Goal: Task Accomplishment & Management: Use online tool/utility

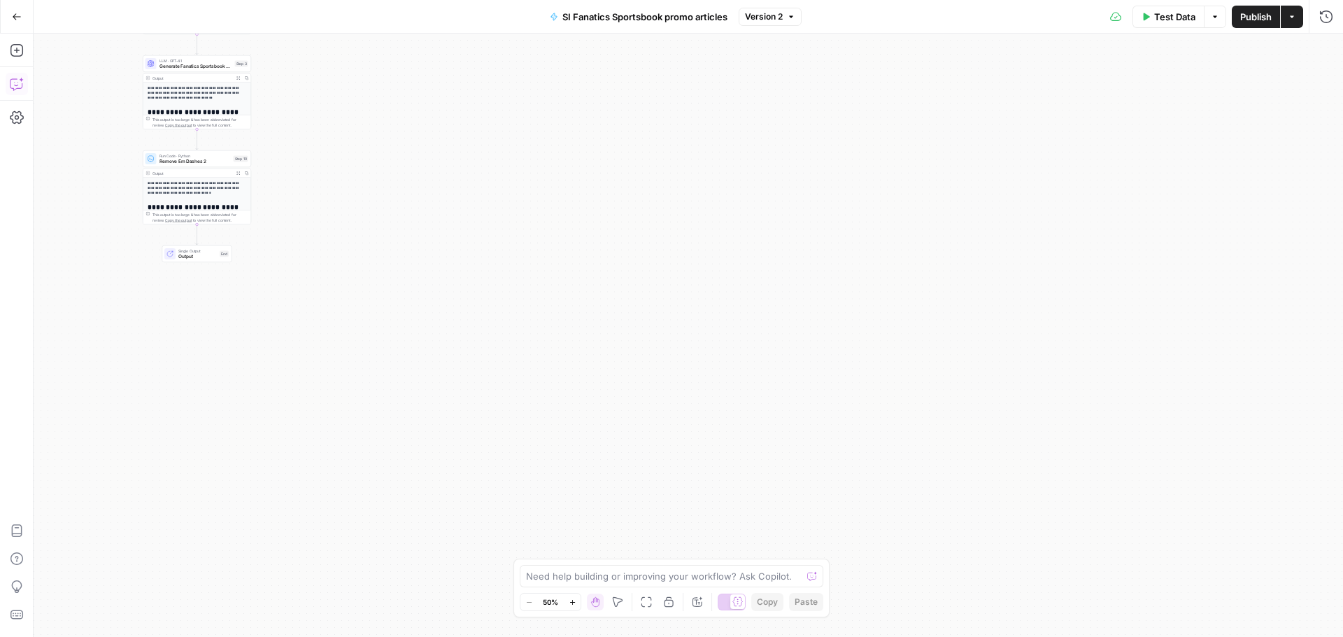
click at [17, 22] on icon "button" at bounding box center [17, 84] width 14 height 14
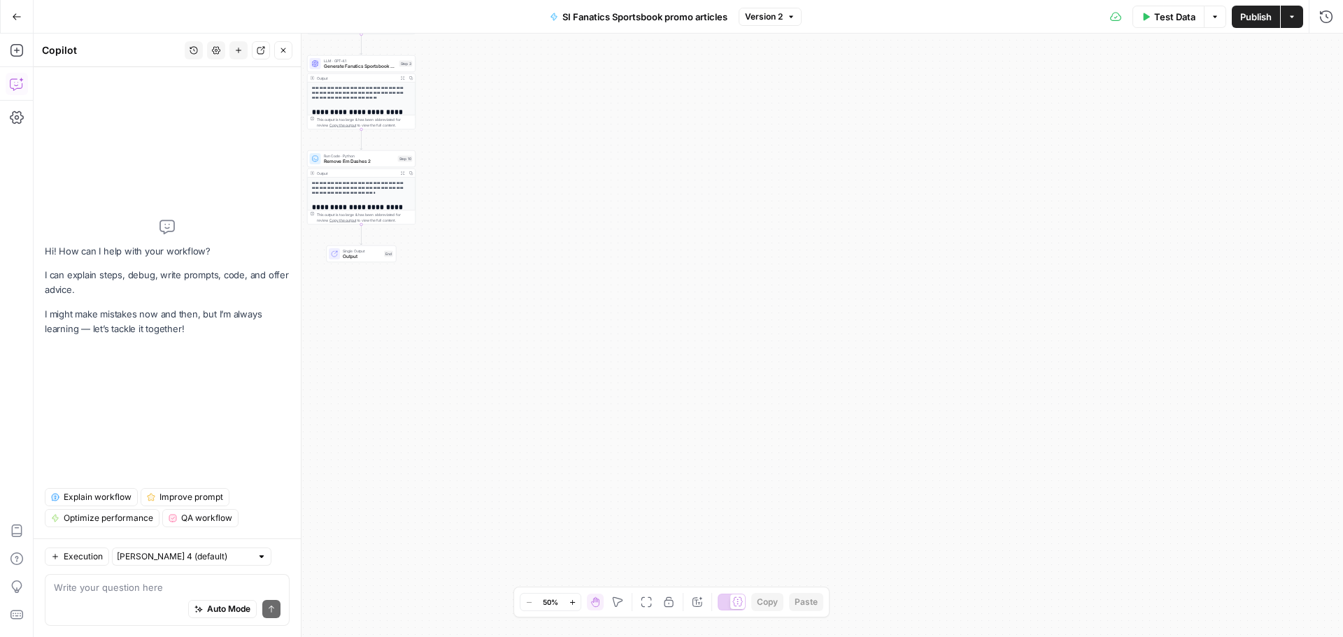
click at [359, 15] on span "Test Data" at bounding box center [1174, 17] width 41 height 14
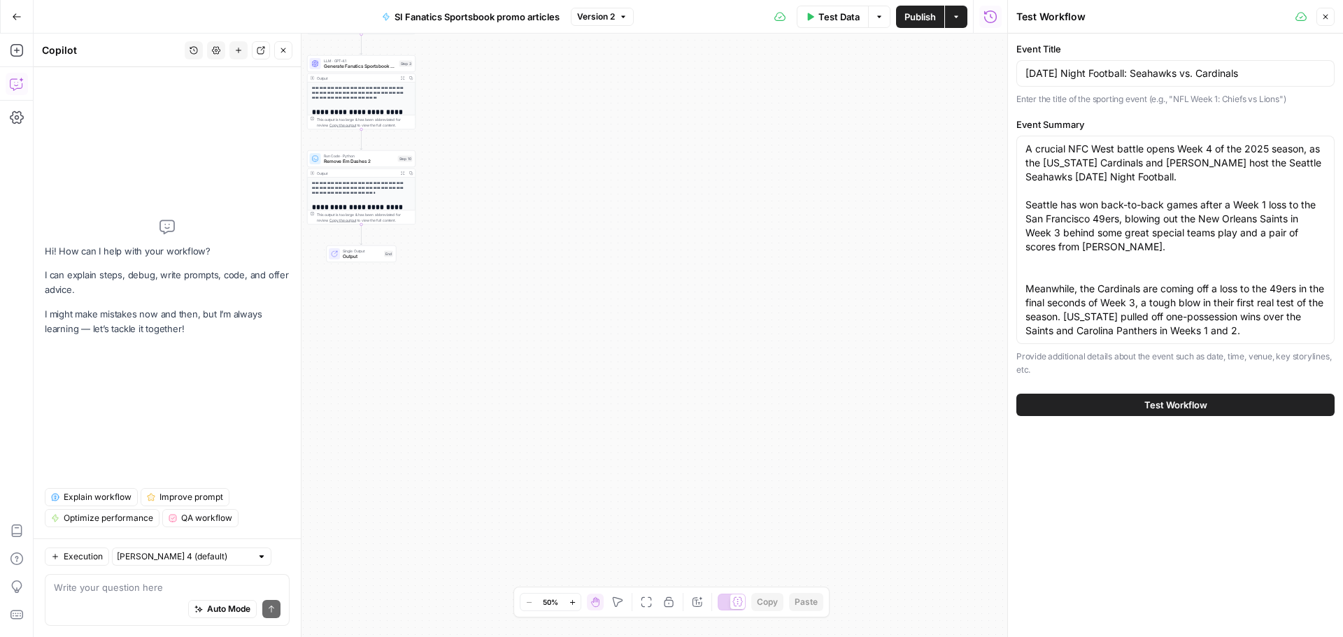
click at [359, 22] on span "Test Workflow" at bounding box center [1175, 405] width 63 height 14
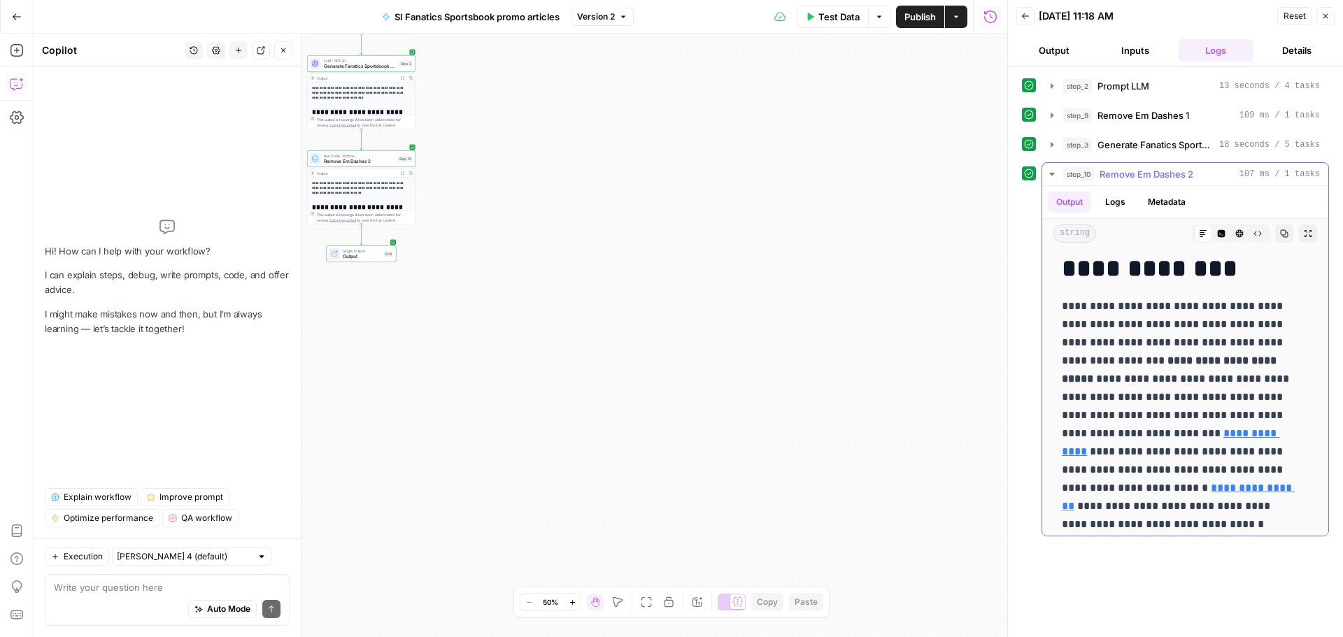
scroll to position [350, 0]
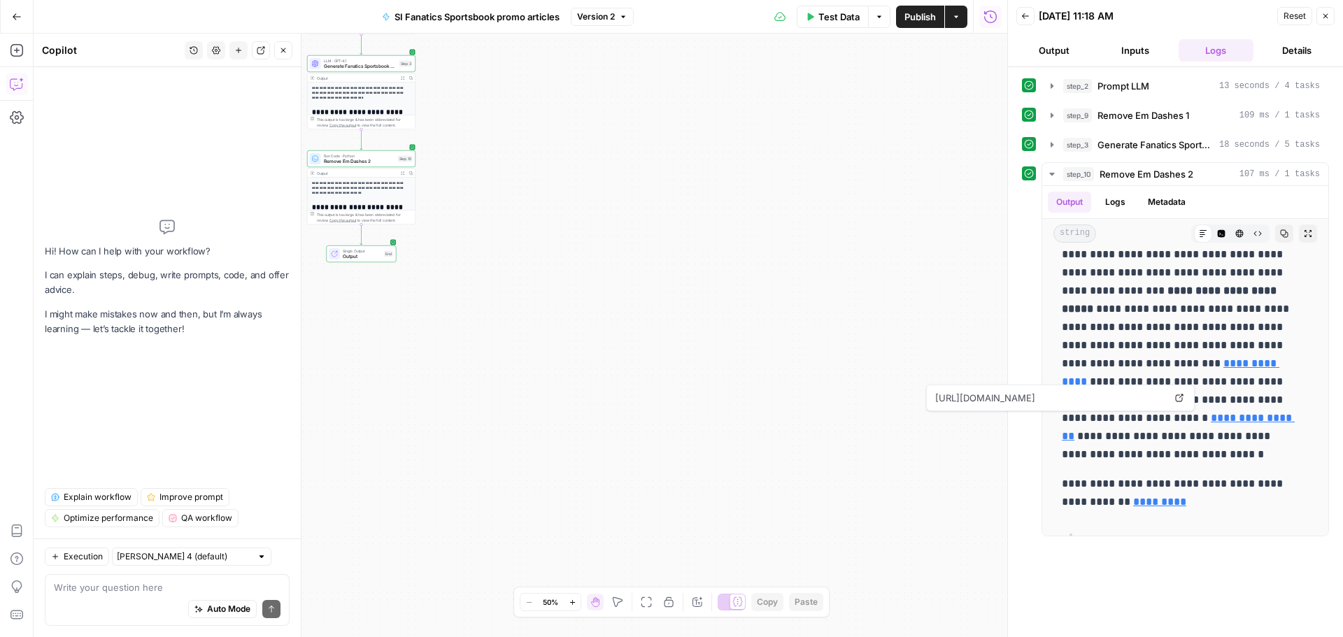
click at [340, 22] on div "**********" at bounding box center [362, 145] width 108 height 124
click at [350, 22] on span "LLM · GPT-4.1" at bounding box center [360, 61] width 73 height 6
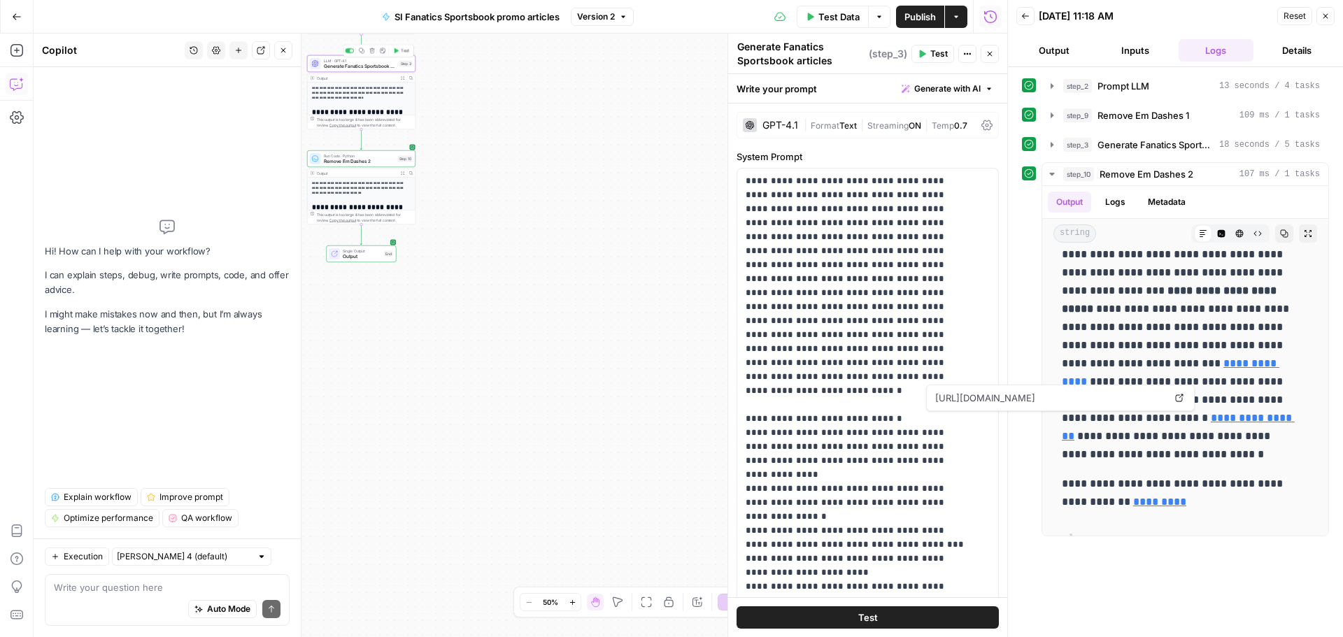
click at [345, 22] on span "Generate Fanatics Sportsbook articles" at bounding box center [360, 66] width 73 height 7
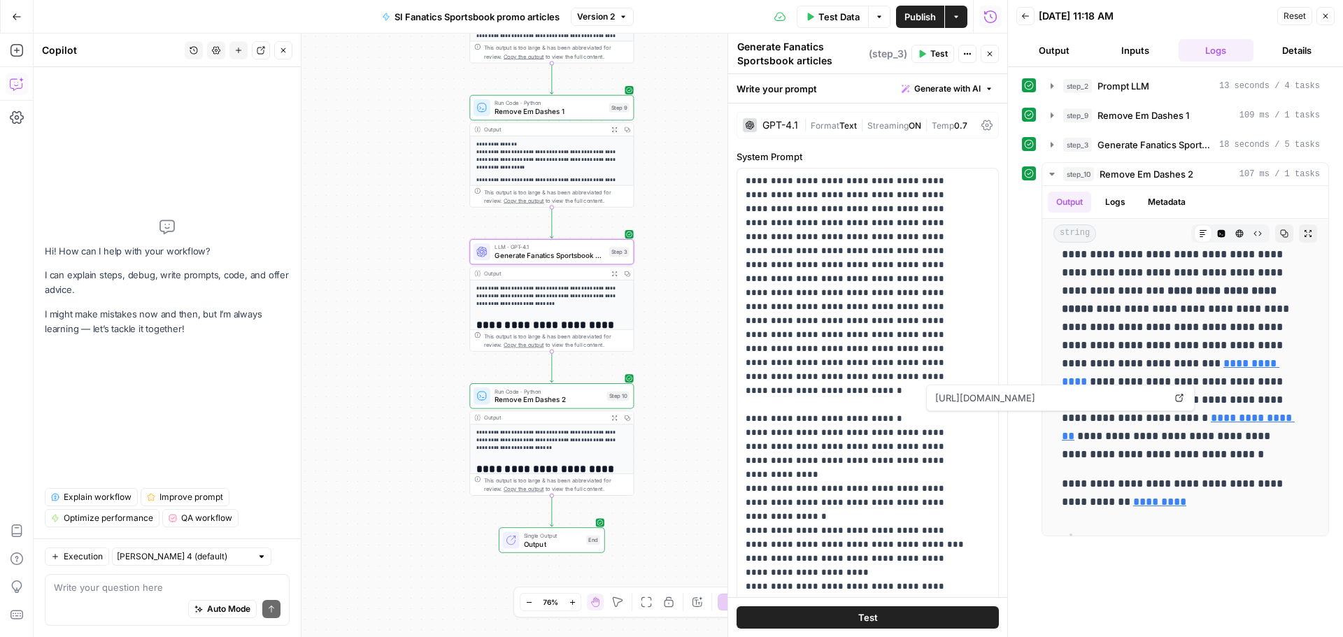
drag, startPoint x: 494, startPoint y: 166, endPoint x: 718, endPoint y: 401, distance: 324.0
click at [359, 22] on div "**********" at bounding box center [521, 336] width 974 height 604
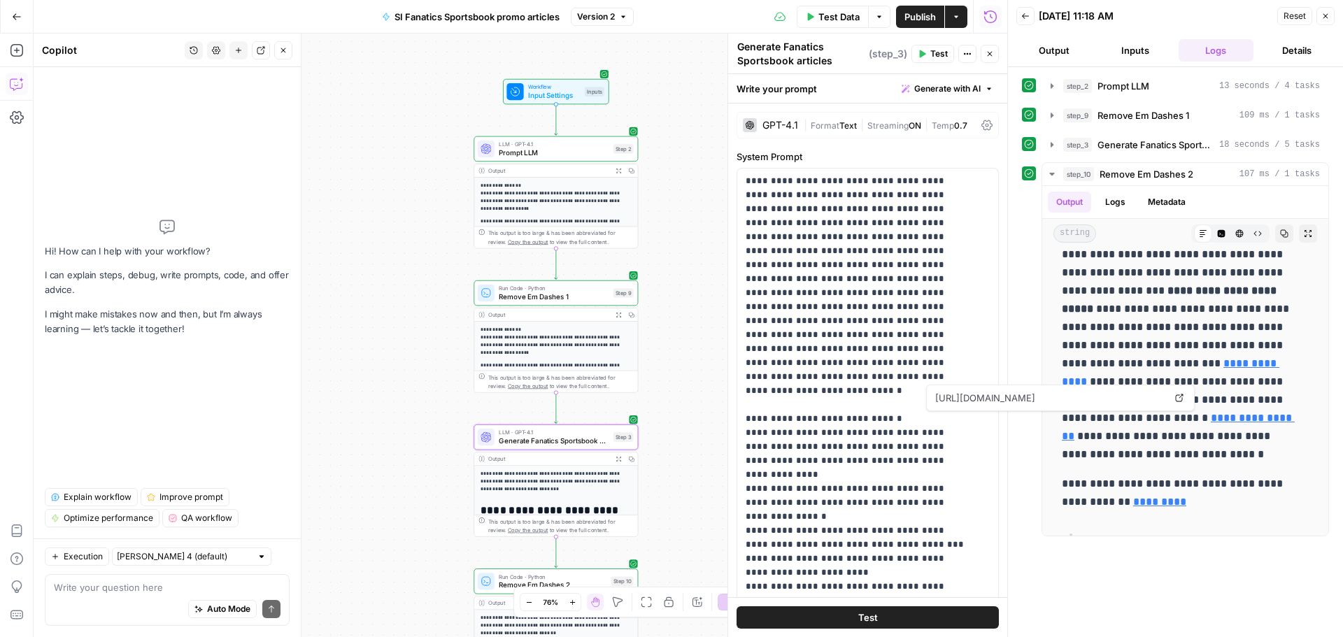
drag, startPoint x: 700, startPoint y: 318, endPoint x: 684, endPoint y: 402, distance: 85.5
click at [359, 22] on div "**********" at bounding box center [521, 336] width 974 height 604
click at [359, 22] on div "LLM · GPT-4.1 Generate Fanatics Sportsbook articles Step 3 Copy step Delete ste…" at bounding box center [555, 437] width 164 height 25
click at [359, 22] on span "Prompt LLM" at bounding box center [554, 153] width 111 height 10
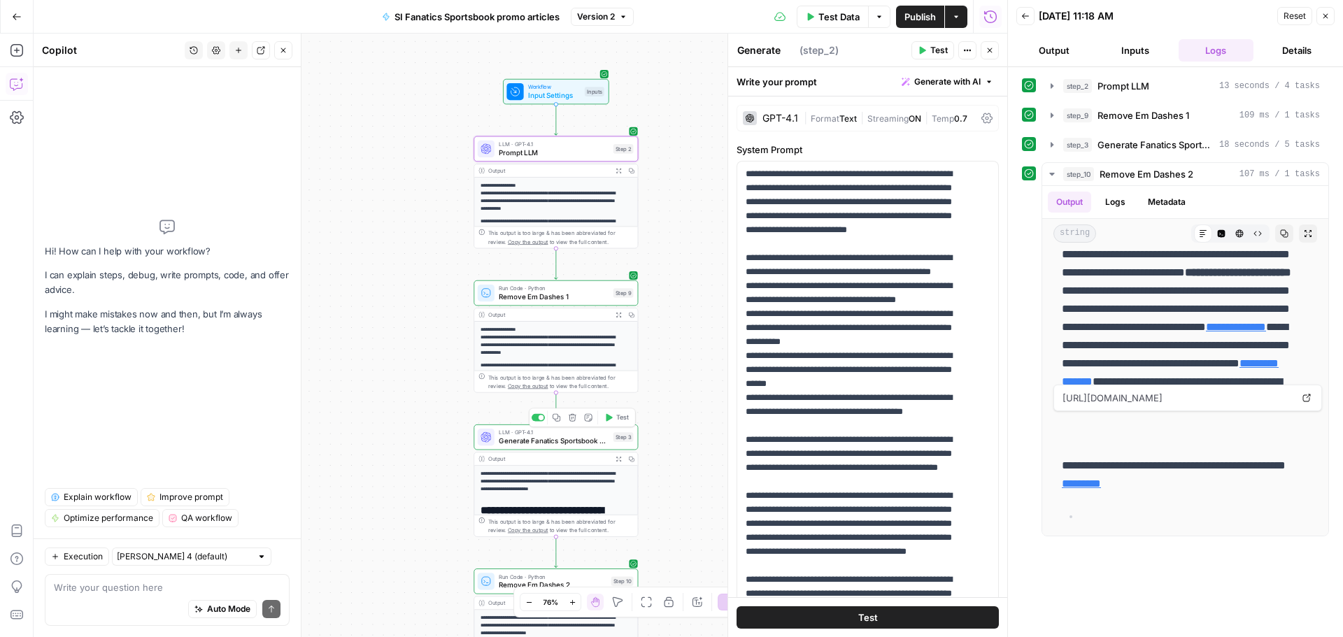
click at [359, 22] on span "Generate Fanatics Sportsbook articles" at bounding box center [554, 441] width 111 height 10
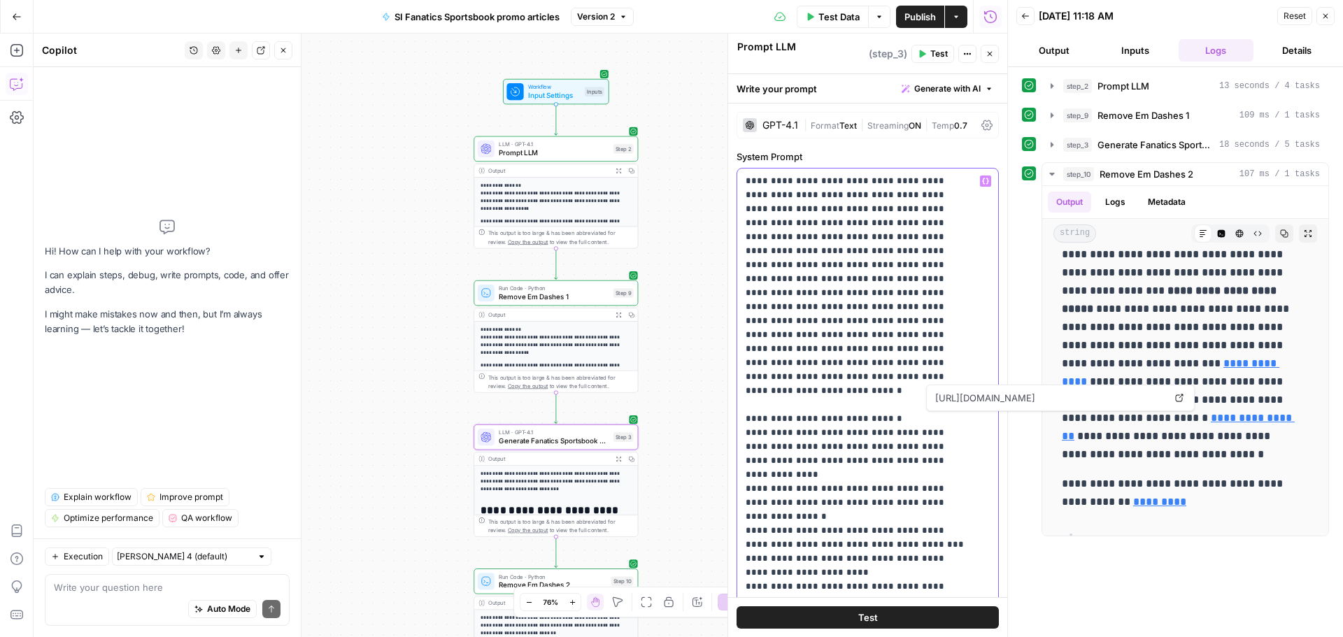
drag, startPoint x: 746, startPoint y: 180, endPoint x: 855, endPoint y: 262, distance: 136.2
click at [359, 22] on span "Prompt LLM" at bounding box center [554, 153] width 111 height 10
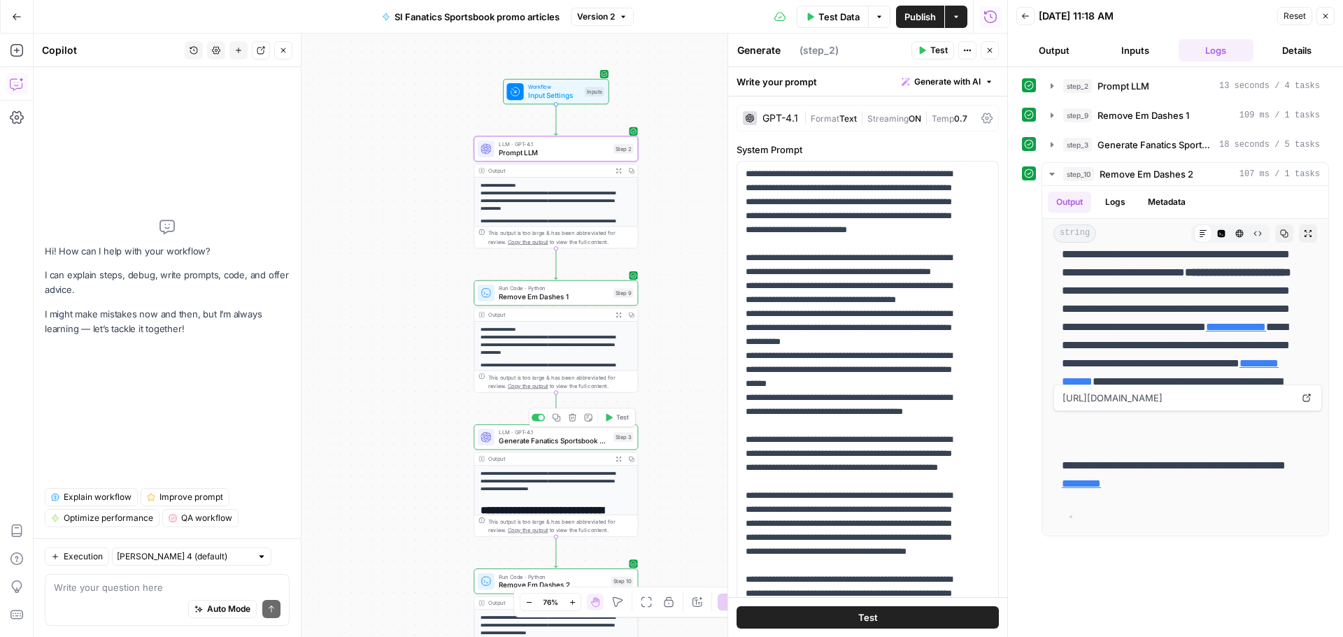
click at [359, 22] on span "Generate Fanatics Sportsbook articles" at bounding box center [554, 441] width 111 height 10
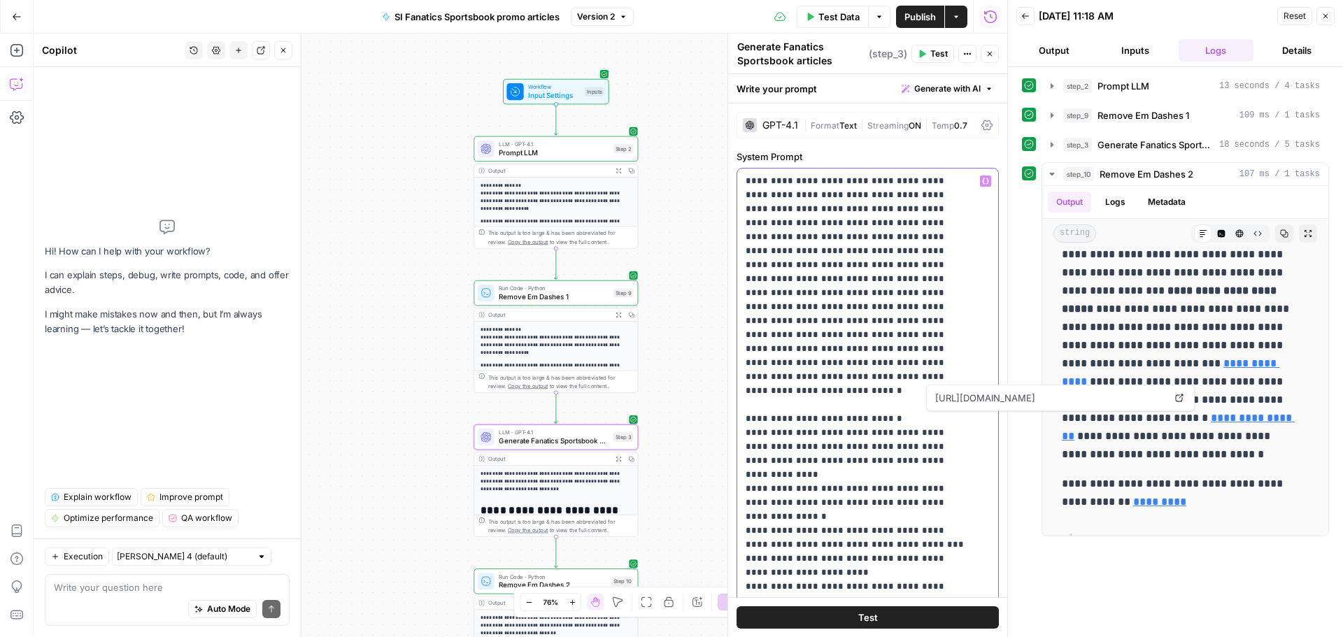
drag, startPoint x: 747, startPoint y: 184, endPoint x: 968, endPoint y: 349, distance: 275.8
copy p "**********"
click at [359, 22] on span "Prompt LLM" at bounding box center [554, 153] width 111 height 10
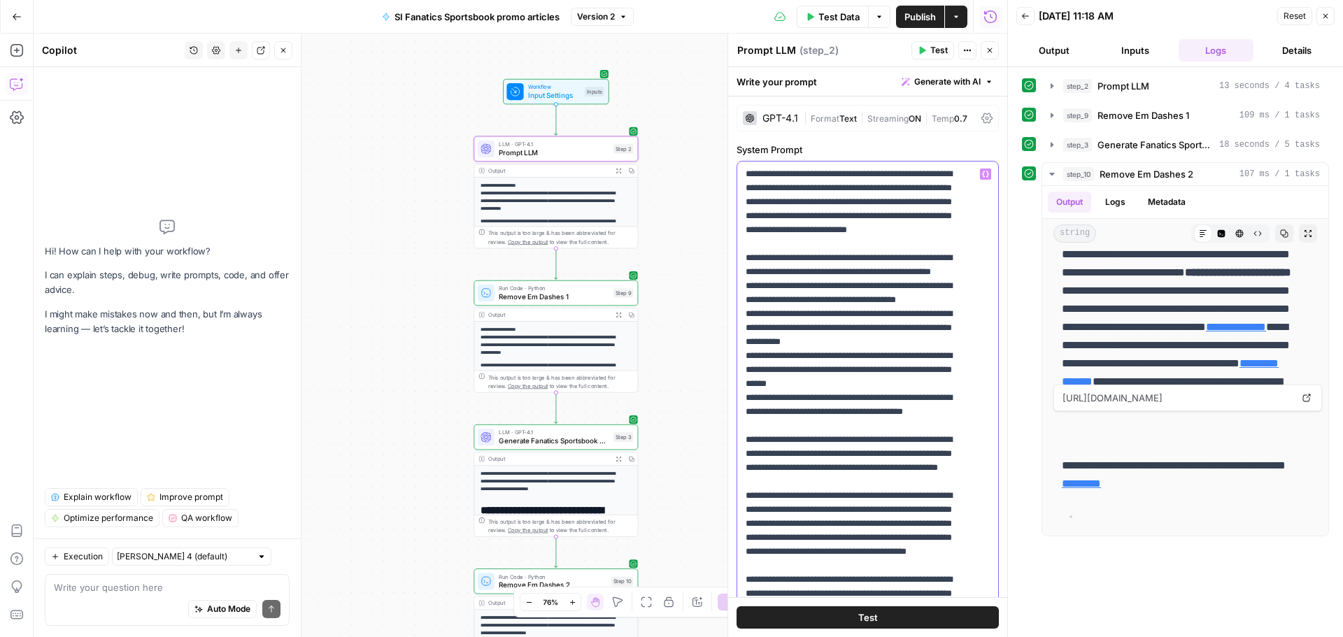
drag, startPoint x: 744, startPoint y: 172, endPoint x: 895, endPoint y: 241, distance: 165.5
click at [359, 22] on div "**********" at bounding box center [867, 447] width 261 height 570
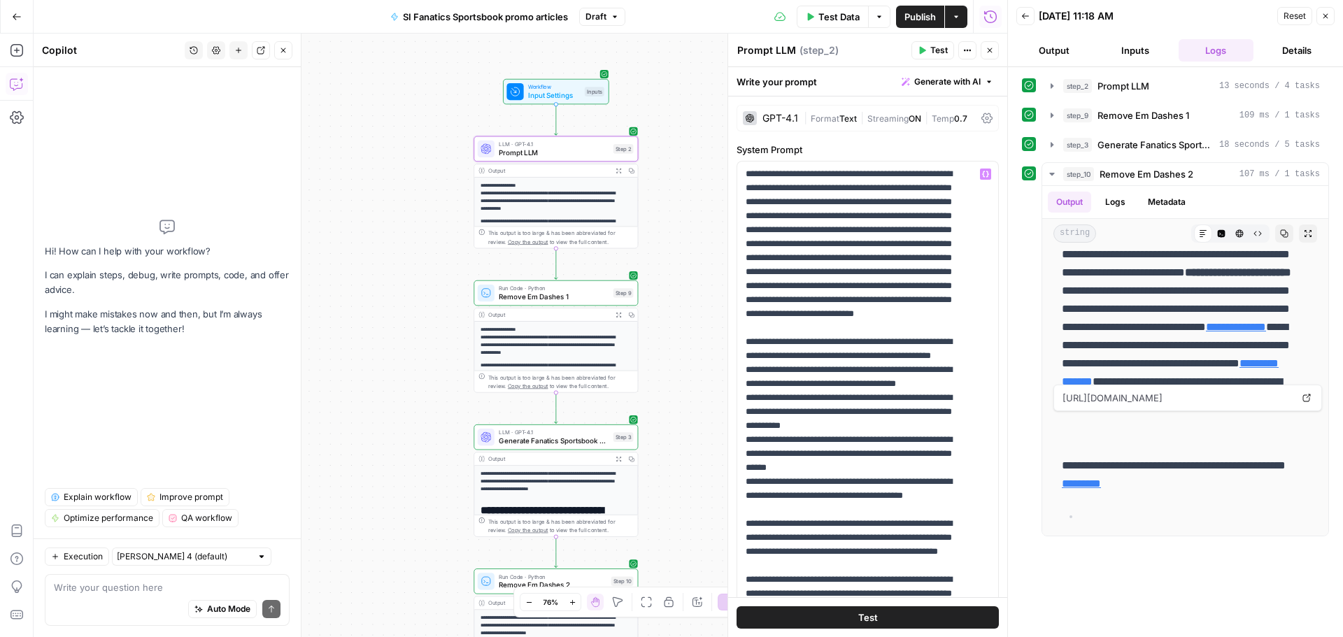
click at [359, 22] on span "Generate Fanatics Sportsbook articles" at bounding box center [554, 441] width 111 height 10
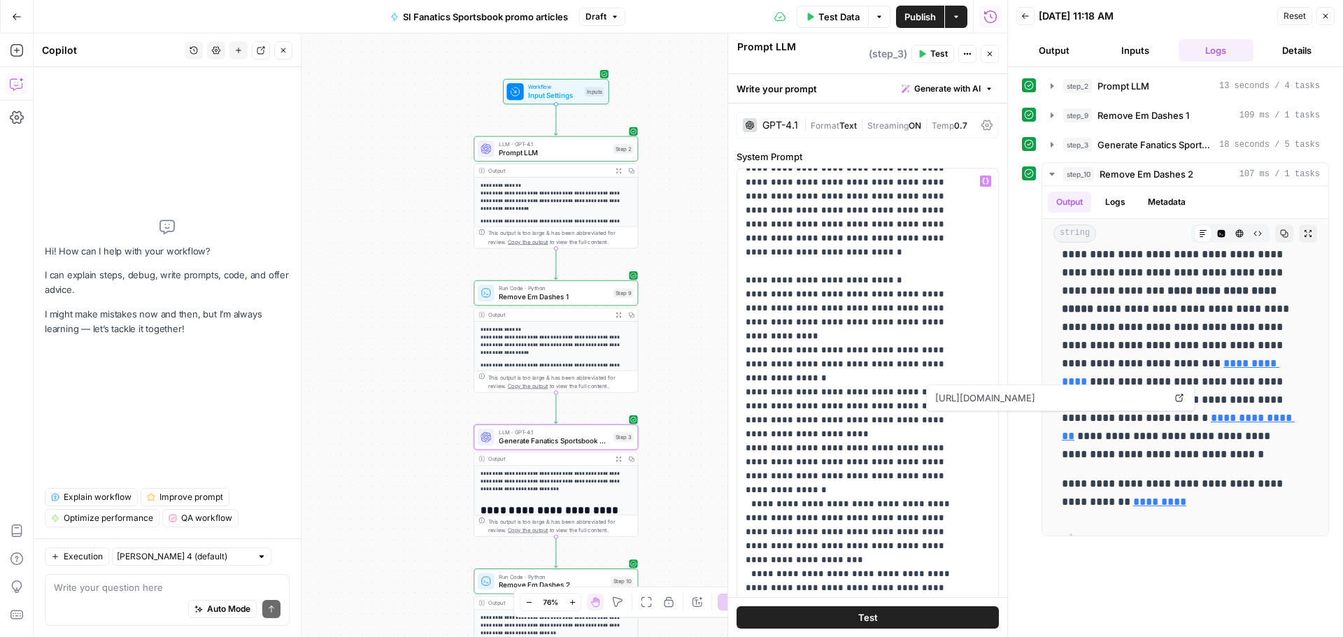
scroll to position [140, 0]
click at [359, 22] on span "Prompt LLM" at bounding box center [554, 153] width 111 height 10
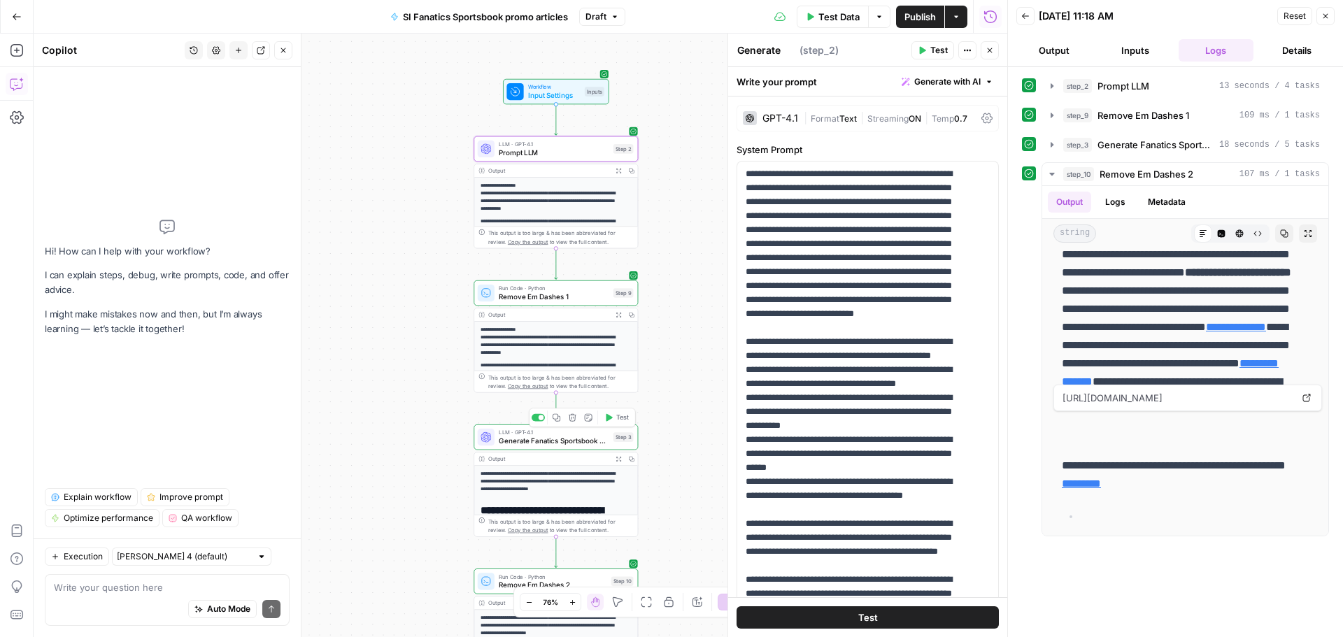
click at [359, 22] on span "Generate Fanatics Sportsbook articles" at bounding box center [554, 441] width 111 height 10
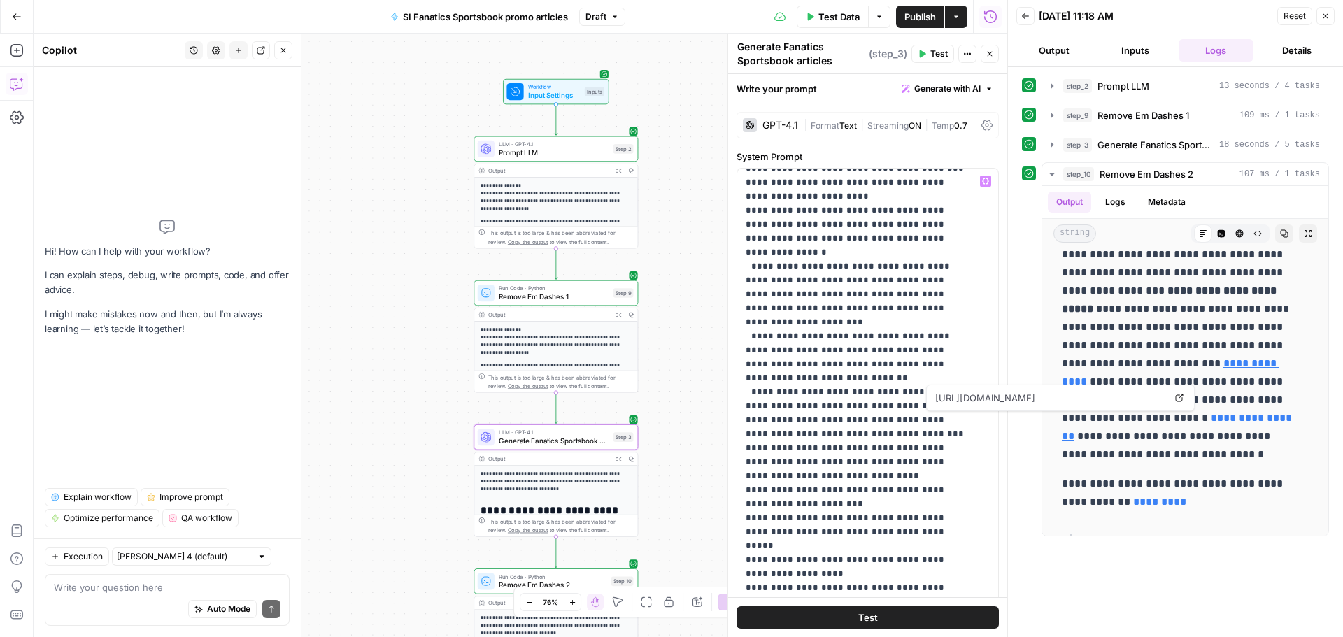
scroll to position [420, 0]
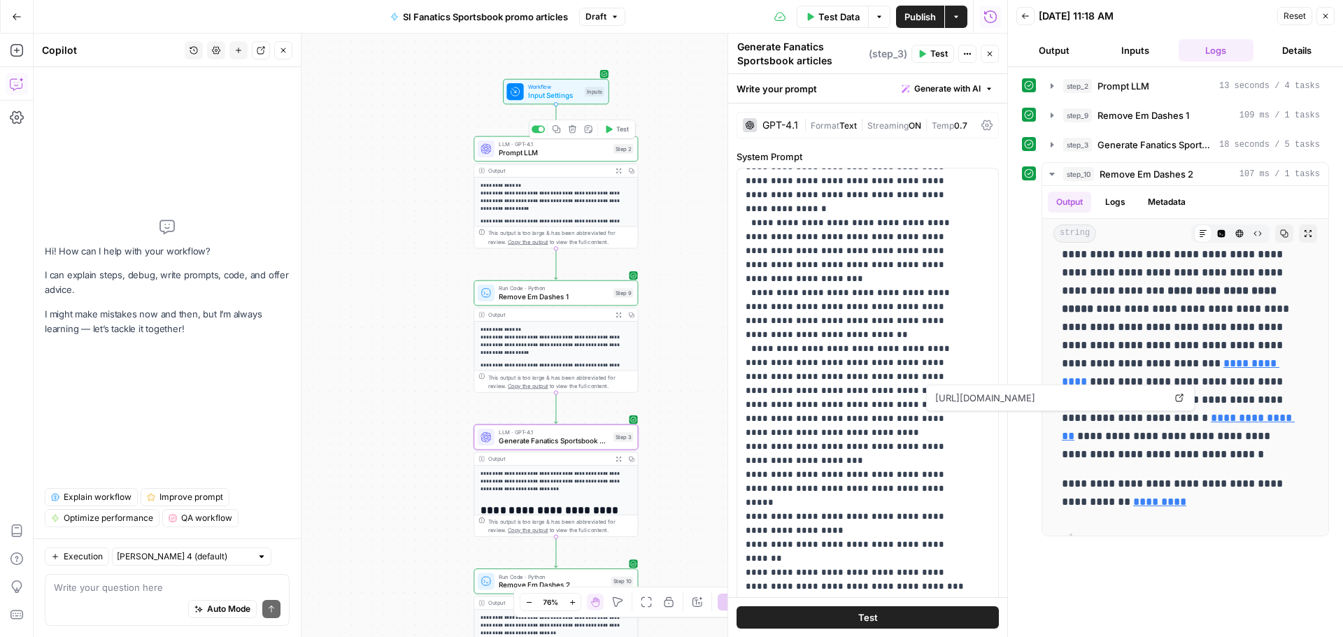
click at [359, 22] on span "Prompt LLM" at bounding box center [554, 153] width 111 height 10
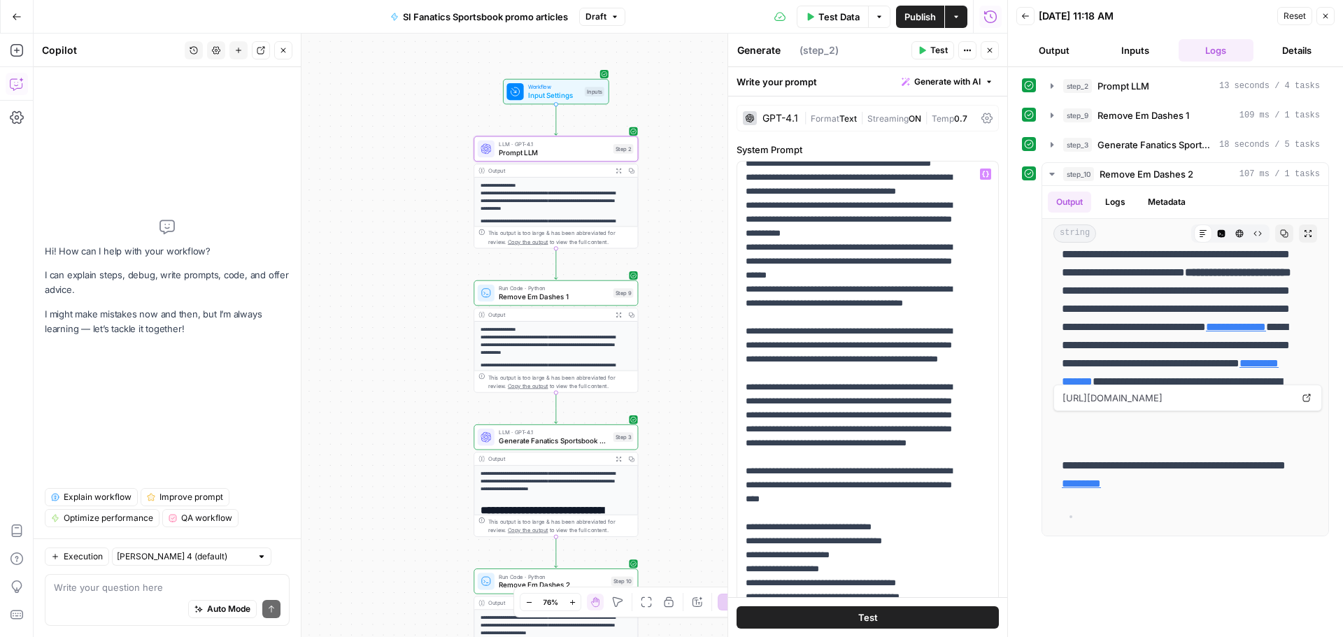
scroll to position [210, 0]
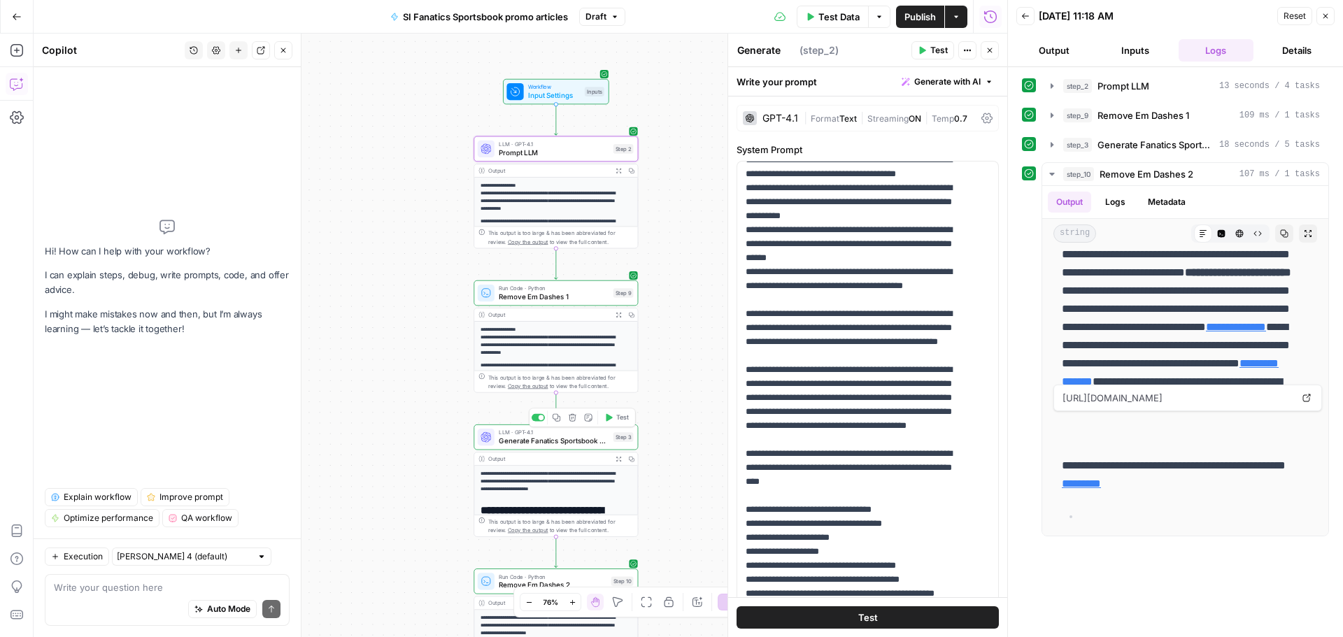
click at [359, 22] on span "Generate Fanatics Sportsbook articles" at bounding box center [554, 441] width 111 height 10
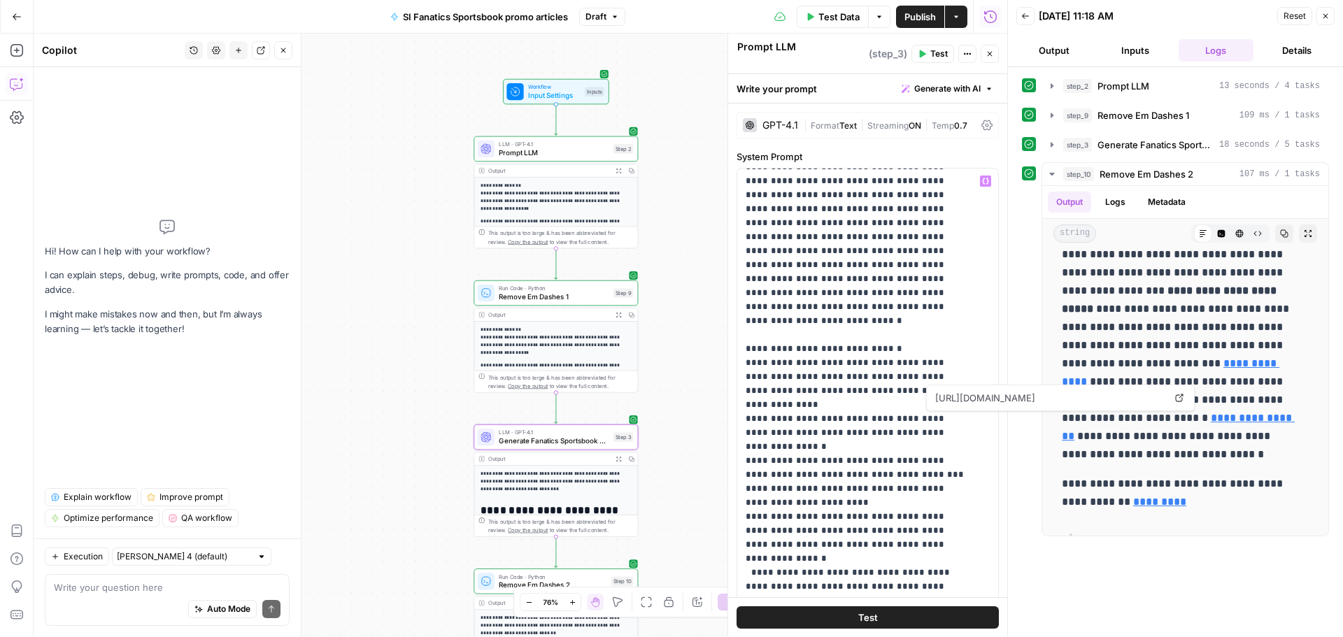
scroll to position [140, 0]
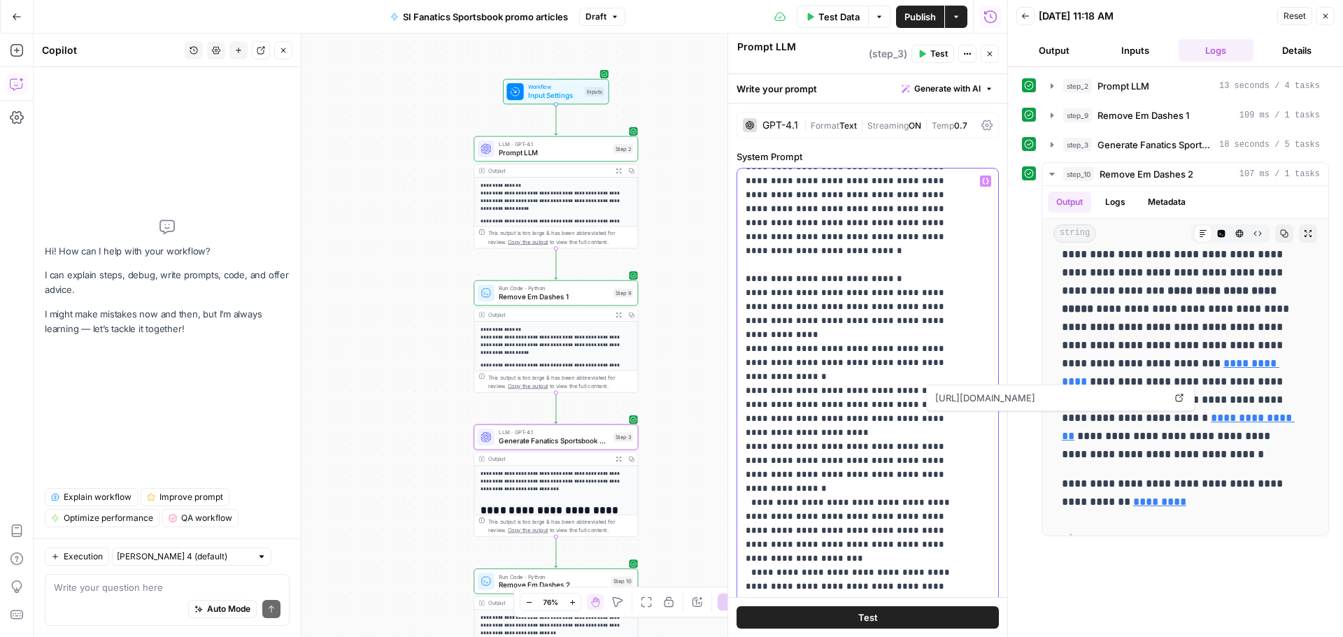
drag, startPoint x: 745, startPoint y: 246, endPoint x: 847, endPoint y: 391, distance: 177.2
click at [359, 22] on div "**********" at bounding box center [862, 454] width 250 height 570
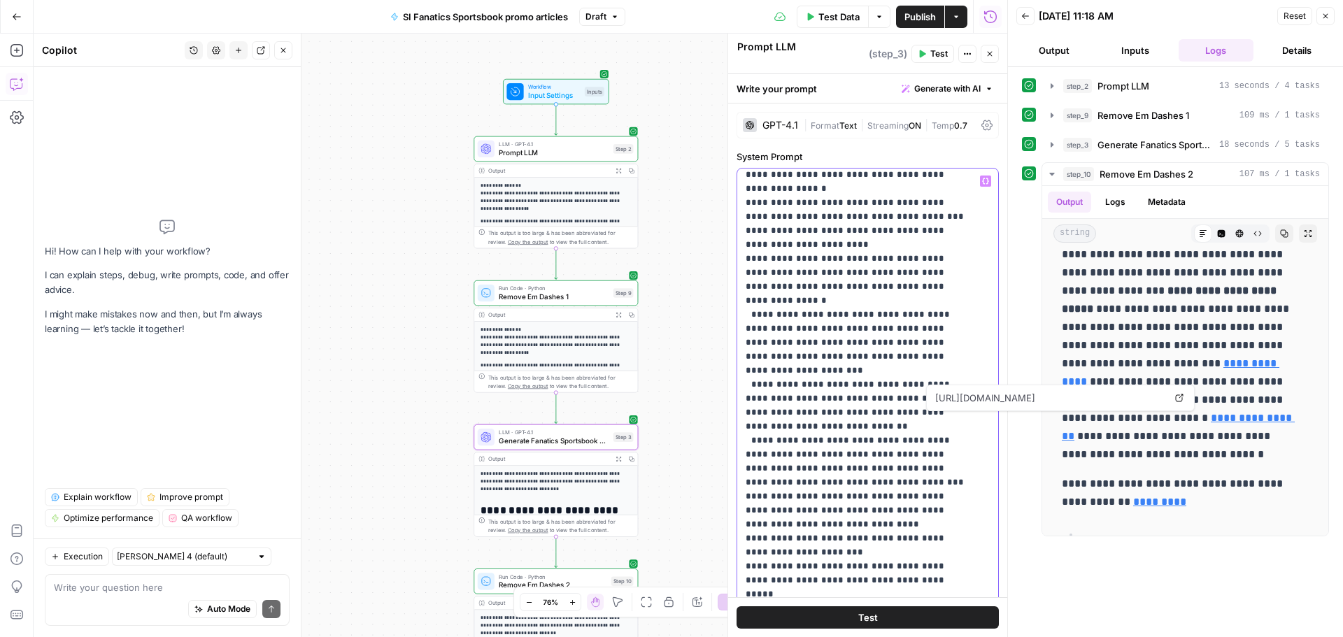
scroll to position [350, 0]
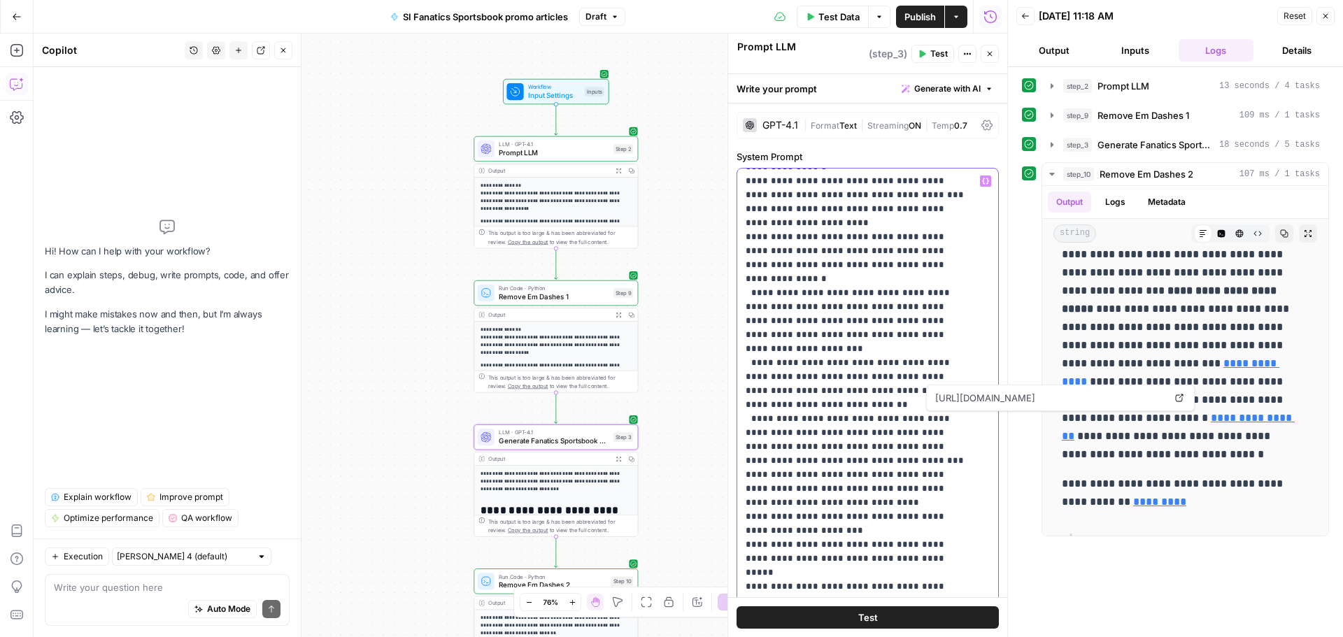
drag, startPoint x: 745, startPoint y: 250, endPoint x: 914, endPoint y: 553, distance: 347.5
click at [359, 22] on div "**********" at bounding box center [862, 454] width 250 height 570
copy p "**********"
click at [359, 22] on span "Prompt LLM" at bounding box center [554, 153] width 111 height 10
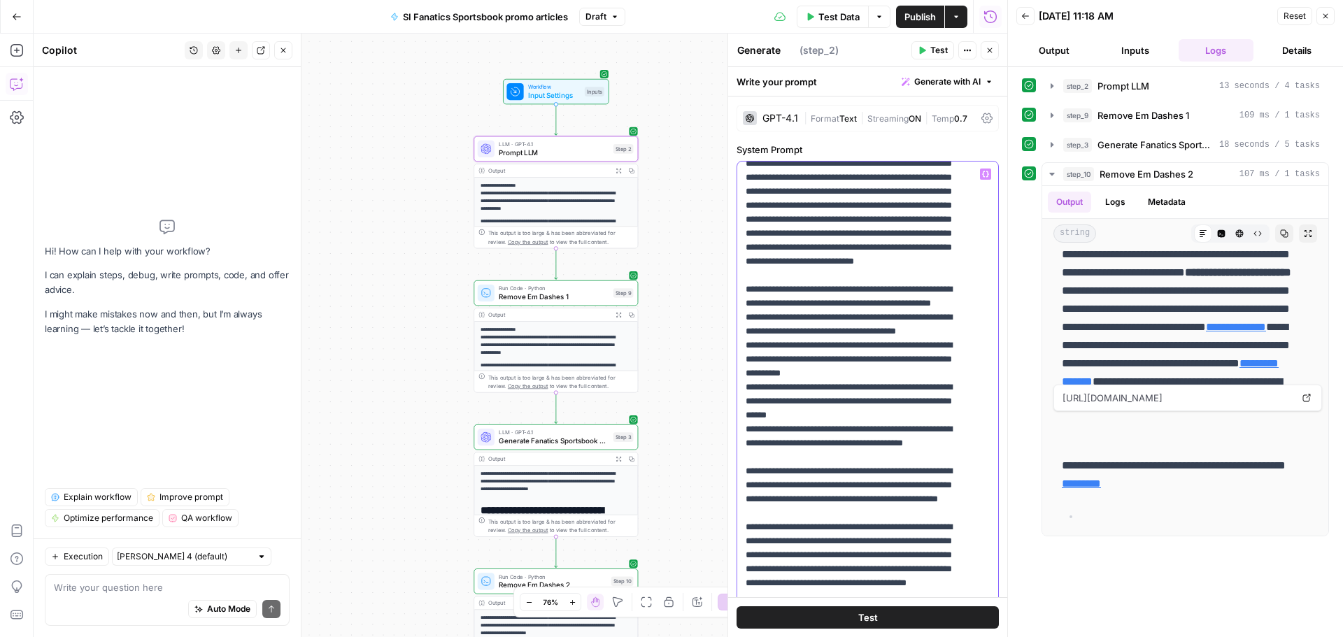
scroll to position [140, 0]
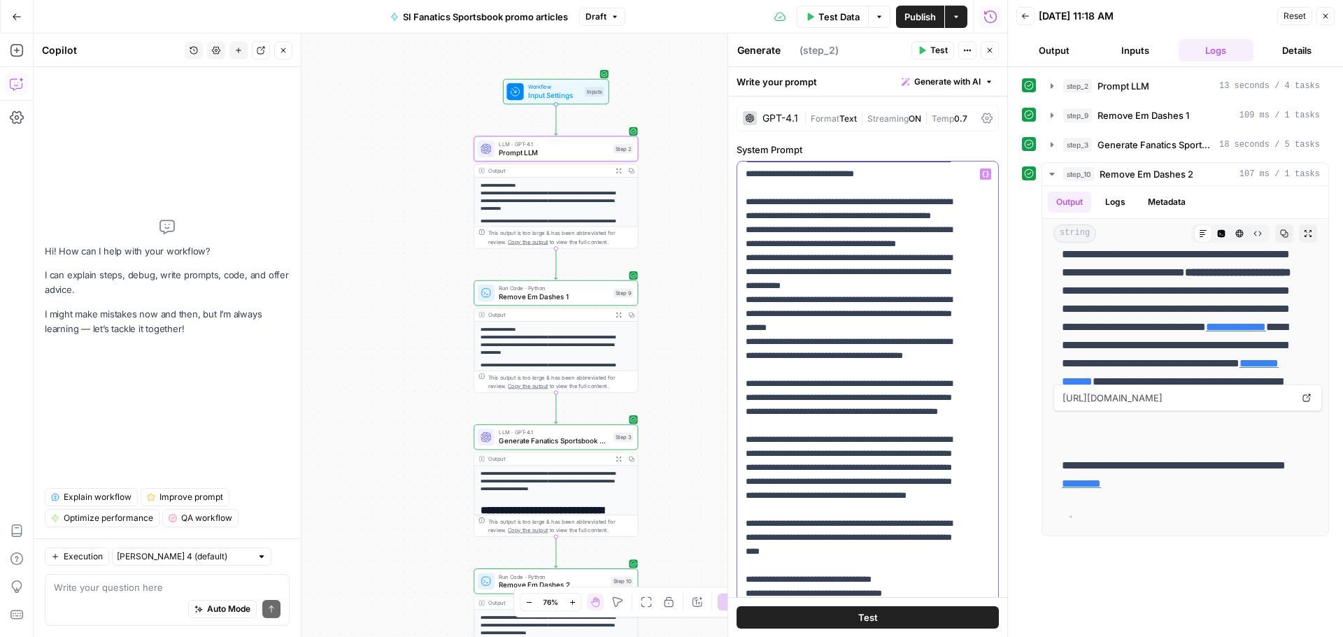
drag, startPoint x: 804, startPoint y: 371, endPoint x: 835, endPoint y: 422, distance: 59.4
click at [359, 22] on p "**********" at bounding box center [857, 579] width 223 height 1105
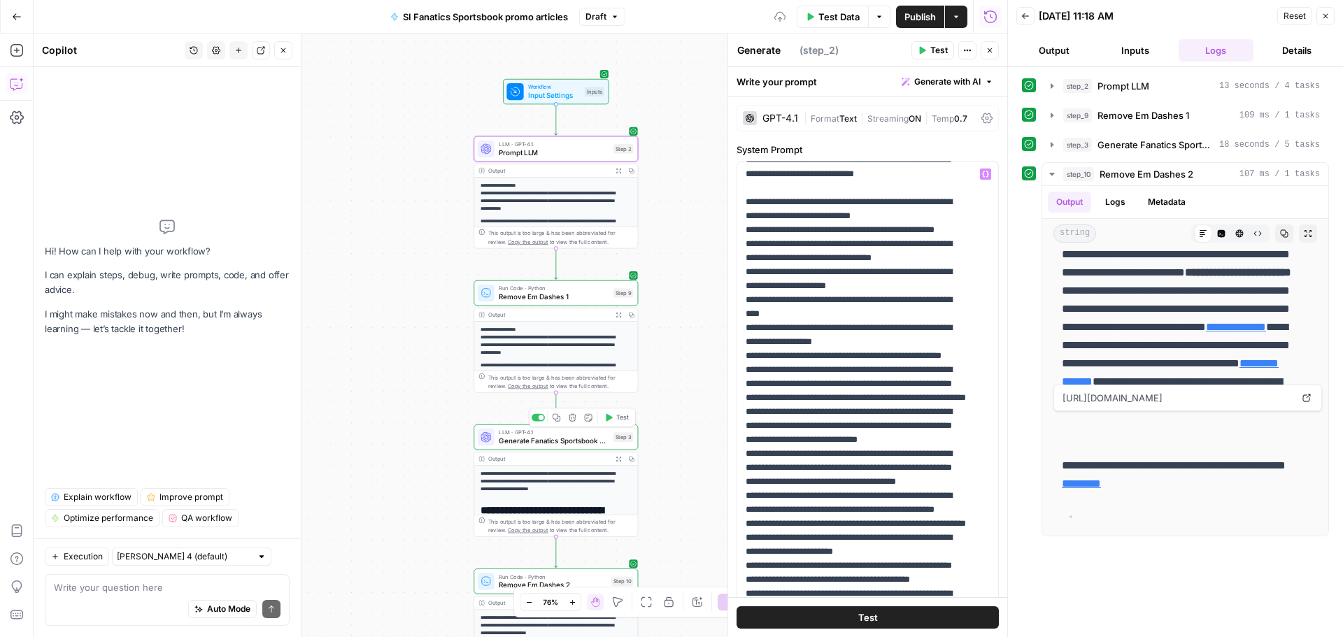
click at [359, 22] on div "LLM · GPT-4.1 Generate Fanatics Sportsbook articles Step 3 Copy step Delete ste…" at bounding box center [555, 437] width 164 height 25
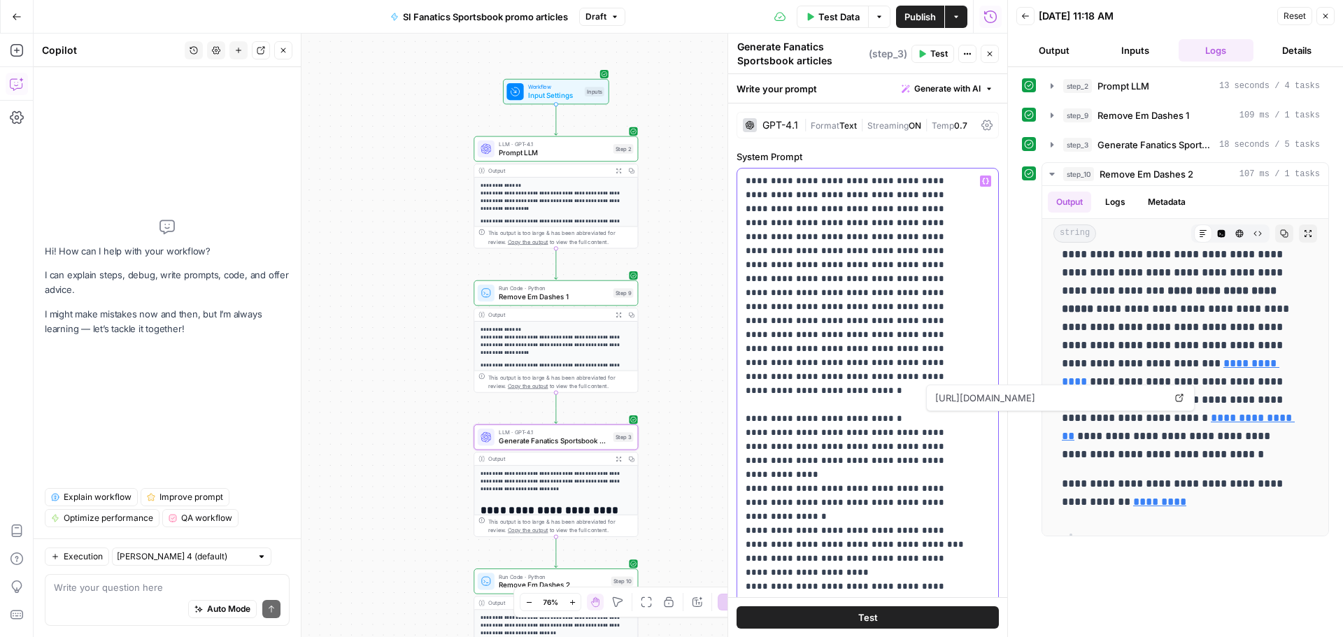
drag, startPoint x: 919, startPoint y: 376, endPoint x: 783, endPoint y: 376, distance: 135.7
copy p "**********"
click at [359, 22] on span "Prompt LLM" at bounding box center [554, 153] width 111 height 10
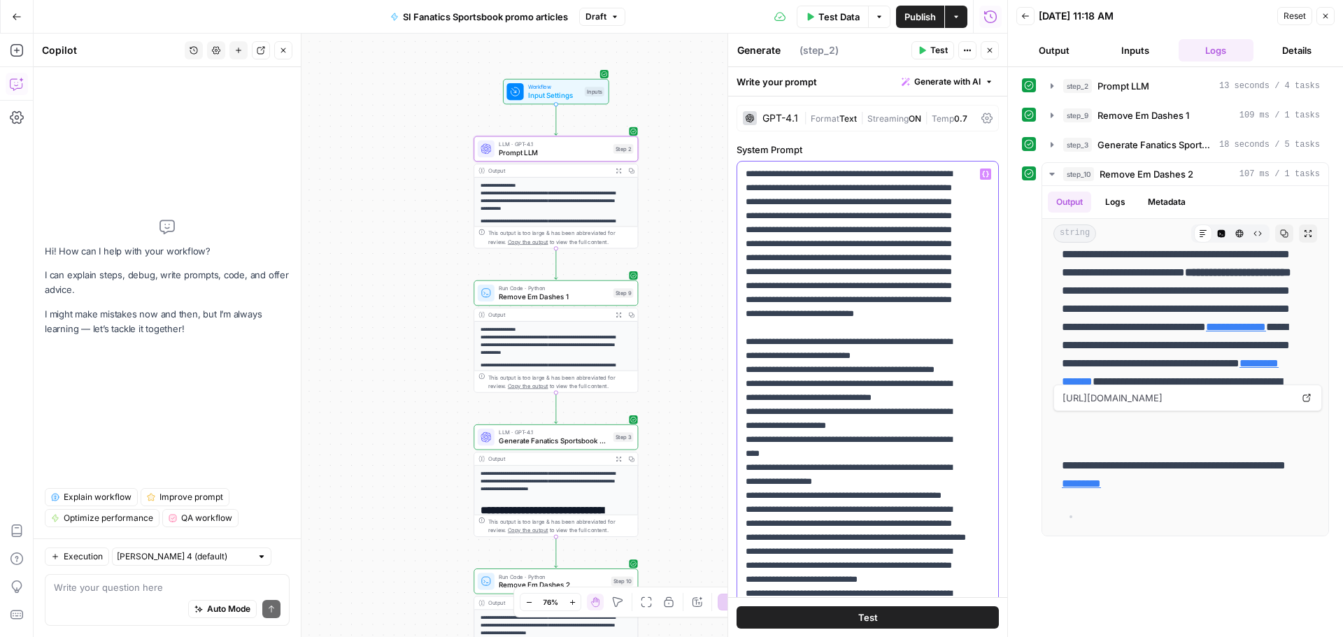
drag, startPoint x: 806, startPoint y: 371, endPoint x: 746, endPoint y: 371, distance: 60.9
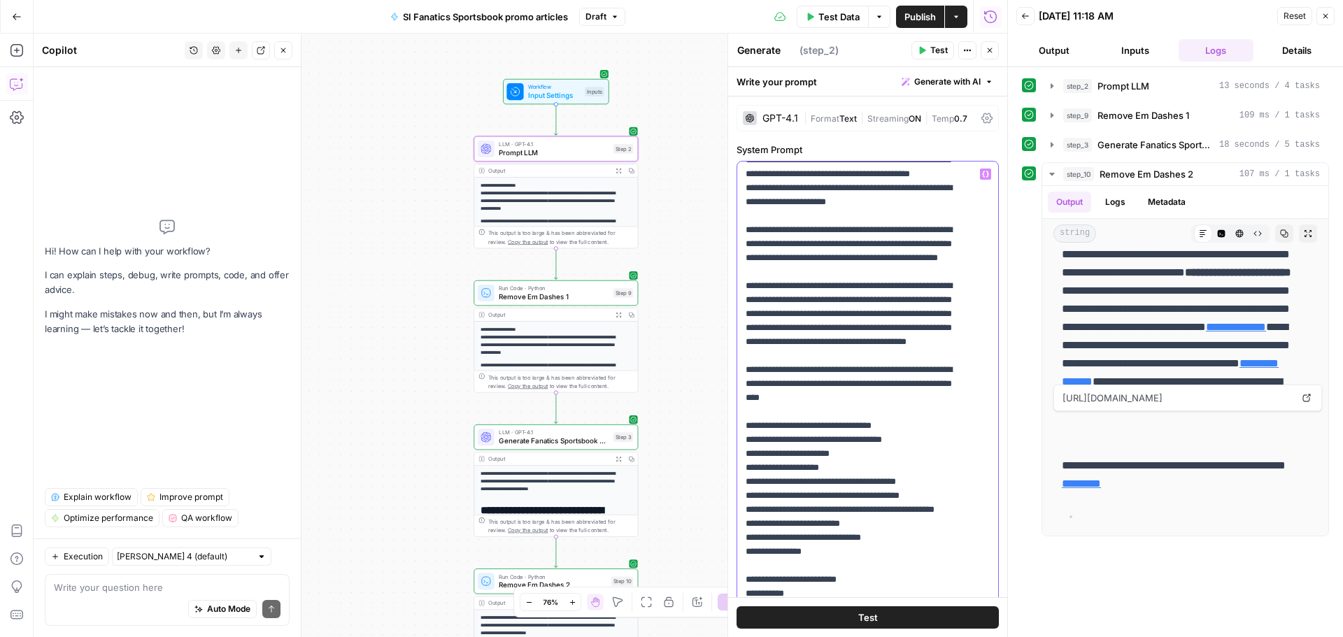
scroll to position [629, 0]
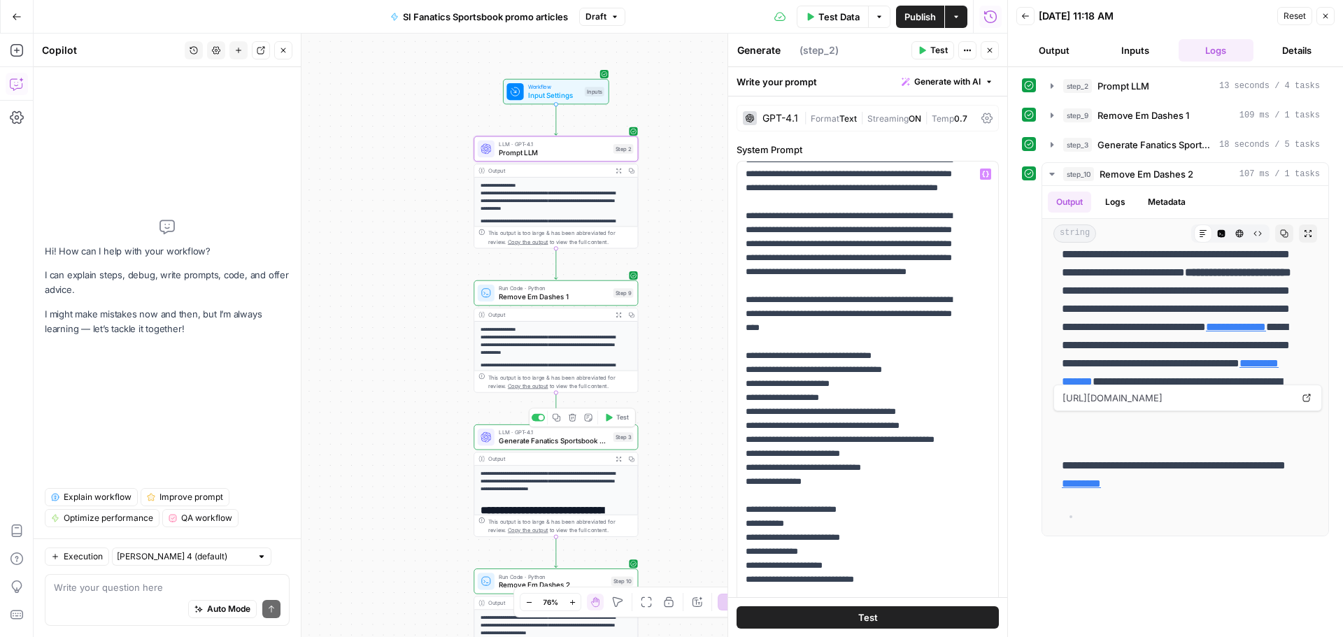
click at [359, 22] on span "Generate Fanatics Sportsbook articles" at bounding box center [554, 441] width 111 height 10
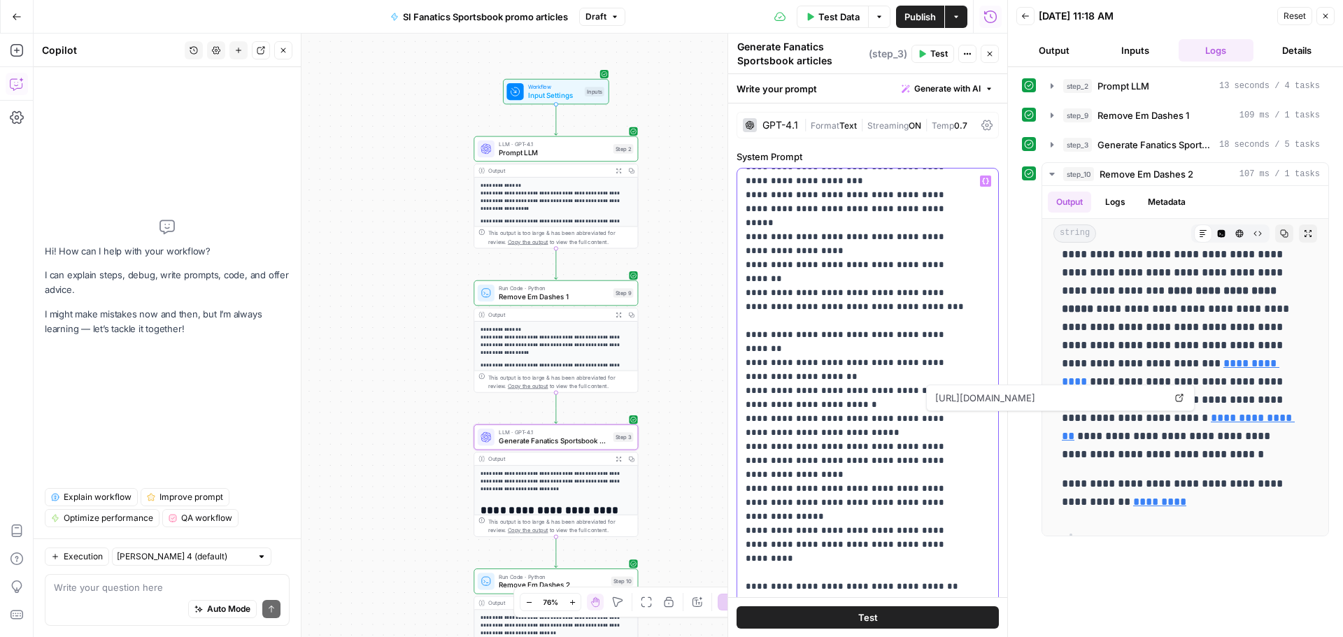
scroll to position [769, 0]
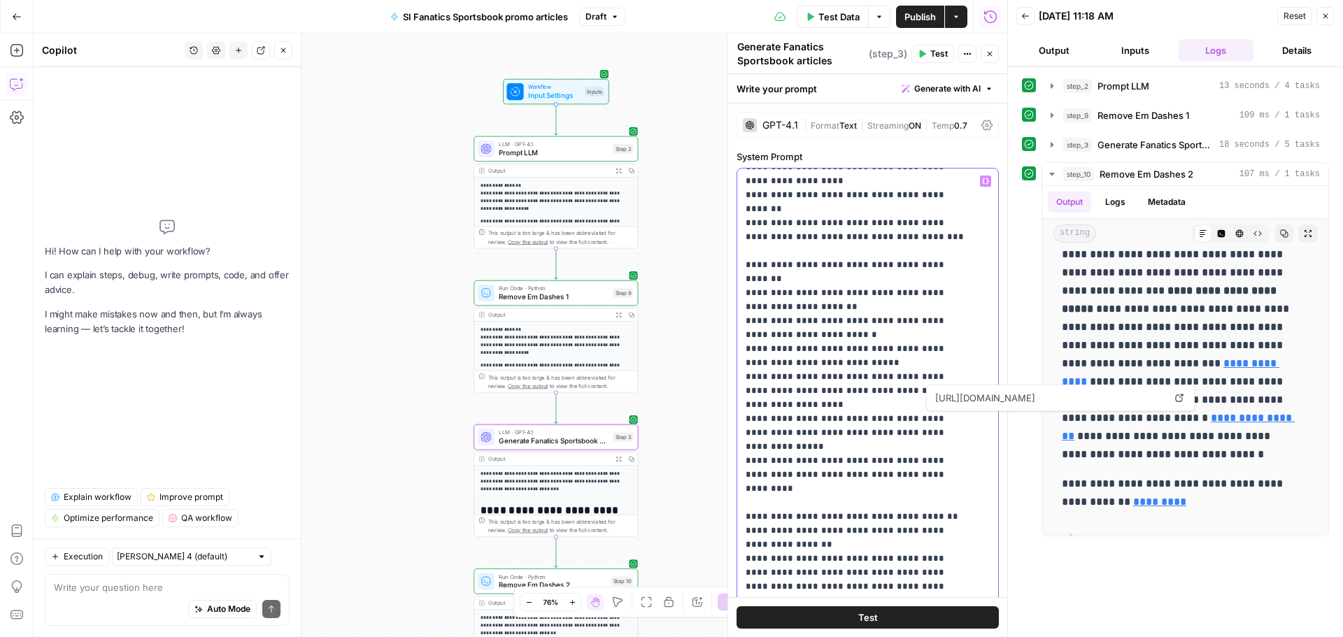
drag, startPoint x: 745, startPoint y: 234, endPoint x: 920, endPoint y: 543, distance: 354.9
click at [359, 22] on div "**********" at bounding box center [862, 454] width 250 height 570
drag, startPoint x: 935, startPoint y: 526, endPoint x: 749, endPoint y: 518, distance: 186.2
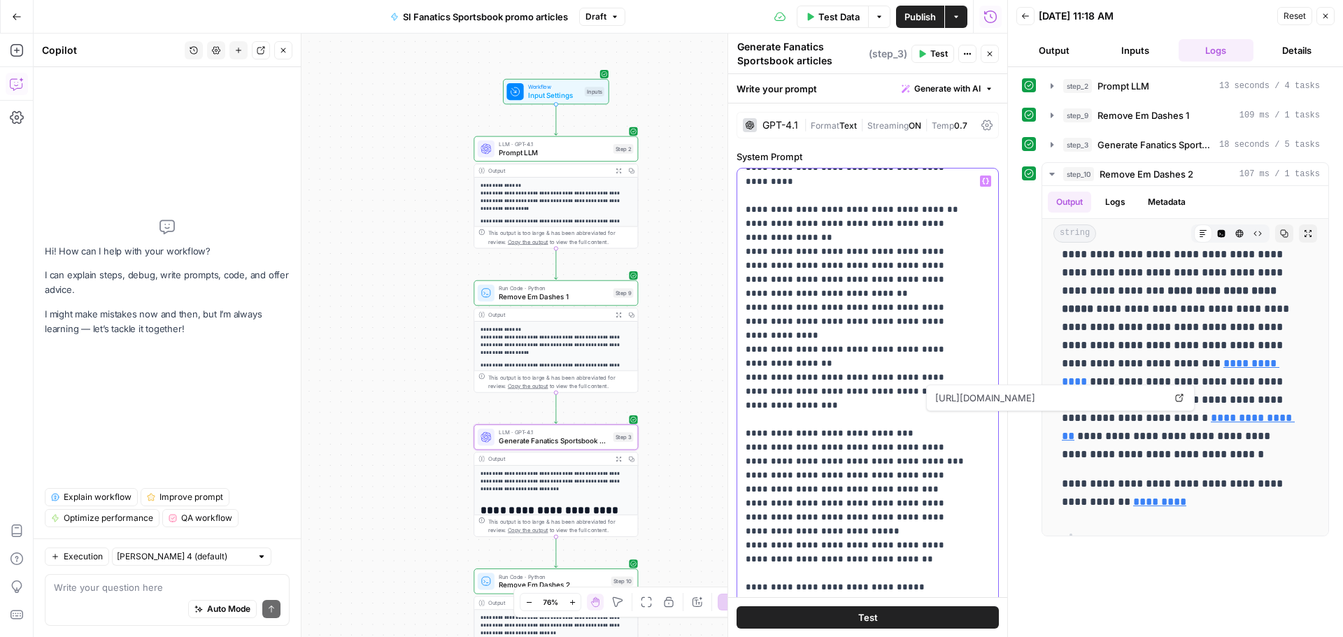
scroll to position [1119, 0]
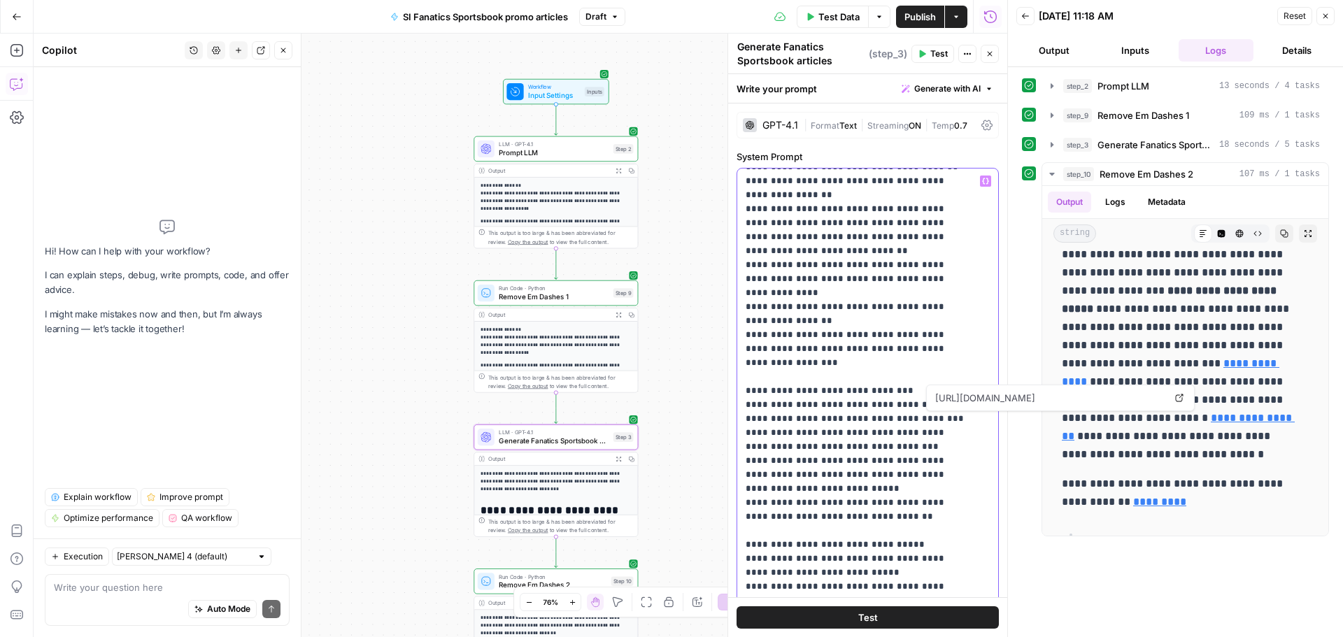
drag, startPoint x: 742, startPoint y: 236, endPoint x: 871, endPoint y: 504, distance: 296.8
click at [359, 22] on div "**********" at bounding box center [862, 454] width 250 height 570
copy p "**********"
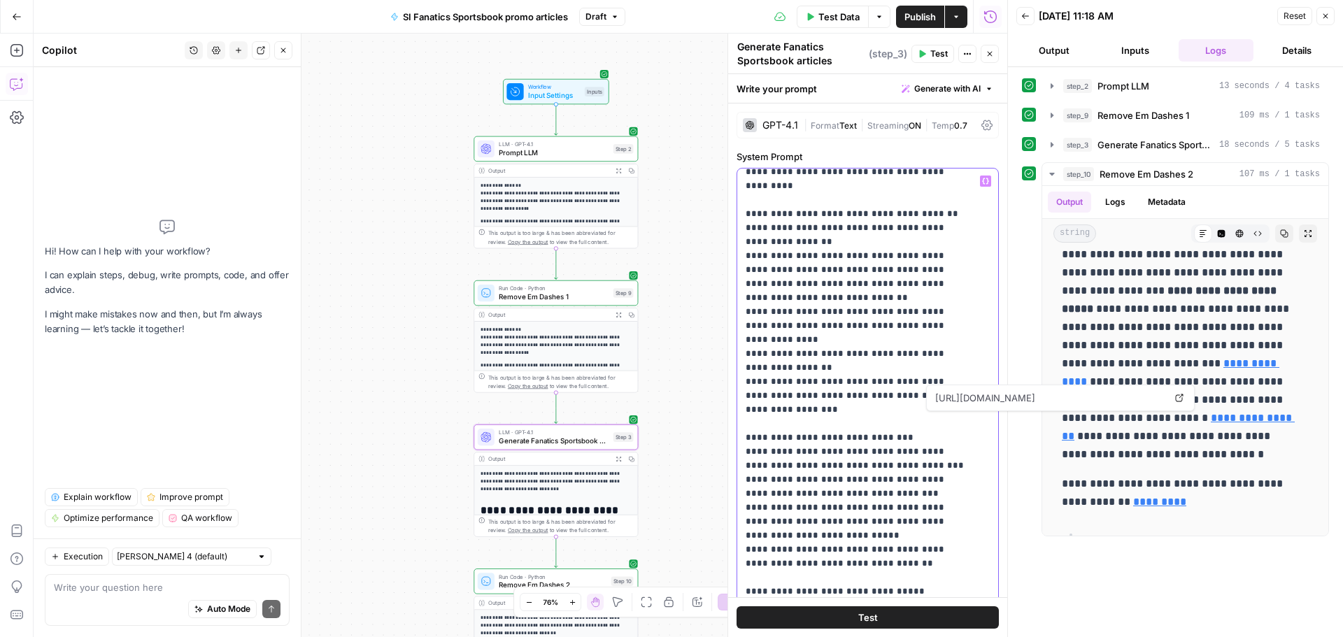
scroll to position [1049, 0]
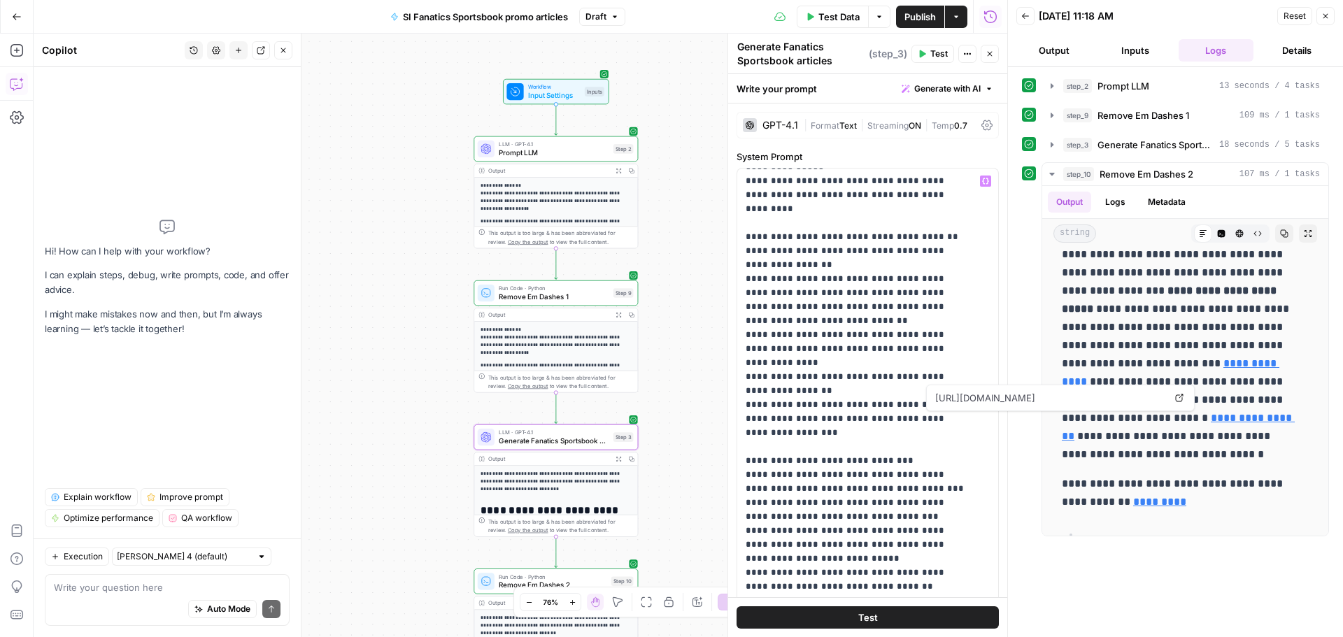
click at [359, 22] on span "Prompt LLM" at bounding box center [554, 153] width 111 height 10
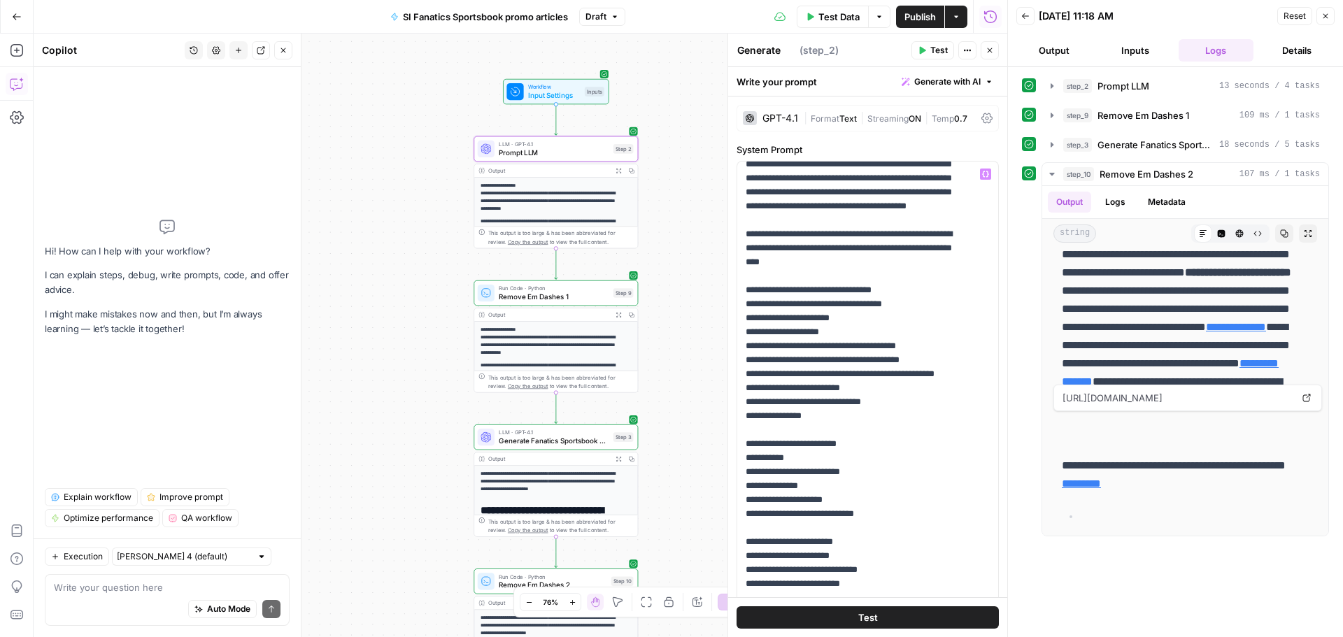
scroll to position [672, 0]
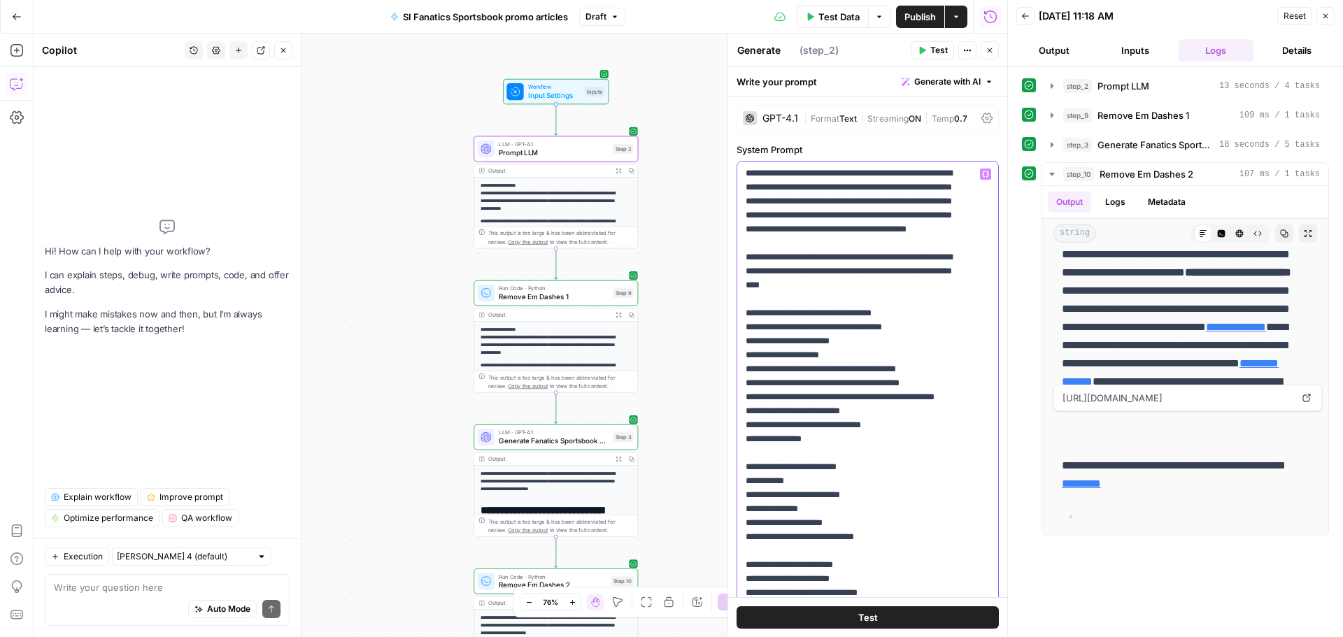
click at [359, 22] on p "**********" at bounding box center [857, 215] width 223 height 1441
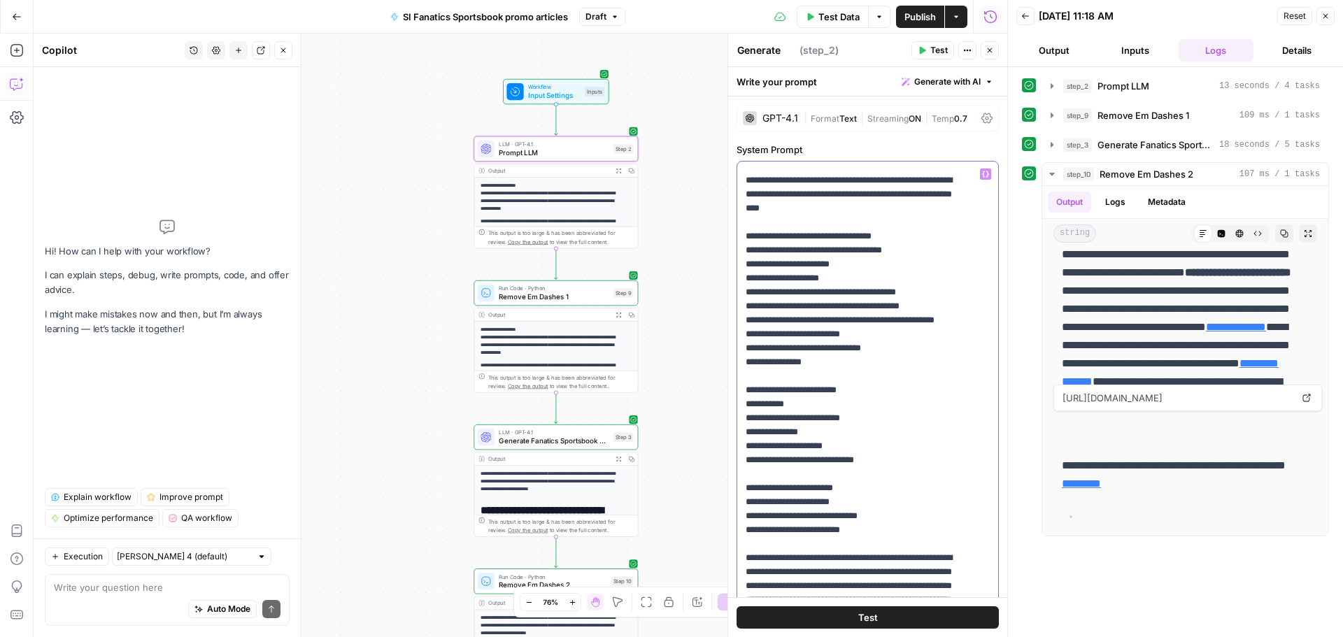
scroll to position [1371, 0]
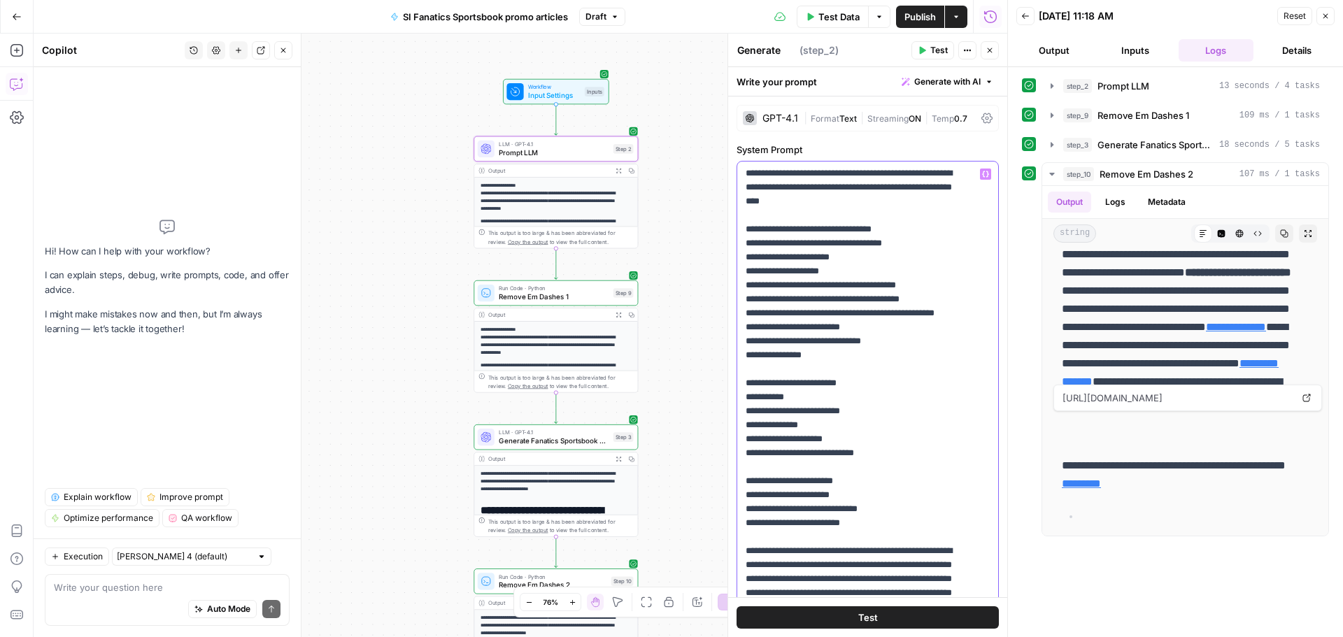
drag, startPoint x: 847, startPoint y: 355, endPoint x: 746, endPoint y: 348, distance: 101.7
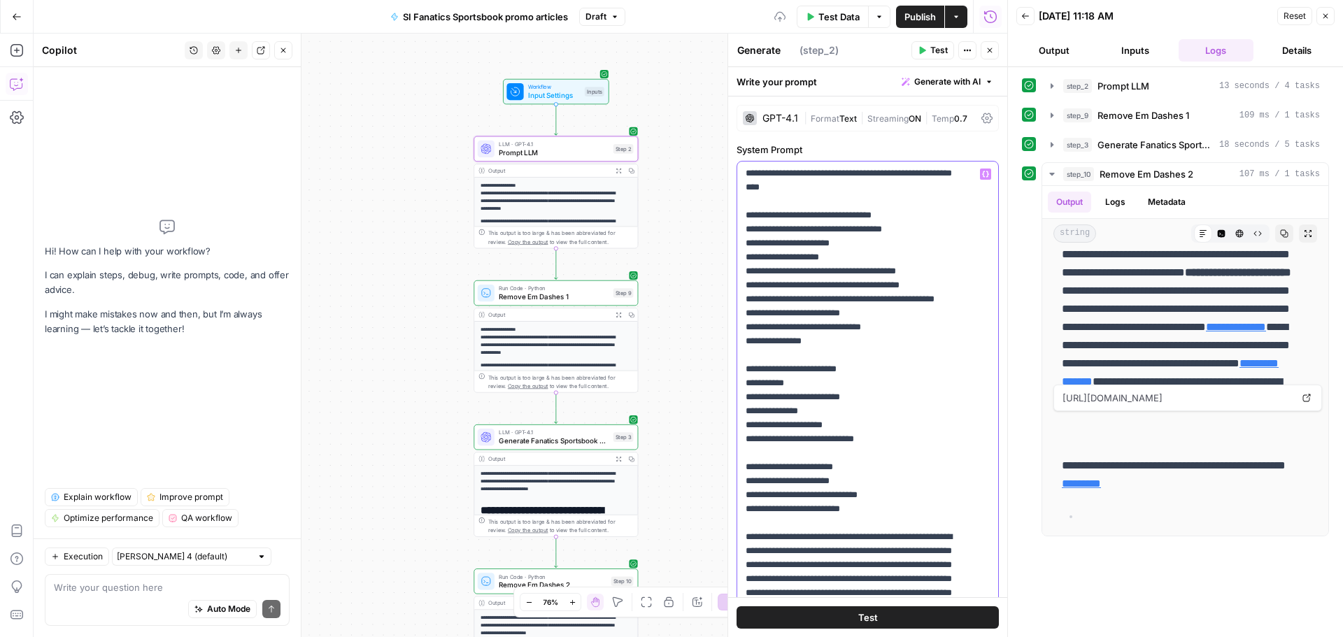
click at [359, 22] on span "Generate Fanatics Sportsbook articles" at bounding box center [554, 441] width 111 height 10
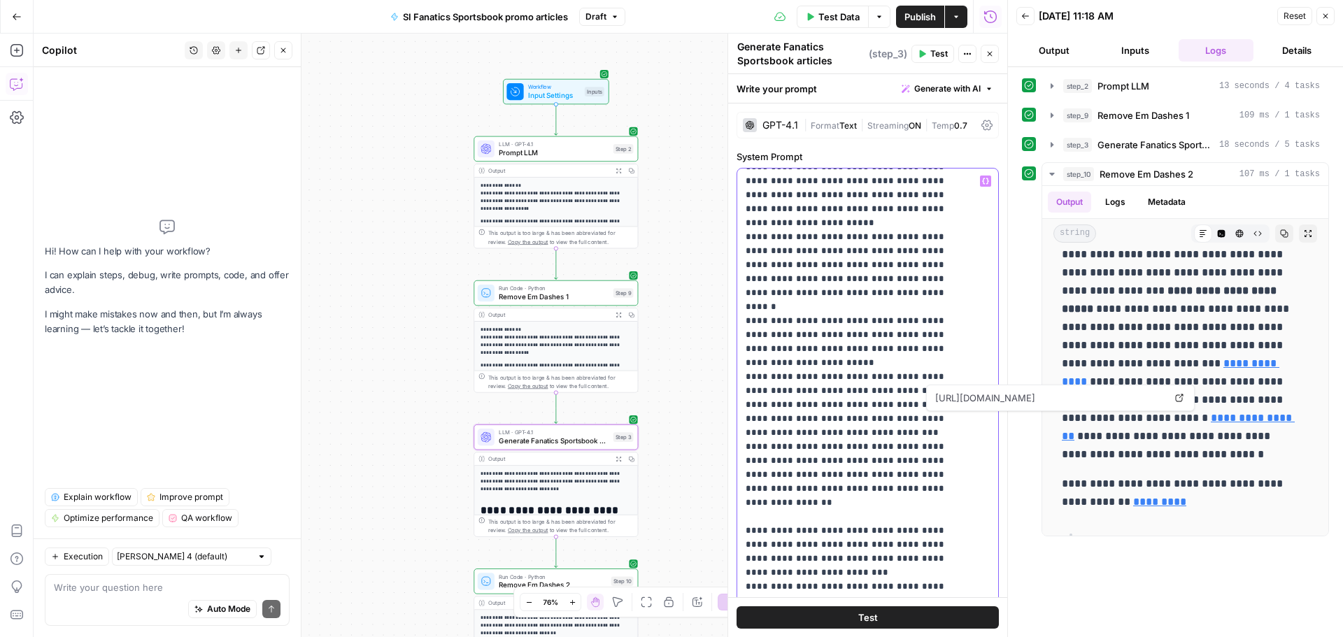
scroll to position [2658, 0]
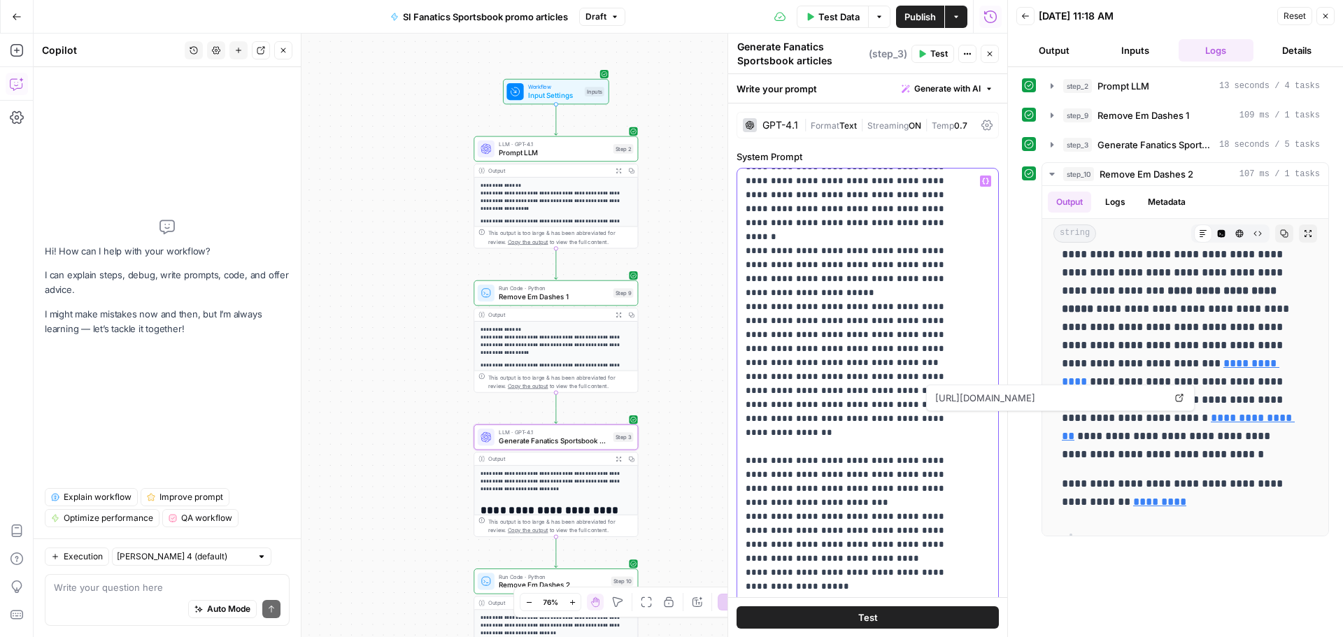
drag, startPoint x: 746, startPoint y: 320, endPoint x: 821, endPoint y: 441, distance: 142.6
click at [359, 22] on p "**********" at bounding box center [857, 572] width 223 height 6113
copy p "**********"
click at [359, 22] on span "Prompt LLM" at bounding box center [554, 153] width 111 height 10
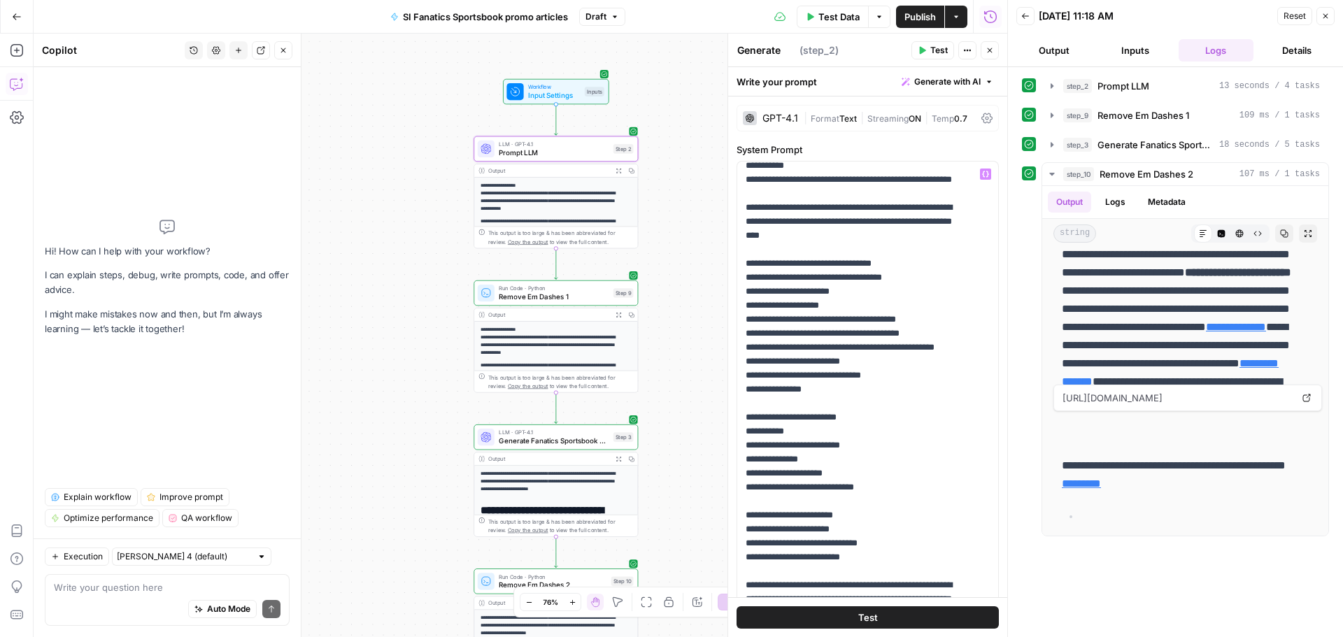
scroll to position [1469, 0]
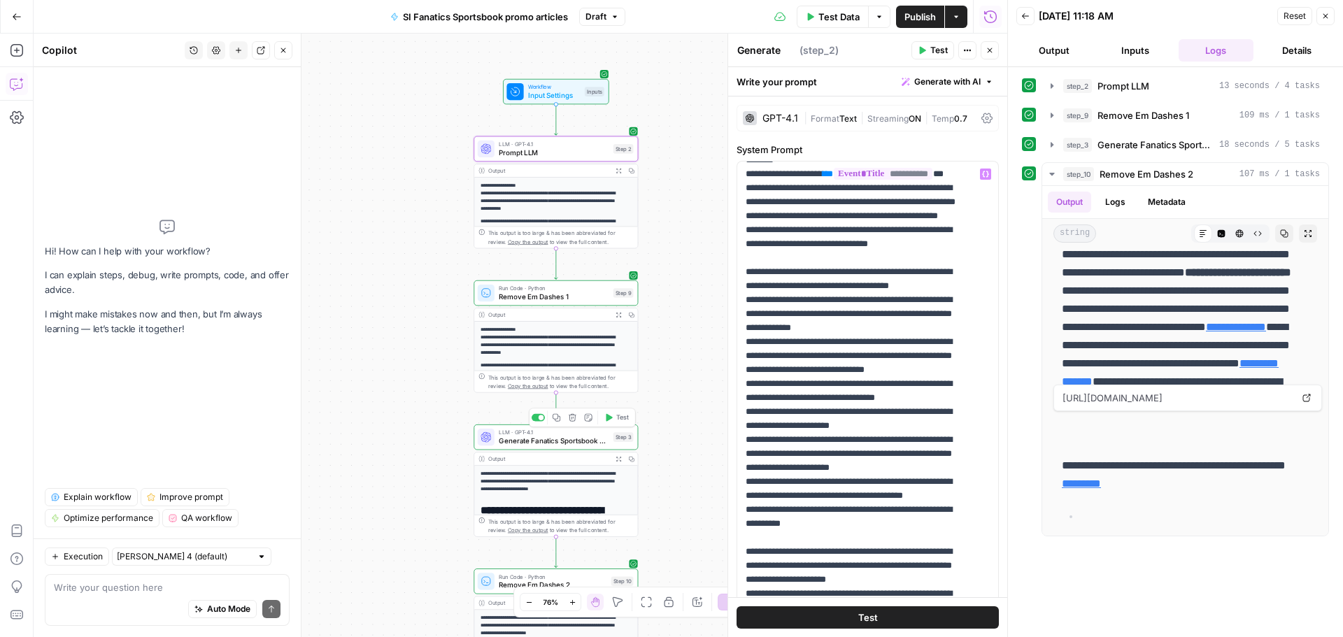
click at [359, 22] on span "Generate Fanatics Sportsbook articles" at bounding box center [554, 441] width 111 height 10
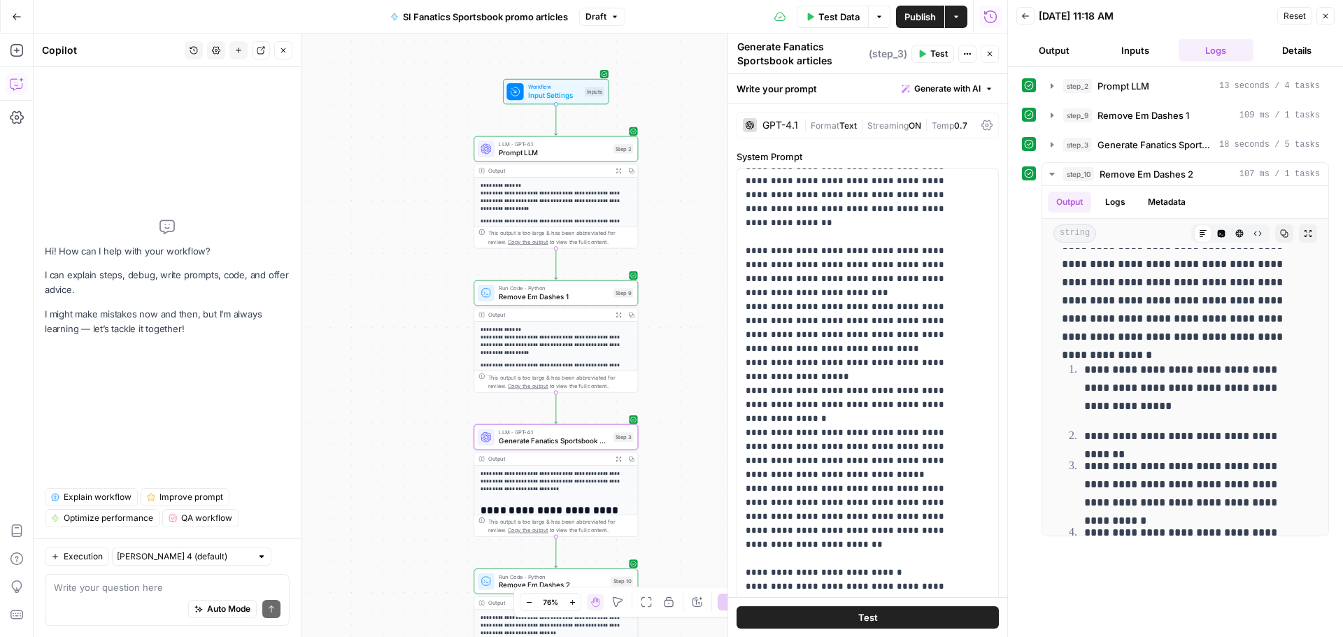
scroll to position [2728, 0]
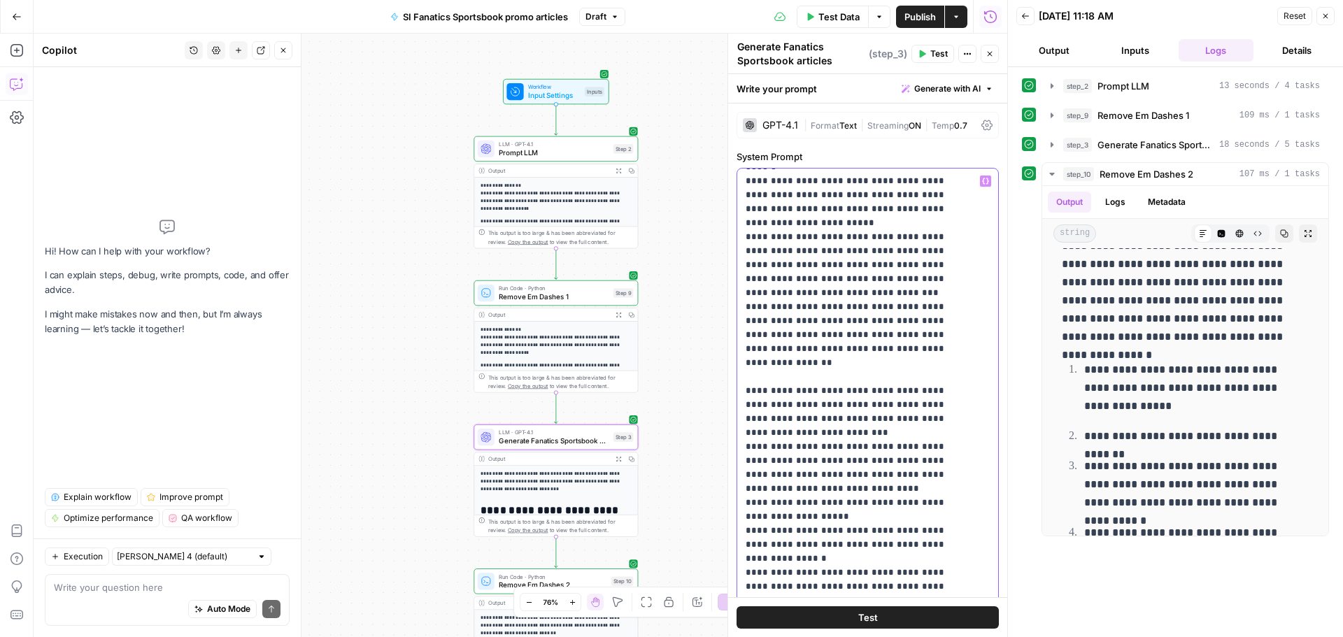
drag, startPoint x: 871, startPoint y: 541, endPoint x: 744, endPoint y: 411, distance: 181.5
click at [359, 22] on div "**********" at bounding box center [862, 454] width 250 height 570
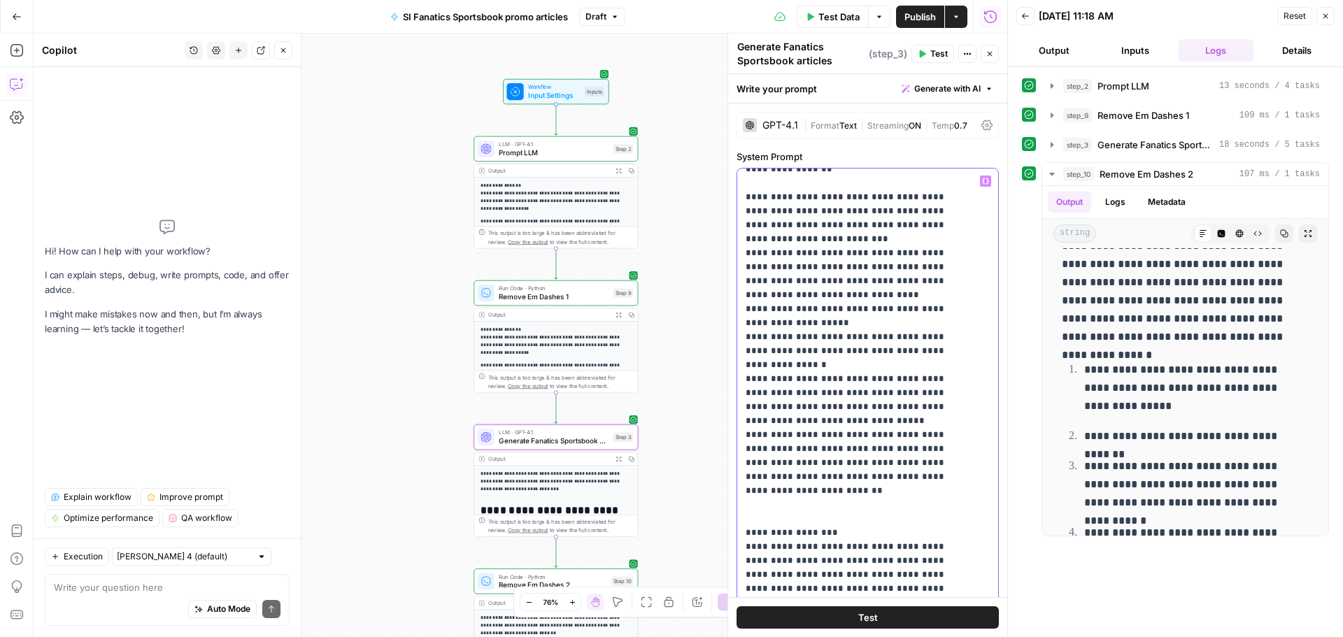
scroll to position [2937, 0]
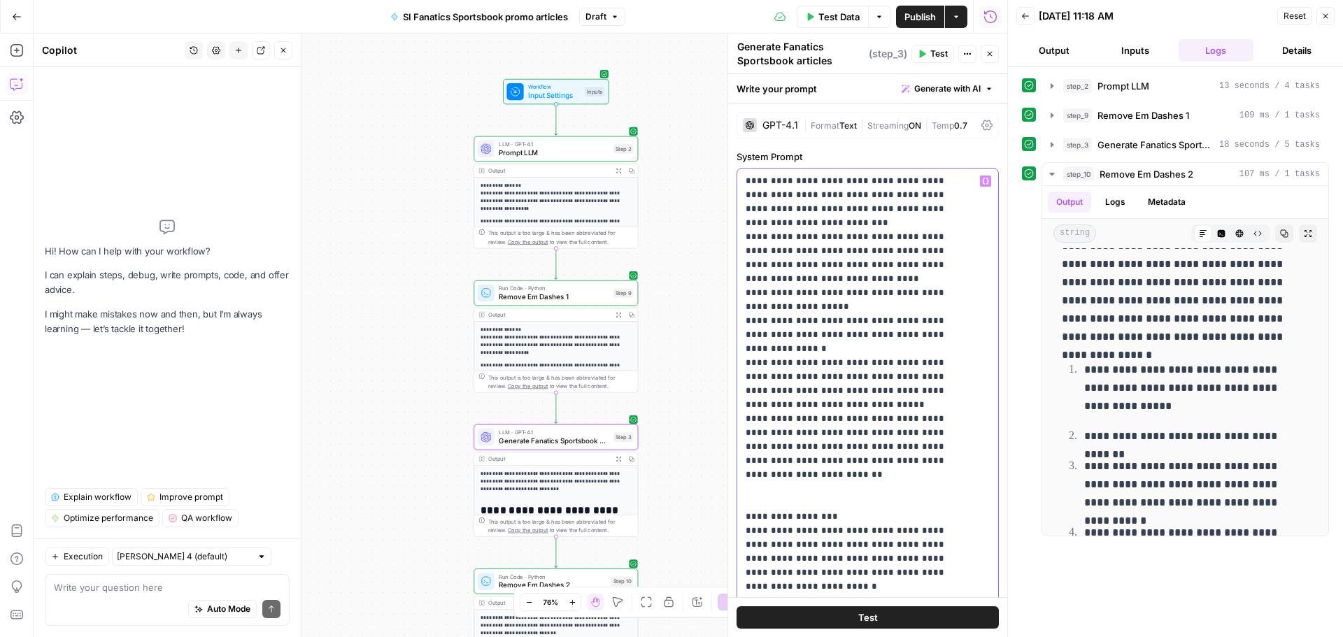
drag, startPoint x: 744, startPoint y: 349, endPoint x: 875, endPoint y: 501, distance: 200.9
click at [359, 22] on div "**********" at bounding box center [862, 454] width 250 height 570
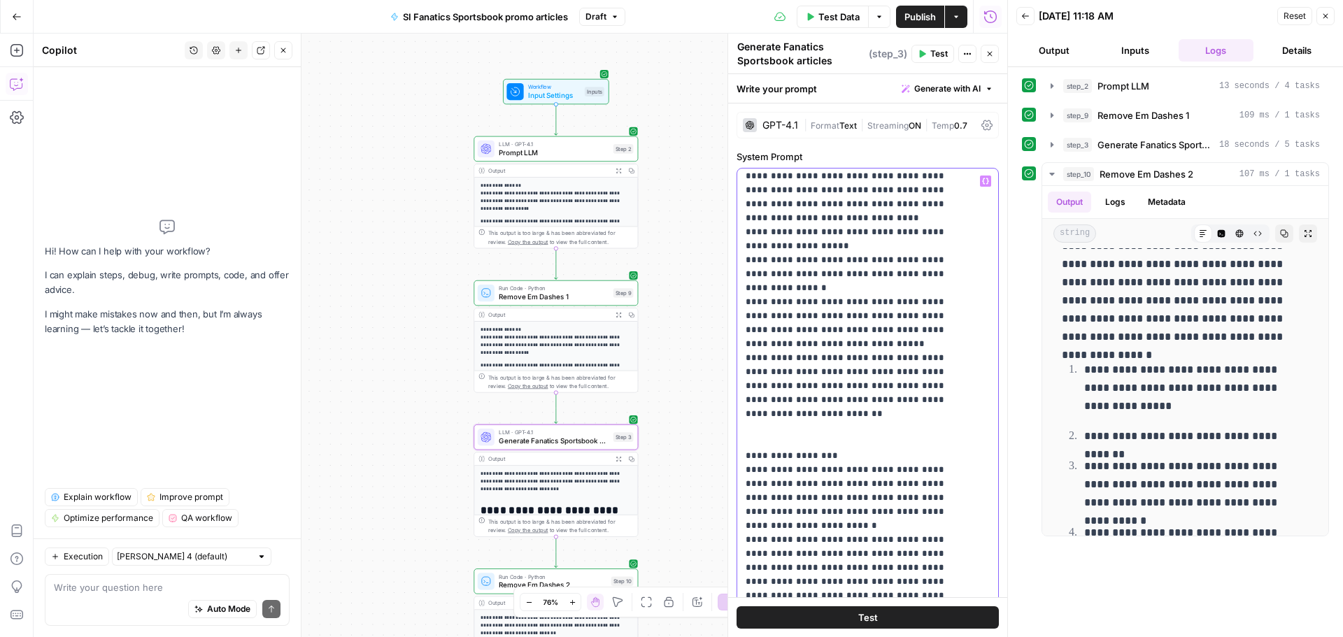
scroll to position [2867, 0]
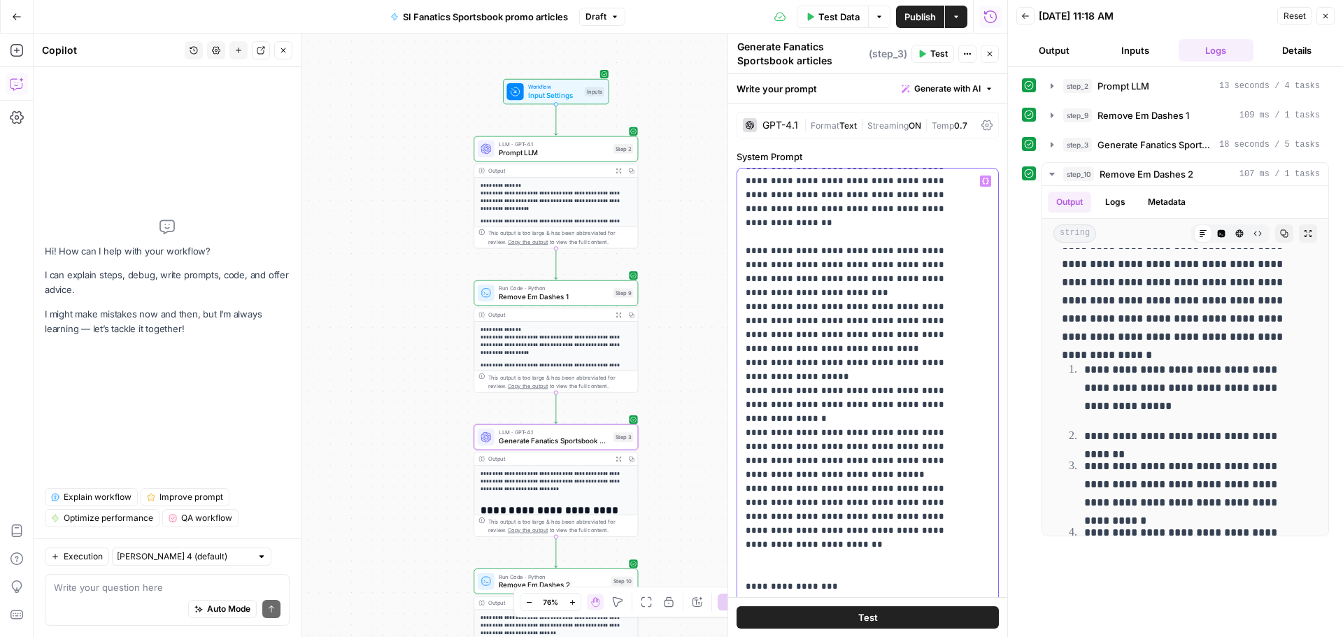
click at [359, 22] on p "**********" at bounding box center [857, 286] width 223 height 5959
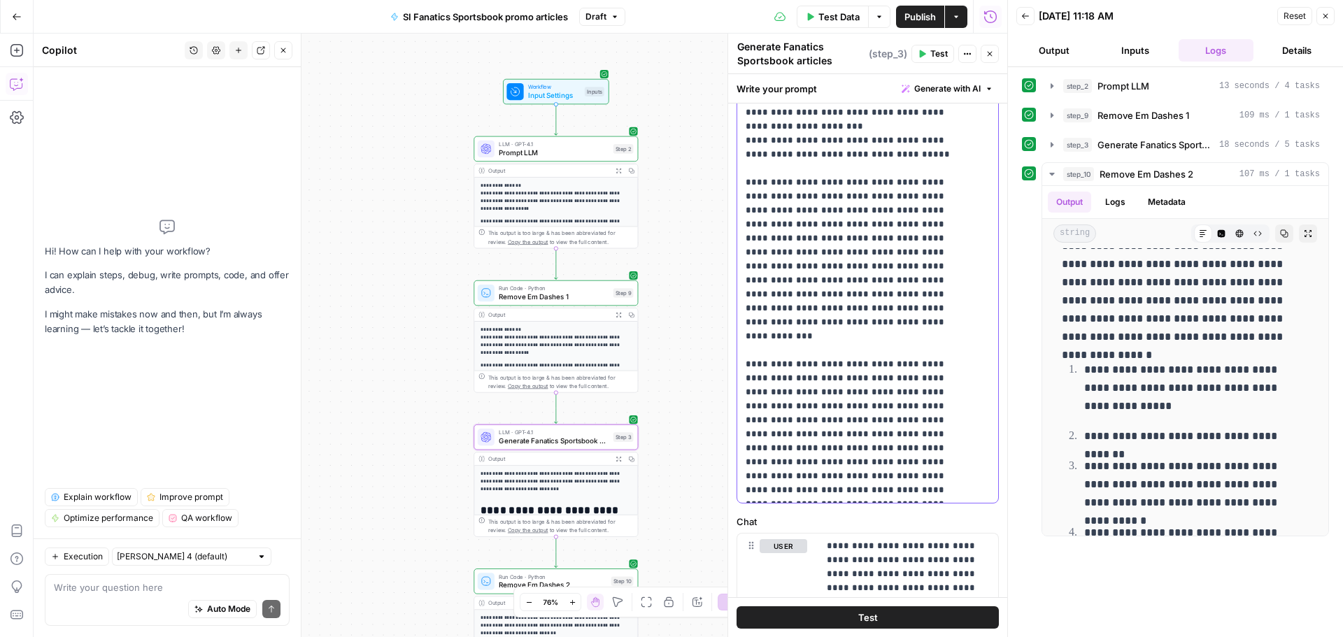
scroll to position [280, 0]
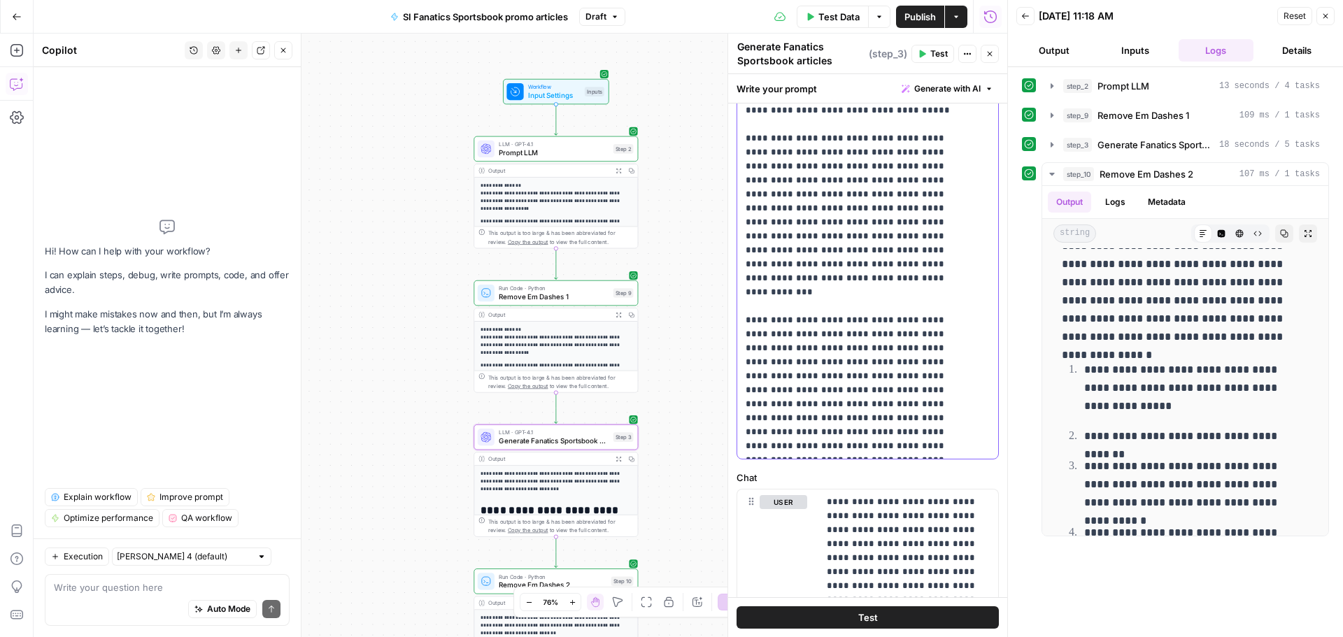
drag, startPoint x: 745, startPoint y: 277, endPoint x: 884, endPoint y: 446, distance: 219.1
click at [359, 22] on div "**********" at bounding box center [862, 174] width 250 height 570
copy p "**********"
click at [359, 22] on span "Prompt LLM" at bounding box center [554, 153] width 111 height 10
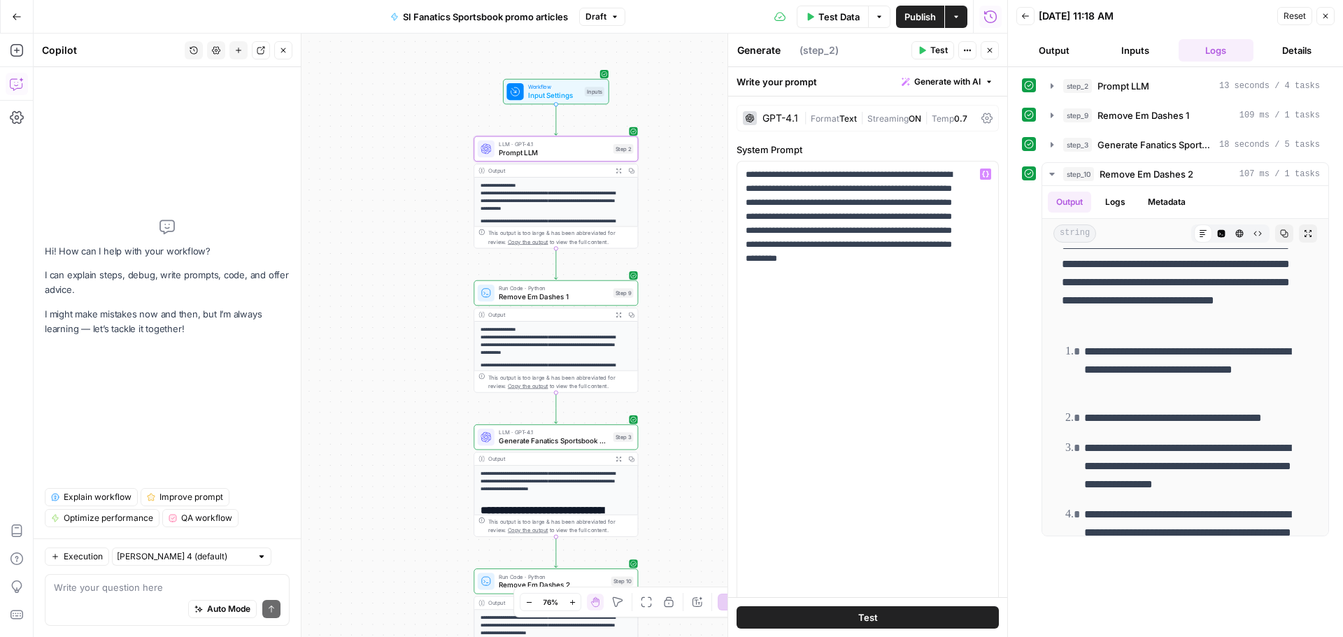
scroll to position [3007, 0]
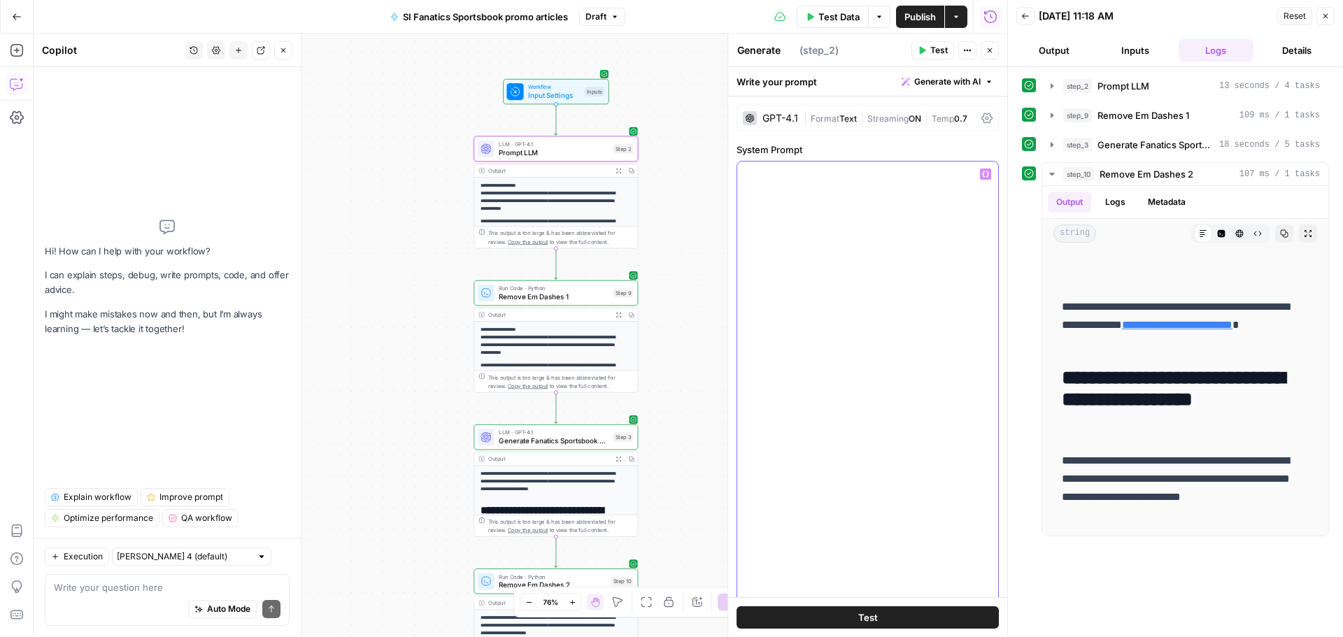
scroll to position [6029, 0]
click at [359, 22] on span "Generate Fanatics Sportsbook articles" at bounding box center [554, 441] width 111 height 10
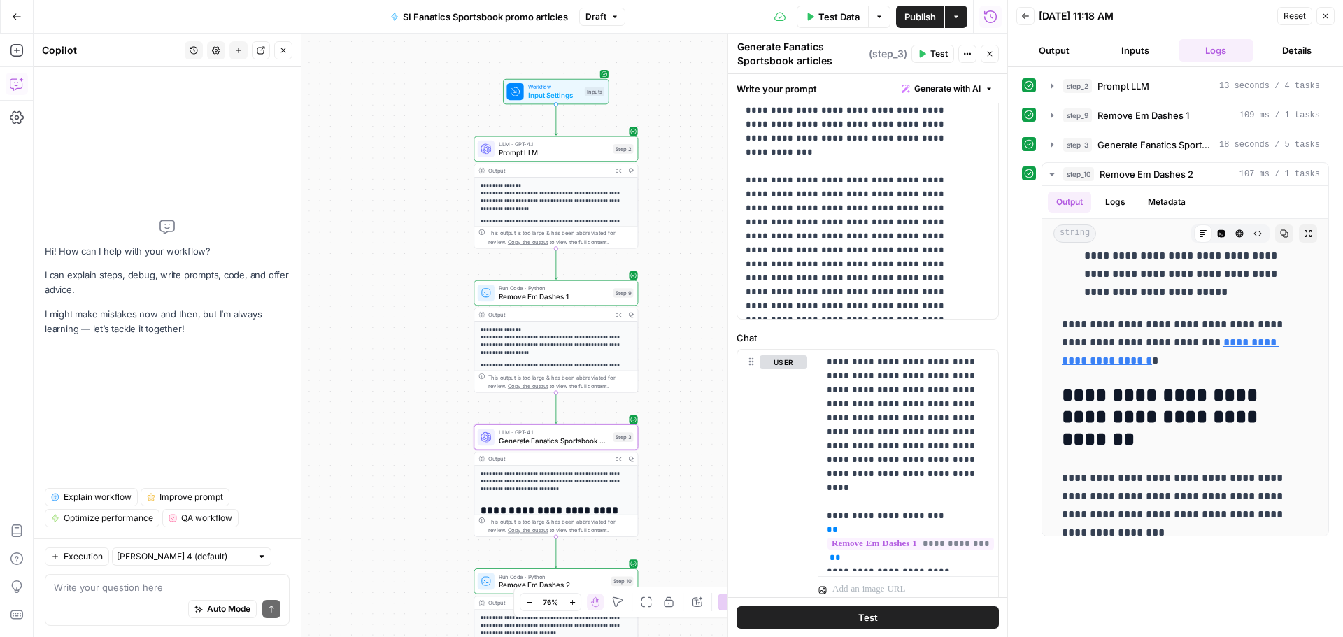
scroll to position [467, 0]
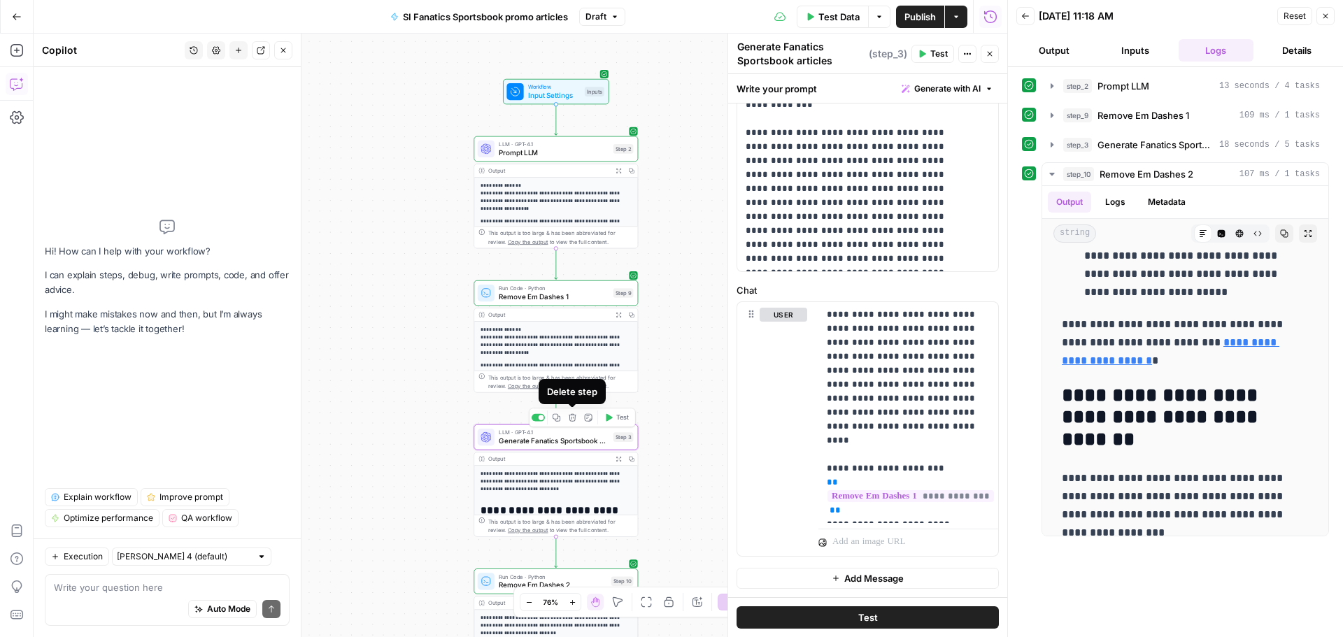
click at [359, 22] on icon "button" at bounding box center [572, 417] width 8 height 8
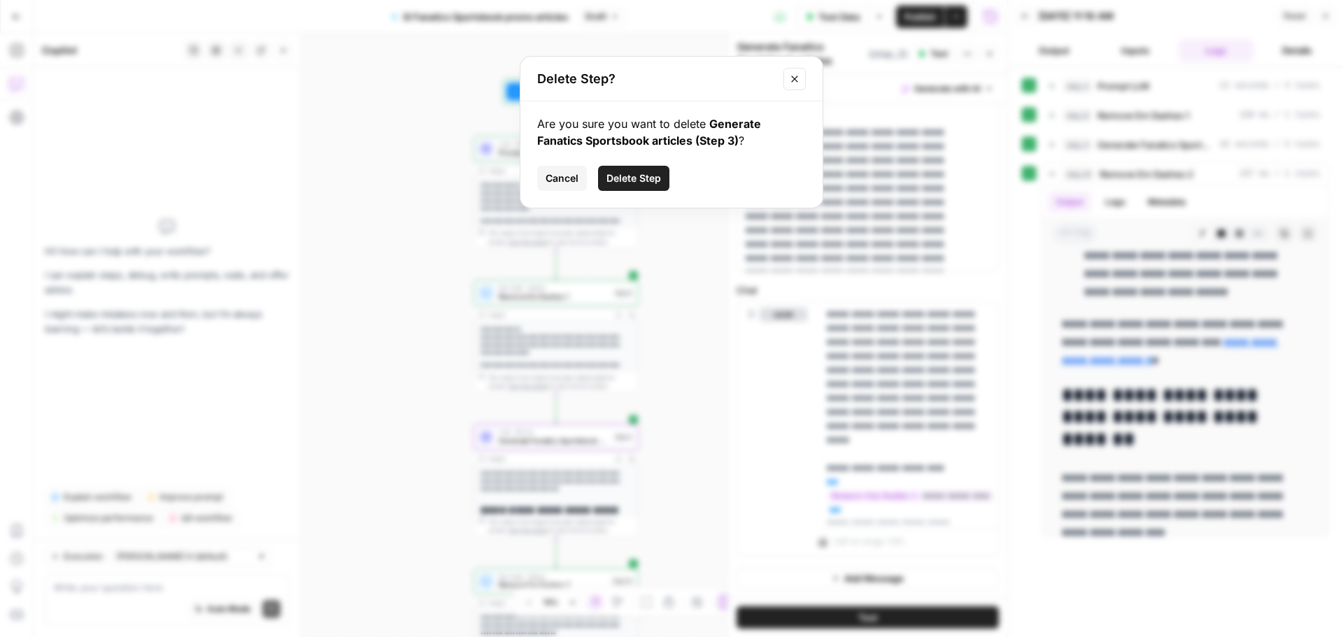
click at [359, 22] on span "Delete Step" at bounding box center [633, 178] width 55 height 14
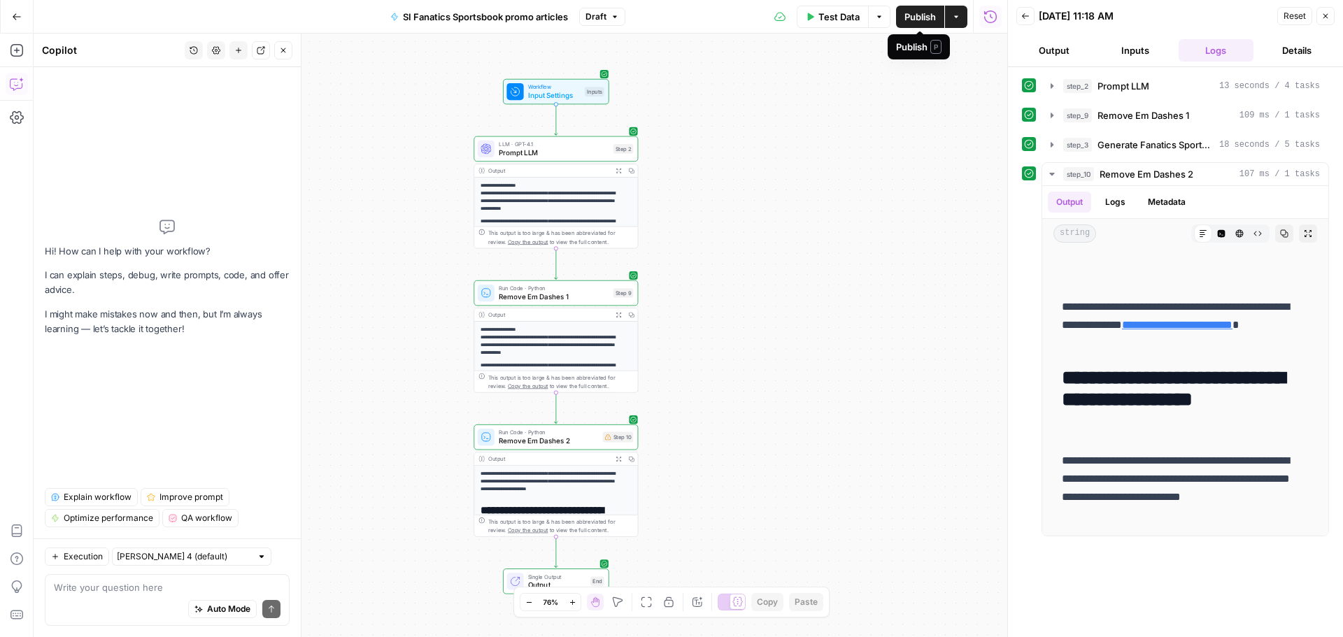
click at [359, 19] on span "Publish" at bounding box center [919, 17] width 31 height 14
click at [359, 14] on span "Test Data" at bounding box center [838, 17] width 41 height 14
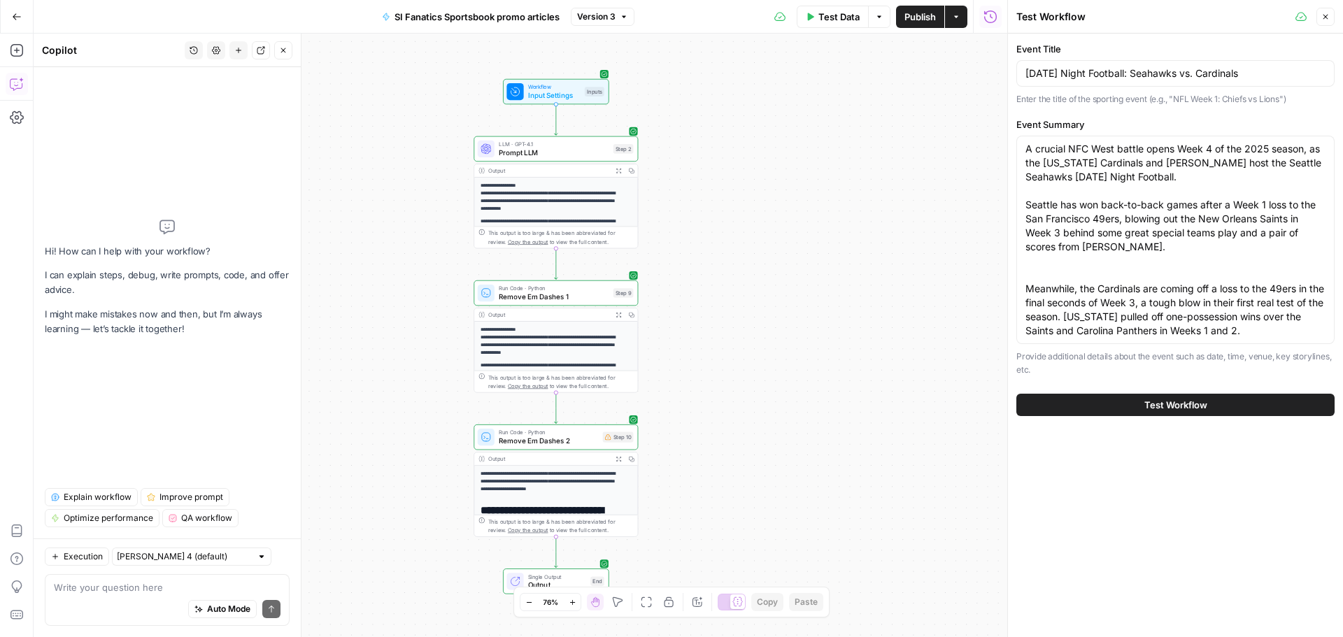
click at [359, 22] on span "Test Workflow" at bounding box center [1175, 405] width 63 height 14
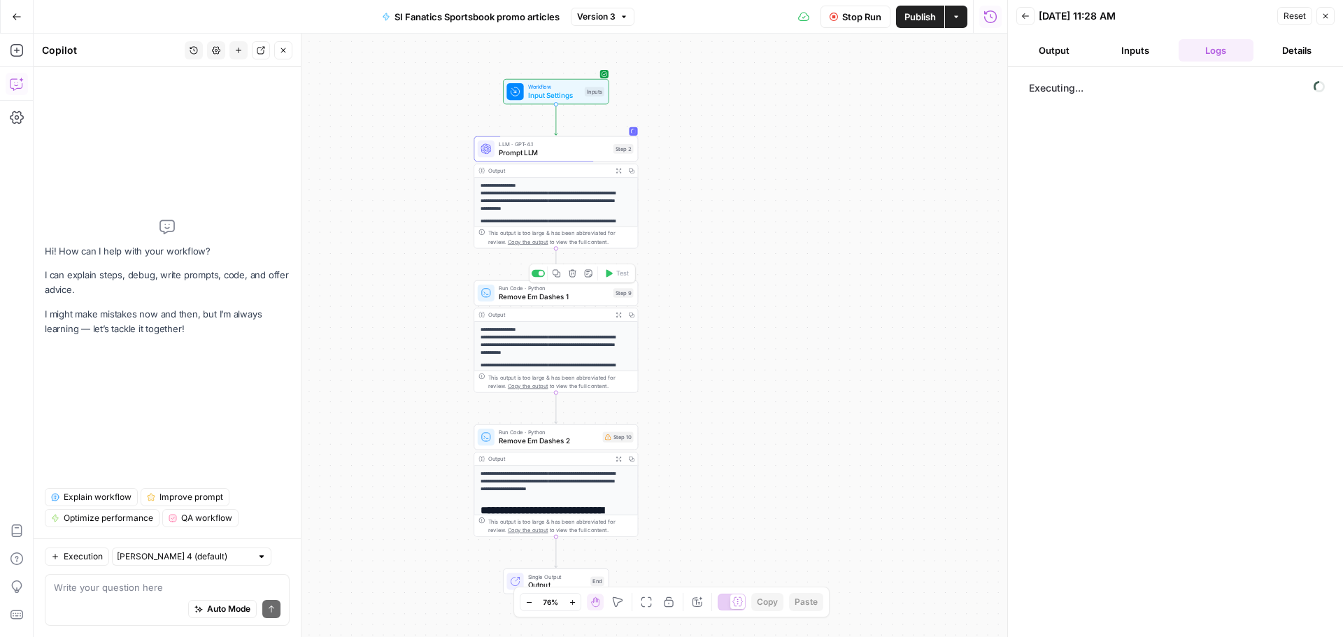
click at [359, 22] on span "Remove Em Dashes 1" at bounding box center [554, 297] width 111 height 10
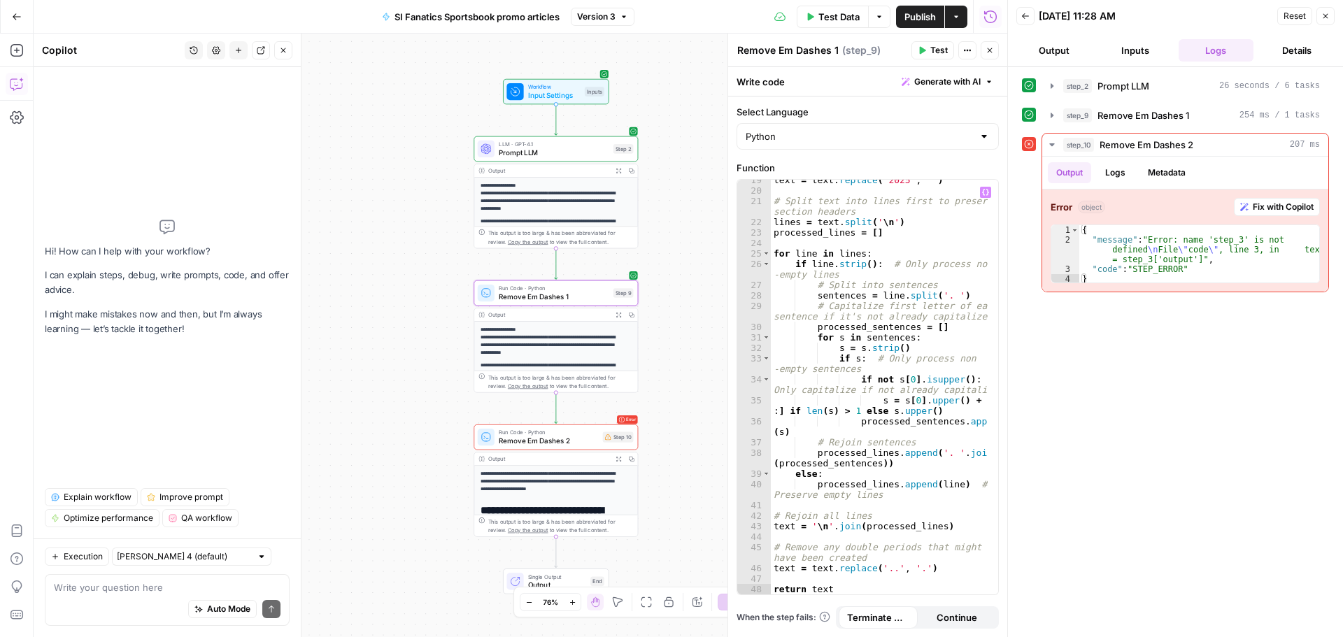
scroll to position [278, 0]
click at [359, 22] on span "Remove Em Dashes 2" at bounding box center [548, 441] width 99 height 10
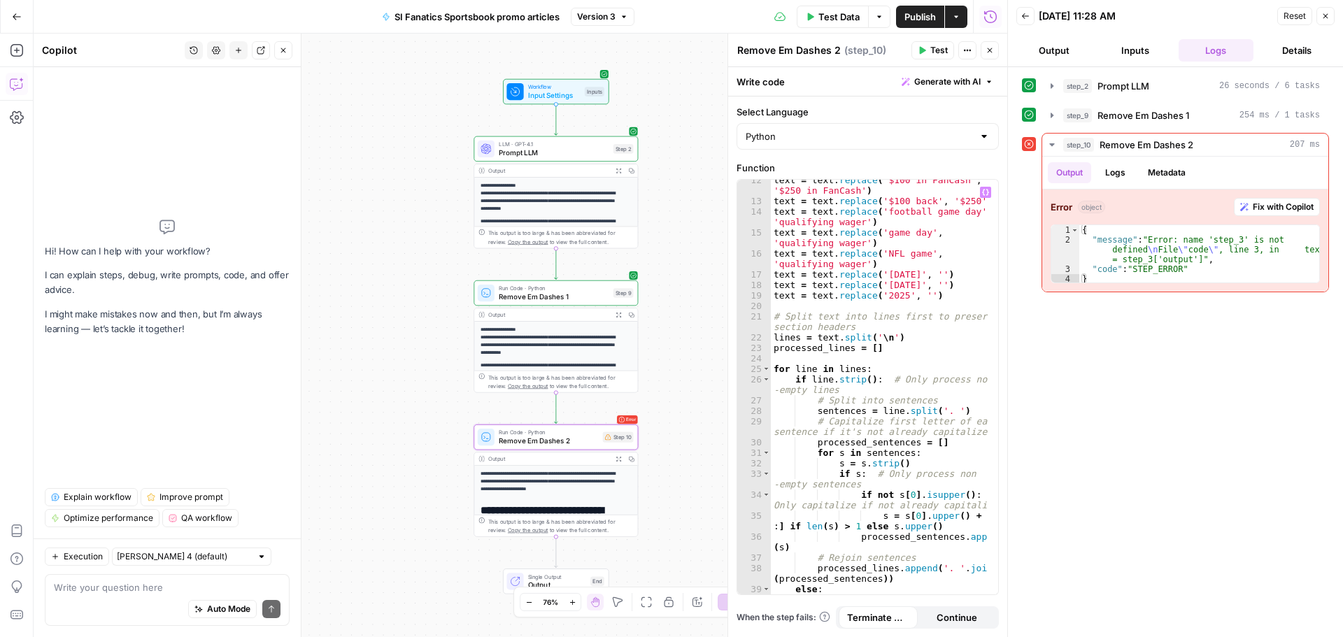
scroll to position [0, 0]
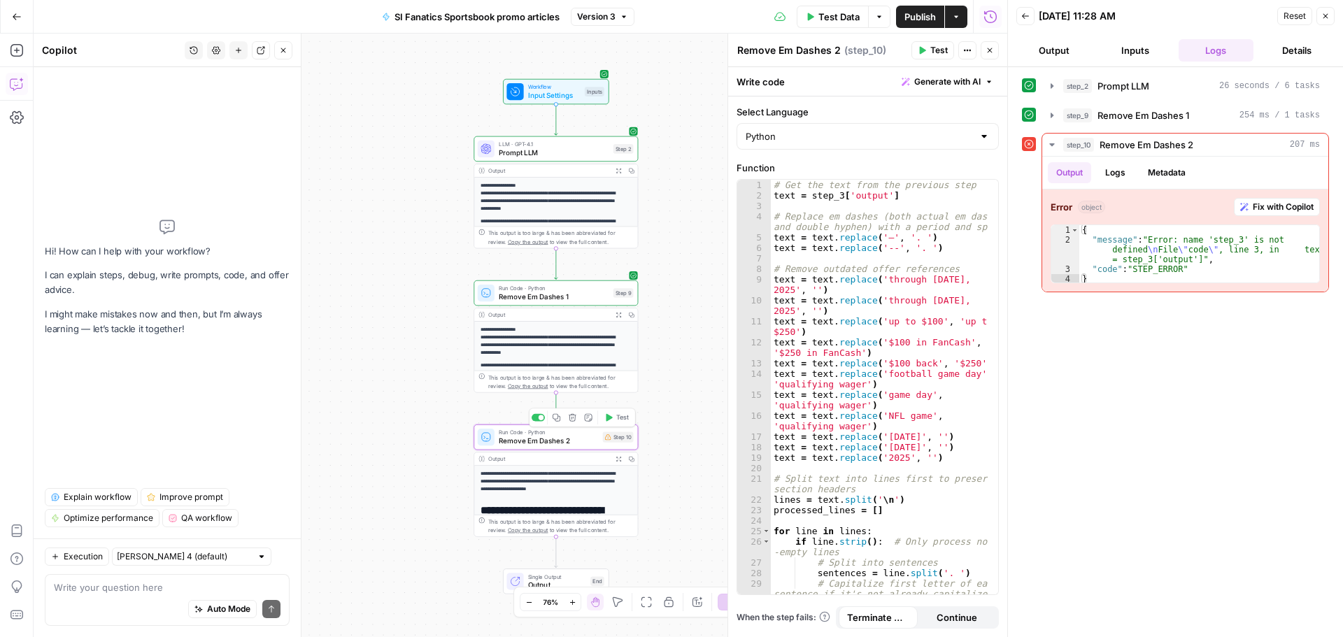
click at [359, 22] on icon "button" at bounding box center [572, 417] width 8 height 8
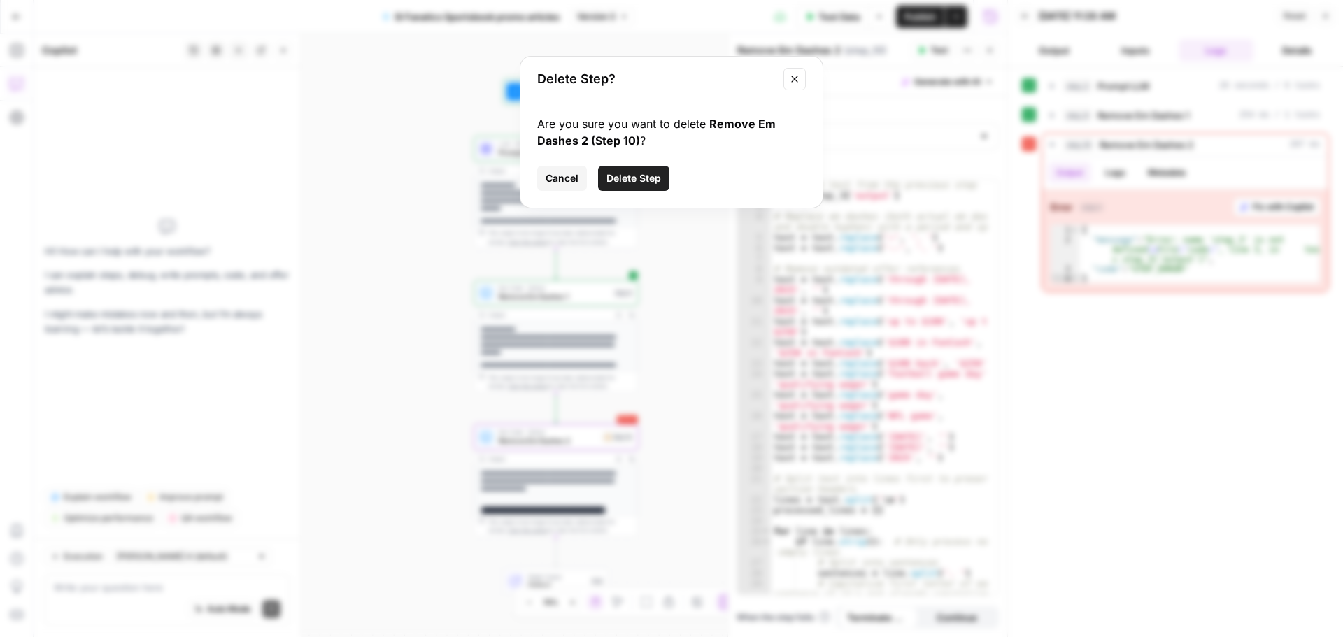
click at [359, 22] on span "Delete Step" at bounding box center [633, 178] width 55 height 14
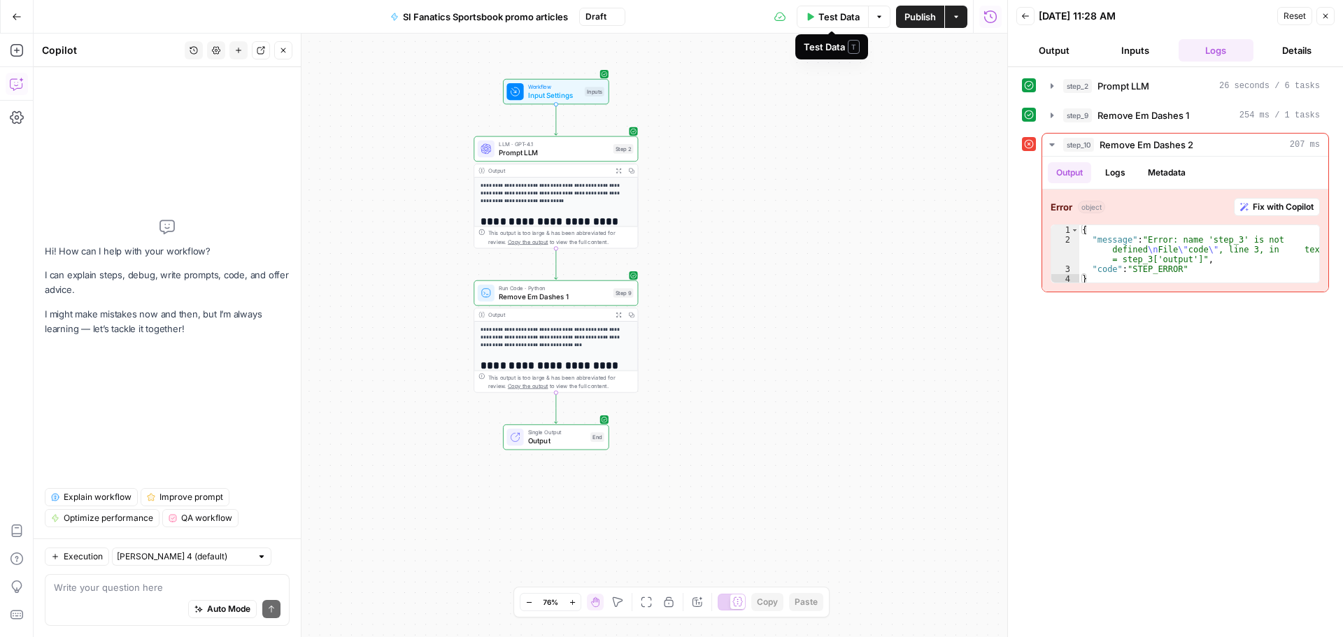
click at [359, 15] on span "Test Data" at bounding box center [838, 17] width 41 height 14
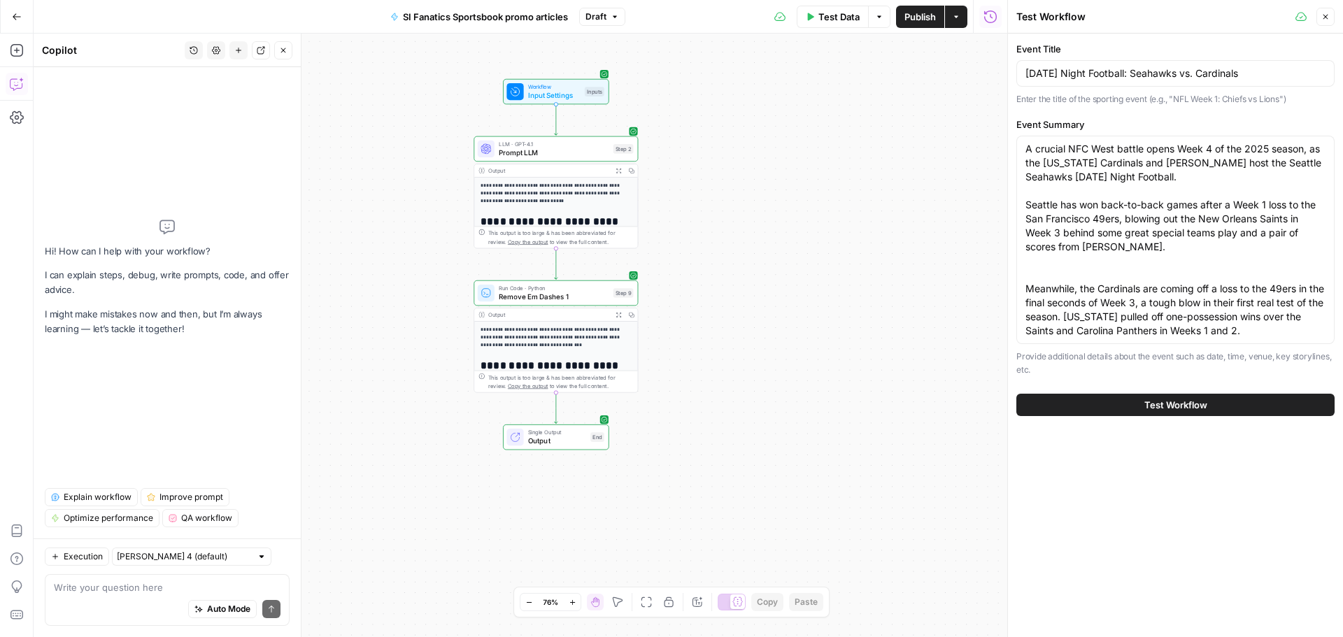
click at [359, 22] on button "Test Workflow" at bounding box center [1175, 405] width 318 height 22
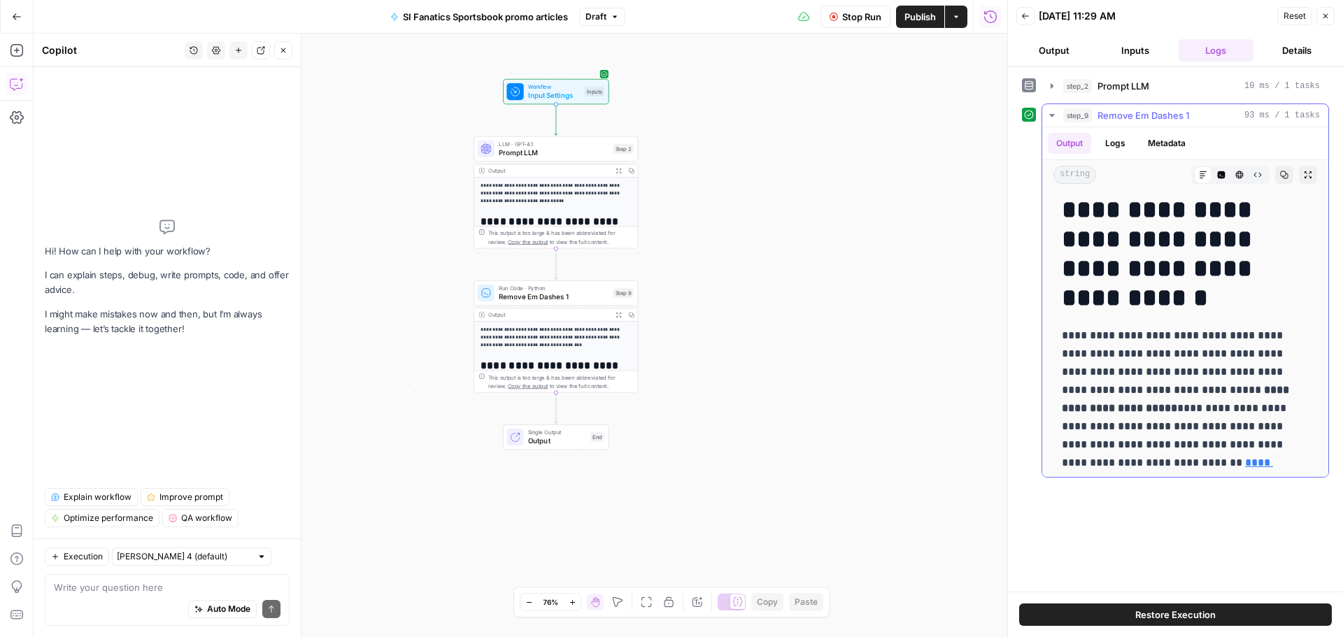
scroll to position [280, 0]
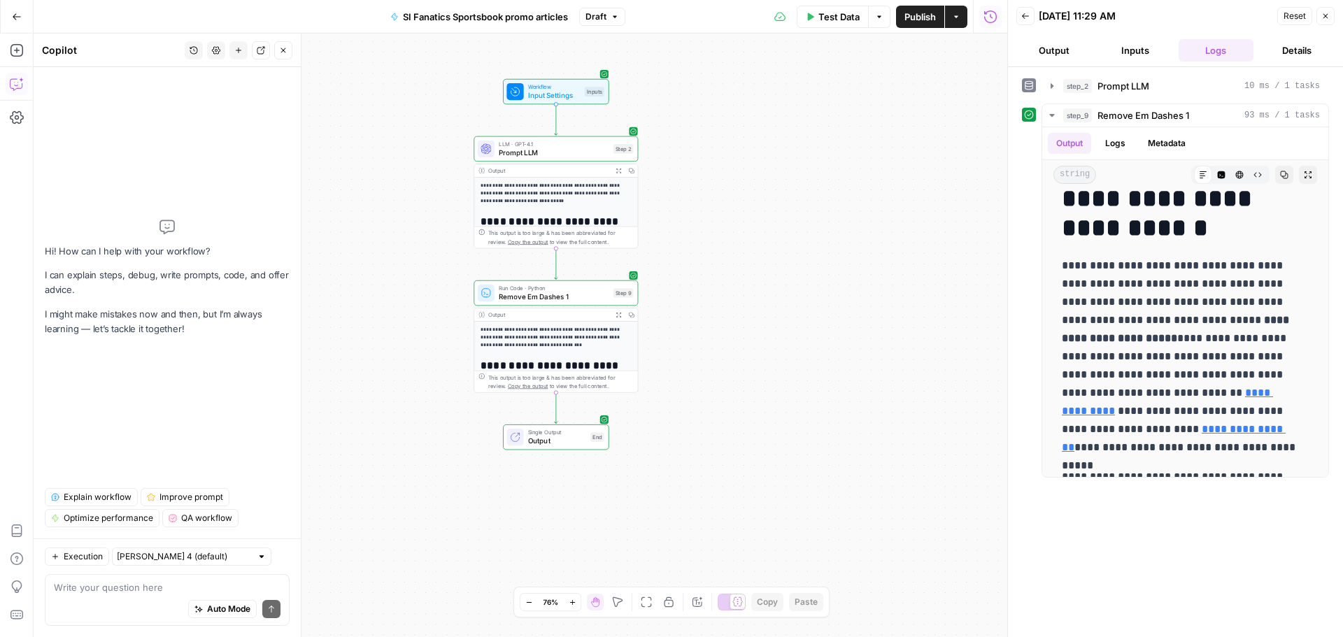
click at [359, 20] on span "Test Data" at bounding box center [838, 17] width 41 height 14
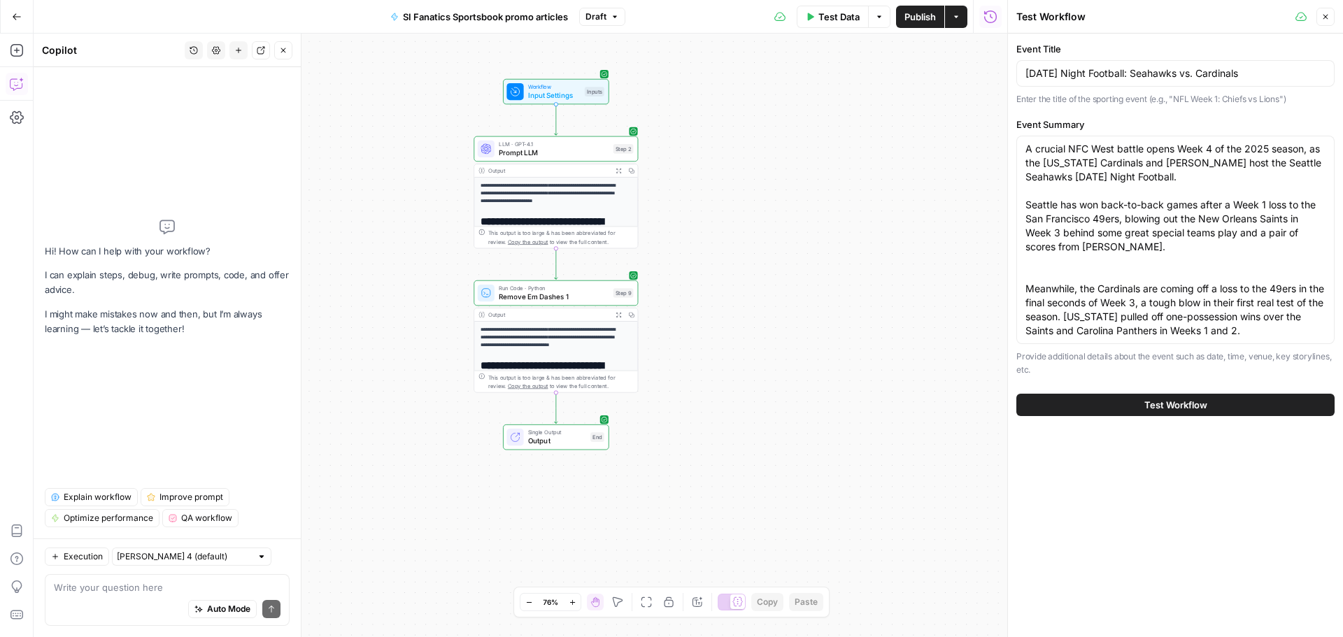
click at [359, 22] on span "Test Workflow" at bounding box center [1175, 405] width 63 height 14
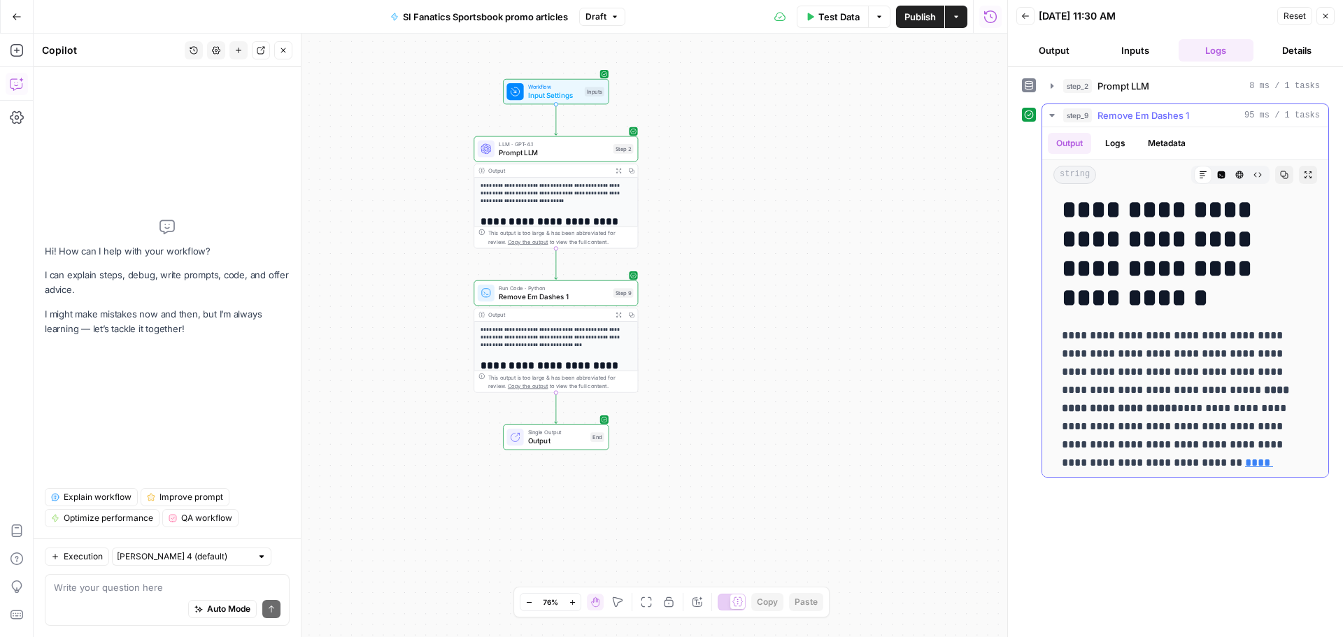
scroll to position [280, 0]
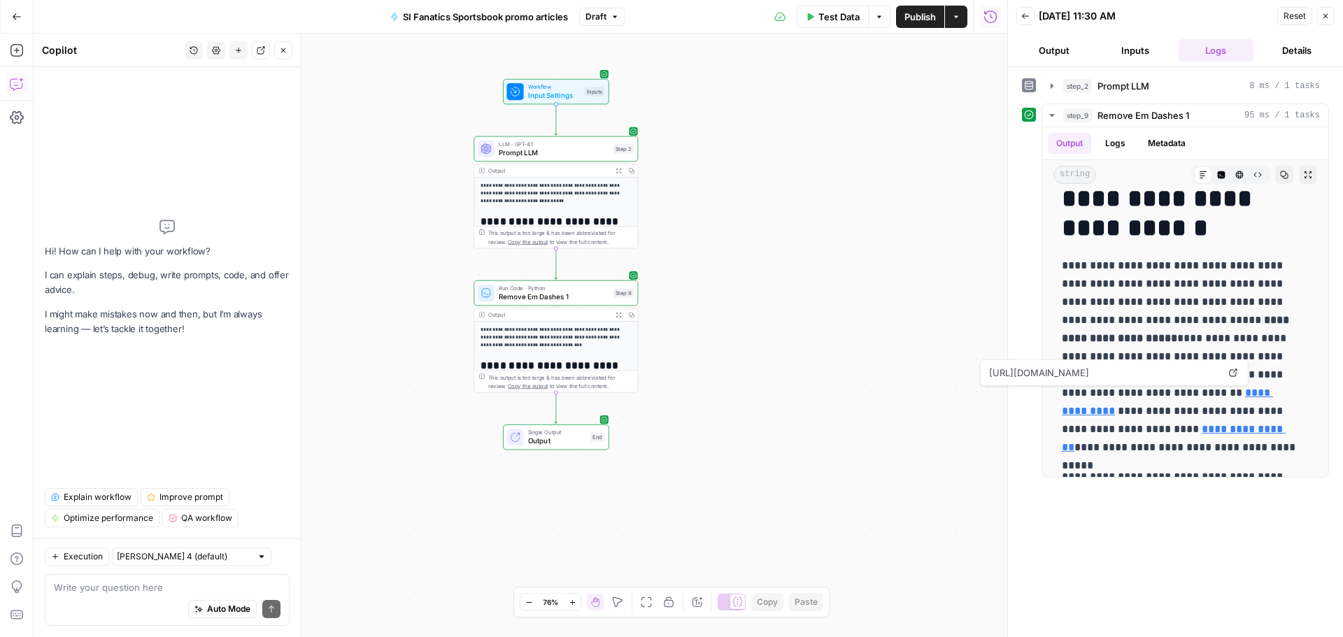
click at [180, 22] on div "Write your question here Auto Mode Send" at bounding box center [167, 600] width 245 height 52
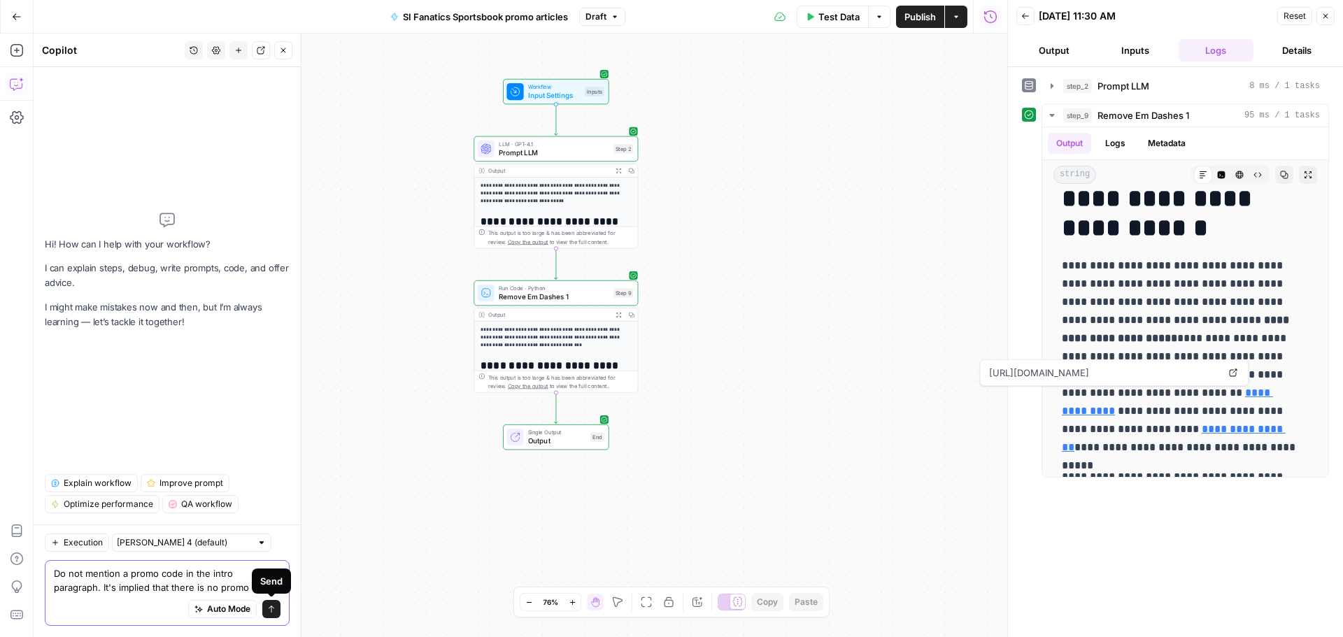
type textarea "Do not mention a promo code in the intro paragraph. It's implied that there is …"
click at [269, 22] on button "Send" at bounding box center [271, 609] width 18 height 18
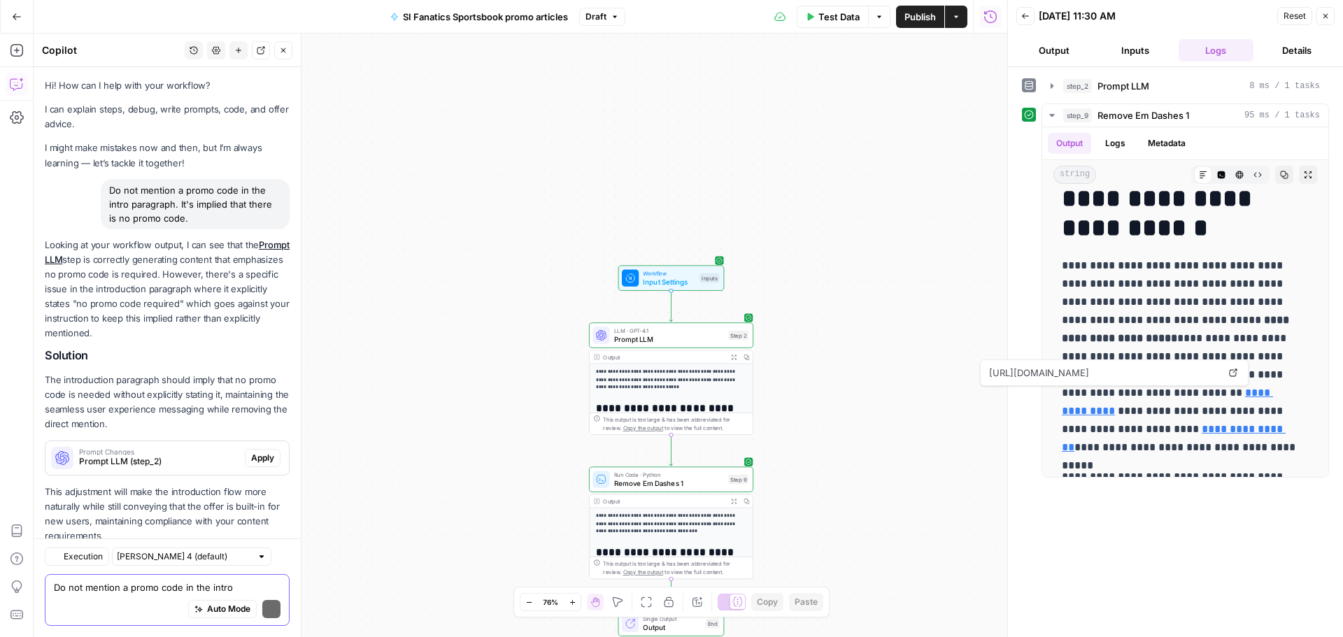
scroll to position [38, 0]
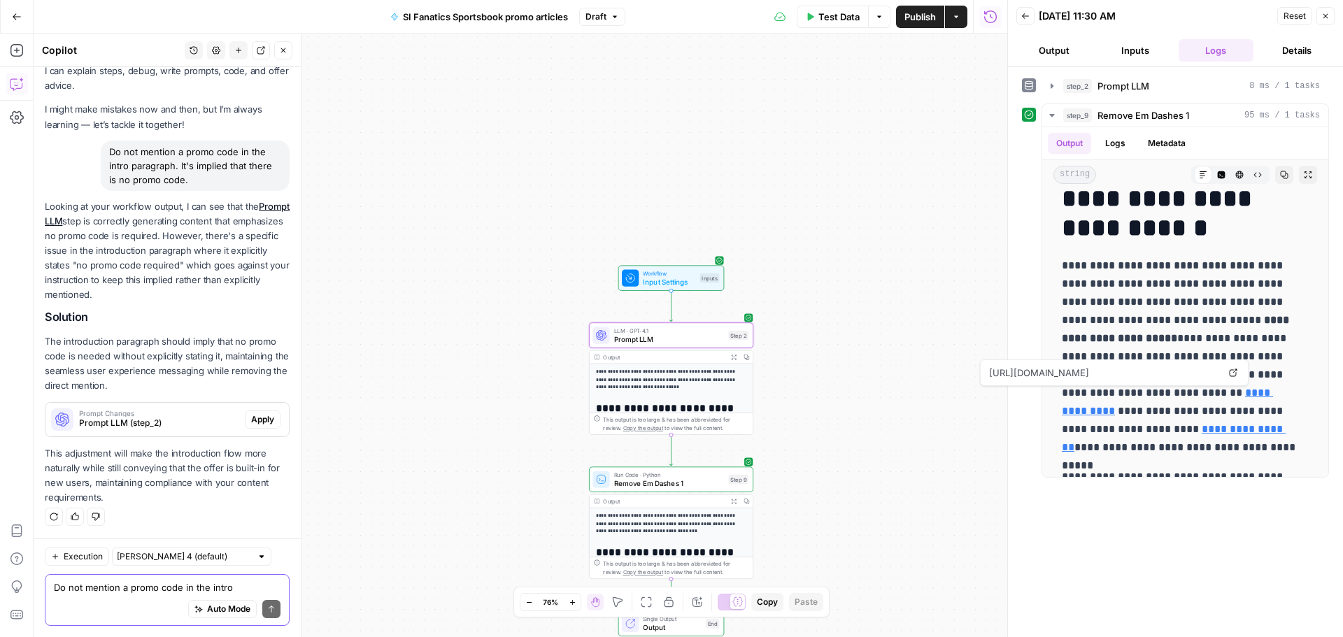
click at [252, 22] on span "Apply" at bounding box center [262, 419] width 23 height 13
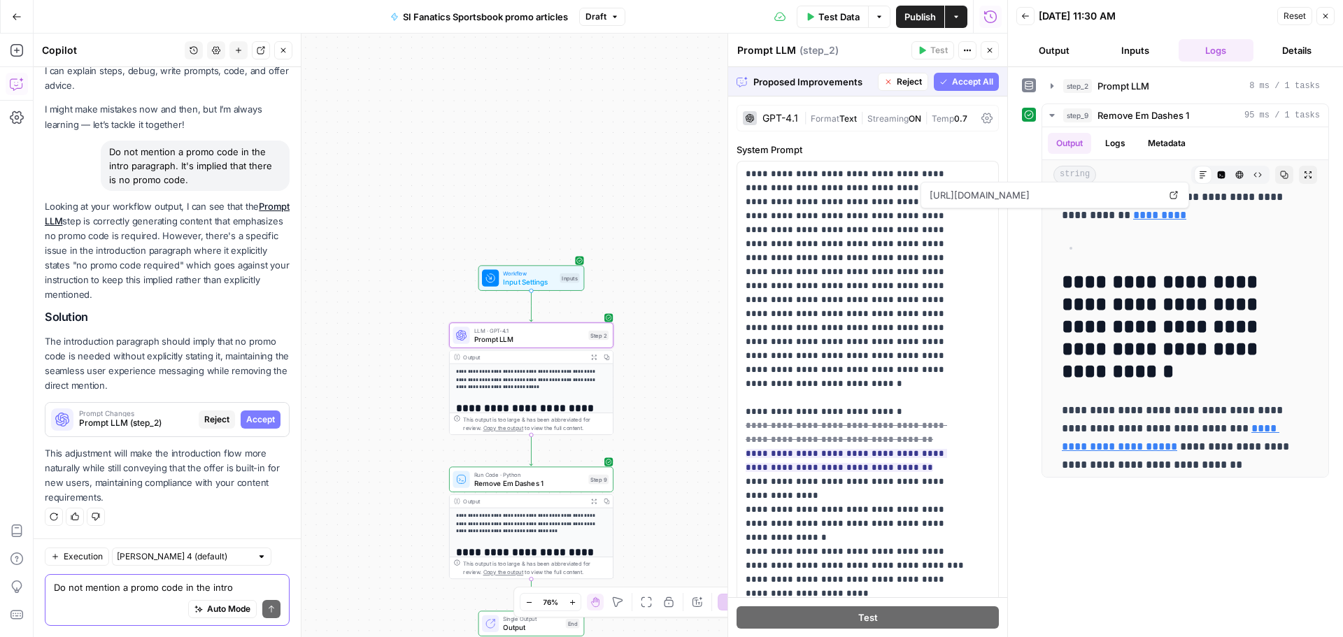
click at [249, 22] on span "Accept" at bounding box center [260, 419] width 29 height 13
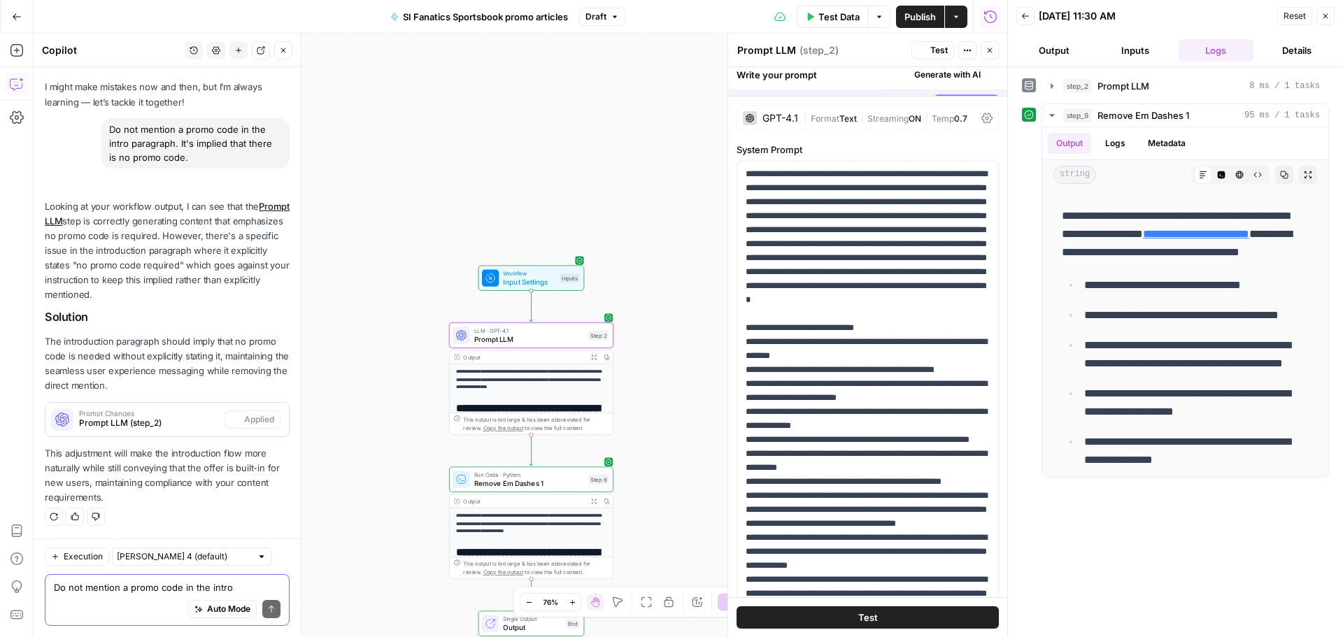
scroll to position [0, 0]
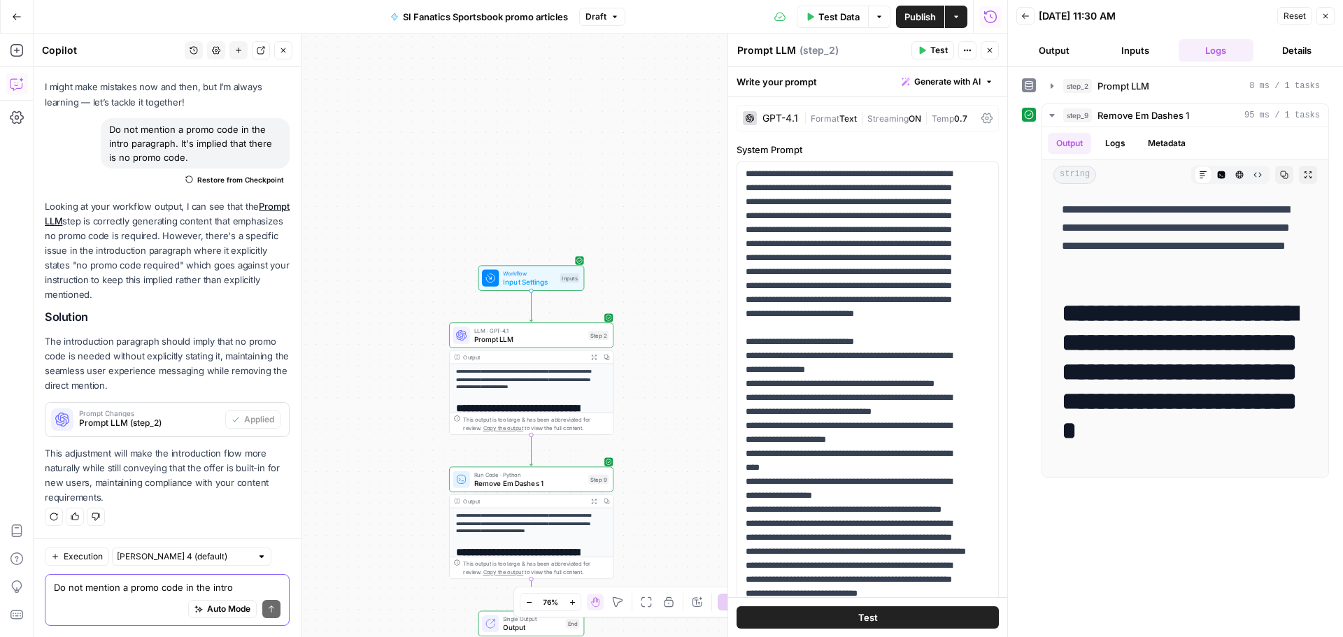
click at [359, 20] on span "Test Data" at bounding box center [838, 17] width 41 height 14
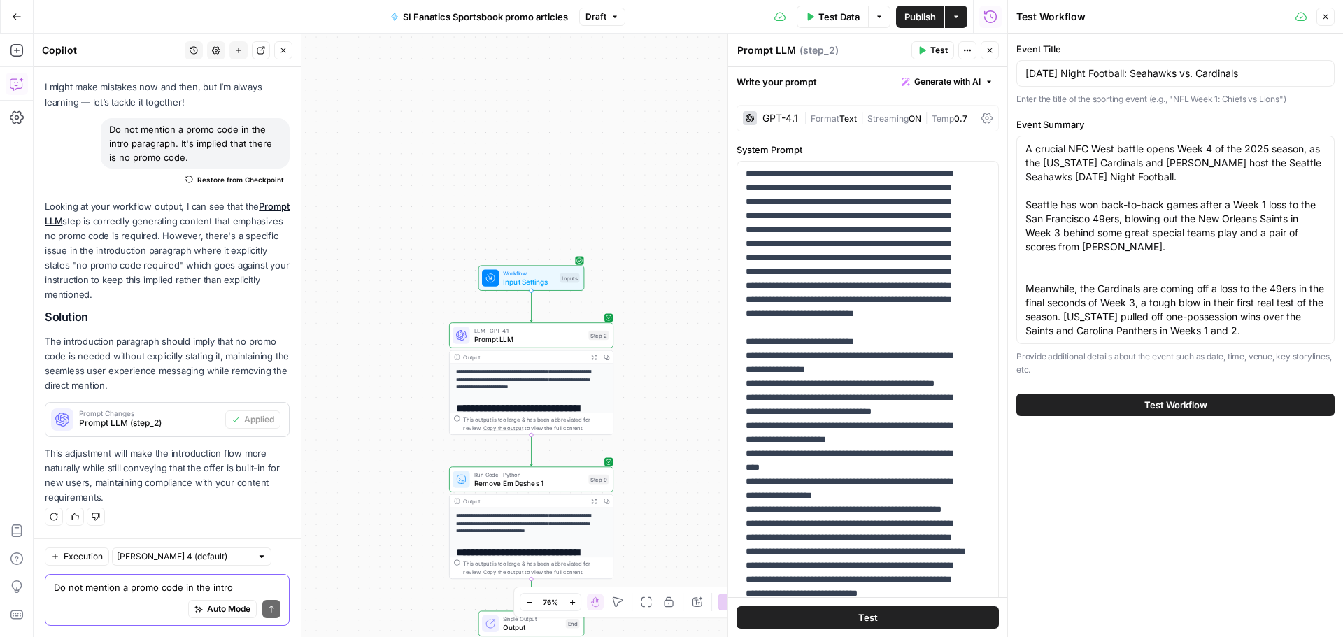
click at [359, 22] on span "Test Workflow" at bounding box center [1175, 405] width 63 height 14
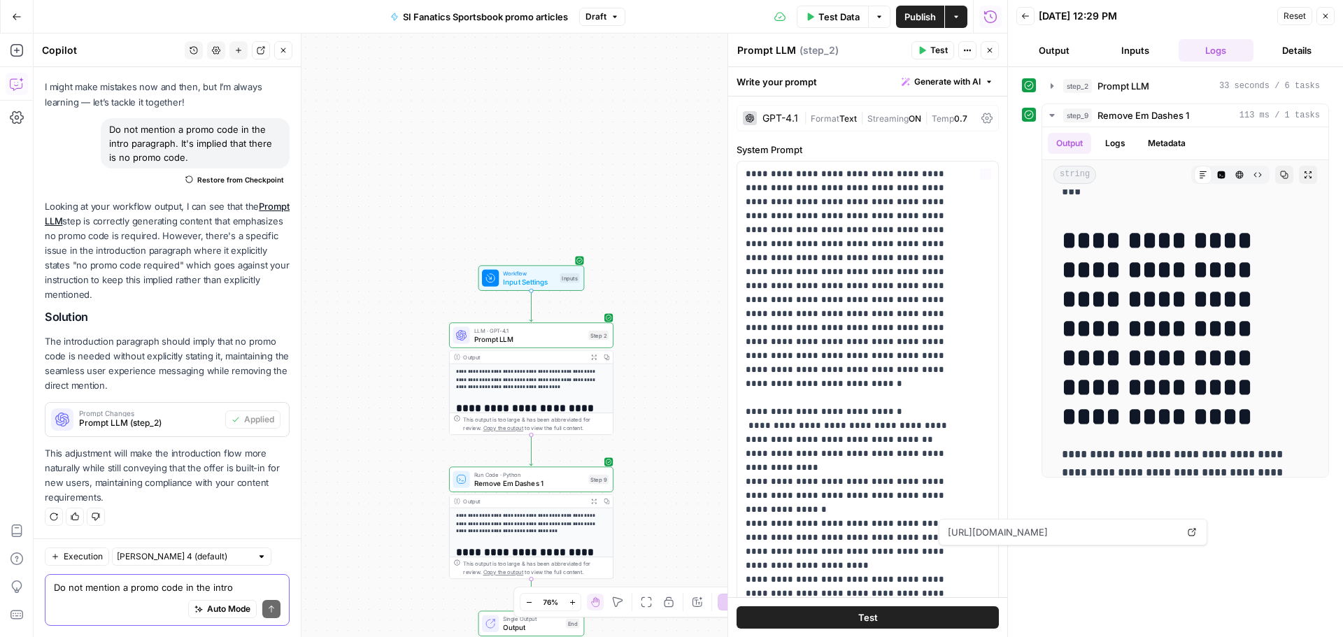
scroll to position [70, 0]
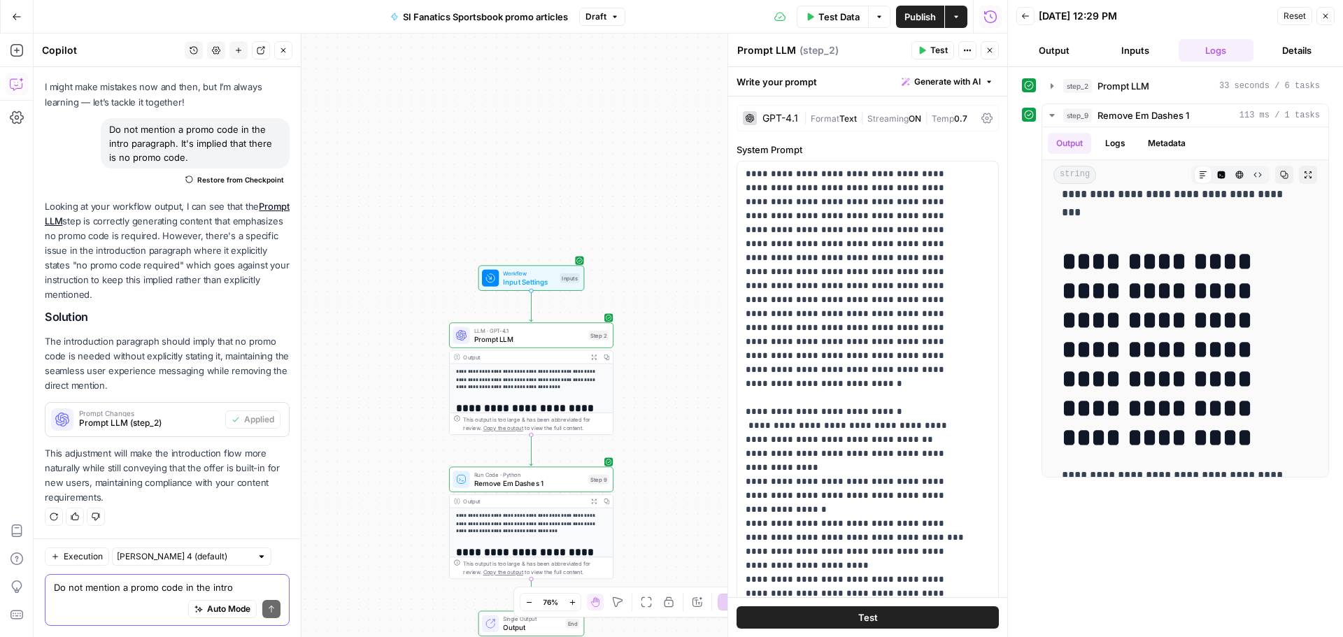
click at [359, 22] on div "LLM · GPT-4.1 Prompt LLM Step 2 Copy step Delete step Add Note Test" at bounding box center [531, 334] width 164 height 25
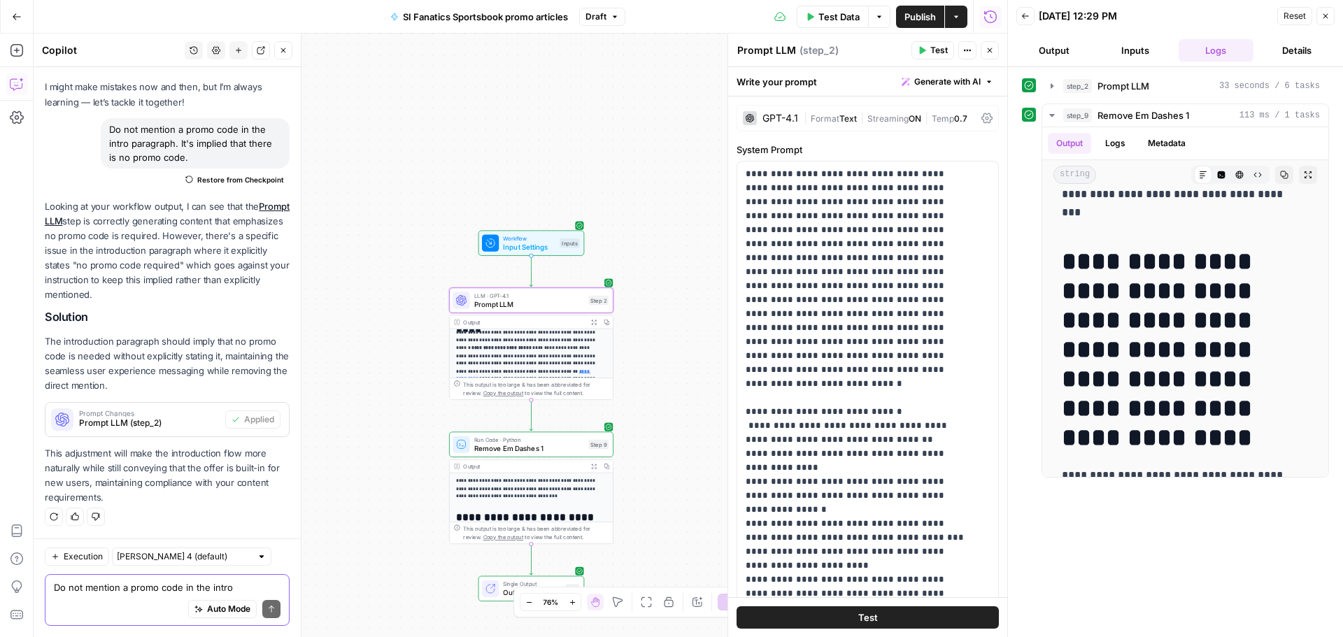
scroll to position [174, 0]
click at [359, 22] on div "Run Code · Python Remove Em Dashes 1 Step 9 Copy step Delete step Add Note Test" at bounding box center [531, 444] width 164 height 25
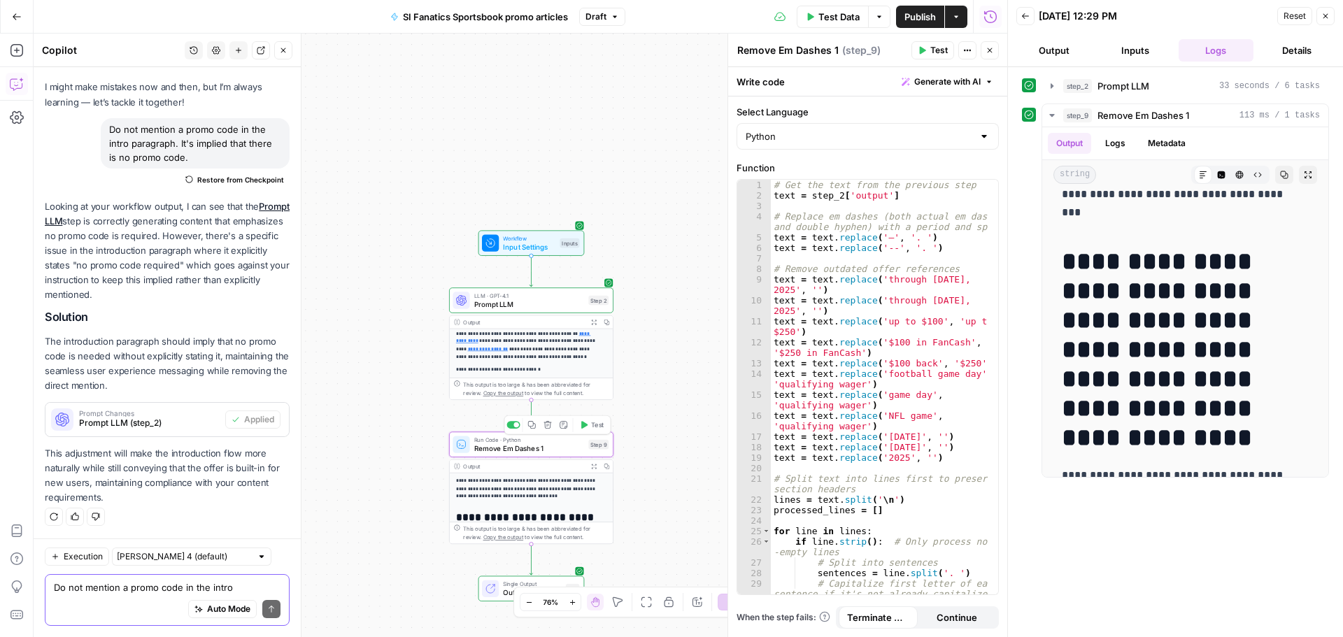
scroll to position [278, 0]
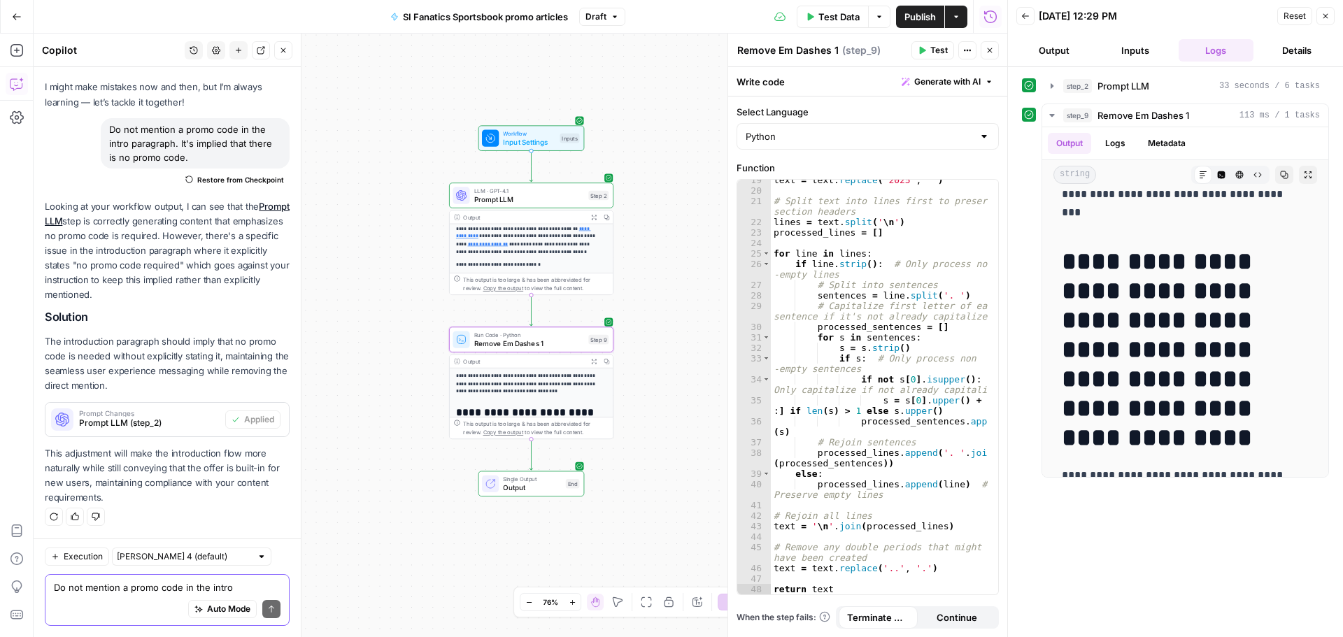
click at [359, 22] on div "LLM · GPT-4.1 Prompt LLM Step 2 Copy step Delete step Add Note Test" at bounding box center [531, 195] width 164 height 25
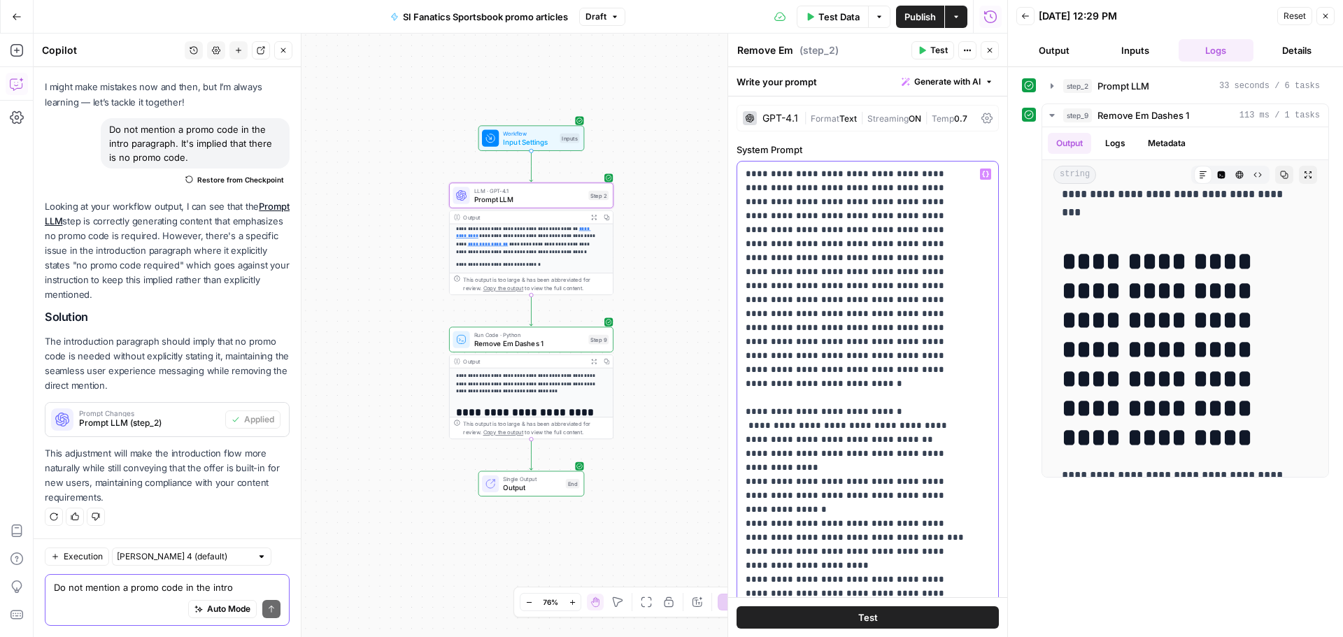
type input "code"
click at [359, 22] on icon "button" at bounding box center [942, 141] width 7 height 7
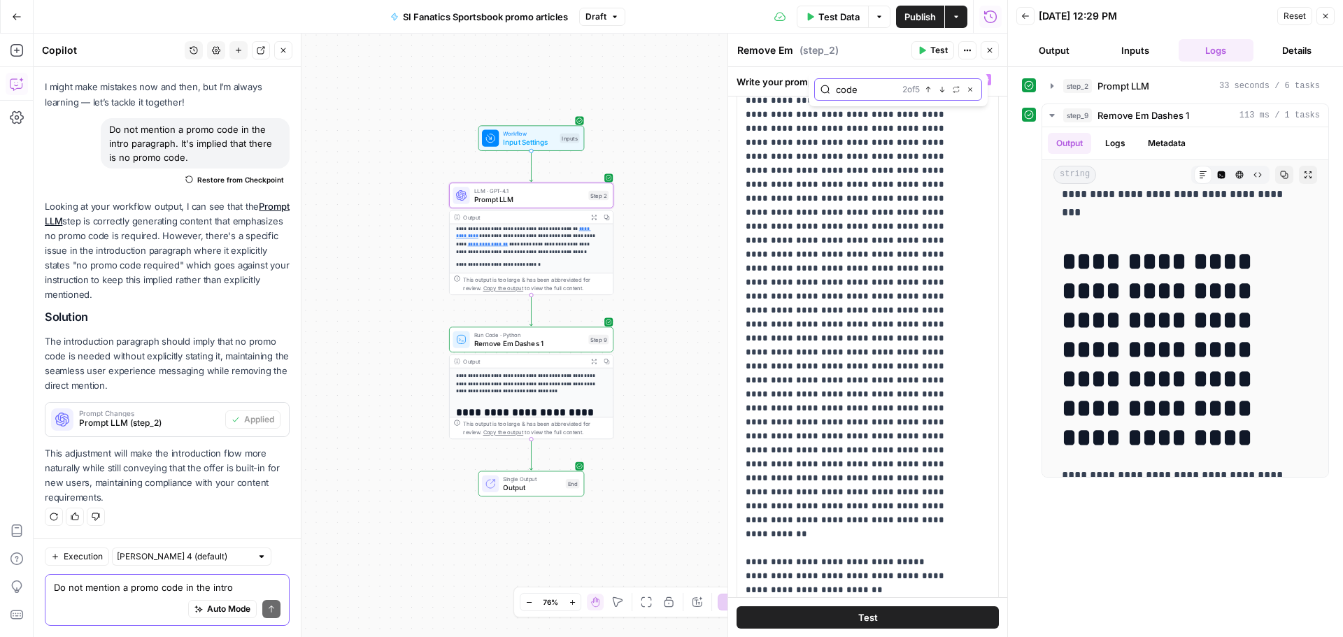
scroll to position [5029, 0]
drag, startPoint x: 782, startPoint y: 224, endPoint x: 747, endPoint y: 201, distance: 41.5
click at [359, 22] on icon "button" at bounding box center [942, 89] width 7 height 7
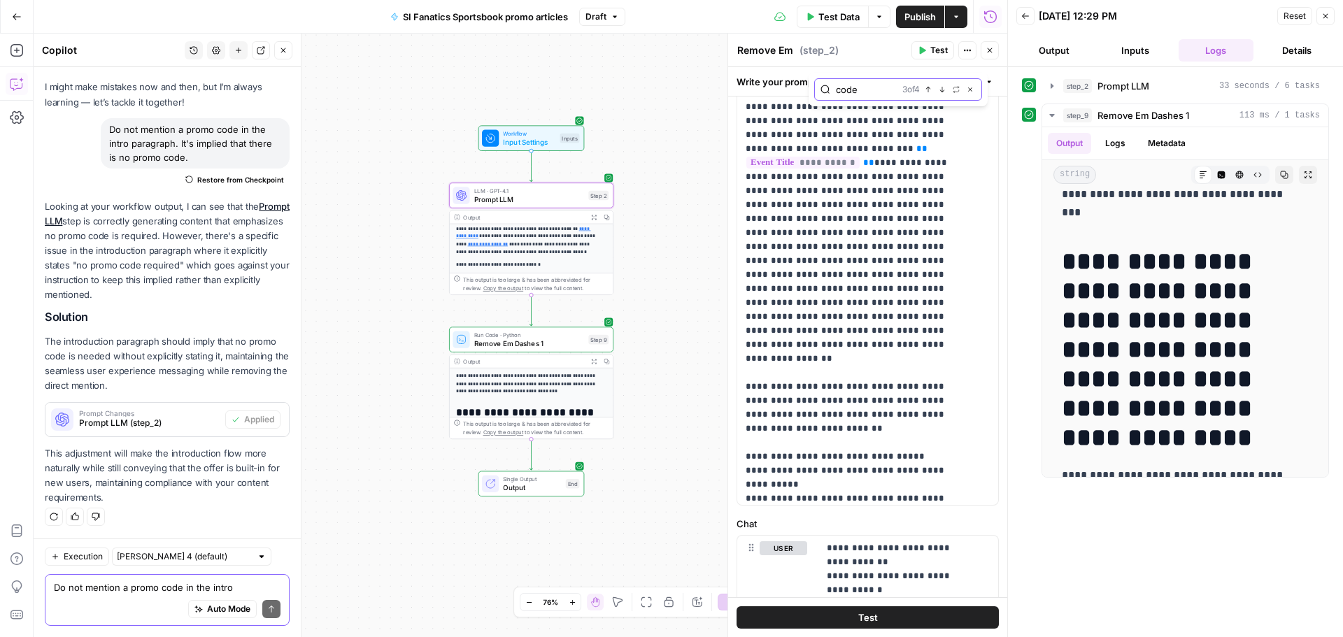
scroll to position [6085, 0]
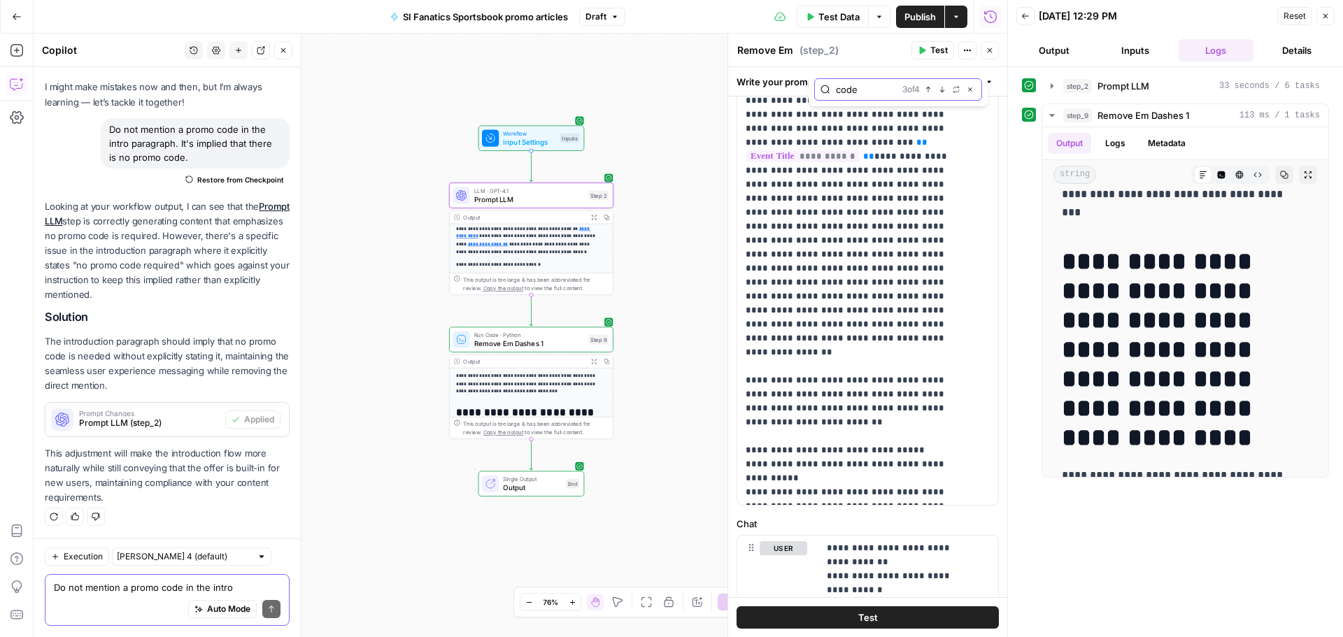
click at [359, 22] on icon "button" at bounding box center [942, 89] width 7 height 7
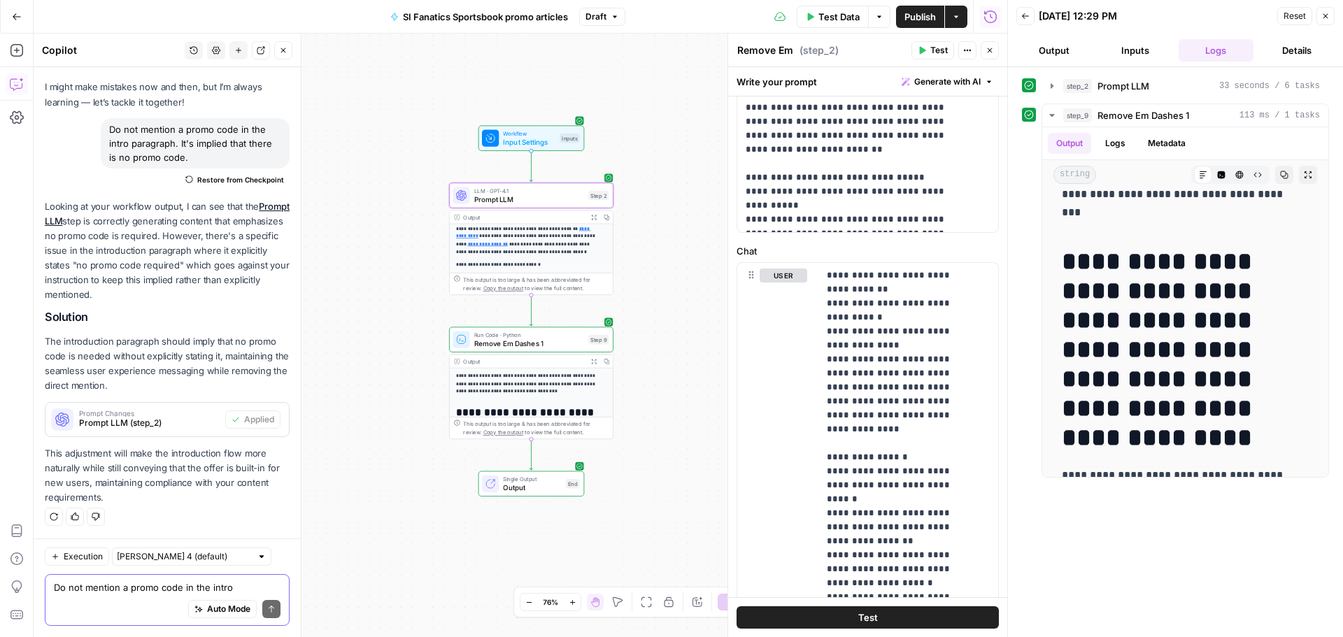
scroll to position [506, 0]
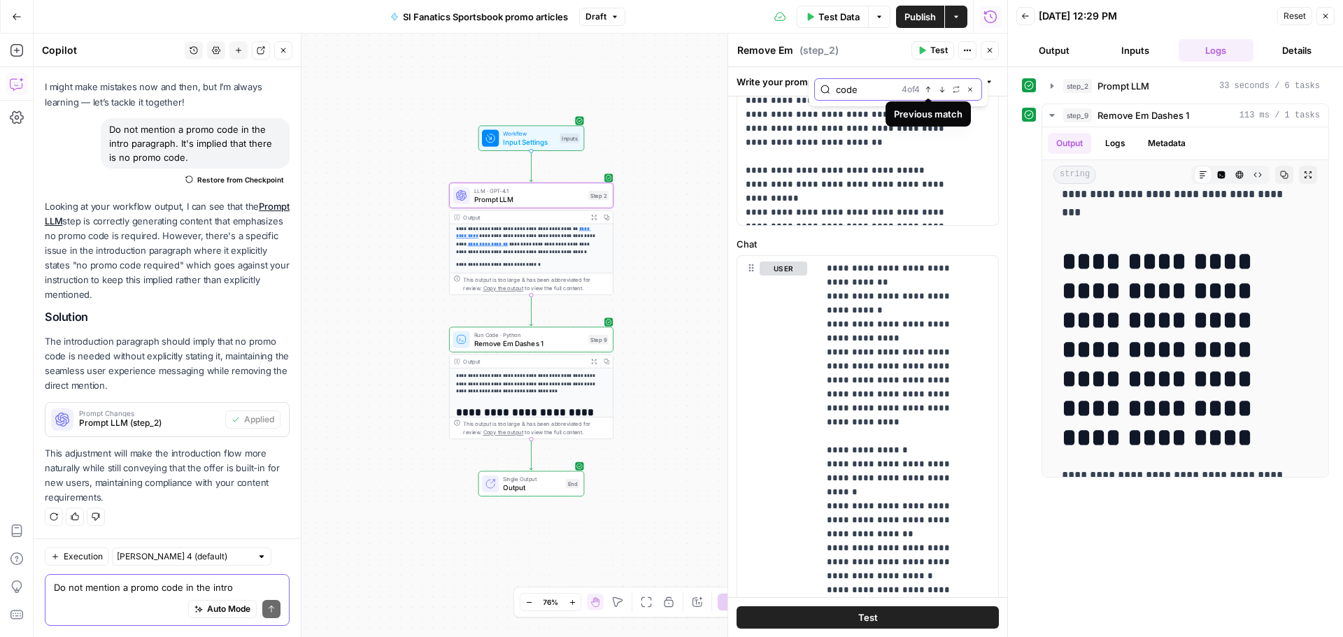
click at [359, 22] on icon "button" at bounding box center [928, 90] width 5 height 6
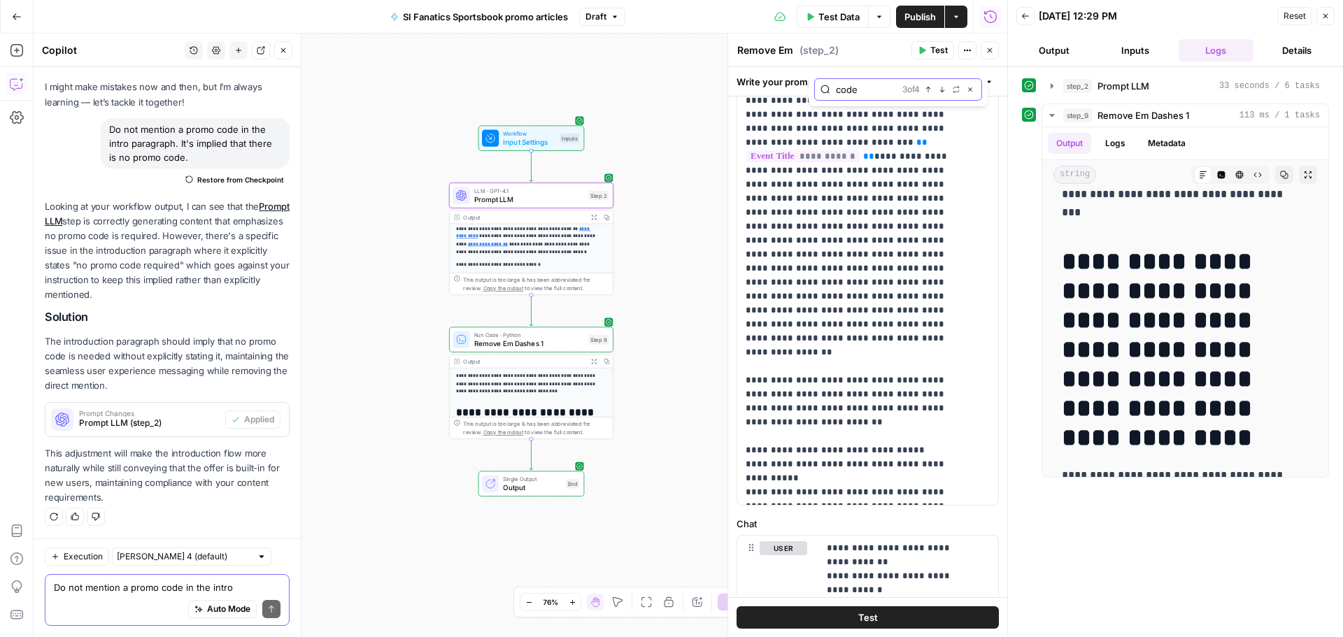
click at [359, 22] on icon "button" at bounding box center [928, 90] width 5 height 6
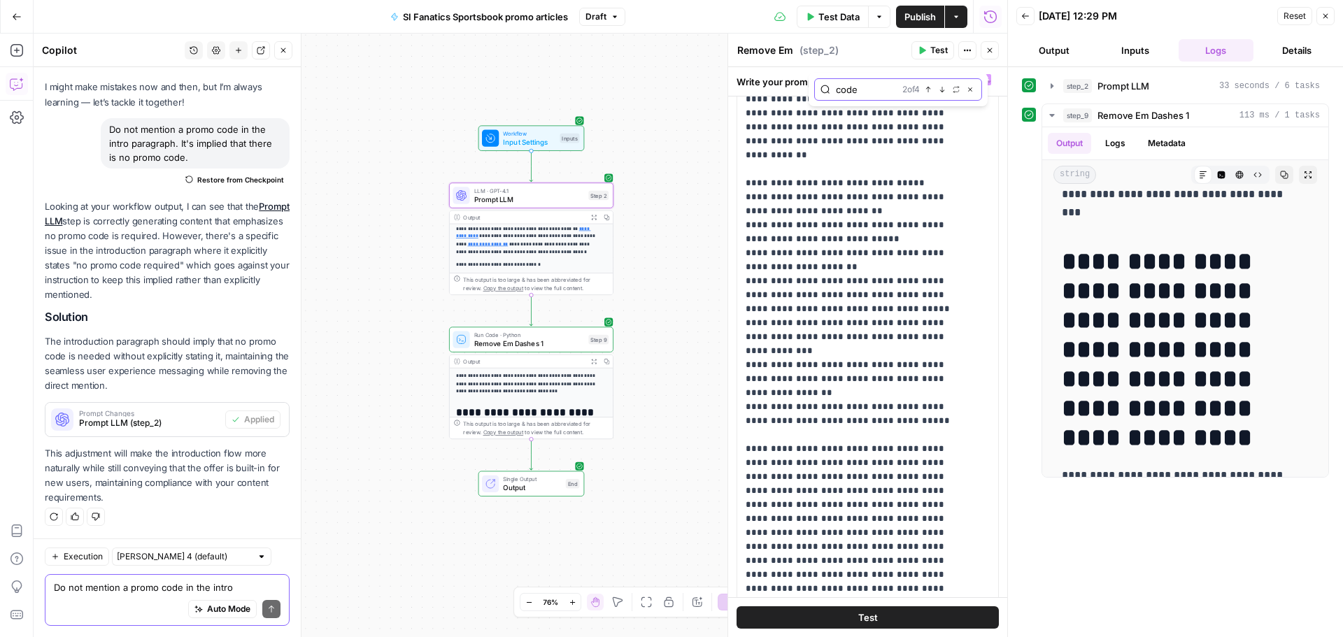
scroll to position [5476, 0]
click at [359, 22] on icon "button" at bounding box center [928, 90] width 5 height 6
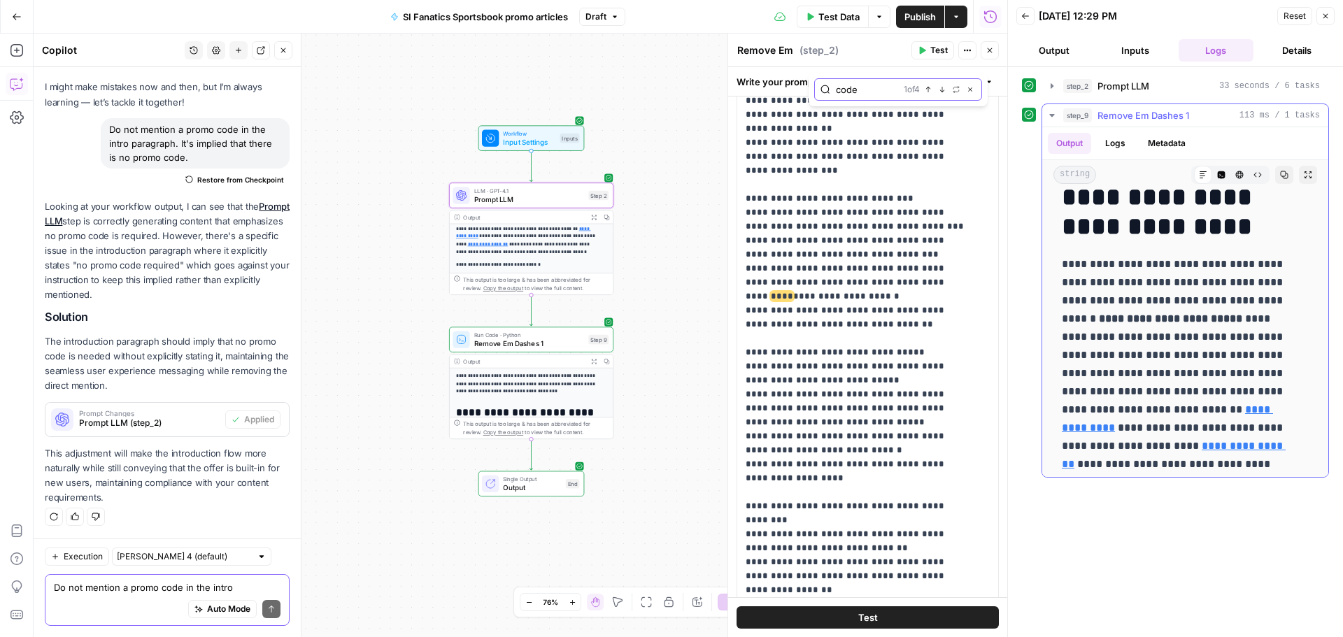
scroll to position [420, 0]
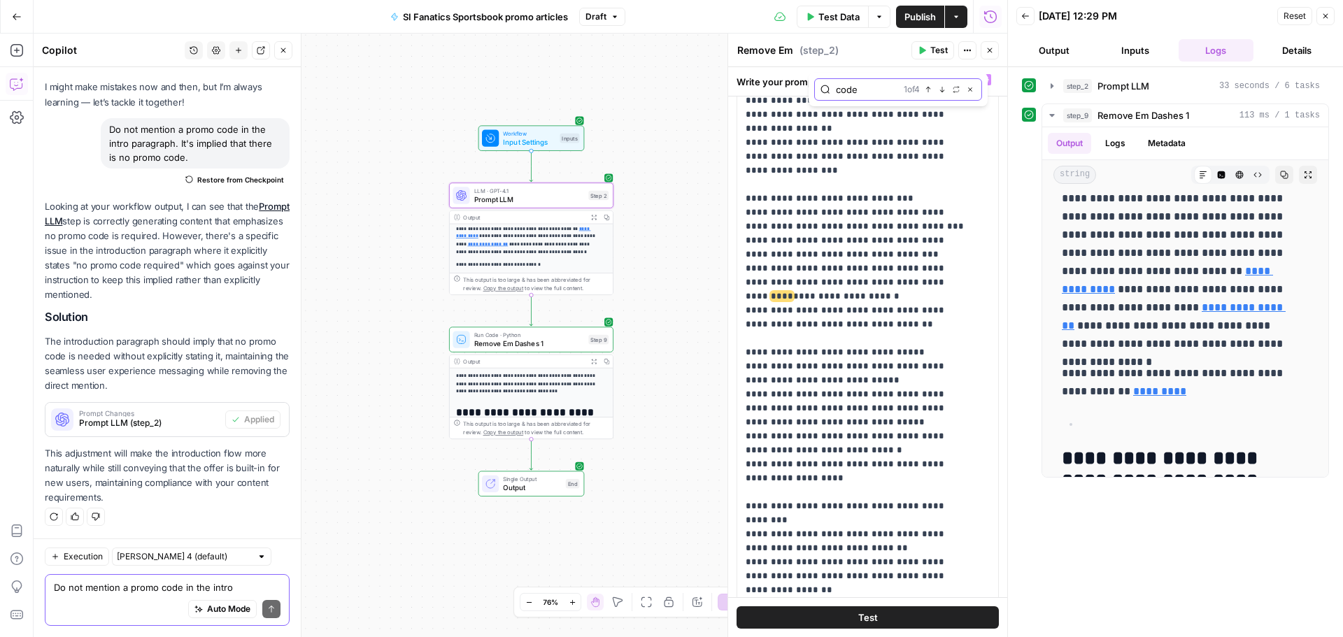
click at [359, 22] on input "code" at bounding box center [867, 90] width 62 height 14
click at [359, 22] on button "Next Match" at bounding box center [941, 89] width 11 height 11
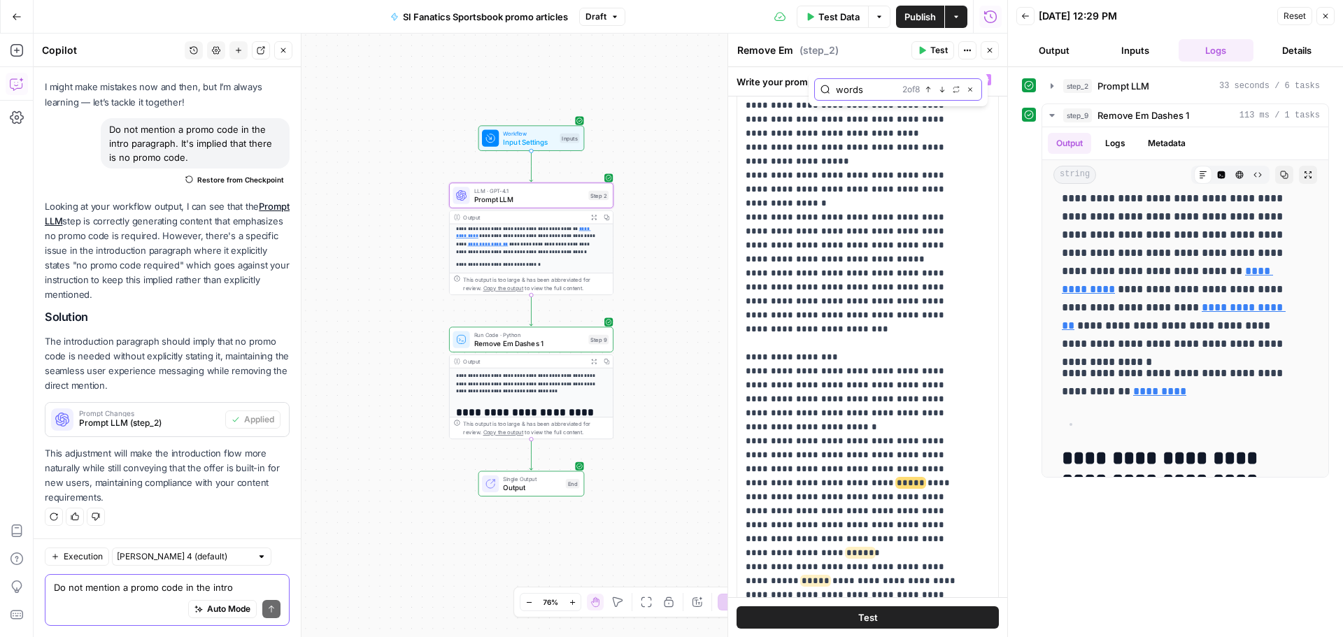
scroll to position [3168, 0]
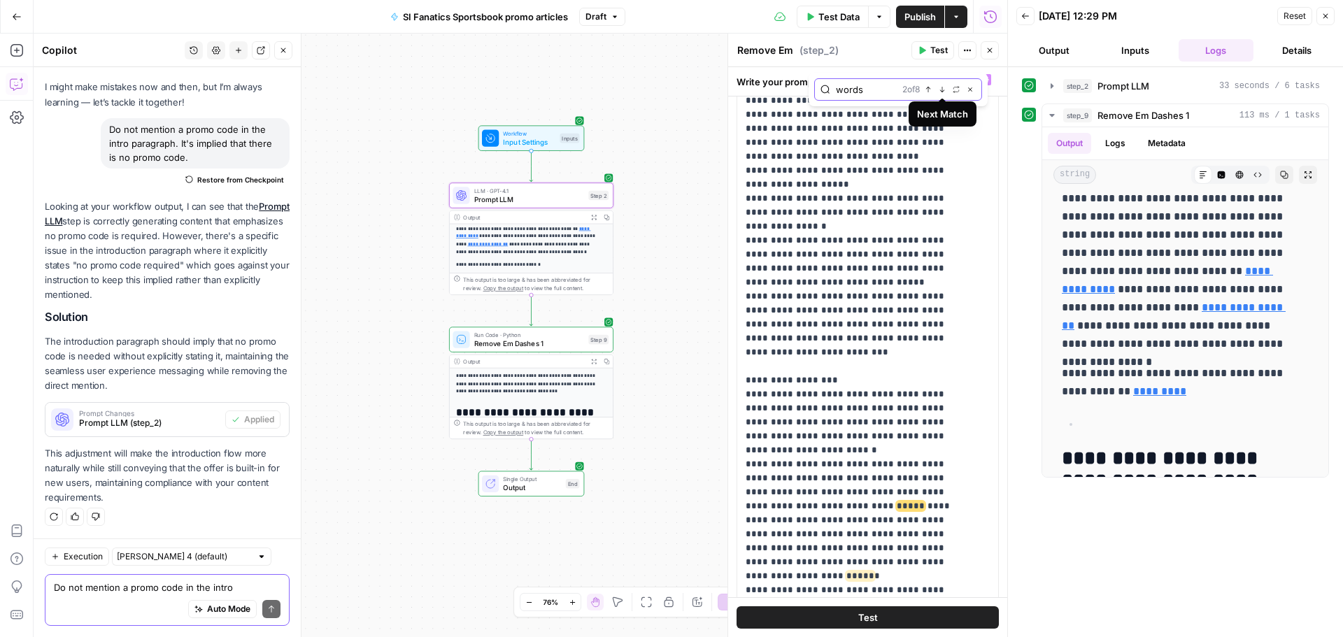
click at [359, 22] on button "Next Match" at bounding box center [941, 89] width 11 height 11
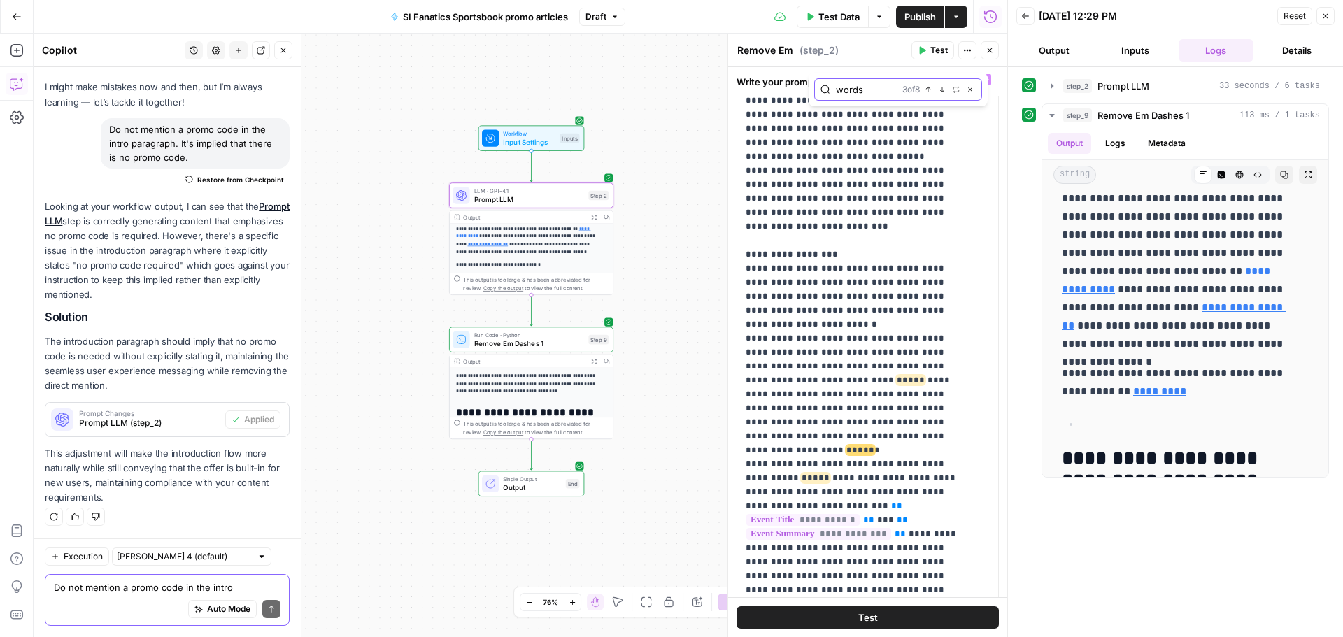
click at [359, 22] on button "Next Match" at bounding box center [941, 89] width 11 height 11
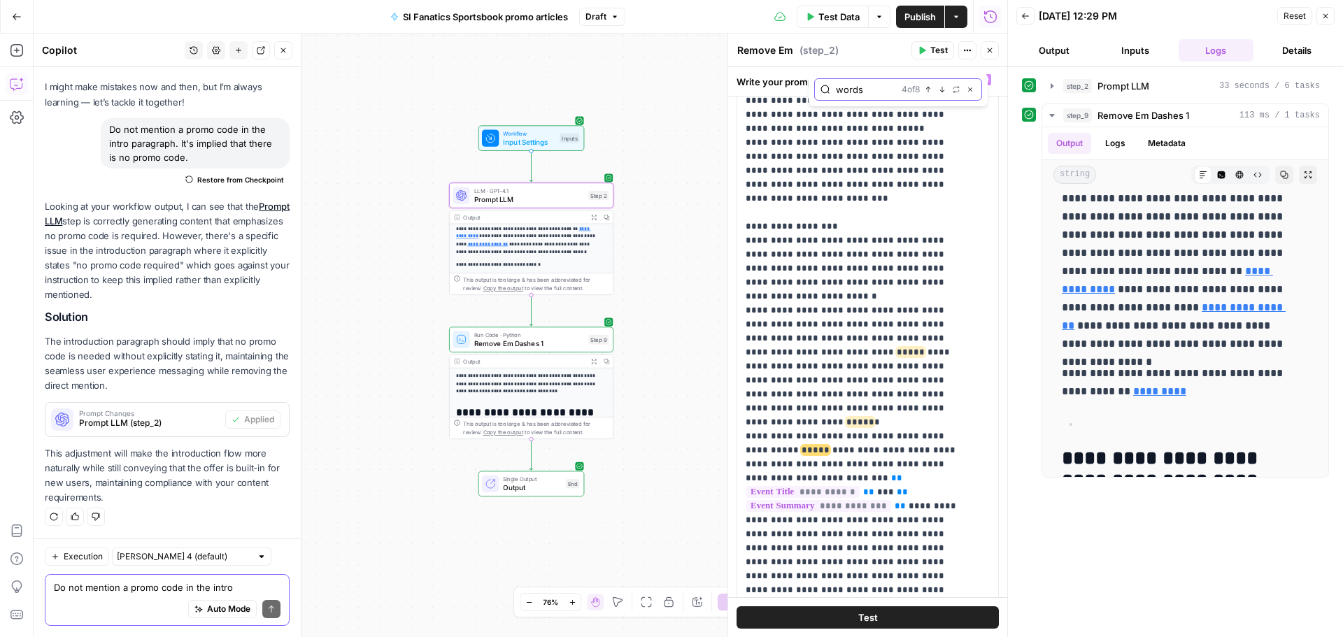
click at [359, 22] on button "Next Match" at bounding box center [941, 89] width 11 height 11
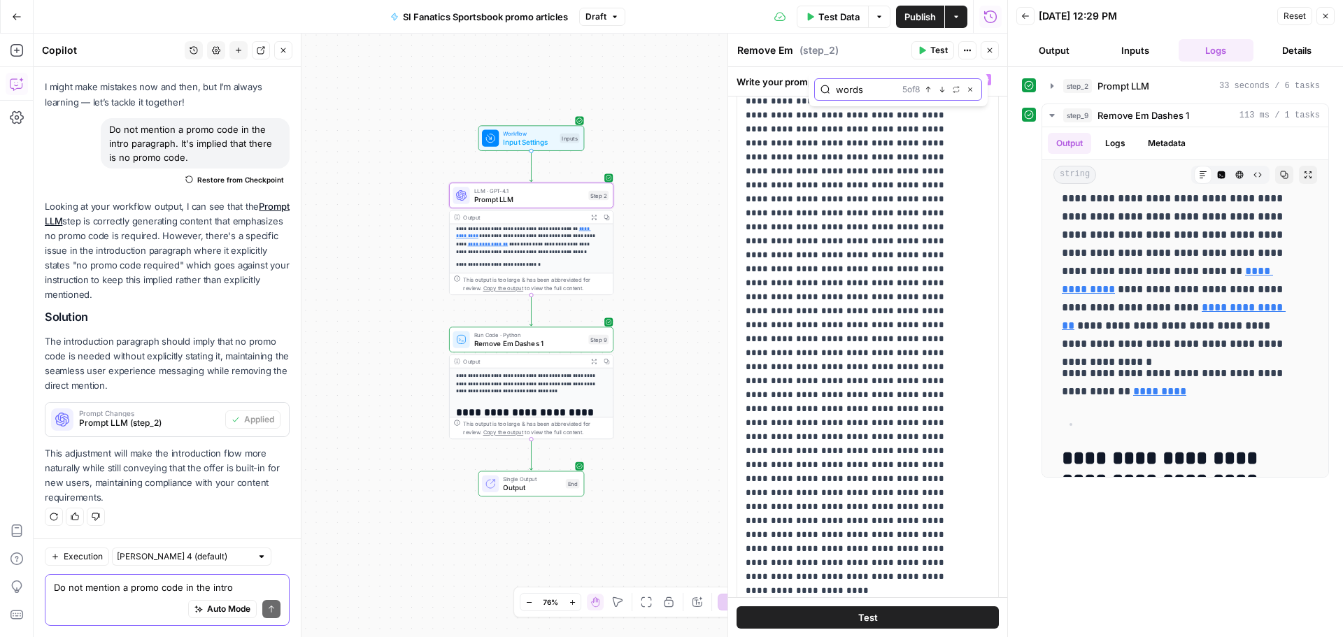
scroll to position [3882, 0]
click at [359, 22] on icon "button" at bounding box center [942, 89] width 7 height 7
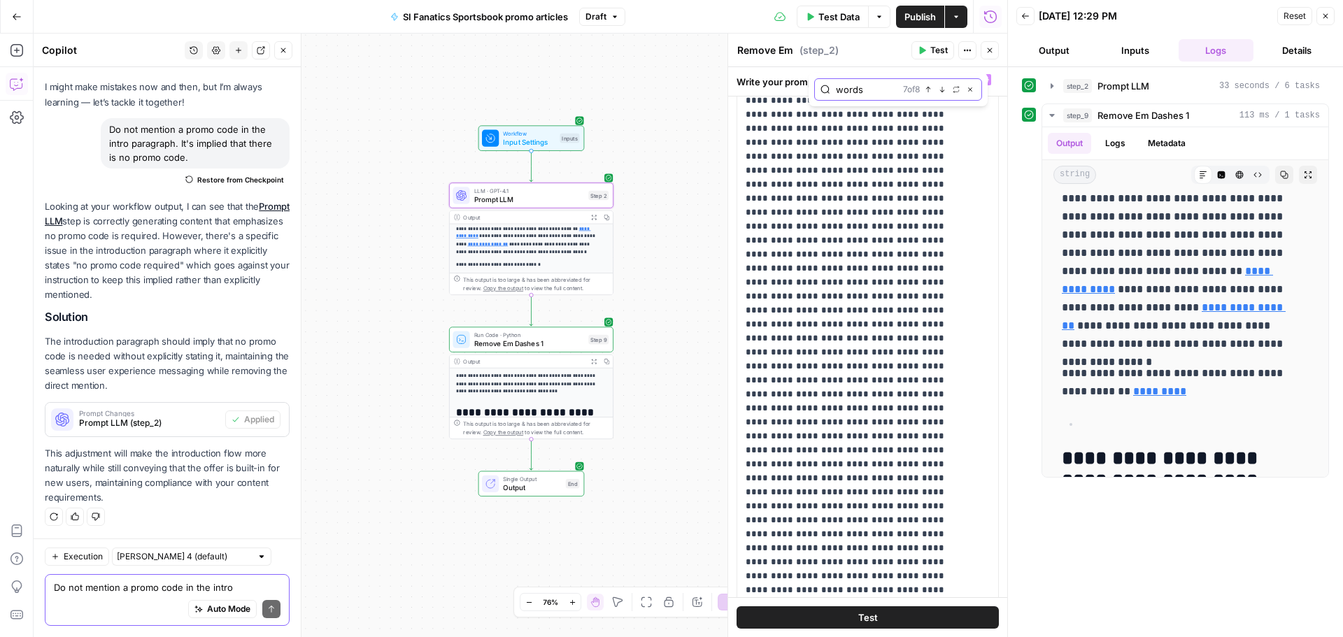
click at [359, 22] on button "Next Match" at bounding box center [941, 89] width 11 height 11
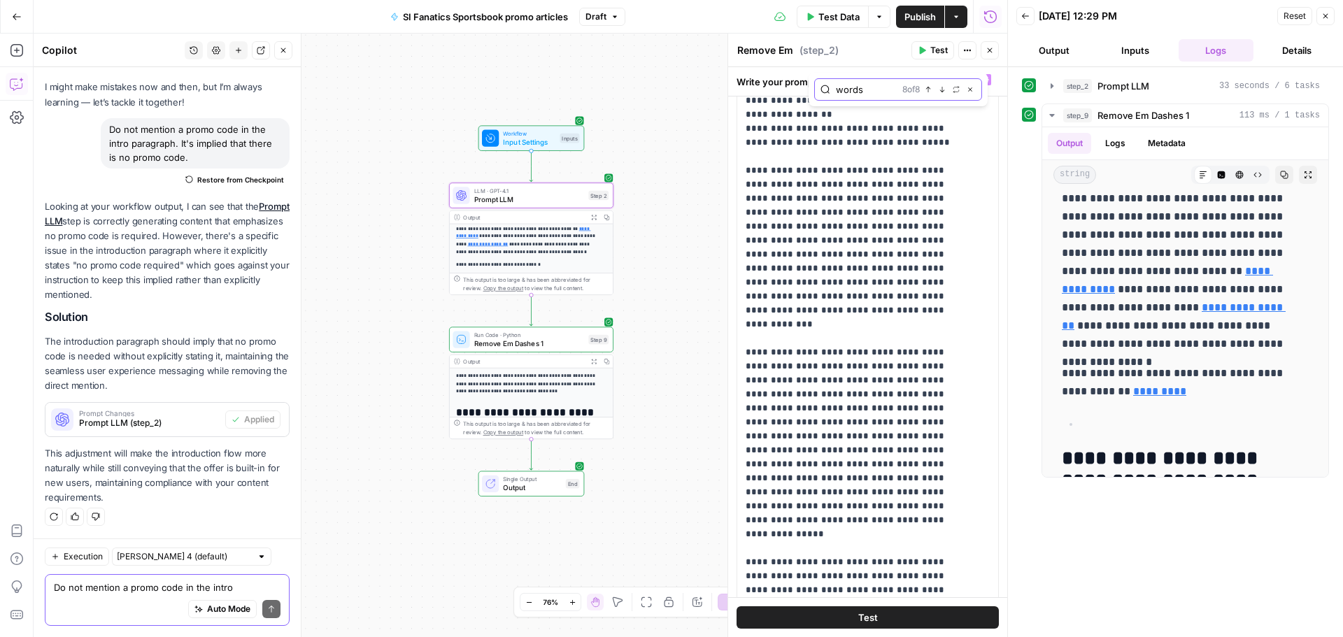
scroll to position [5686, 0]
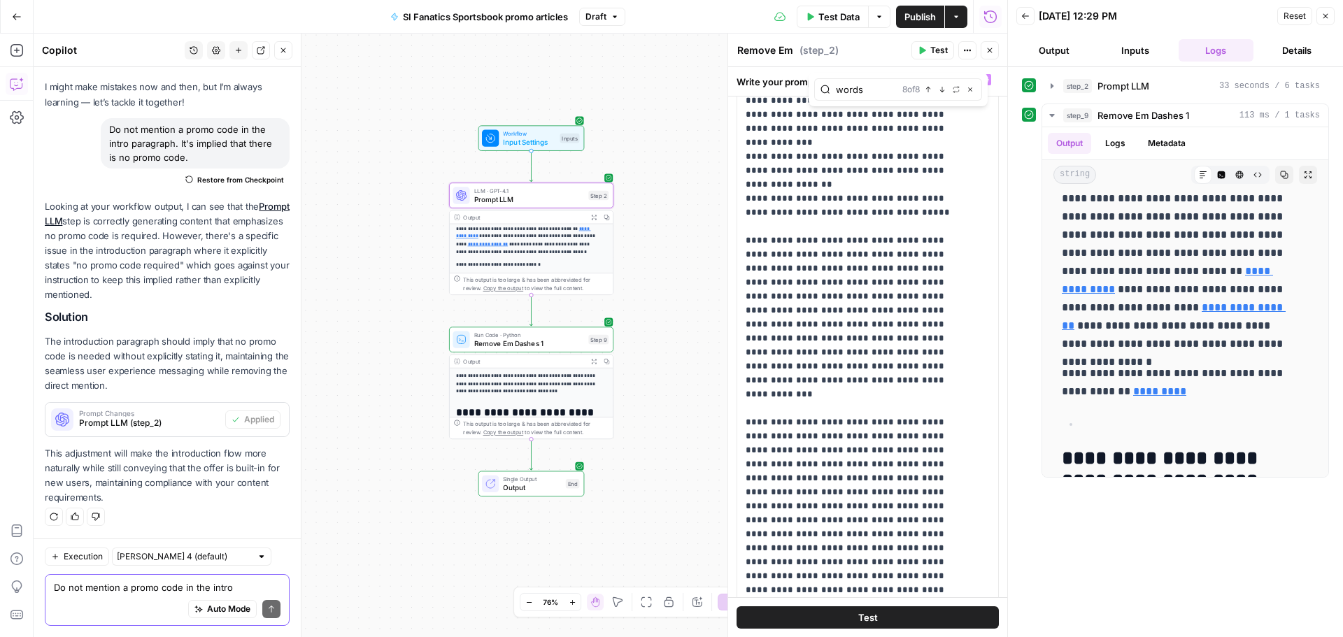
click at [359, 22] on button "Test" at bounding box center [867, 617] width 262 height 22
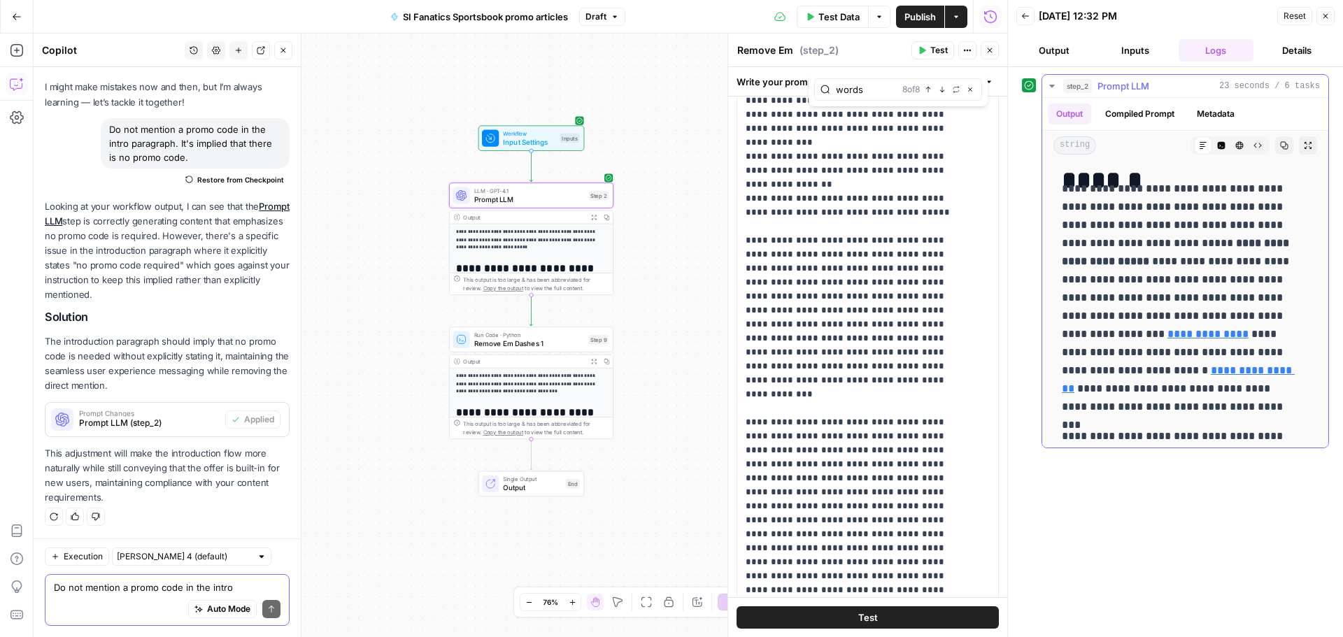
scroll to position [420, 0]
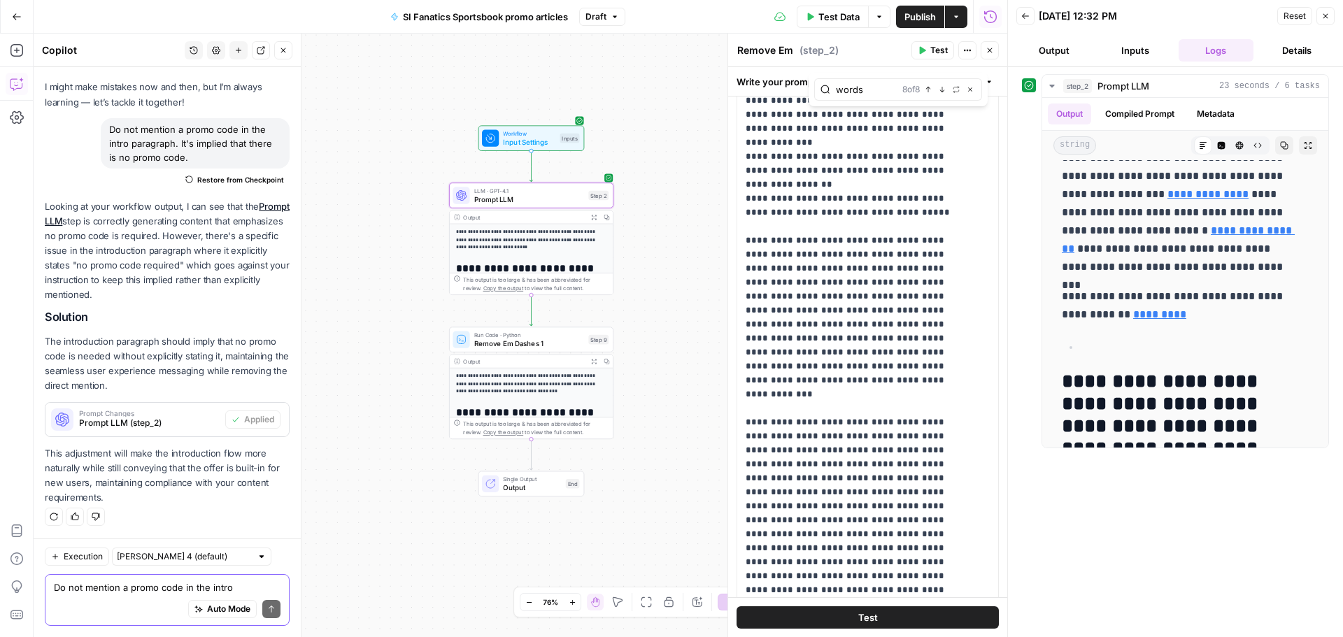
click at [359, 12] on span "Publish" at bounding box center [919, 17] width 31 height 14
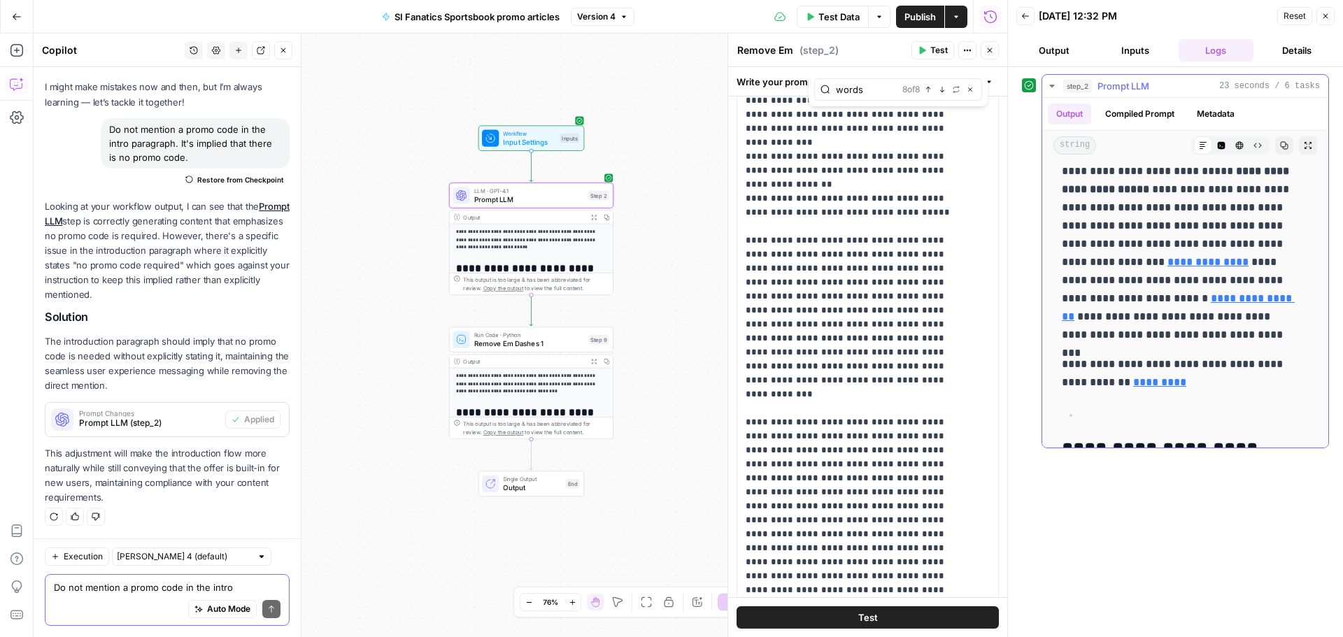
scroll to position [350, 0]
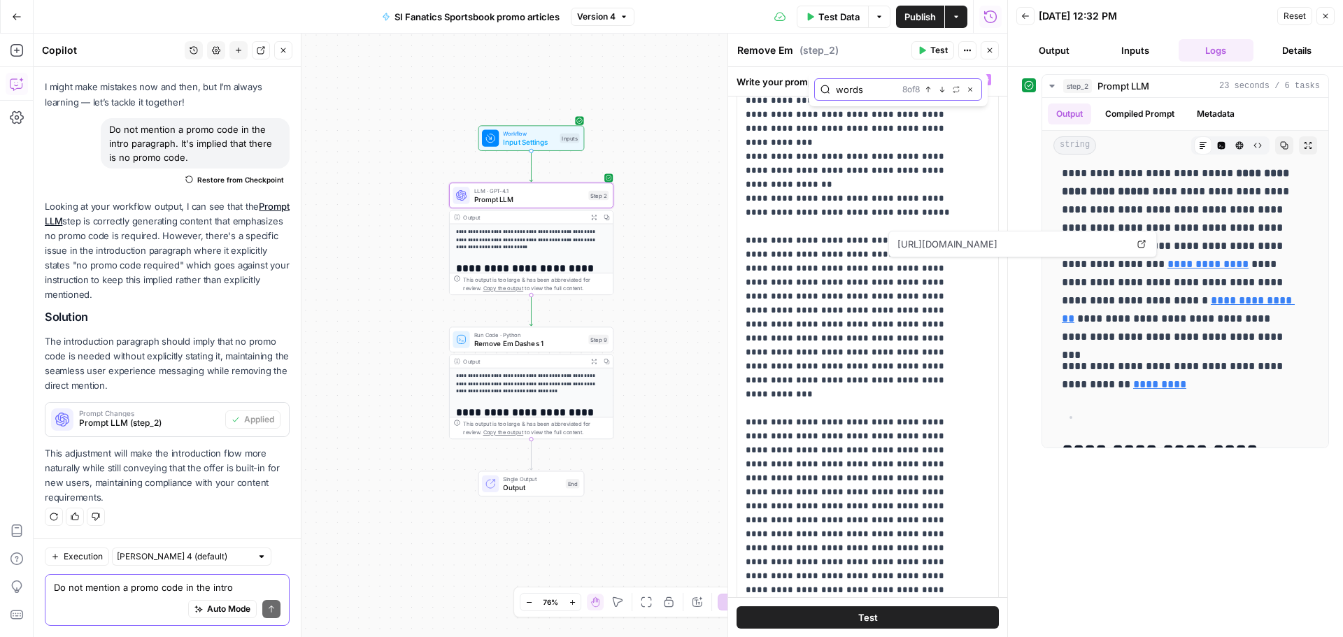
click at [359, 22] on input "words" at bounding box center [866, 90] width 61 height 14
type input "em d"
click at [359, 22] on icon "button" at bounding box center [942, 89] width 7 height 7
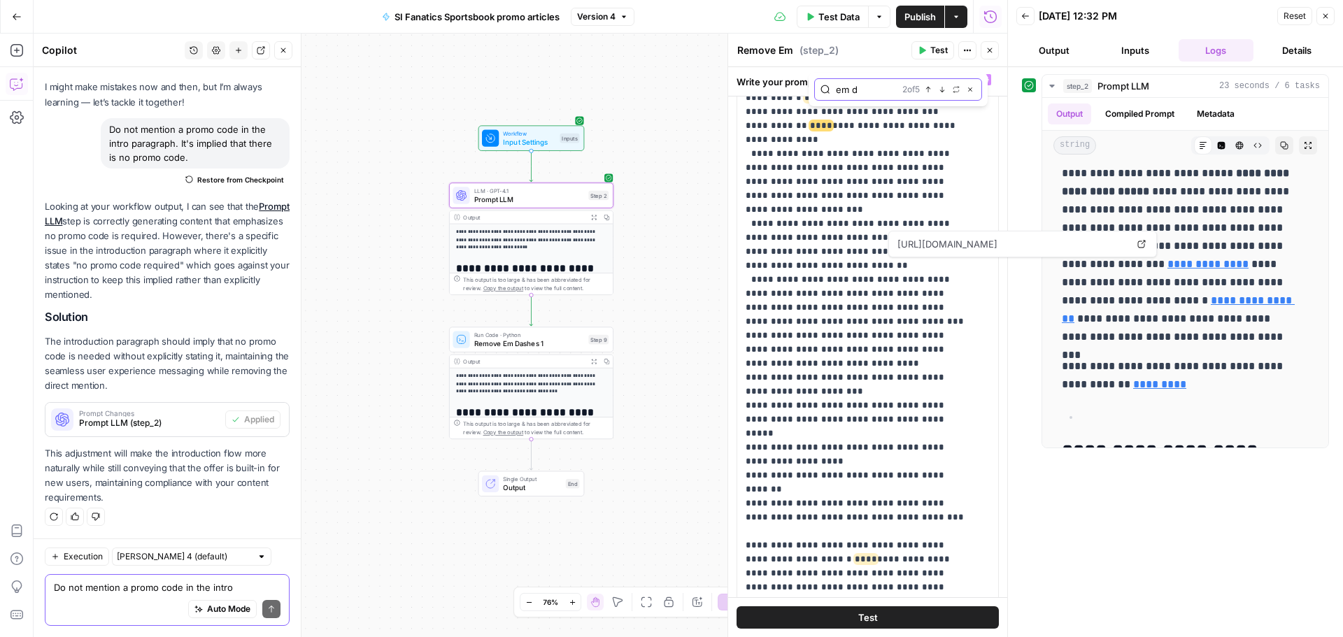
scroll to position [371, 0]
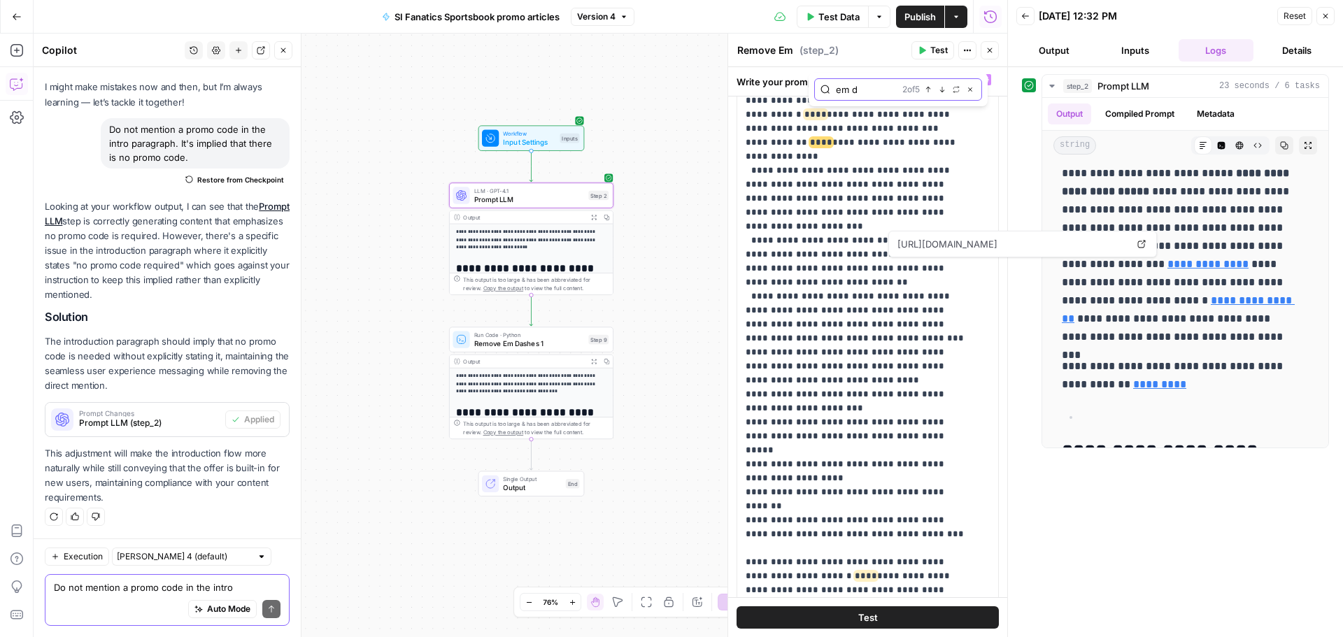
click at [359, 22] on icon "button" at bounding box center [942, 89] width 7 height 7
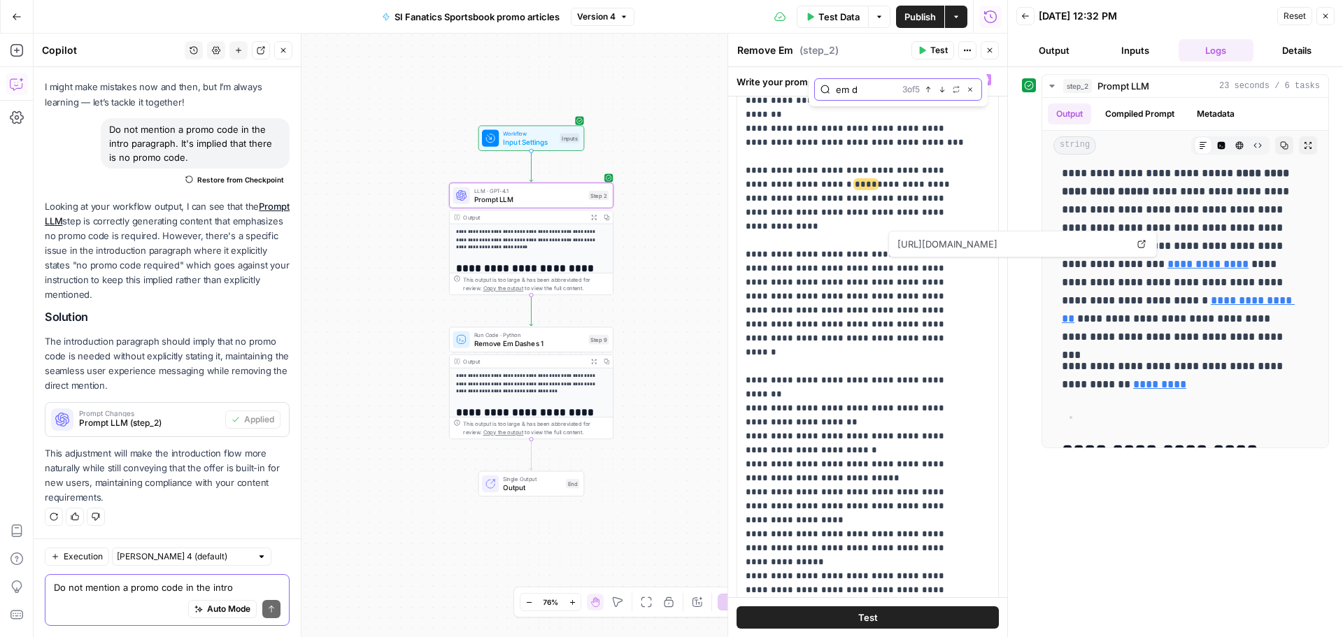
click at [359, 22] on icon "button" at bounding box center [942, 89] width 7 height 7
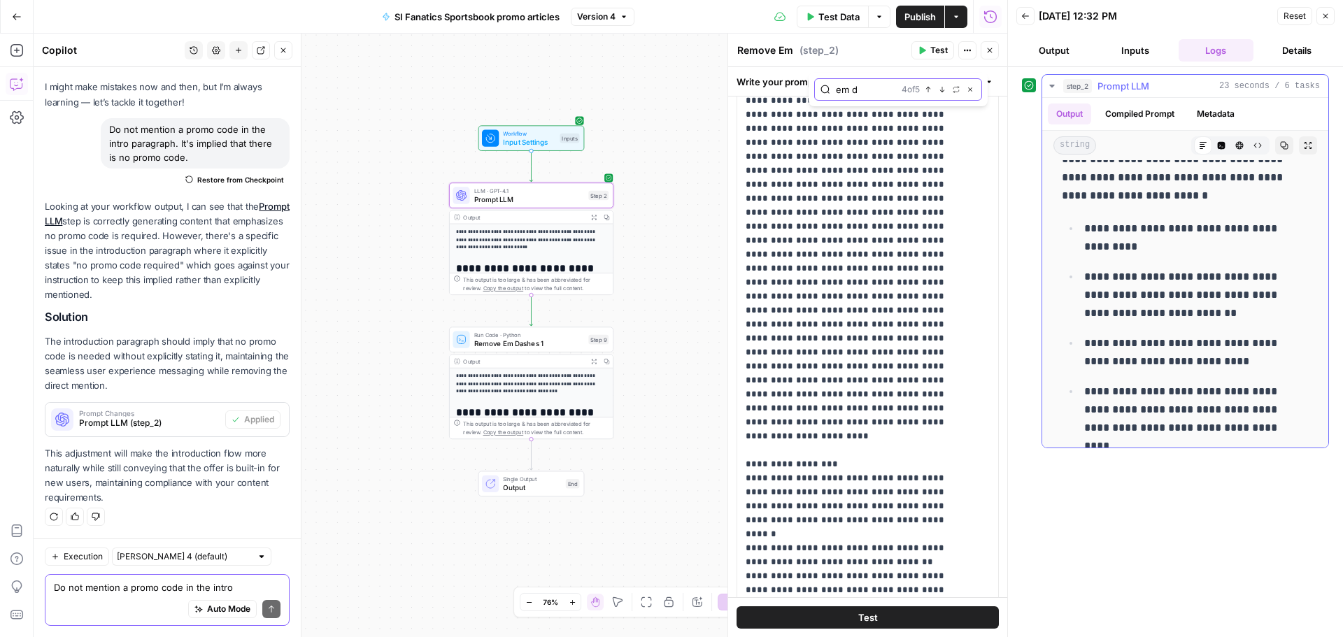
scroll to position [839, 0]
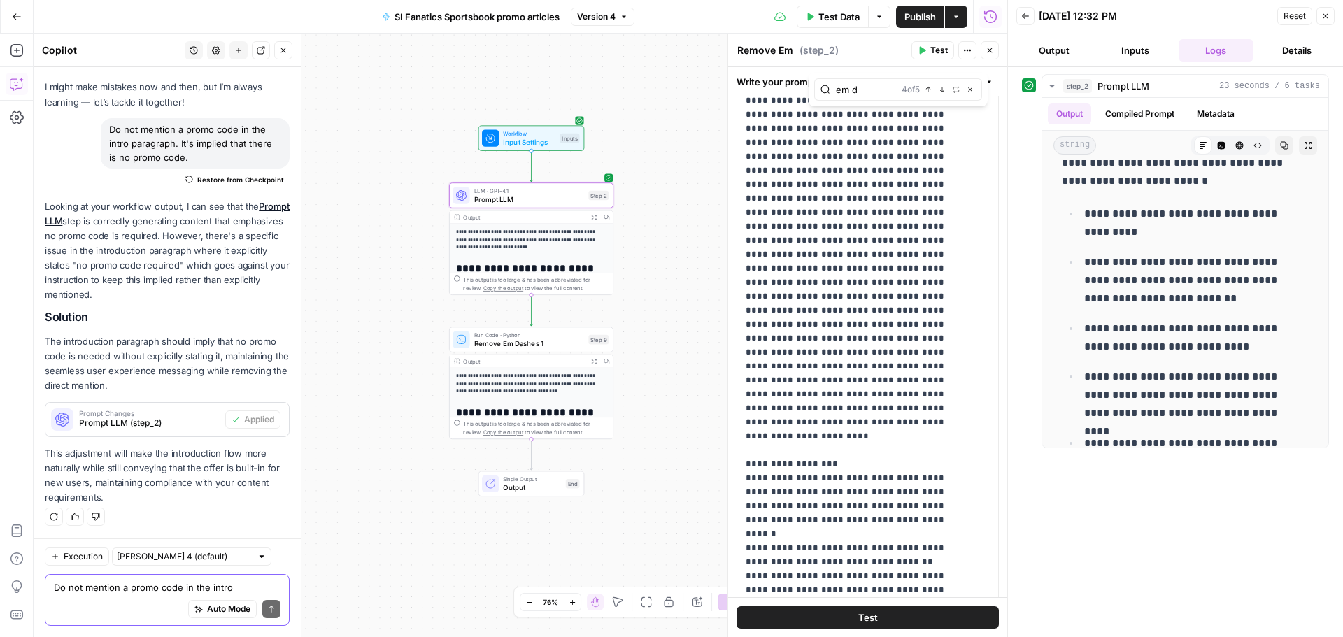
click at [118, 22] on textarea "Do not mention a promo code in the intro paragraph. It's implied that there is …" at bounding box center [167, 587] width 227 height 14
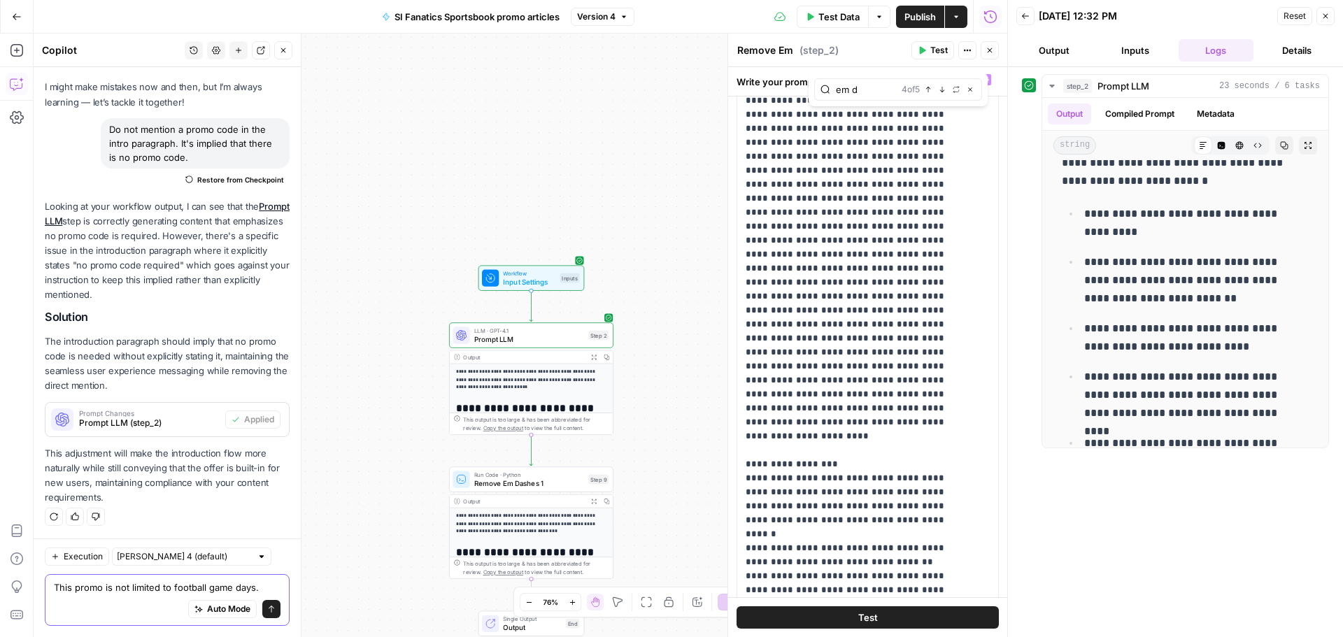
type textarea "This promo is not limited to football game days."
click at [359, 22] on input "em d" at bounding box center [866, 90] width 60 height 14
type input "football"
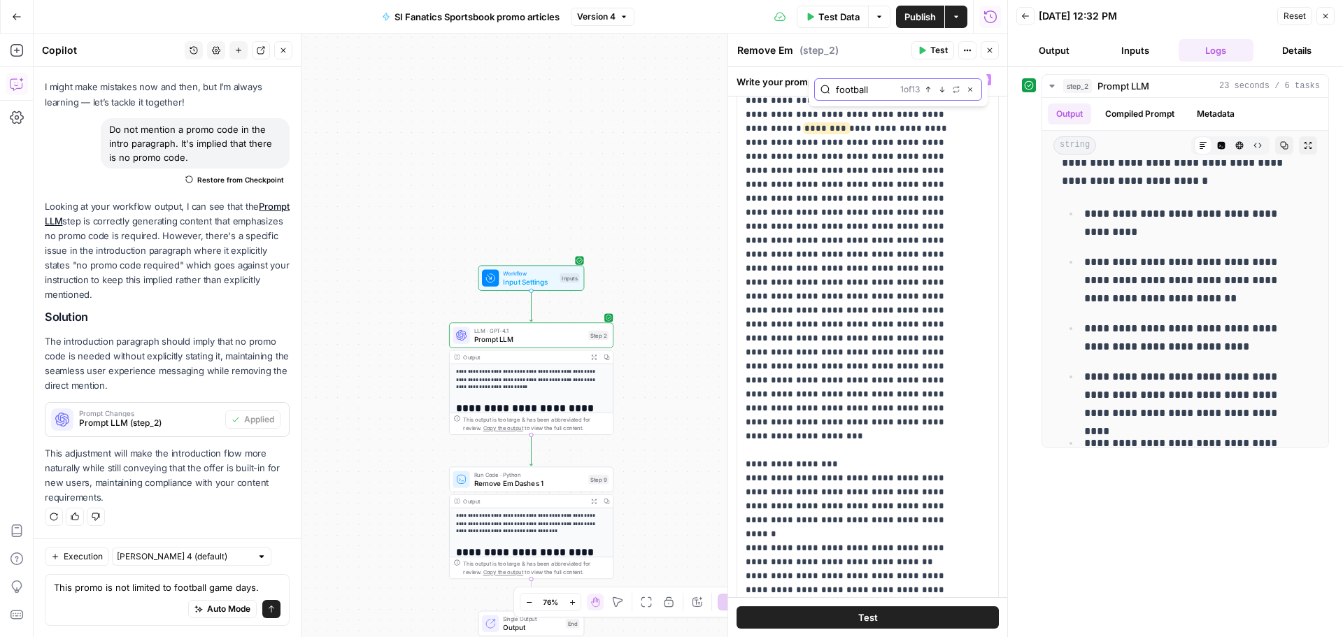
click at [359, 22] on button "Previous match" at bounding box center [927, 89] width 11 height 11
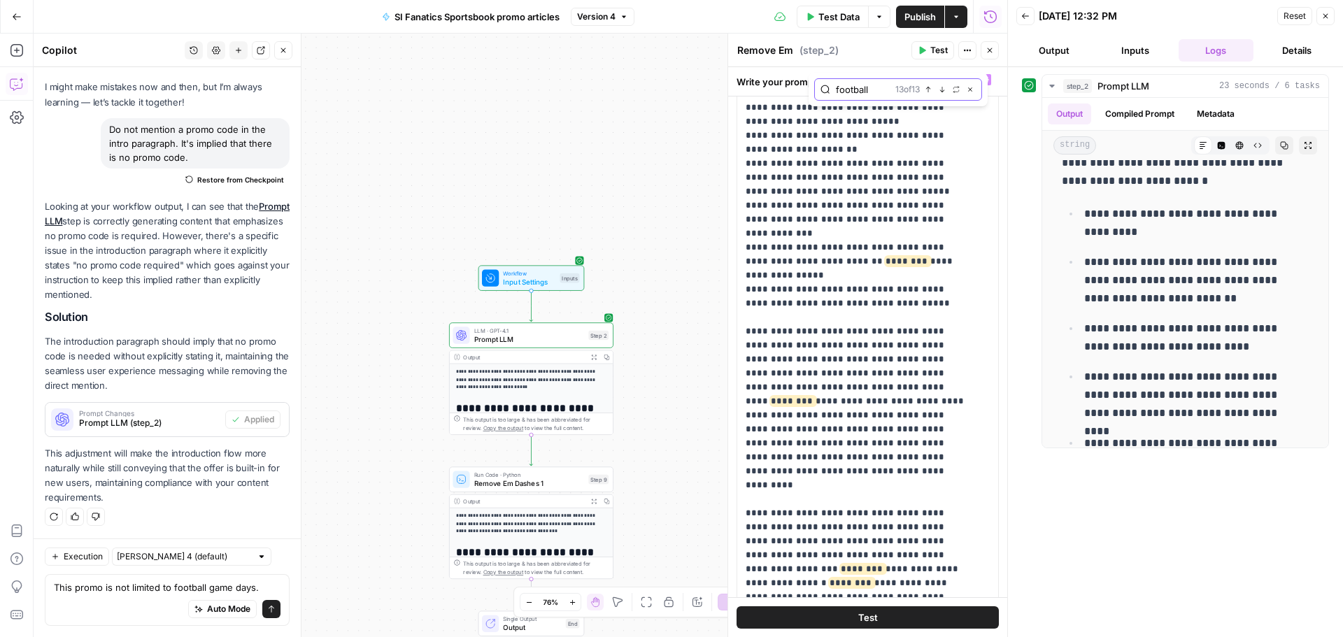
scroll to position [5602, 0]
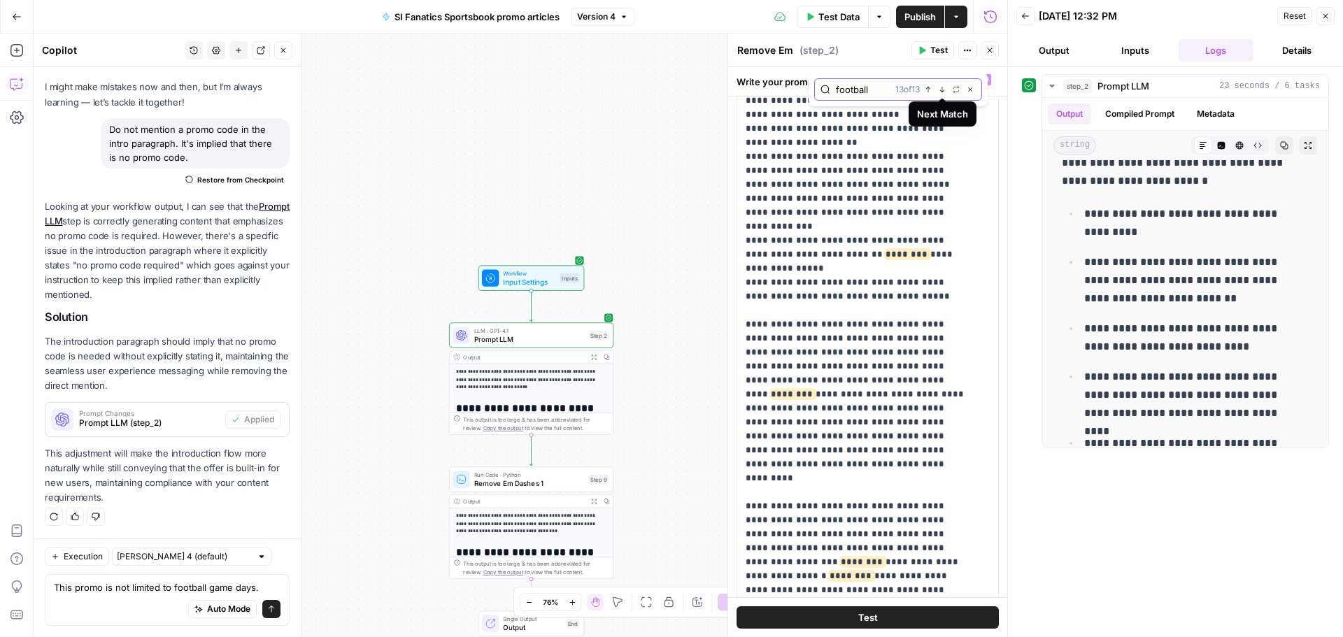
click at [359, 22] on icon "button" at bounding box center [942, 89] width 7 height 7
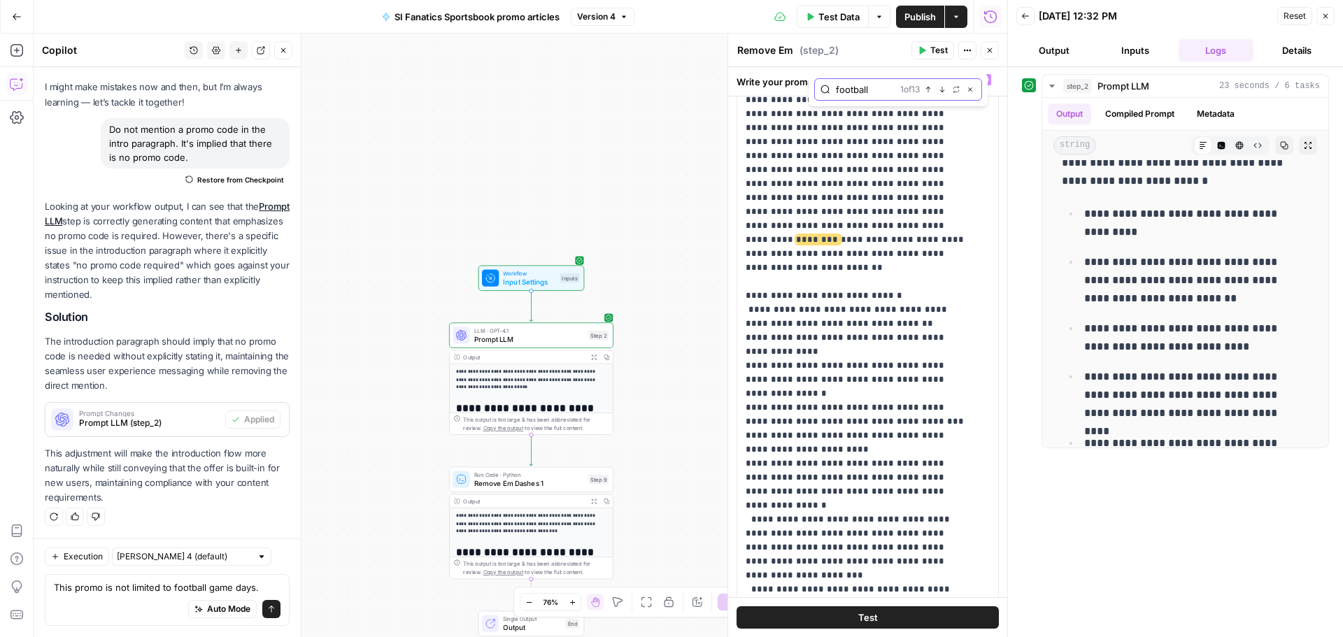
scroll to position [0, 0]
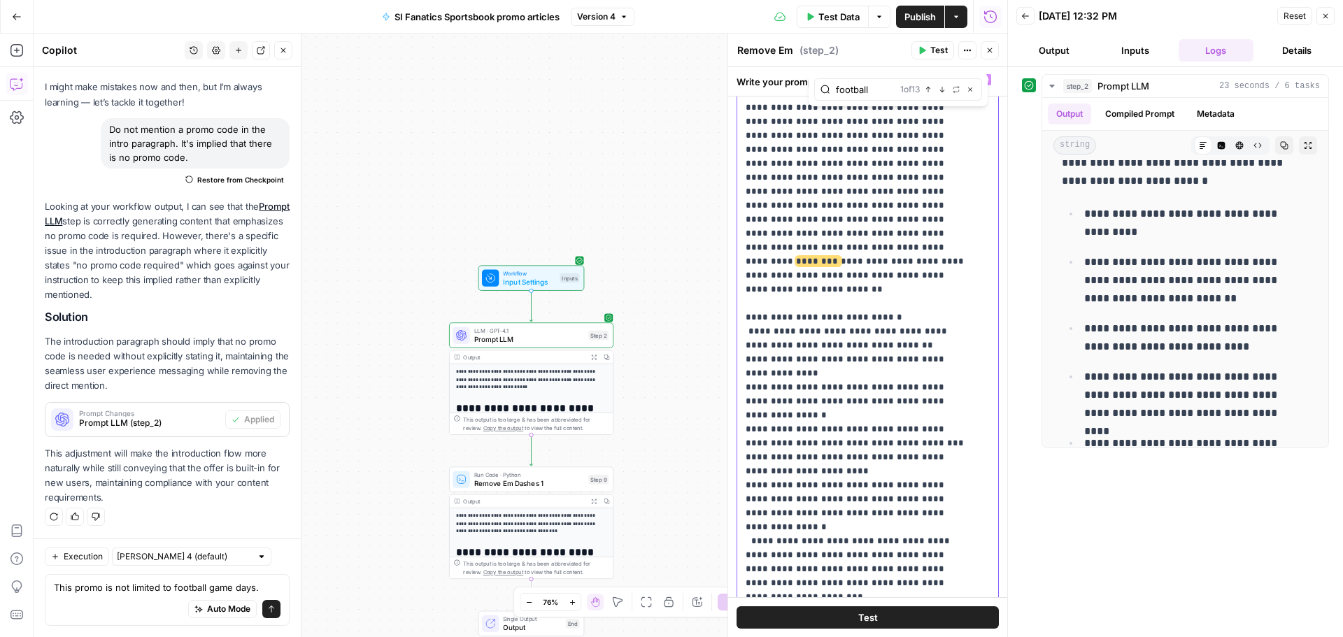
click at [359, 22] on span "********" at bounding box center [818, 261] width 45 height 9
drag, startPoint x: 808, startPoint y: 233, endPoint x: 753, endPoint y: 233, distance: 55.3
click at [359, 22] on icon "button" at bounding box center [942, 89] width 7 height 7
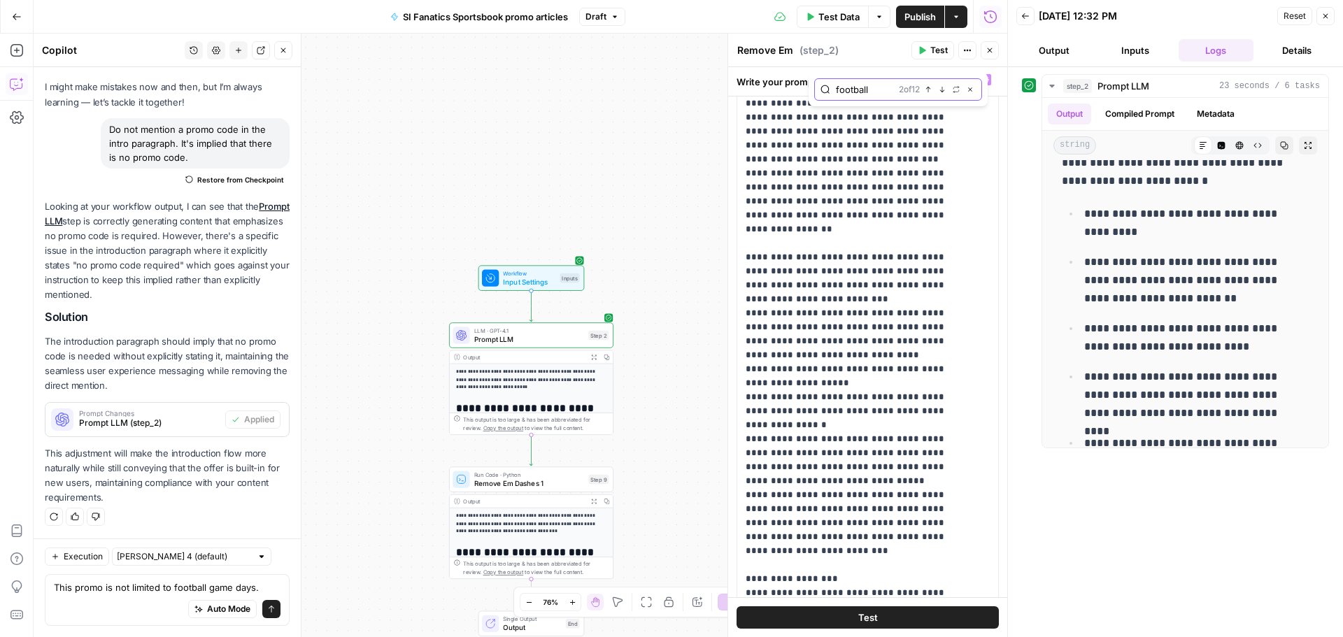
click at [359, 22] on button "Previous match" at bounding box center [927, 89] width 11 height 11
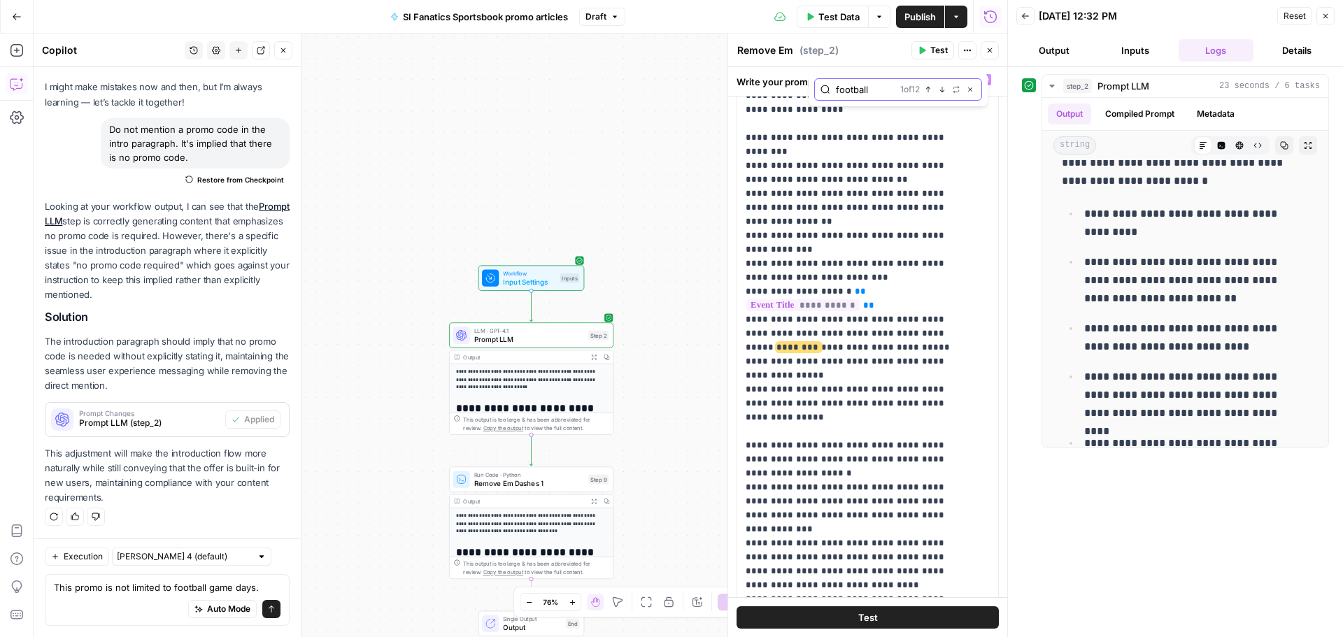
scroll to position [1769, 0]
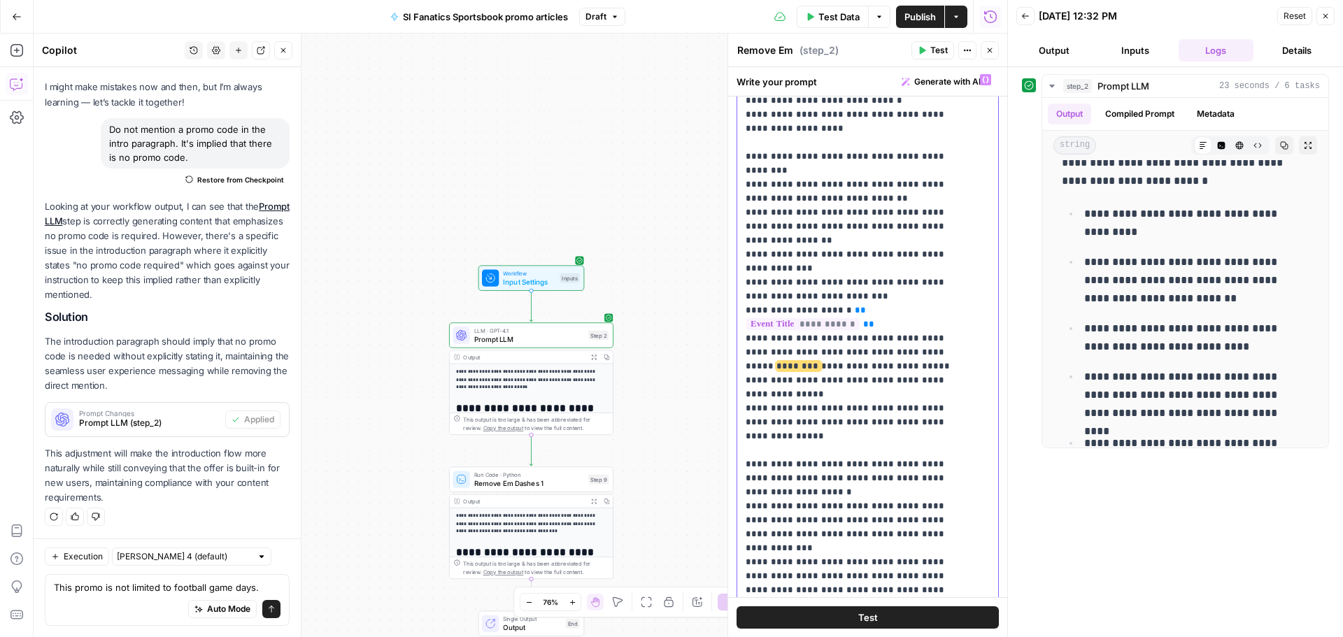
drag, startPoint x: 806, startPoint y: 155, endPoint x: 750, endPoint y: 154, distance: 55.3
click at [359, 22] on button "Previous match" at bounding box center [927, 89] width 11 height 11
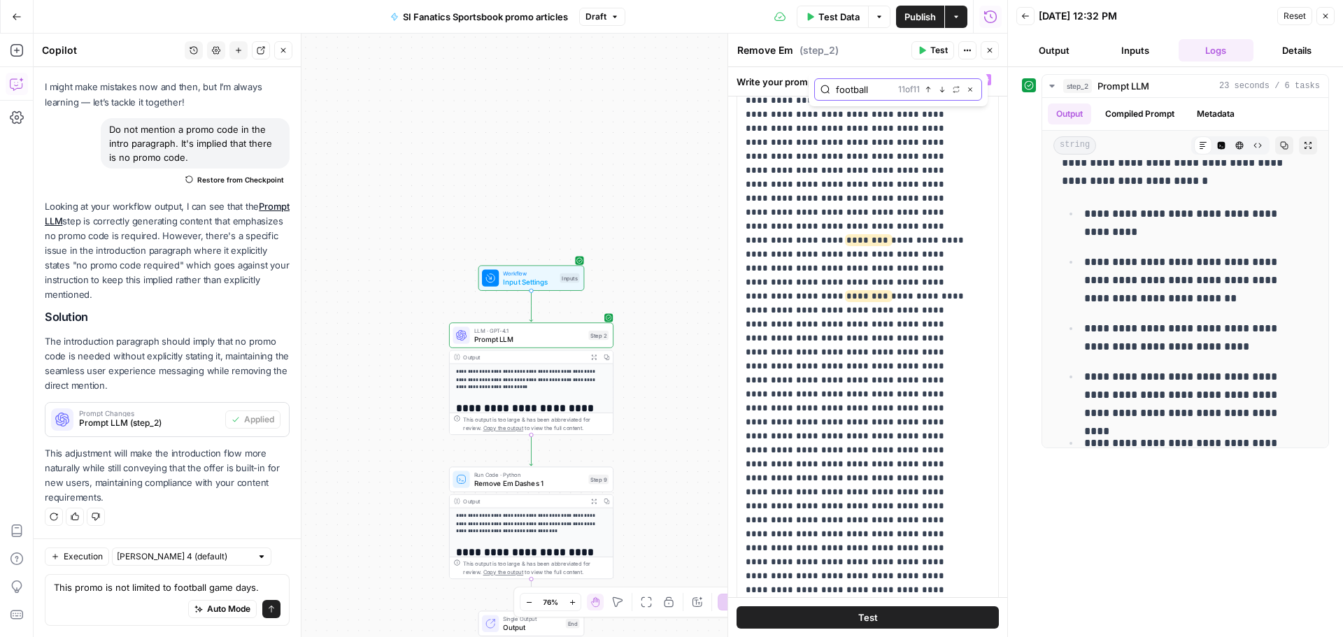
click at [359, 22] on icon "button" at bounding box center [942, 89] width 7 height 7
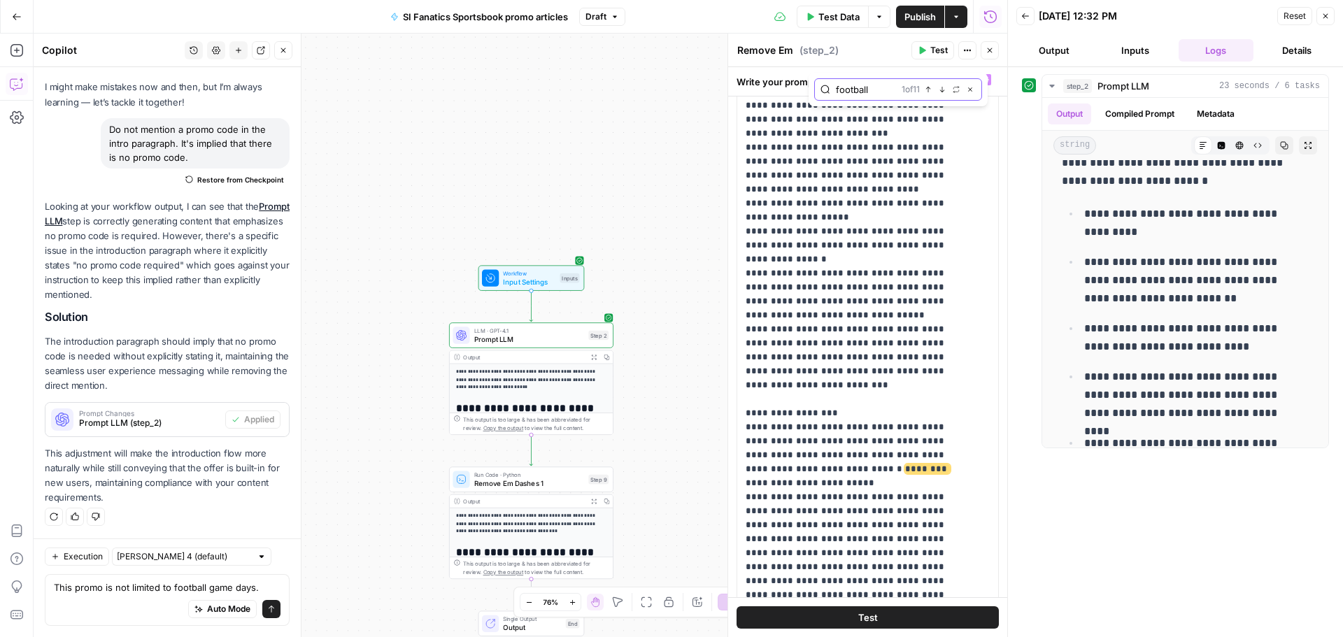
scroll to position [3112, 0]
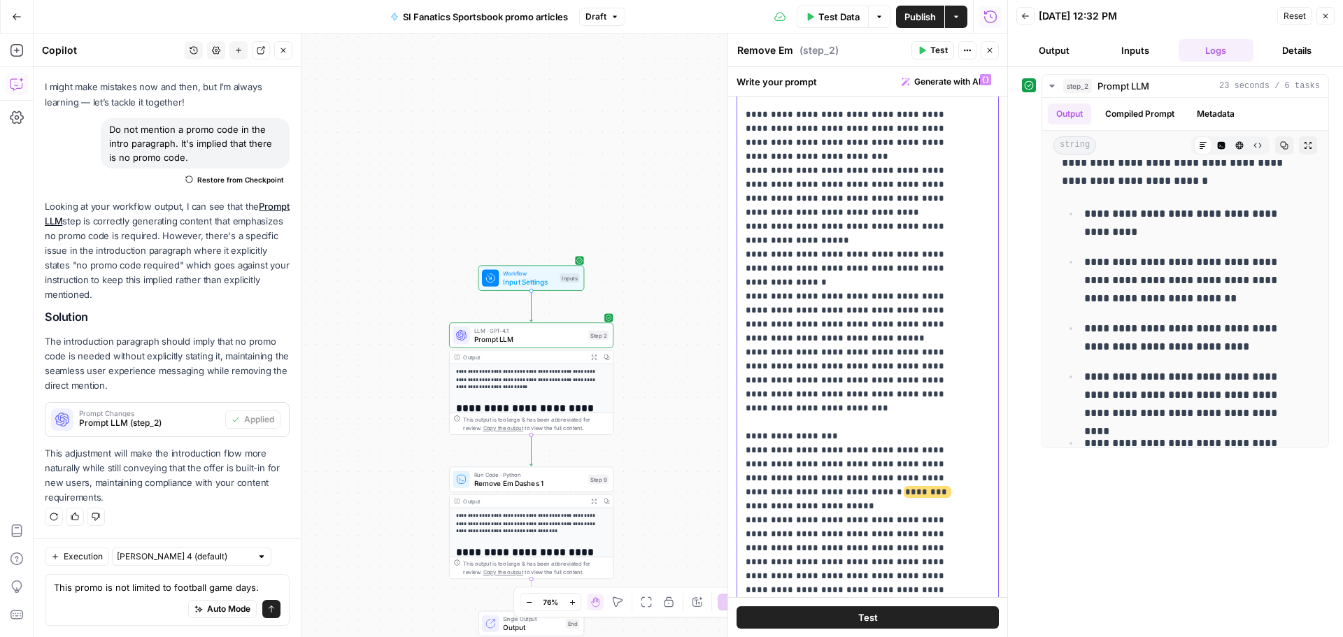
drag, startPoint x: 881, startPoint y: 157, endPoint x: 820, endPoint y: 154, distance: 60.9
click at [359, 22] on p "**********" at bounding box center [857, 282] width 223 height 6644
click at [359, 22] on icon "button" at bounding box center [942, 89] width 7 height 7
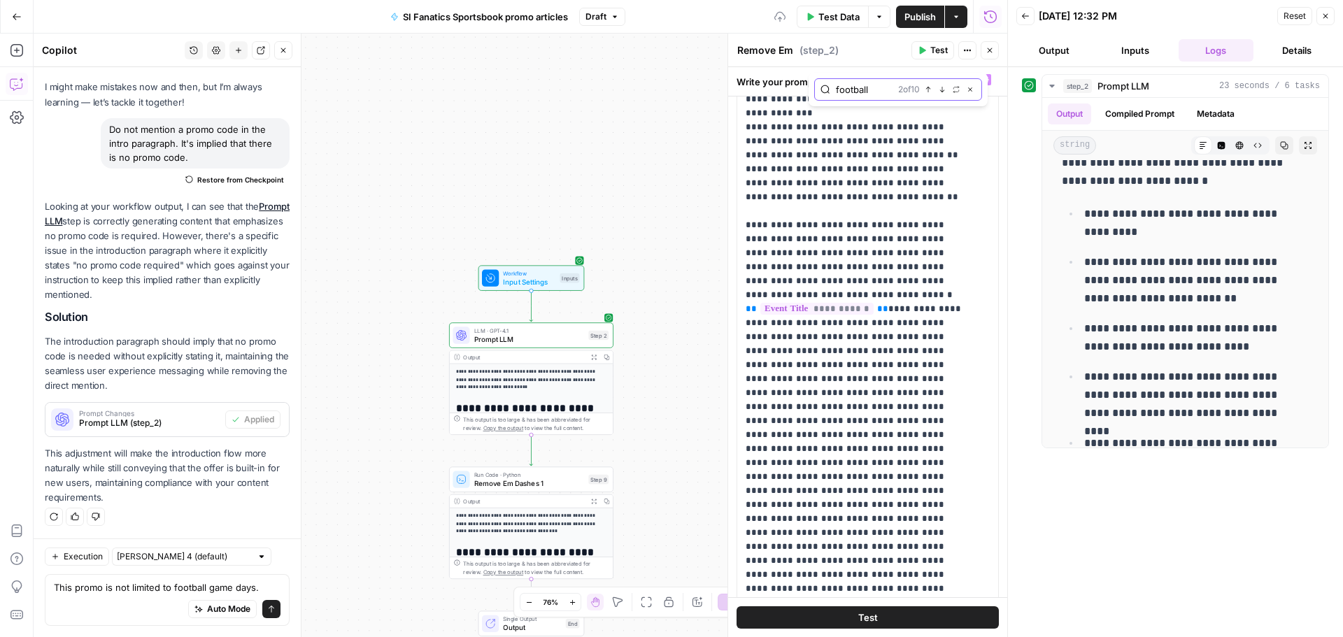
click at [359, 22] on icon "button" at bounding box center [928, 89] width 7 height 7
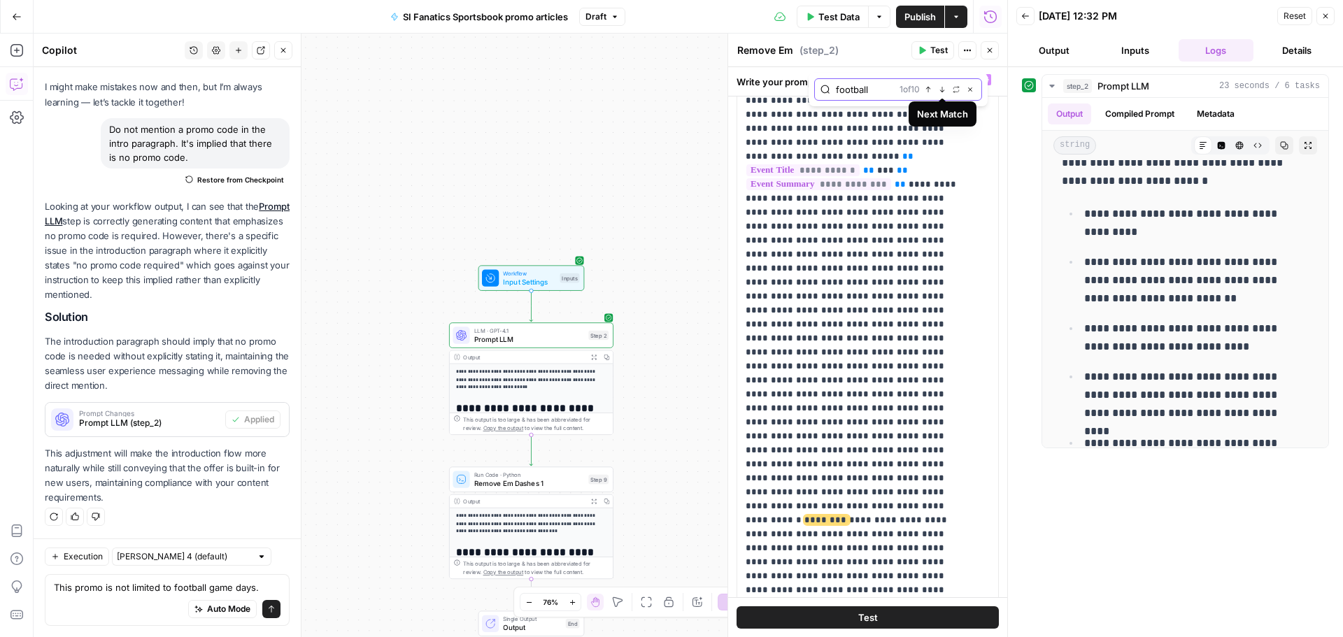
scroll to position [3504, 0]
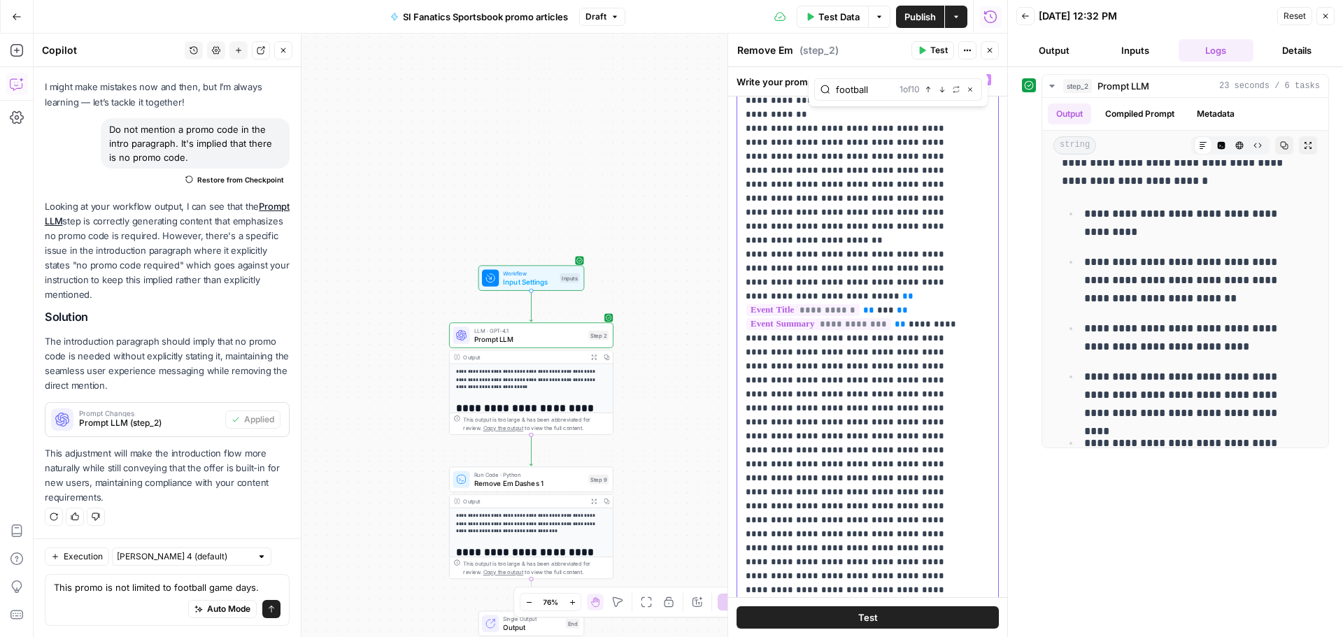
drag, startPoint x: 848, startPoint y: 225, endPoint x: 909, endPoint y: 220, distance: 61.0
click at [359, 22] on icon "button" at bounding box center [942, 89] width 7 height 7
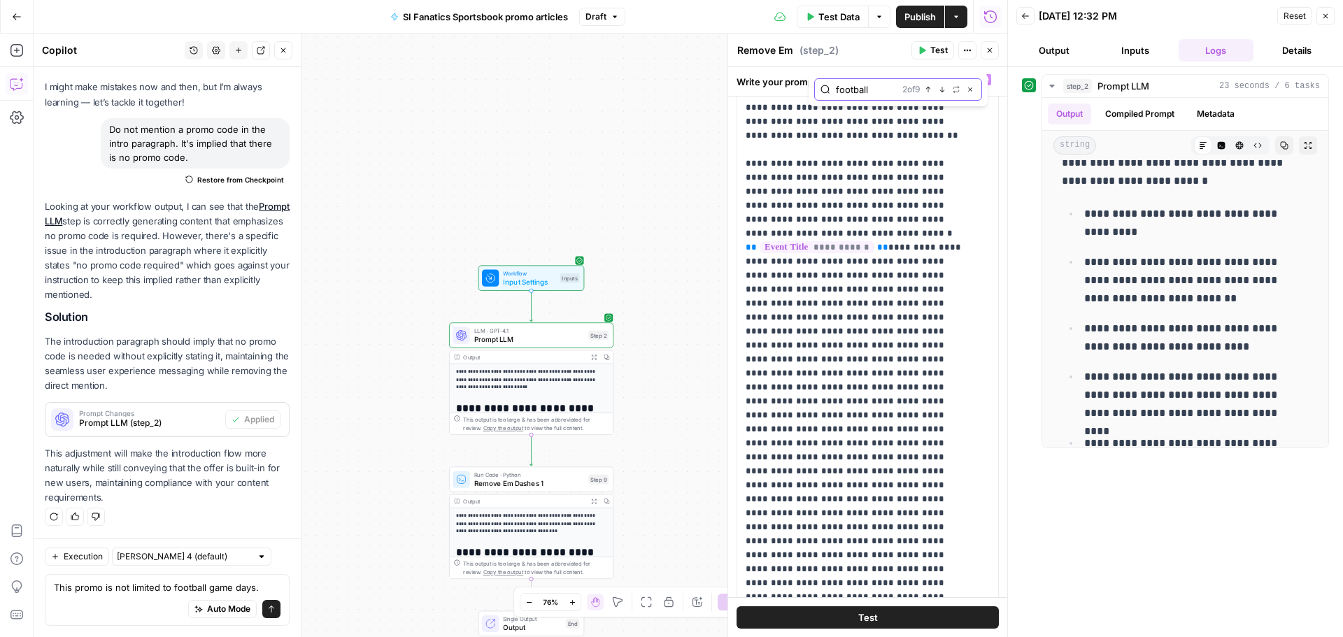
click at [359, 22] on button "Previous match" at bounding box center [927, 89] width 11 height 11
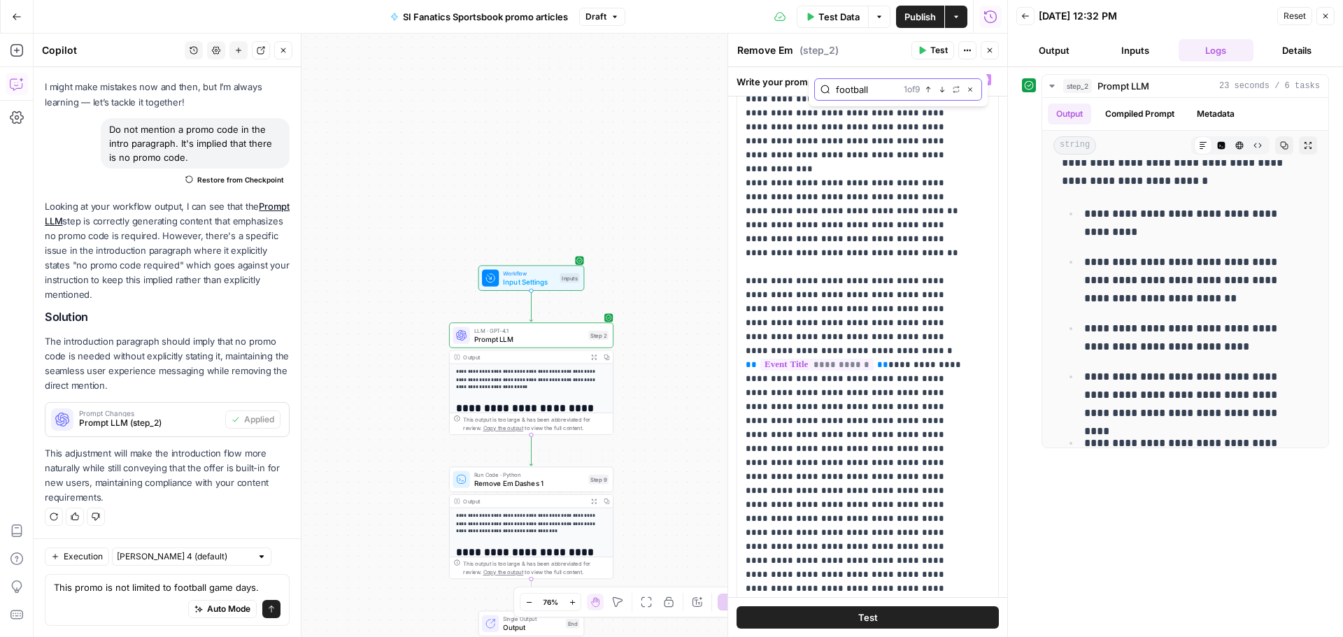
scroll to position [4441, 0]
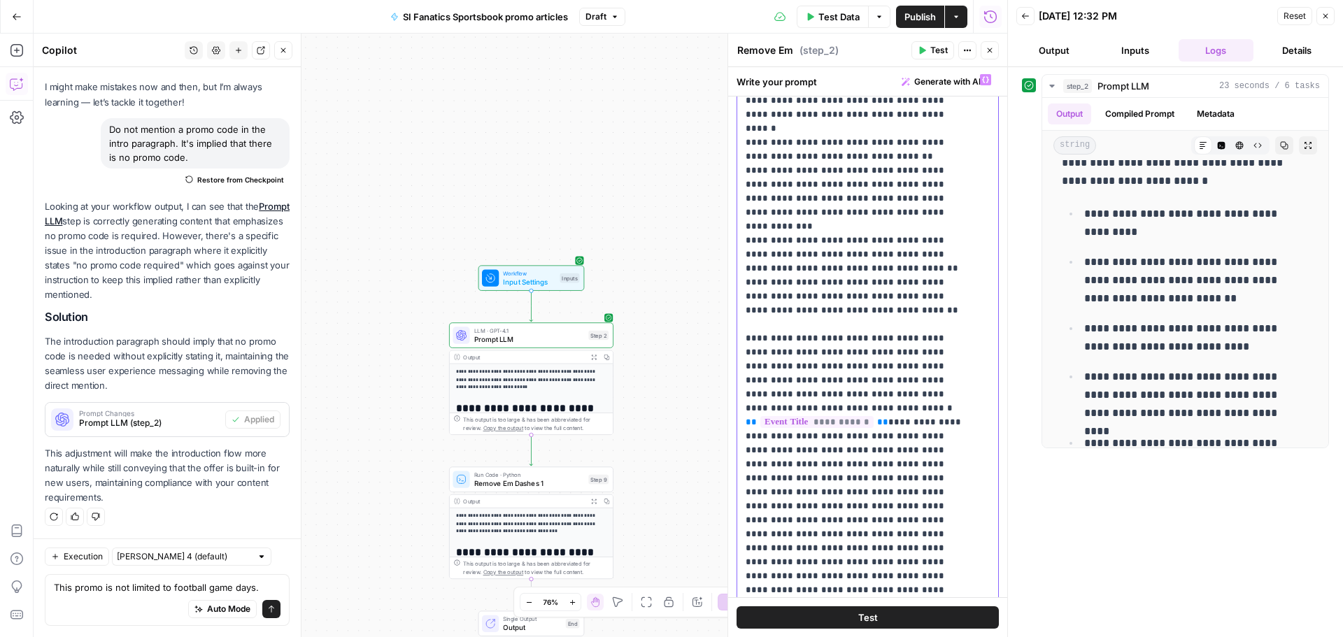
drag, startPoint x: 920, startPoint y: 212, endPoint x: 863, endPoint y: 225, distance: 58.0
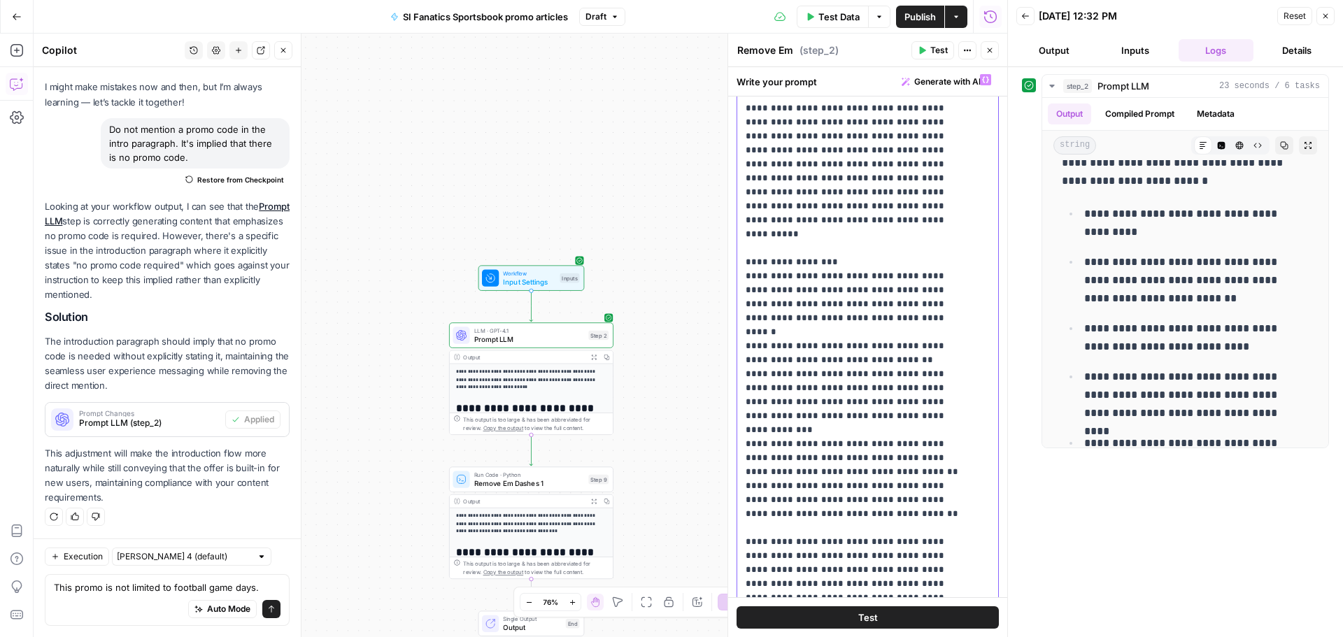
scroll to position [4161, 0]
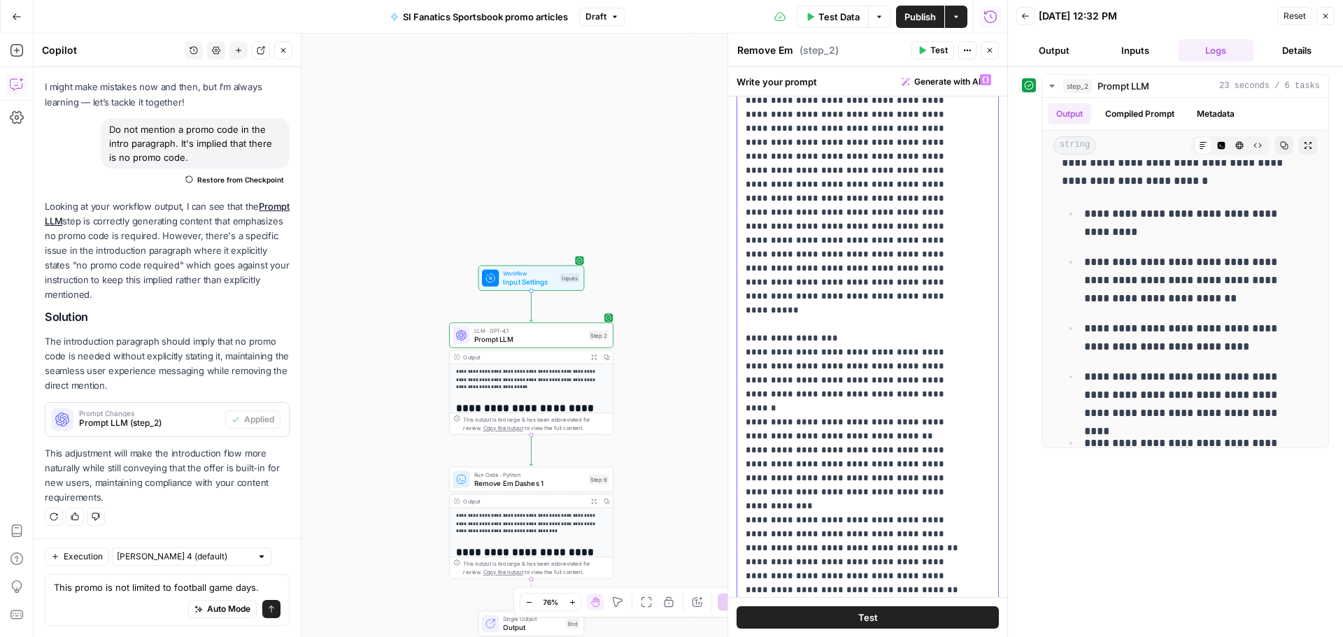
drag, startPoint x: 890, startPoint y: 522, endPoint x: 885, endPoint y: 543, distance: 21.5
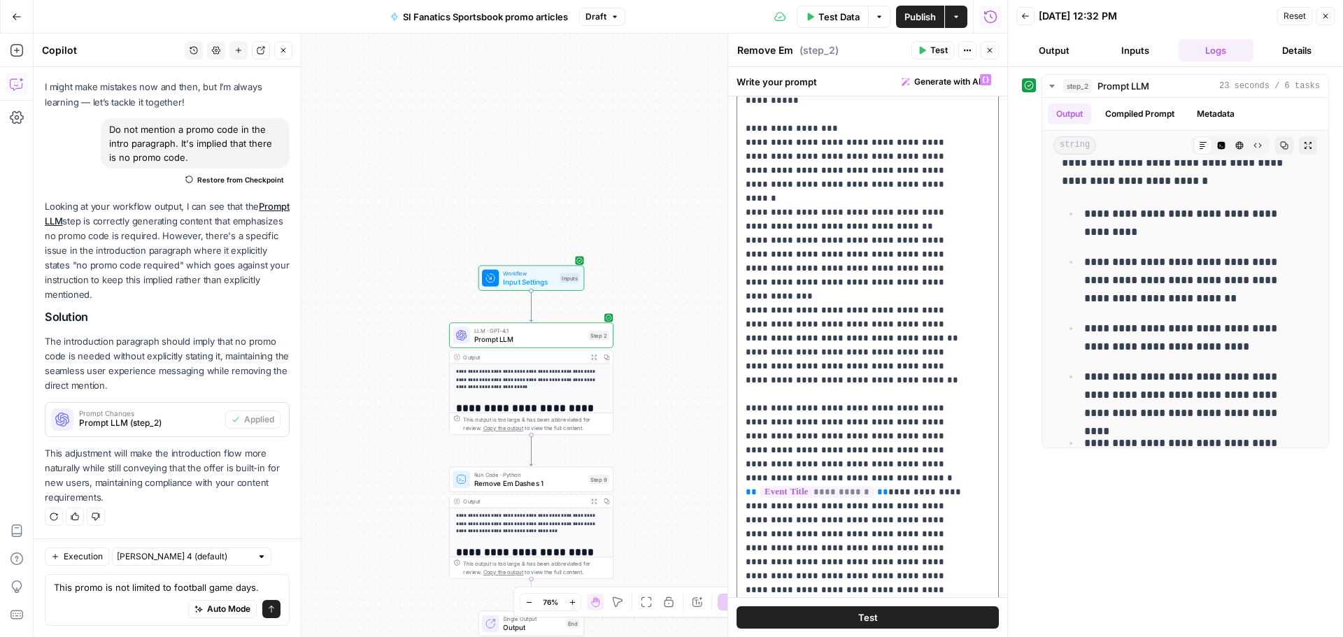
scroll to position [4441, 0]
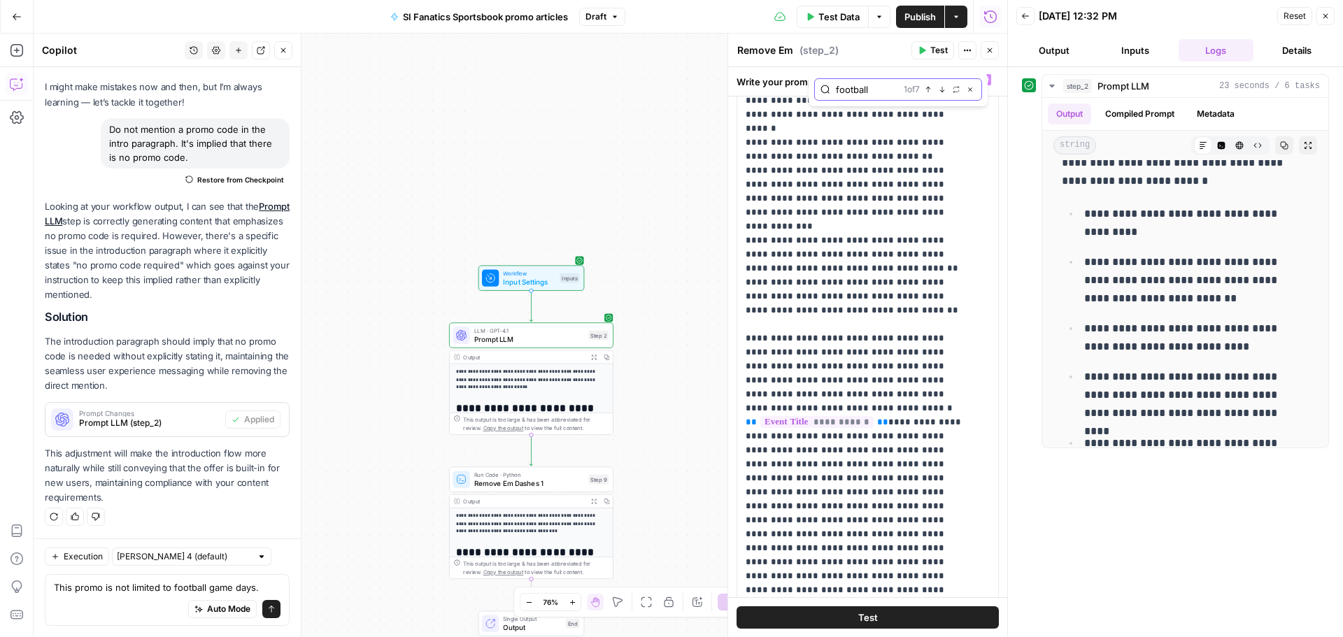
click at [359, 22] on button "Next Match" at bounding box center [941, 89] width 11 height 11
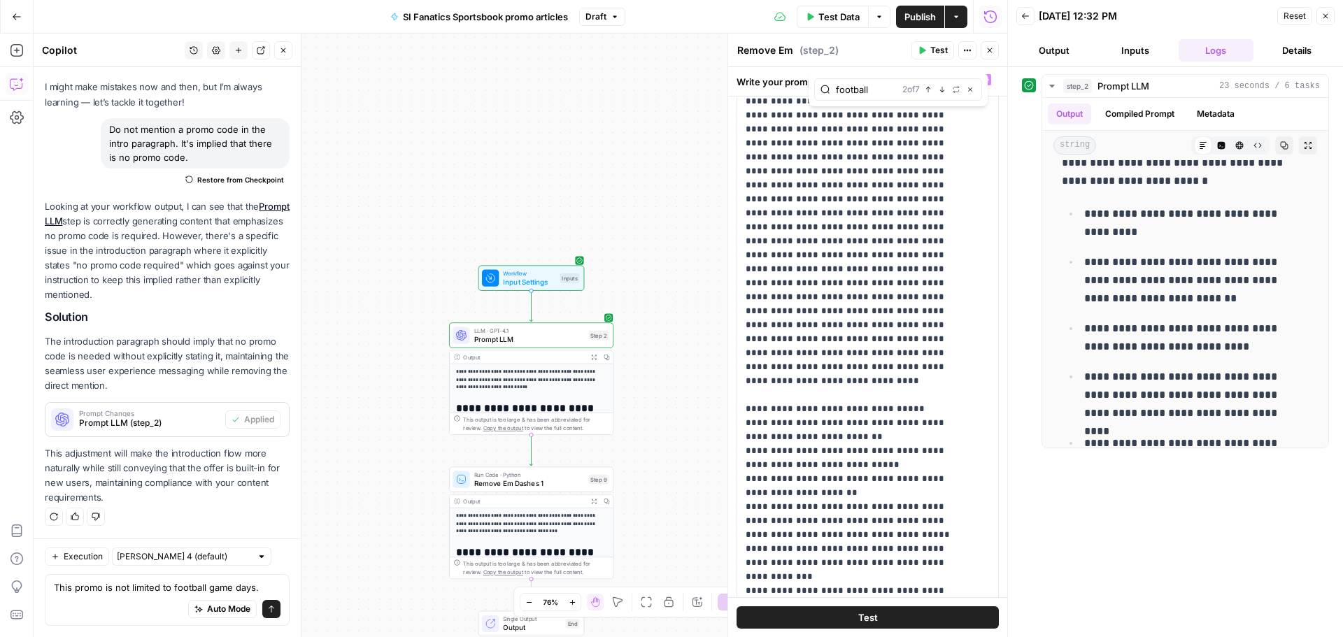
click at [359, 22] on div "2 of 7 Previous match Next Match Replace Close" at bounding box center [938, 89] width 73 height 13
click at [359, 22] on icon "button" at bounding box center [928, 89] width 7 height 7
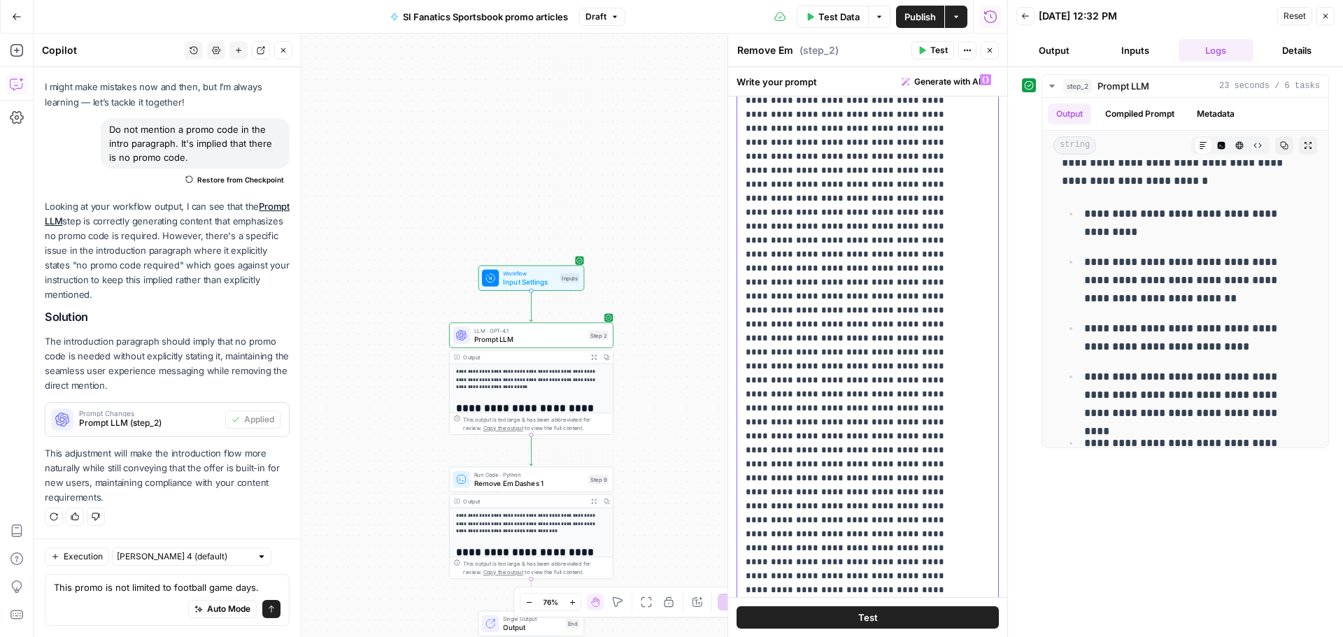
drag, startPoint x: 859, startPoint y: 352, endPoint x: 746, endPoint y: 352, distance: 112.6
drag, startPoint x: 797, startPoint y: 380, endPoint x: 771, endPoint y: 360, distance: 32.5
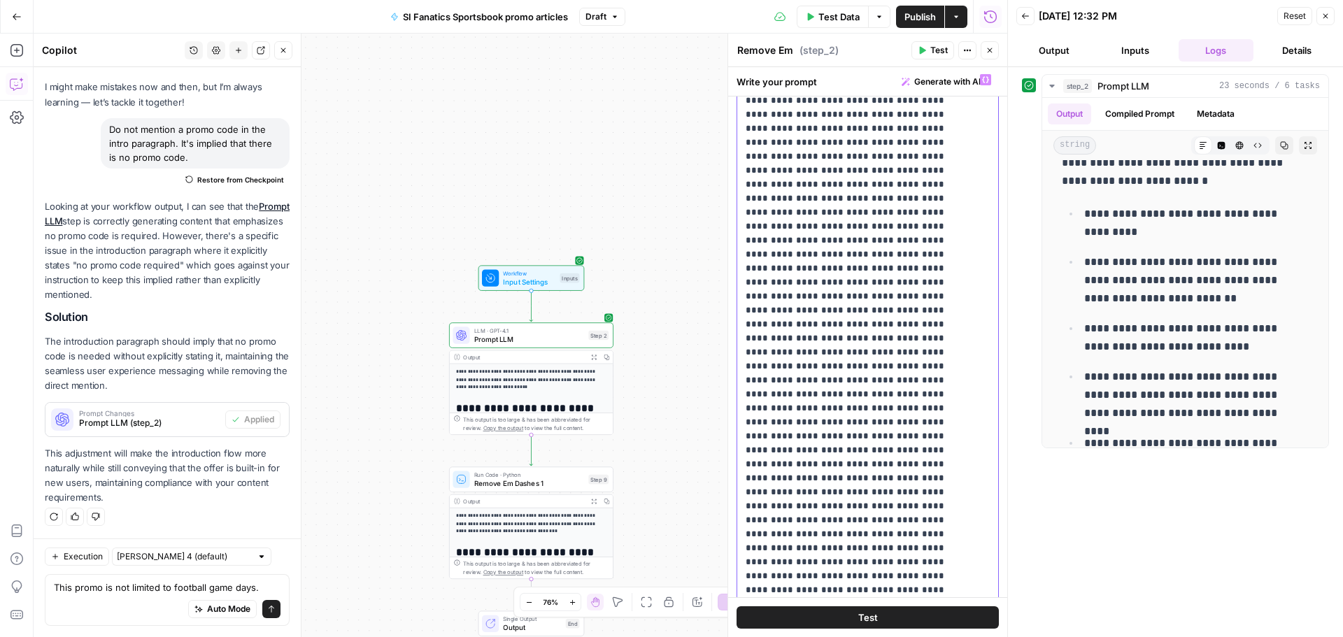
drag, startPoint x: 848, startPoint y: 366, endPoint x: 910, endPoint y: 365, distance: 61.6
drag, startPoint x: 867, startPoint y: 464, endPoint x: 928, endPoint y: 463, distance: 61.6
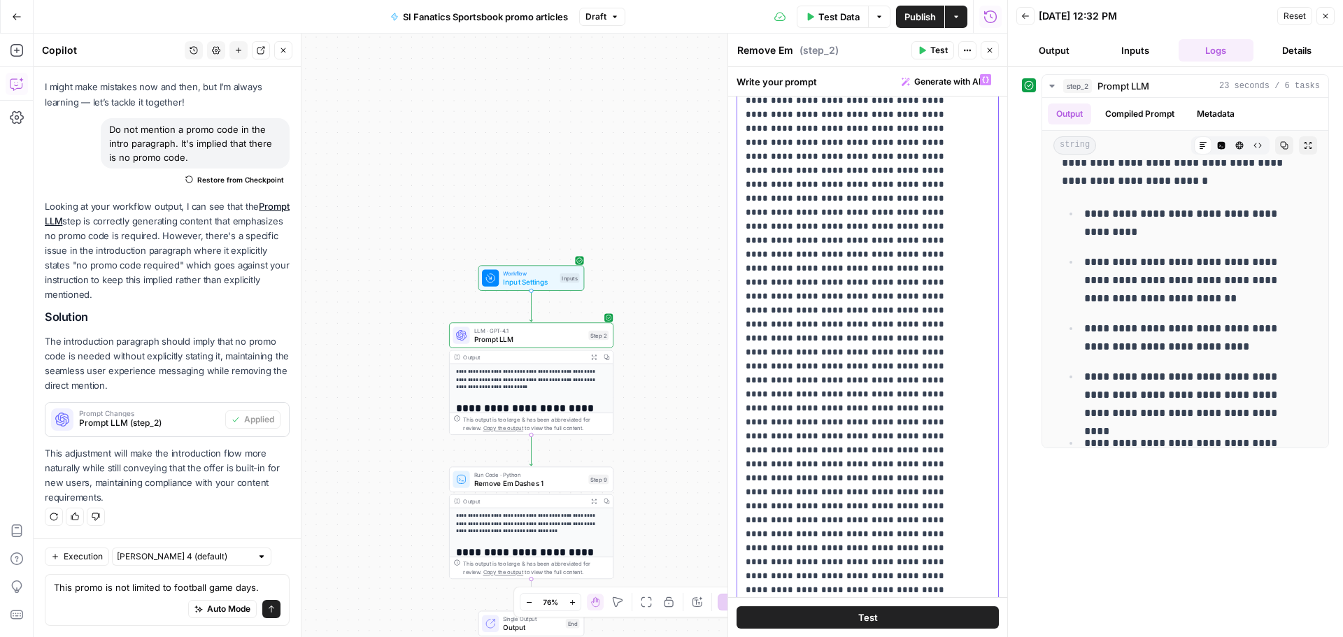
drag, startPoint x: 767, startPoint y: 478, endPoint x: 833, endPoint y: 477, distance: 66.4
drag, startPoint x: 888, startPoint y: 505, endPoint x: 948, endPoint y: 503, distance: 59.5
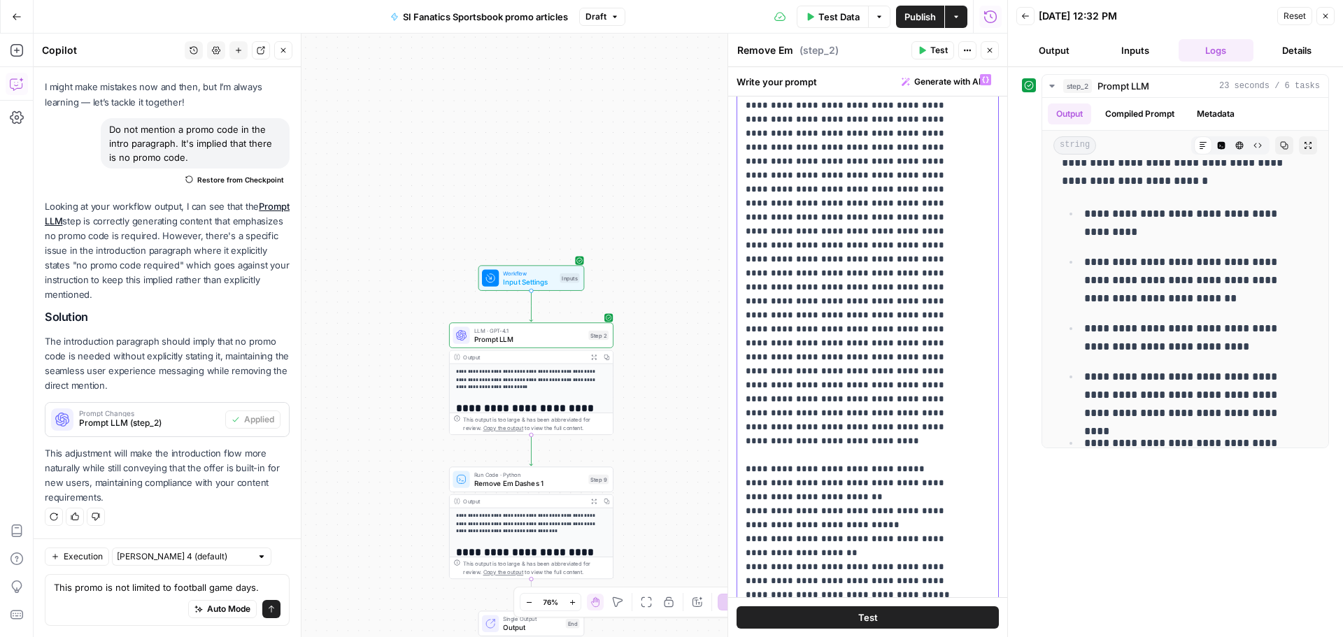
scroll to position [5140, 0]
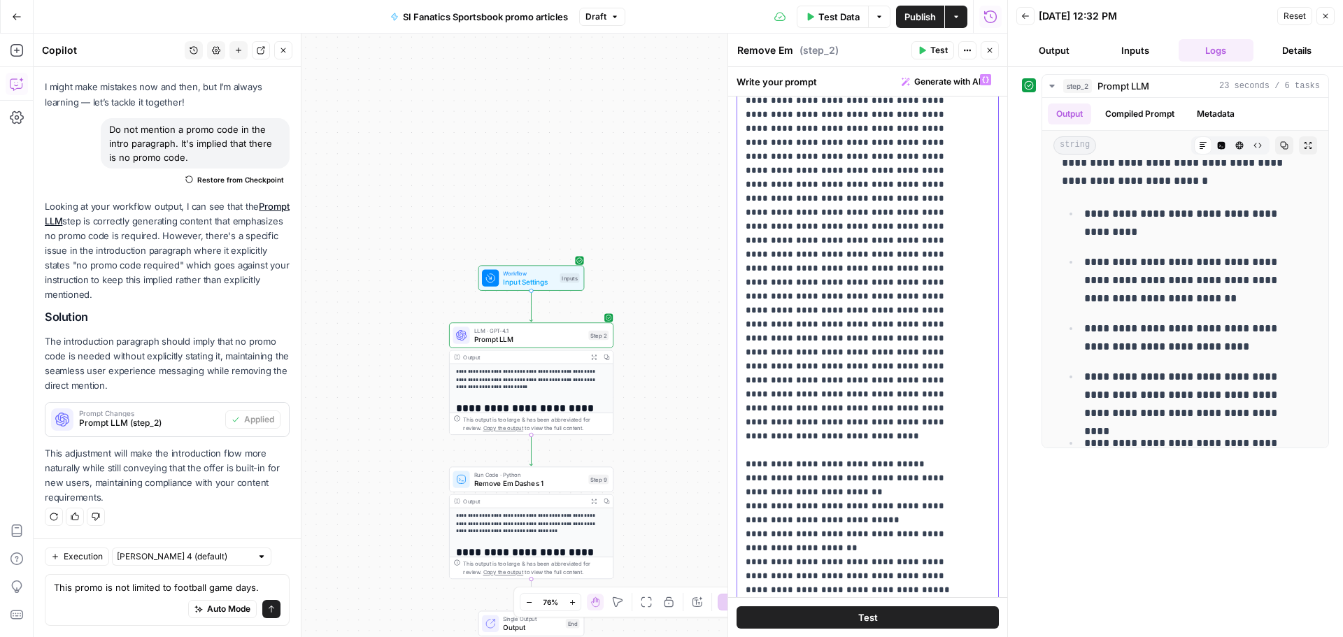
drag, startPoint x: 890, startPoint y: 408, endPoint x: 948, endPoint y: 404, distance: 58.2
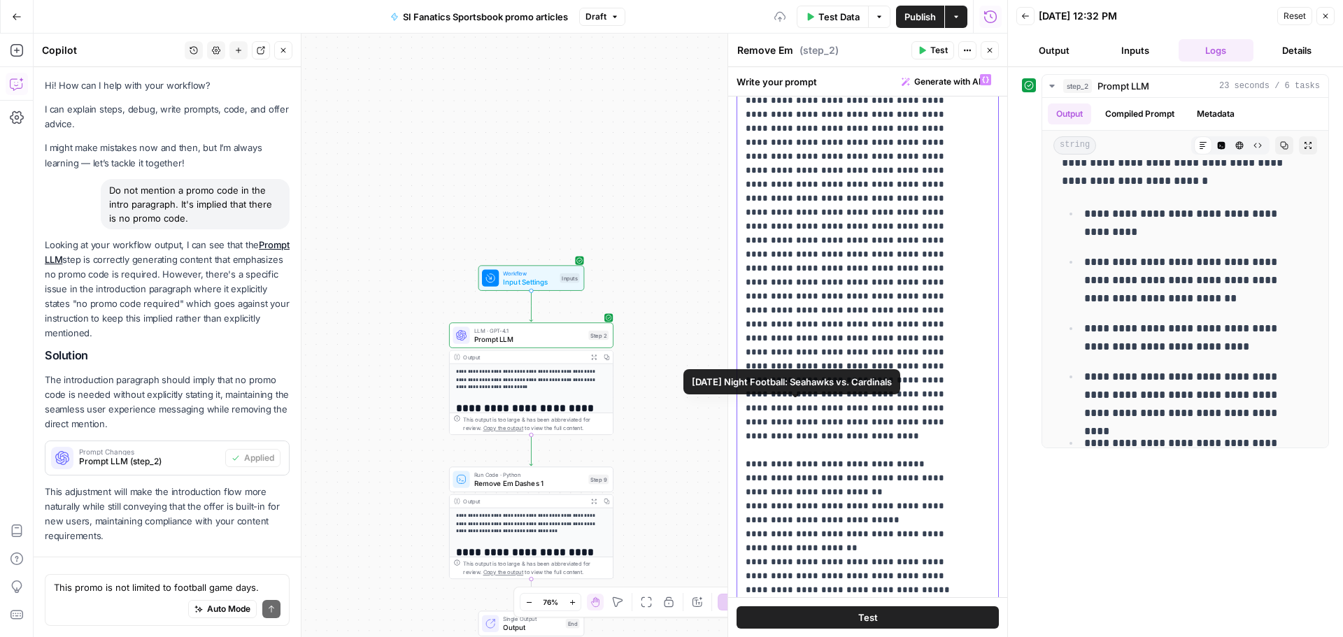
scroll to position [61, 0]
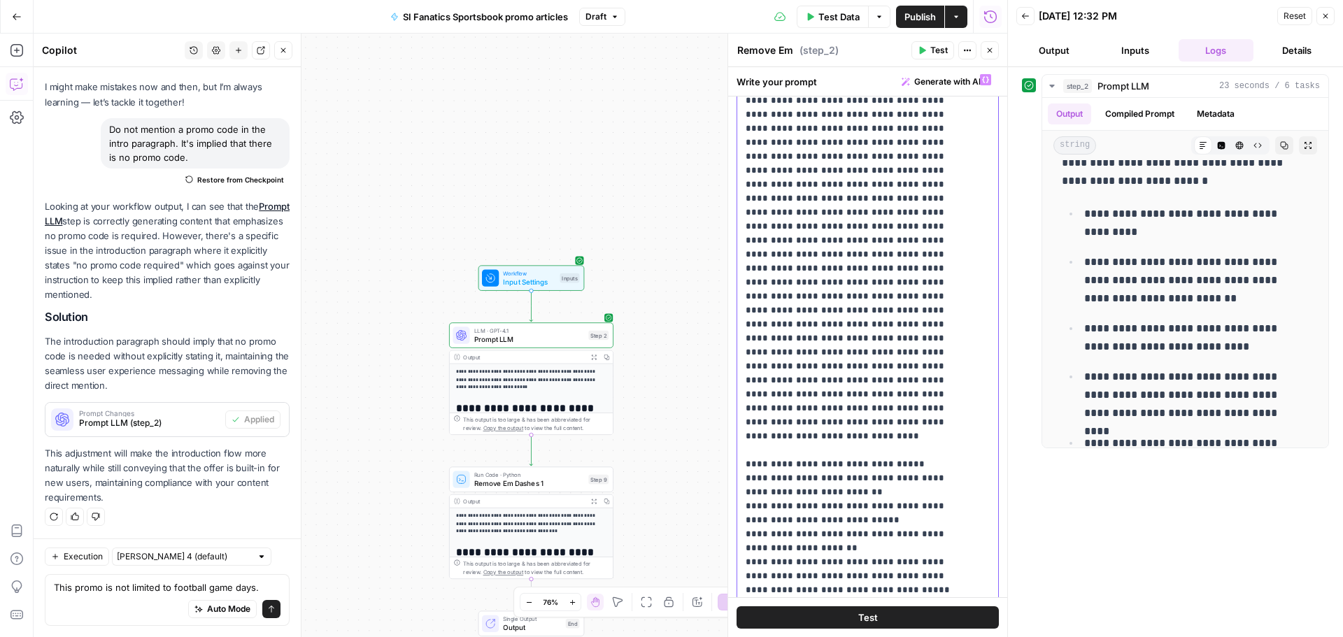
drag, startPoint x: 801, startPoint y: 482, endPoint x: 865, endPoint y: 478, distance: 63.8
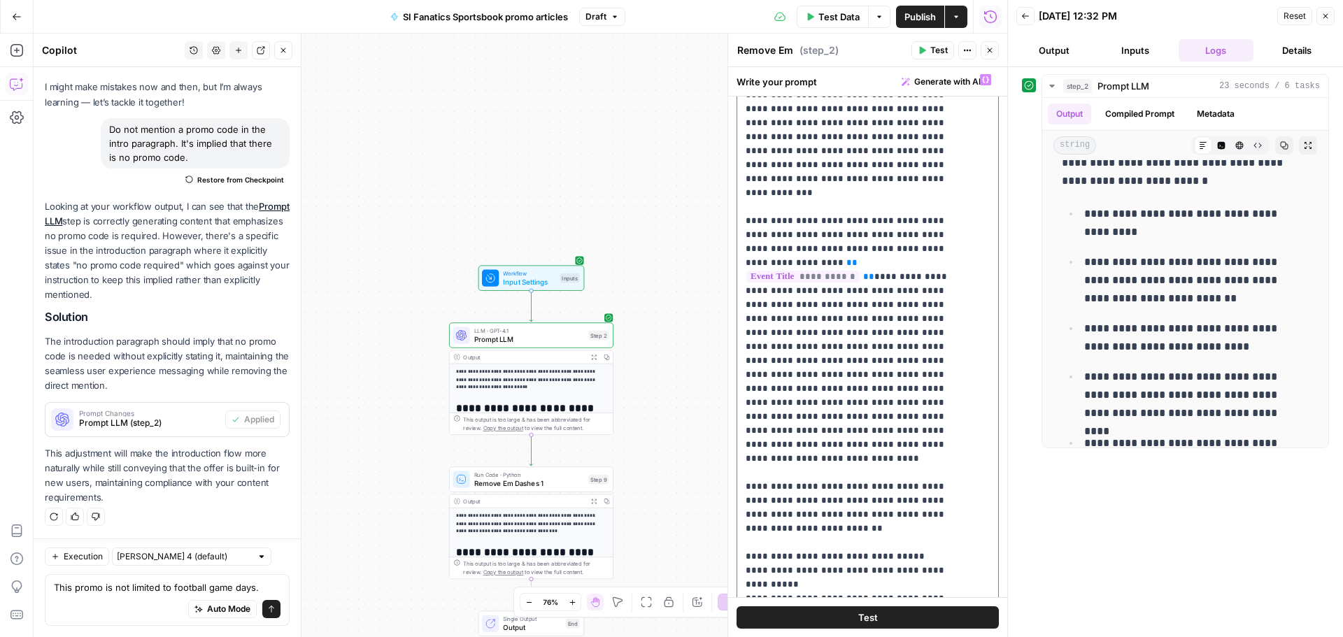
scroll to position [6015, 0]
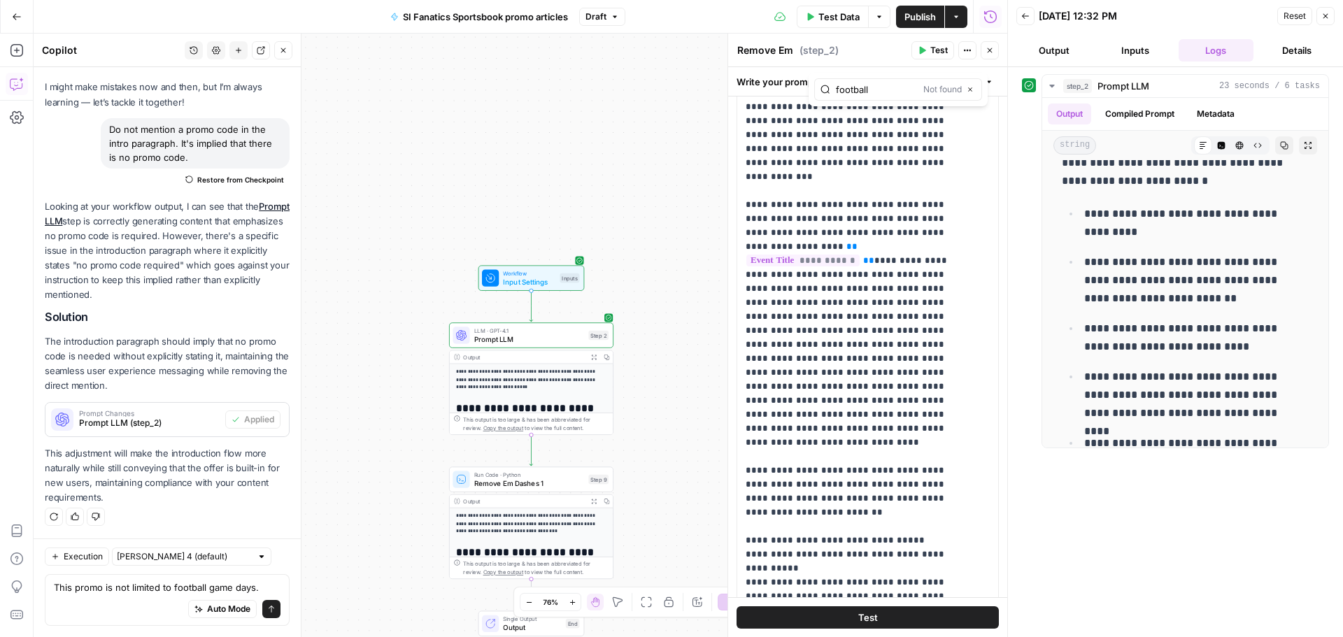
click at [359, 22] on button "Test" at bounding box center [867, 617] width 262 height 22
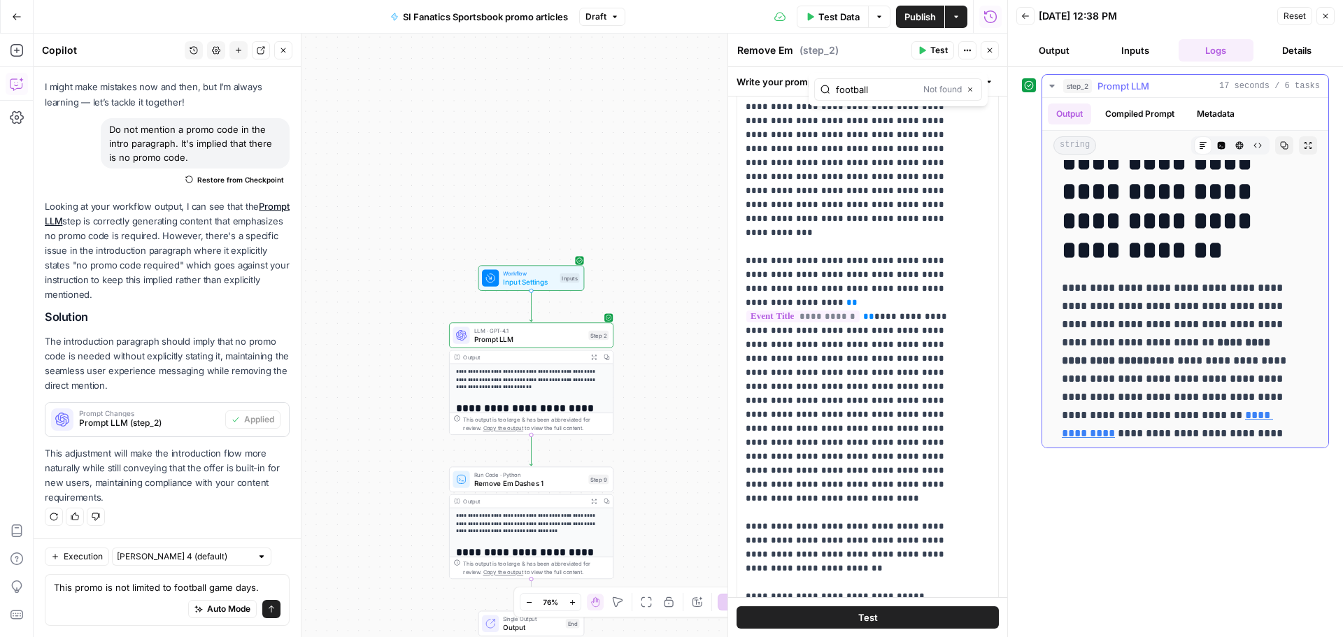
scroll to position [350, 0]
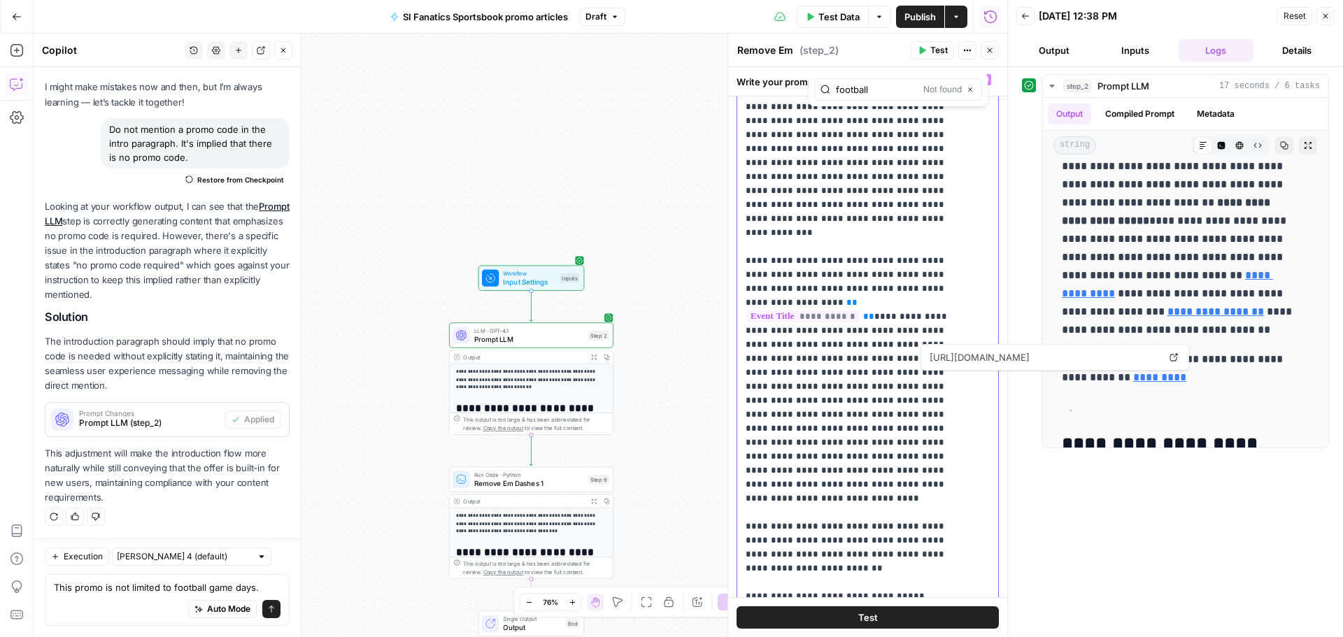
type input "promo code"
drag, startPoint x: 857, startPoint y: 277, endPoint x: 753, endPoint y: 277, distance: 104.2
click at [359, 22] on icon "button" at bounding box center [942, 90] width 5 height 6
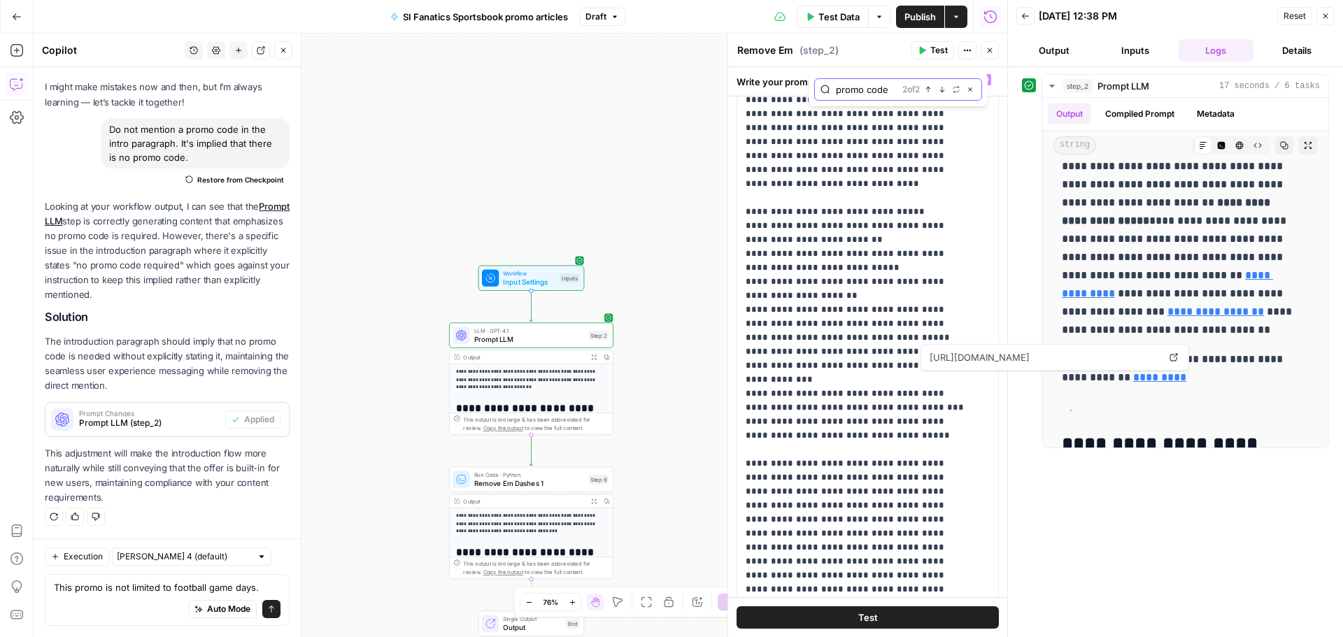
scroll to position [5392, 0]
click at [359, 22] on icon "button" at bounding box center [942, 89] width 7 height 7
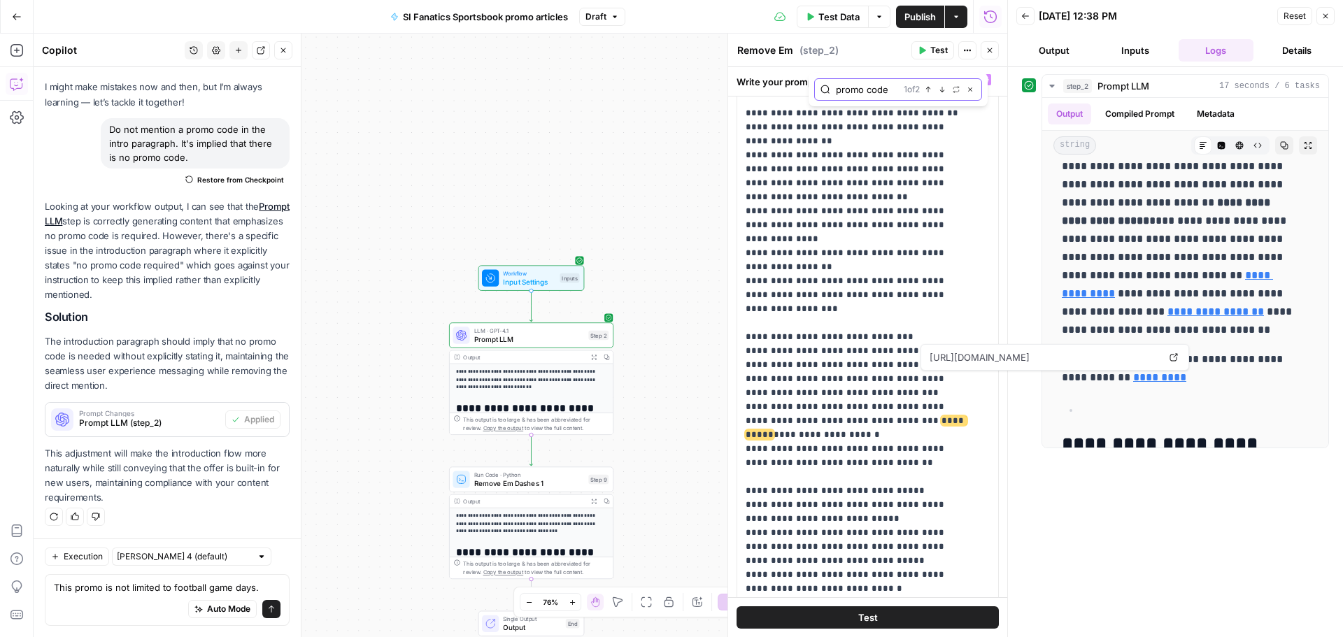
scroll to position [1280, 0]
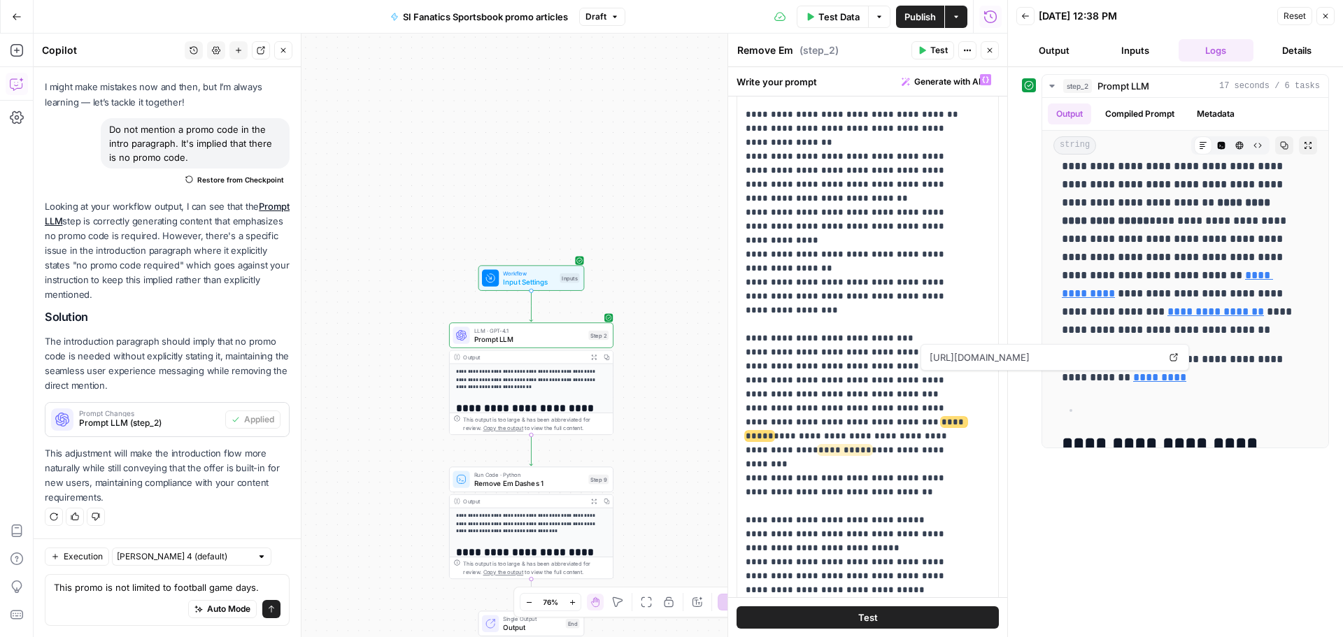
click at [359, 22] on span "Test" at bounding box center [868, 618] width 20 height 14
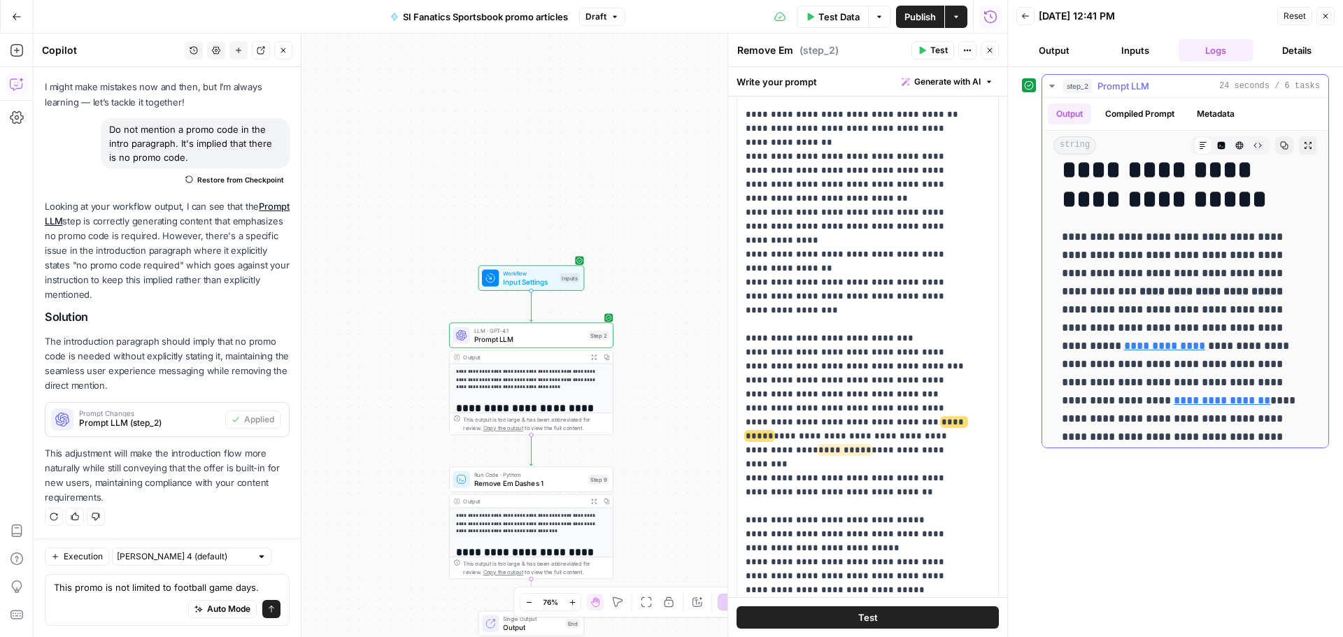
scroll to position [280, 0]
drag, startPoint x: 757, startPoint y: 211, endPoint x: 819, endPoint y: 236, distance: 67.1
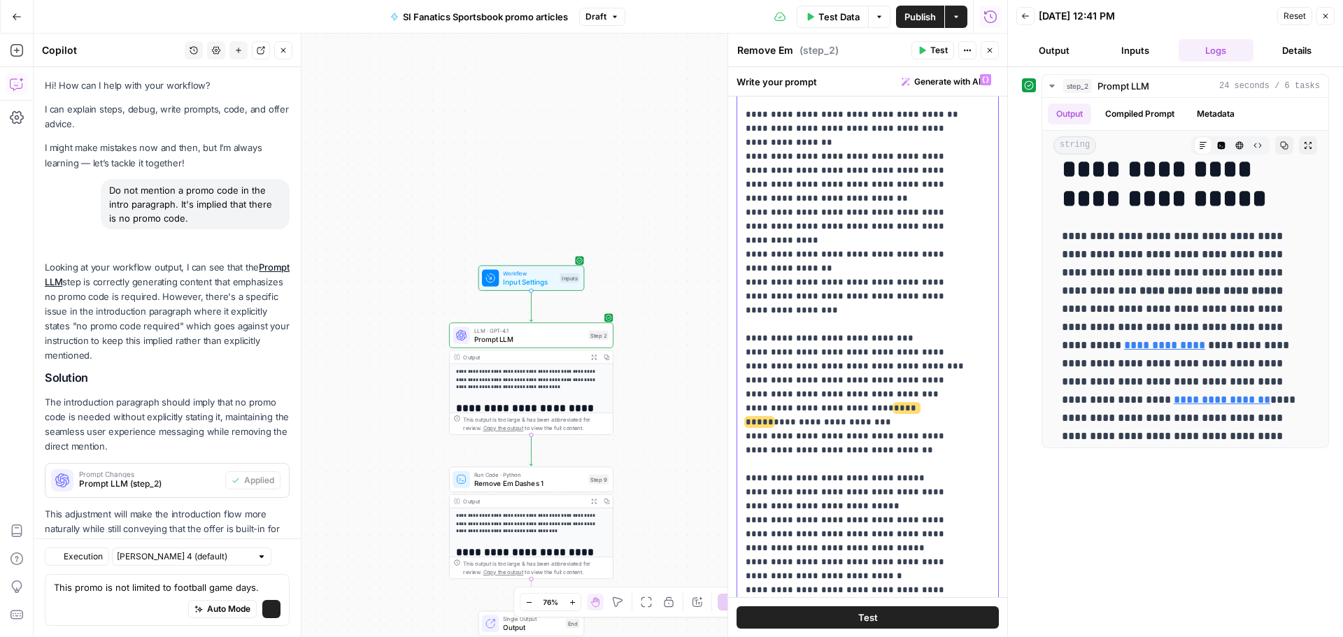
scroll to position [61, 0]
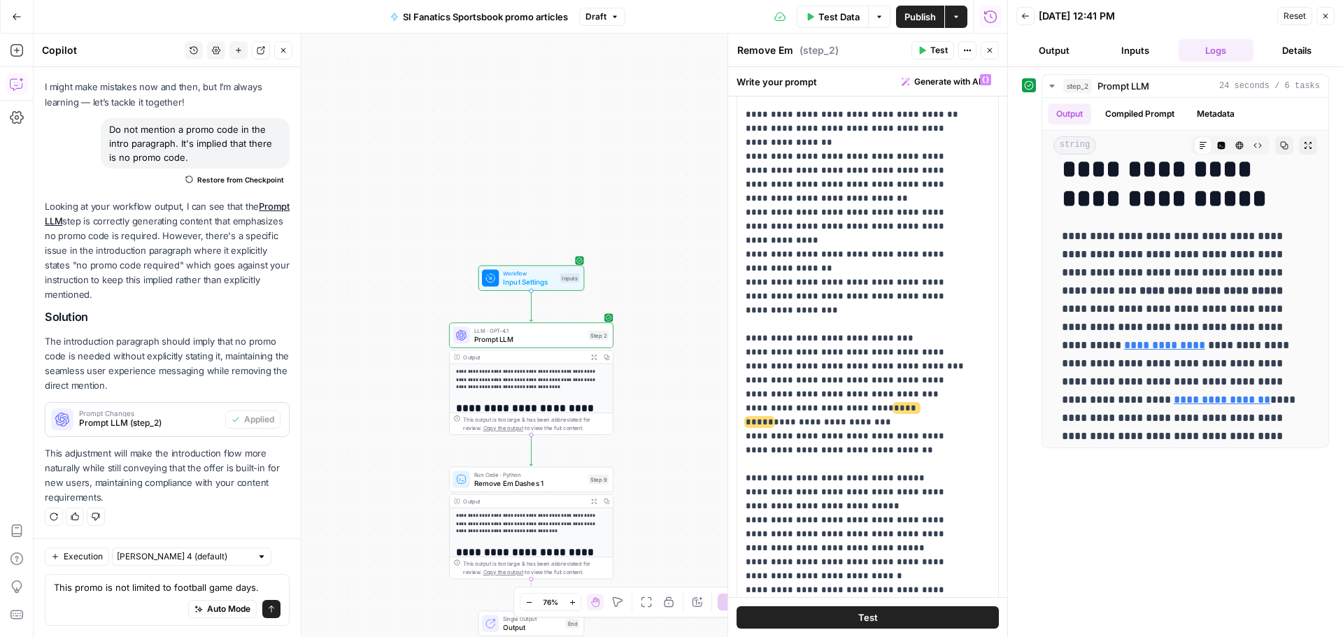
type input "s"
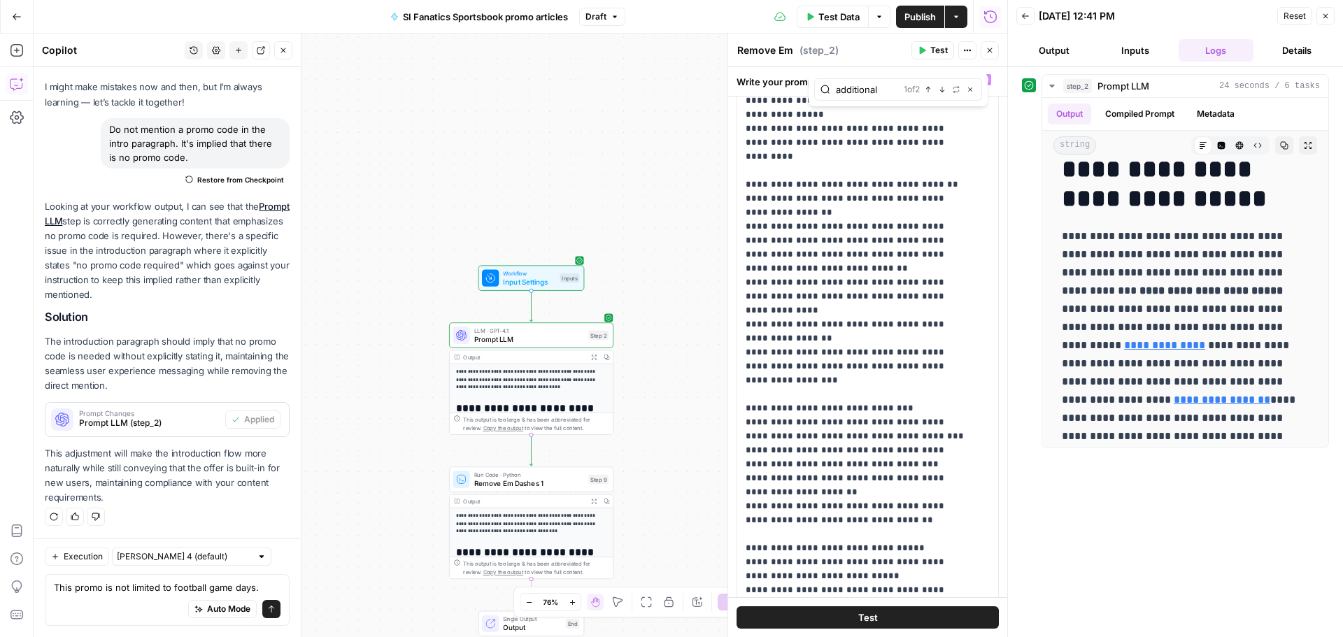
type input "additional"
click at [359, 22] on icon "button" at bounding box center [942, 89] width 7 height 7
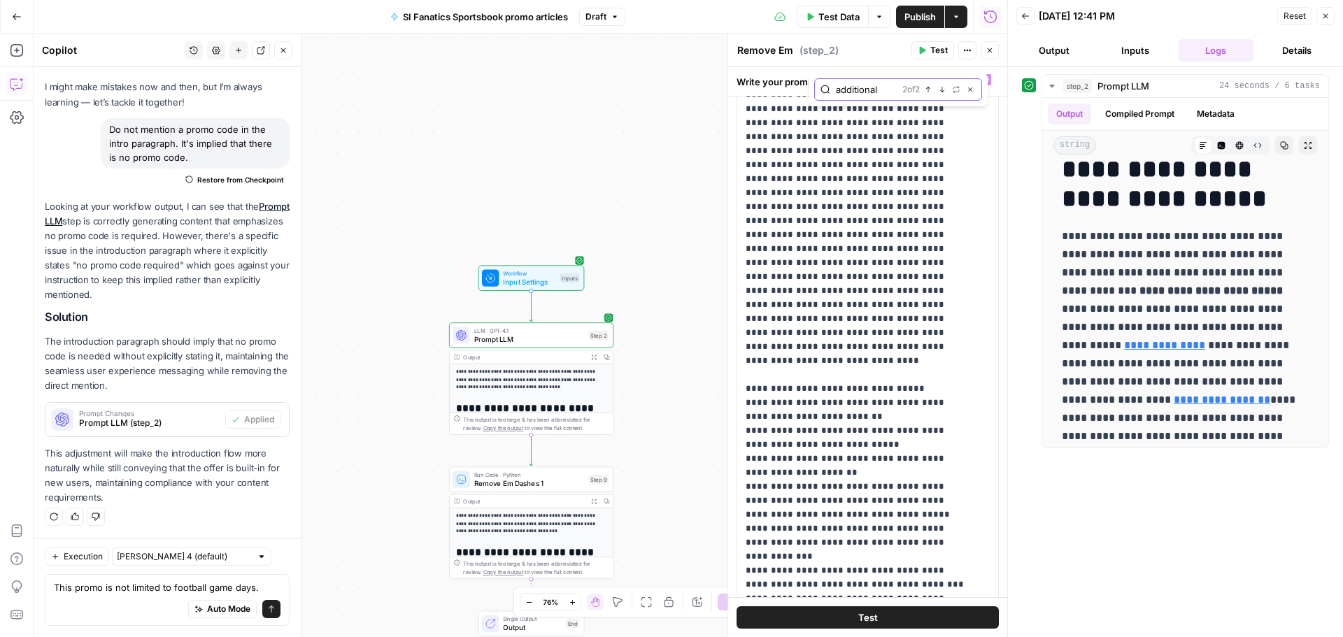
scroll to position [5182, 0]
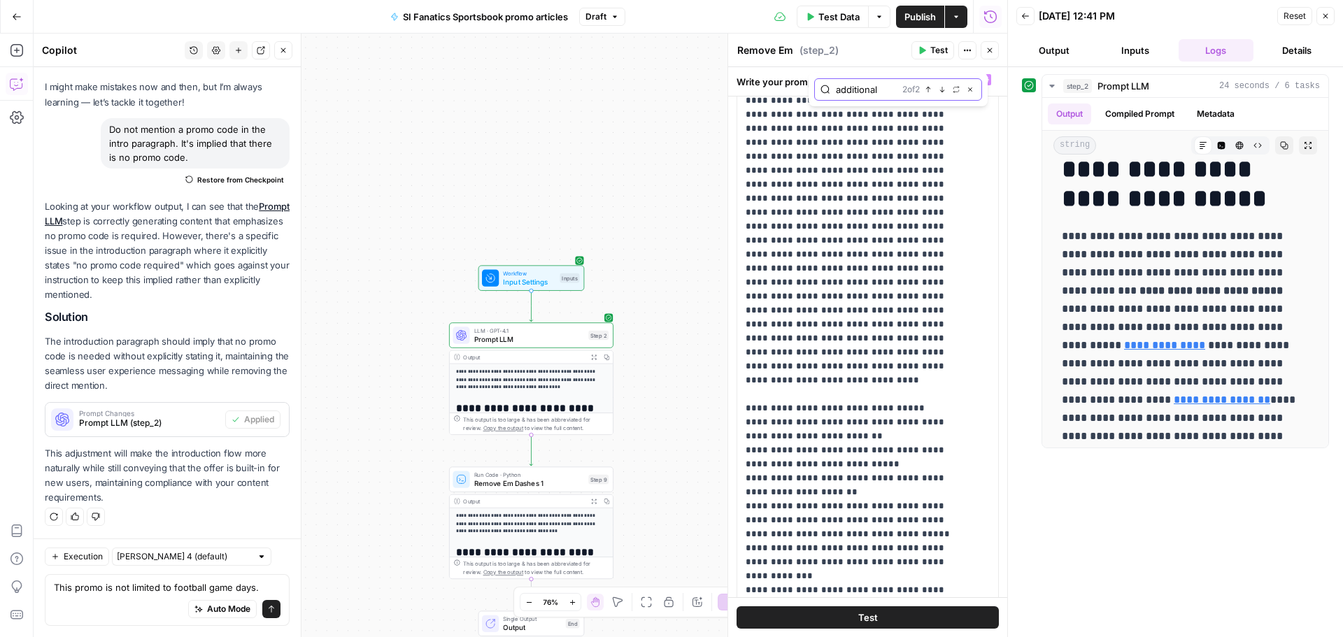
click at [359, 22] on icon "button" at bounding box center [928, 89] width 7 height 7
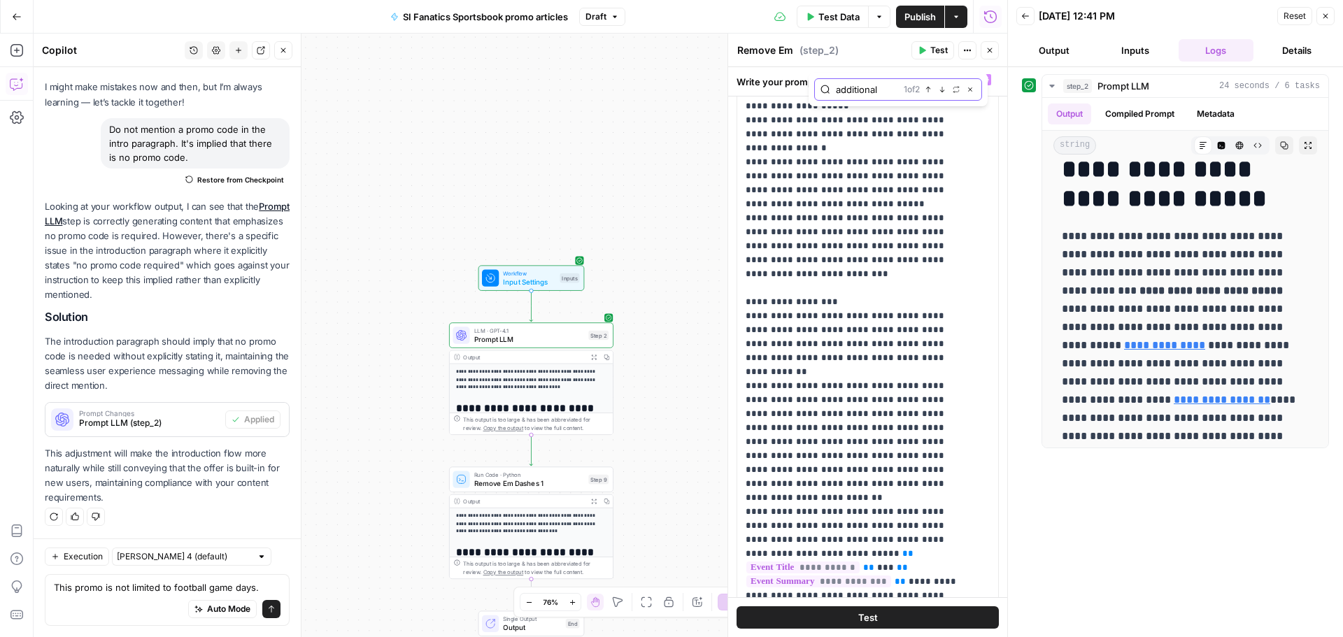
scroll to position [3154, 0]
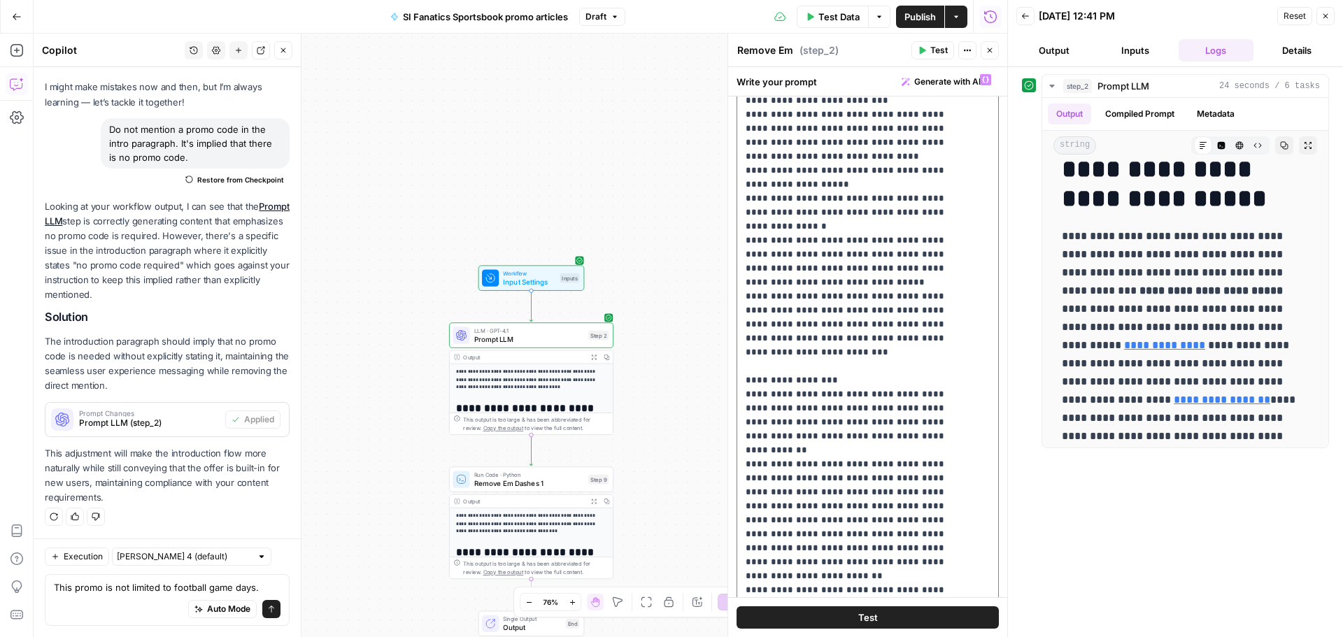
drag, startPoint x: 799, startPoint y: 521, endPoint x: 883, endPoint y: 573, distance: 99.0
click at [359, 22] on p "**********" at bounding box center [857, 192] width 223 height 6546
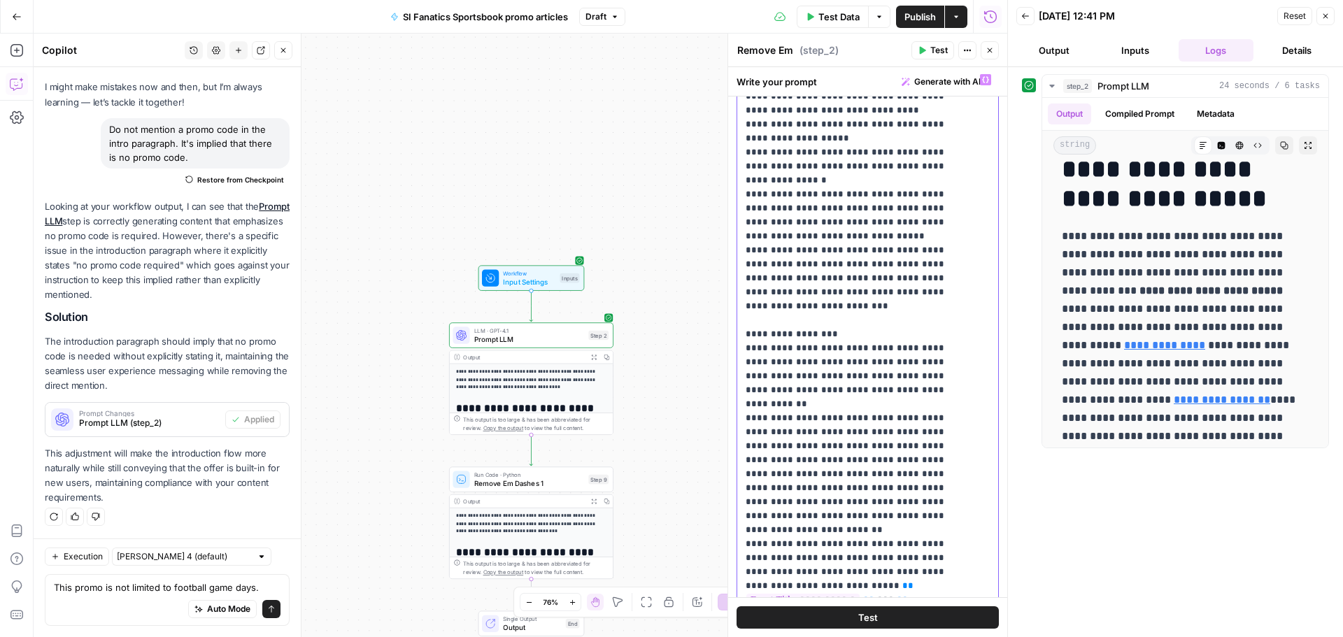
scroll to position [3224, 0]
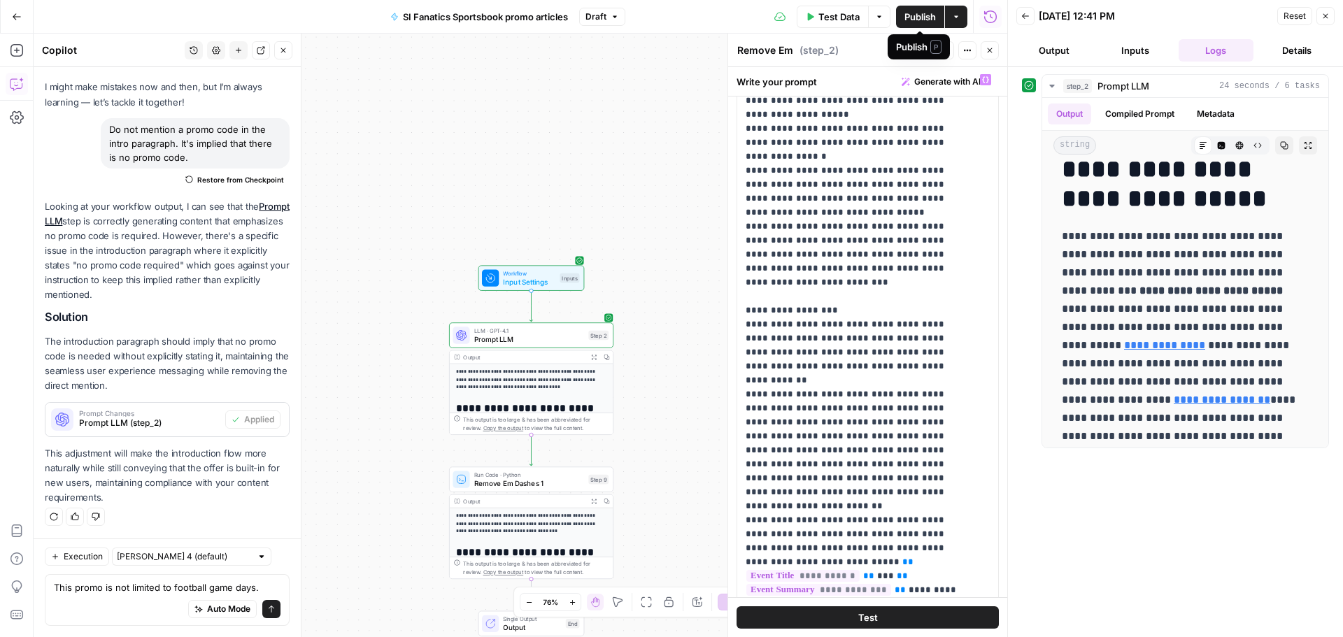
click at [359, 17] on span "Publish" at bounding box center [919, 17] width 31 height 14
click at [359, 22] on button "Test" at bounding box center [867, 617] width 262 height 22
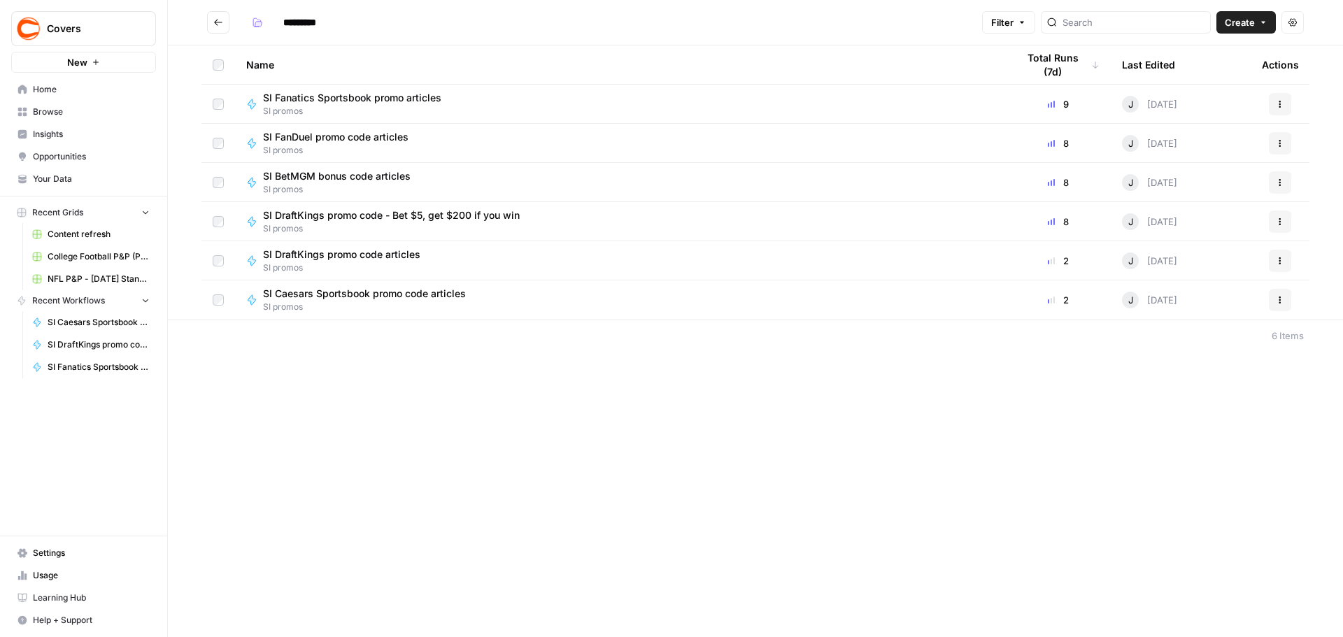
click at [360, 213] on span "SI DraftKings promo code - Bet $5, get $200 if you win" at bounding box center [391, 215] width 257 height 14
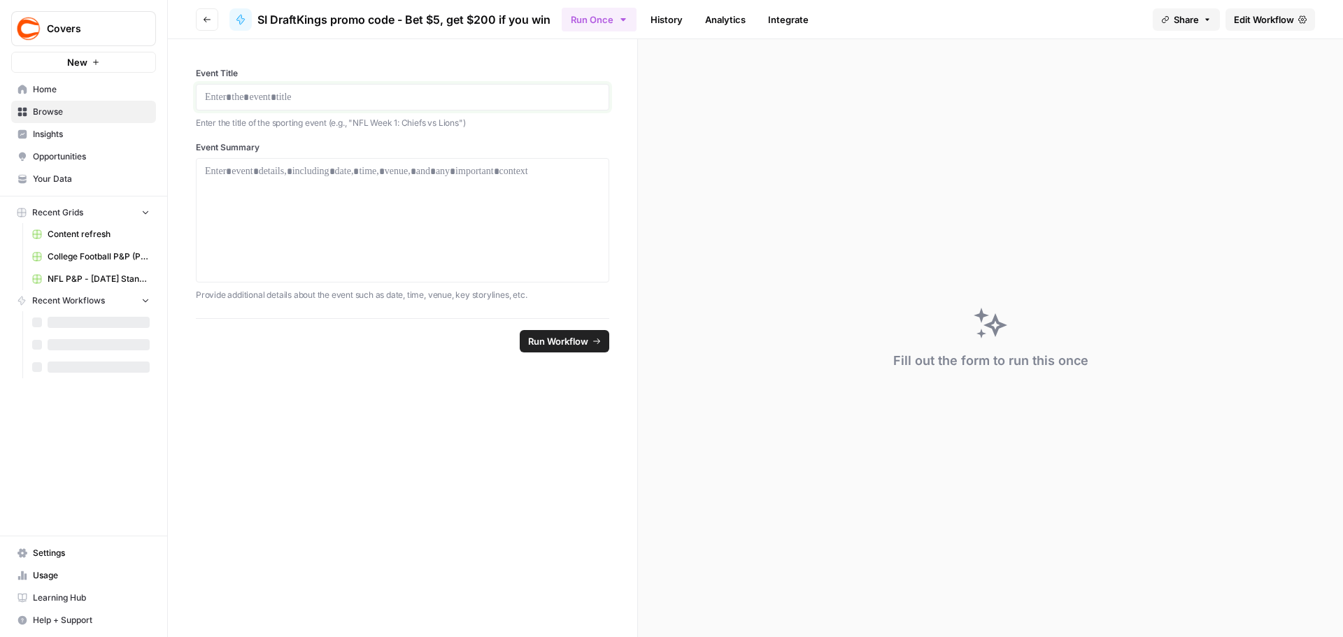
click at [308, 104] on p at bounding box center [402, 97] width 395 height 14
click at [294, 184] on div at bounding box center [402, 220] width 395 height 112
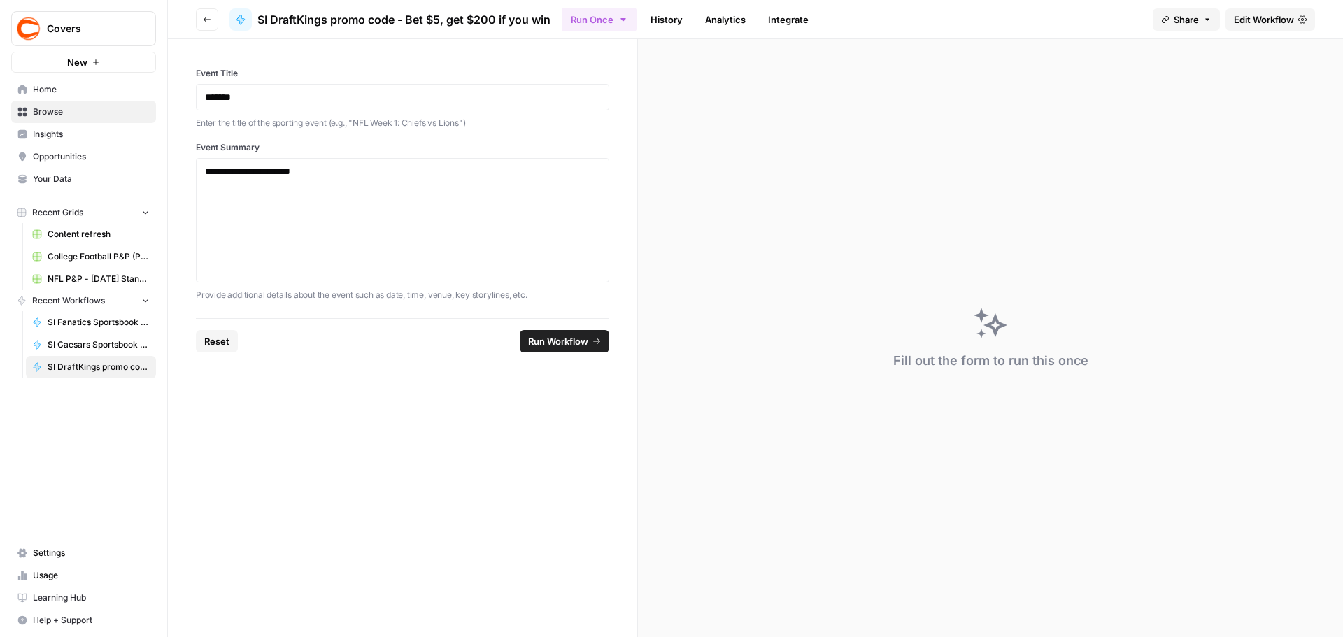
click at [561, 339] on span "Run Workflow" at bounding box center [558, 341] width 60 height 14
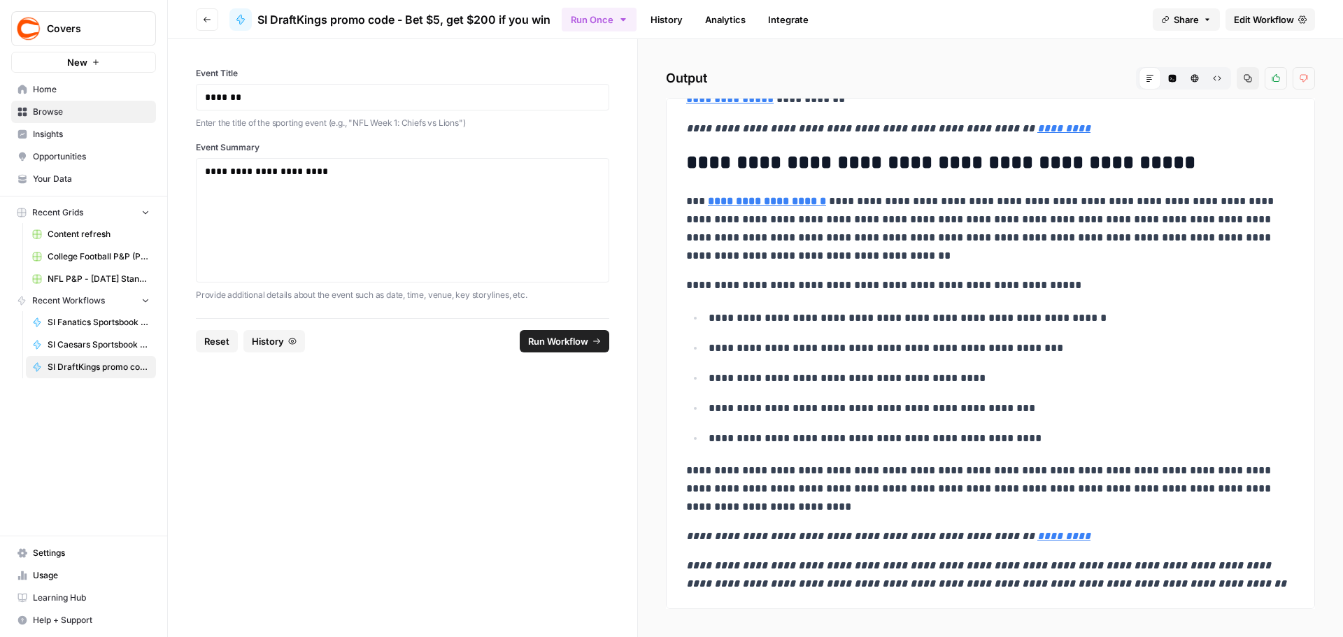
scroll to position [420, 0]
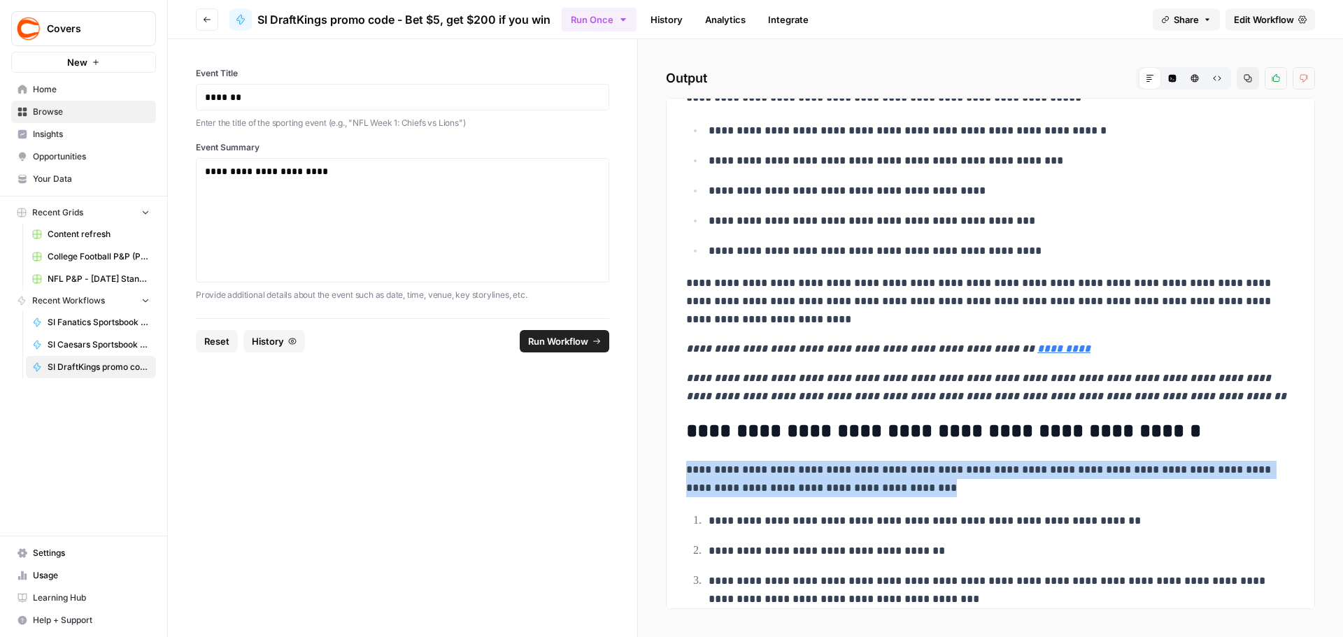
drag, startPoint x: 912, startPoint y: 489, endPoint x: 687, endPoint y: 478, distance: 225.5
click at [687, 478] on p "**********" at bounding box center [985, 479] width 598 height 36
copy p "**********"
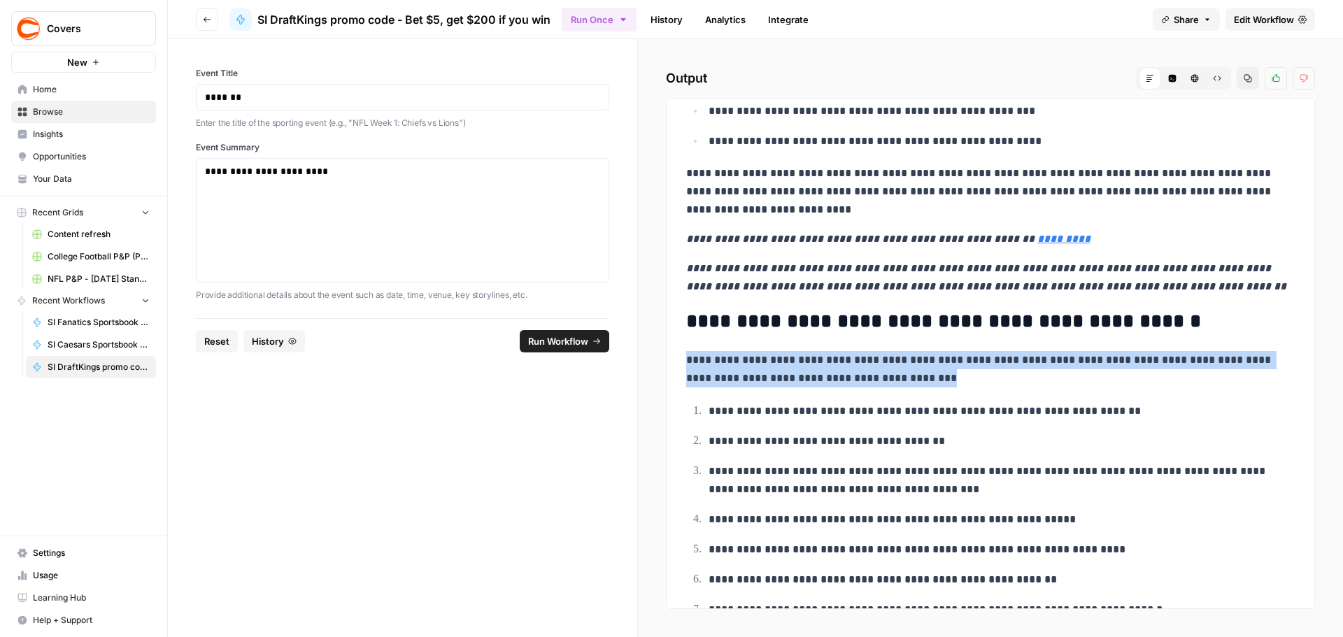
scroll to position [699, 0]
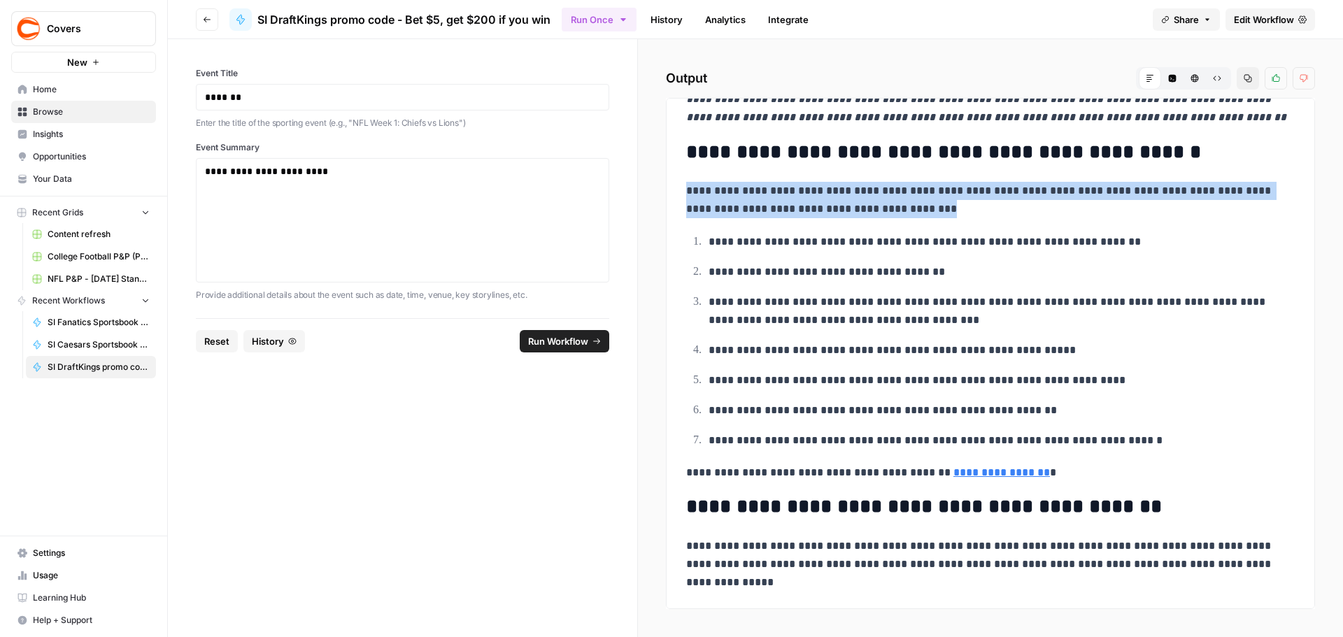
click at [51, 117] on span "Browse" at bounding box center [91, 112] width 117 height 13
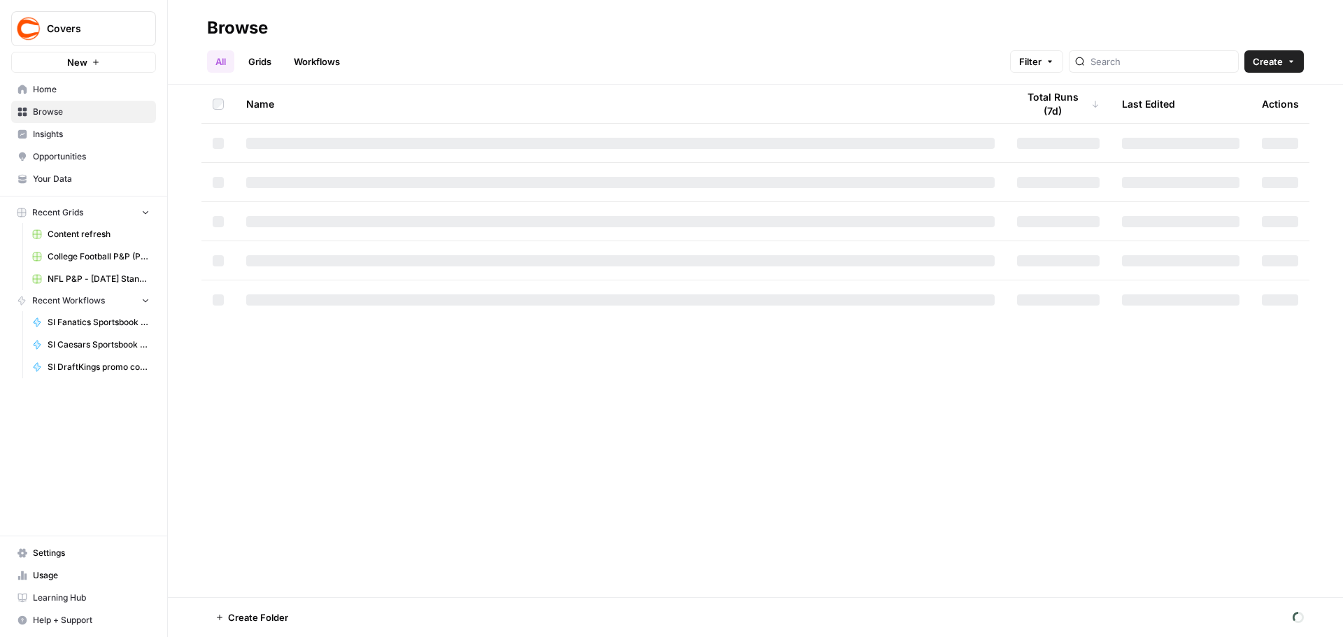
click at [309, 64] on link "Workflows" at bounding box center [316, 61] width 63 height 22
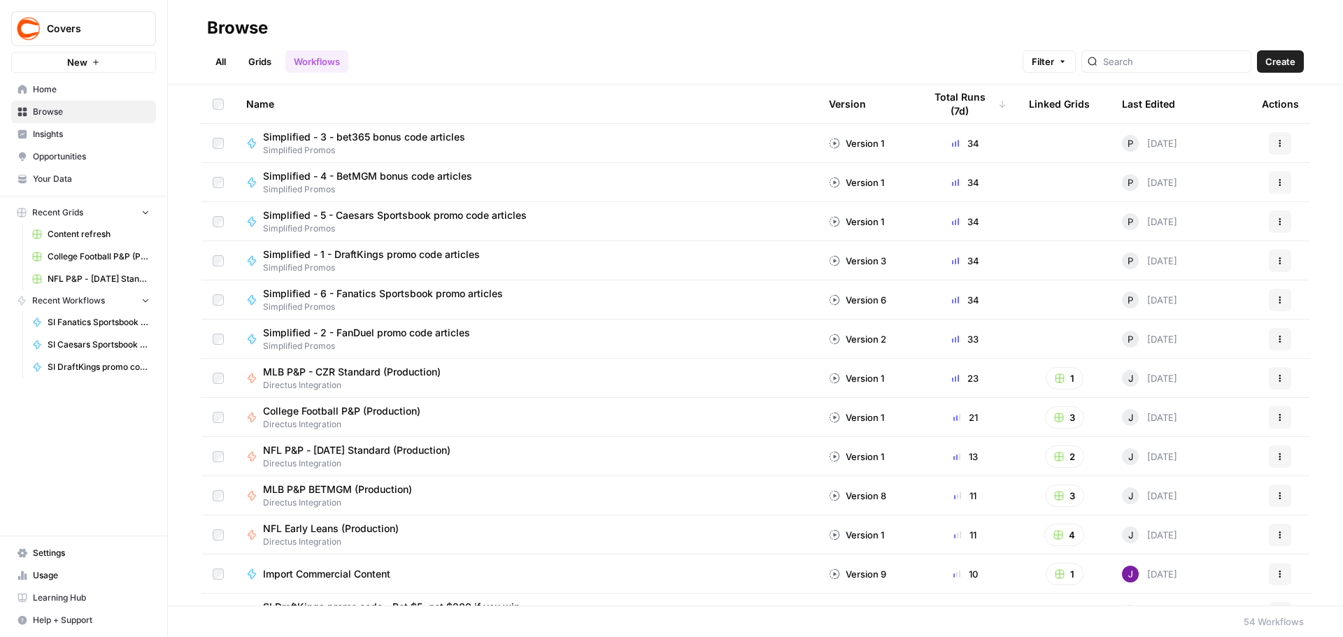
click at [222, 64] on link "All" at bounding box center [220, 61] width 27 height 22
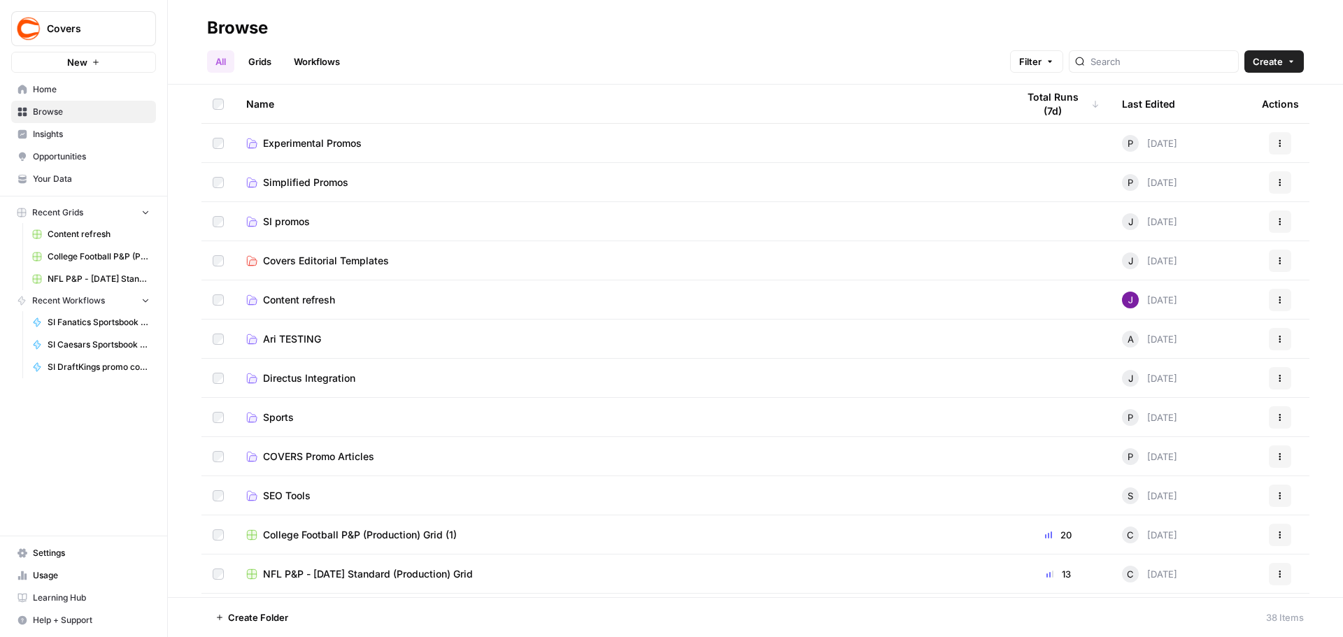
click at [291, 217] on span "SI promos" at bounding box center [286, 222] width 47 height 14
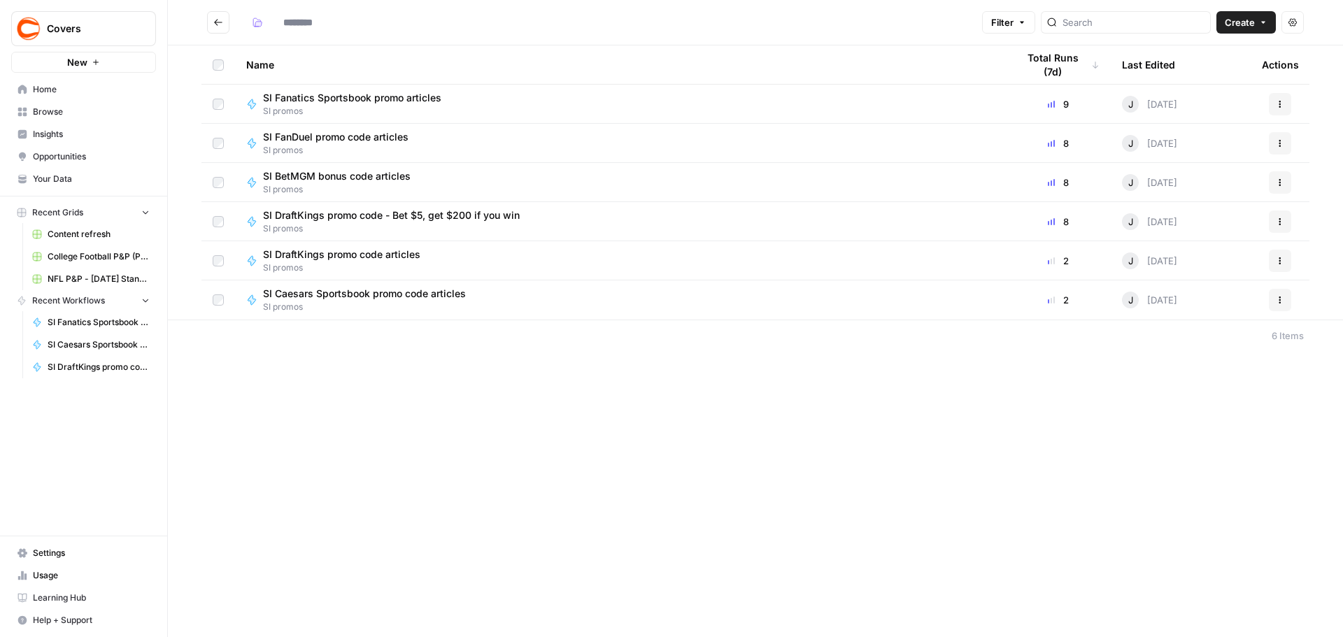
type input "*********"
click at [329, 170] on span "SI Fanatics Sportsbook promo articles" at bounding box center [352, 176] width 178 height 14
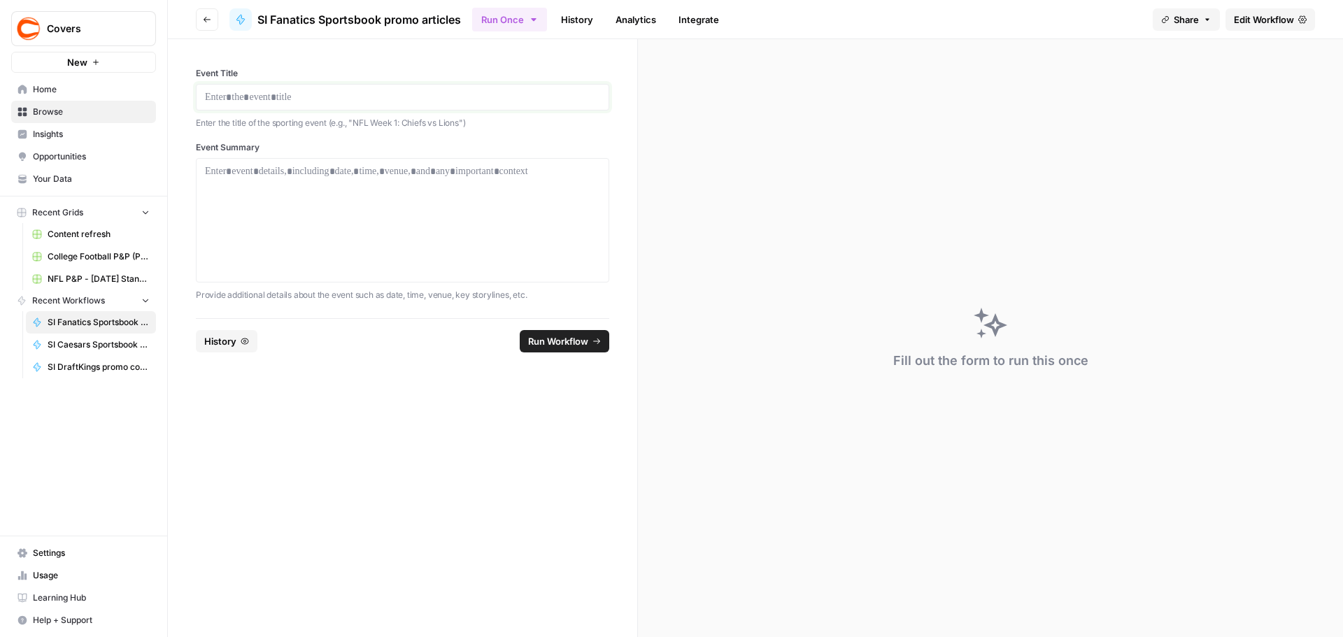
click at [344, 97] on p at bounding box center [402, 97] width 395 height 14
click at [295, 173] on p at bounding box center [402, 171] width 395 height 14
click at [576, 347] on span "Run Workflow" at bounding box center [558, 341] width 60 height 14
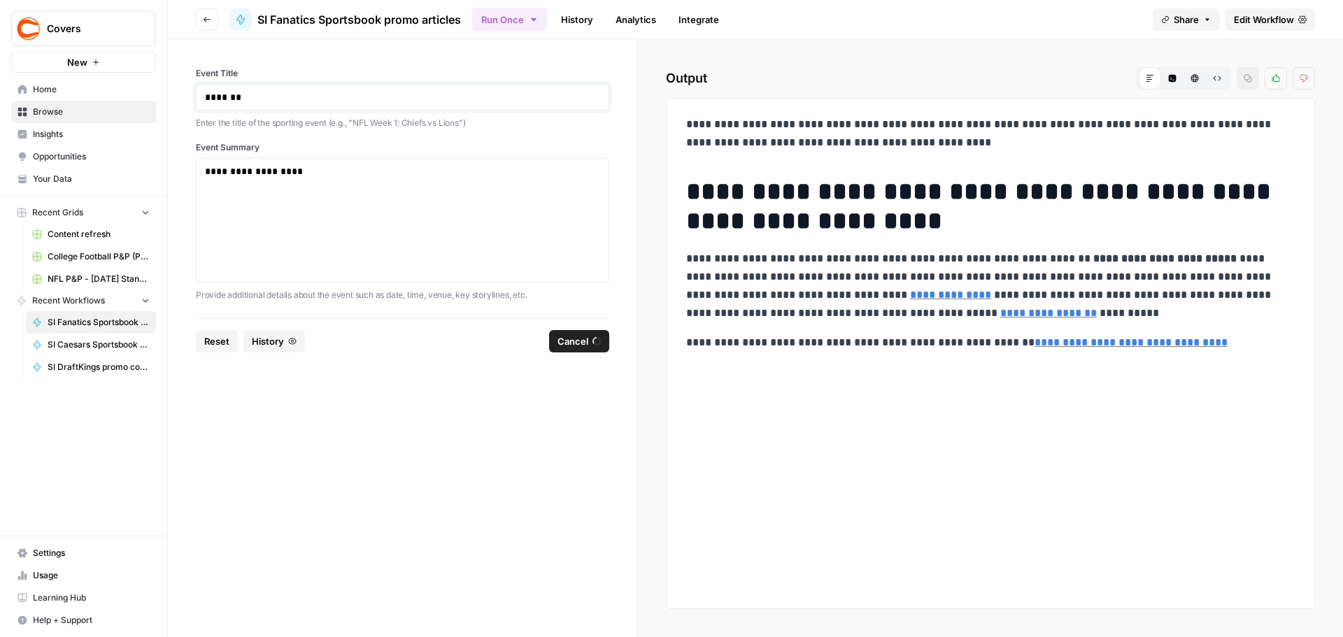
click at [232, 95] on p "*******" at bounding box center [402, 97] width 395 height 14
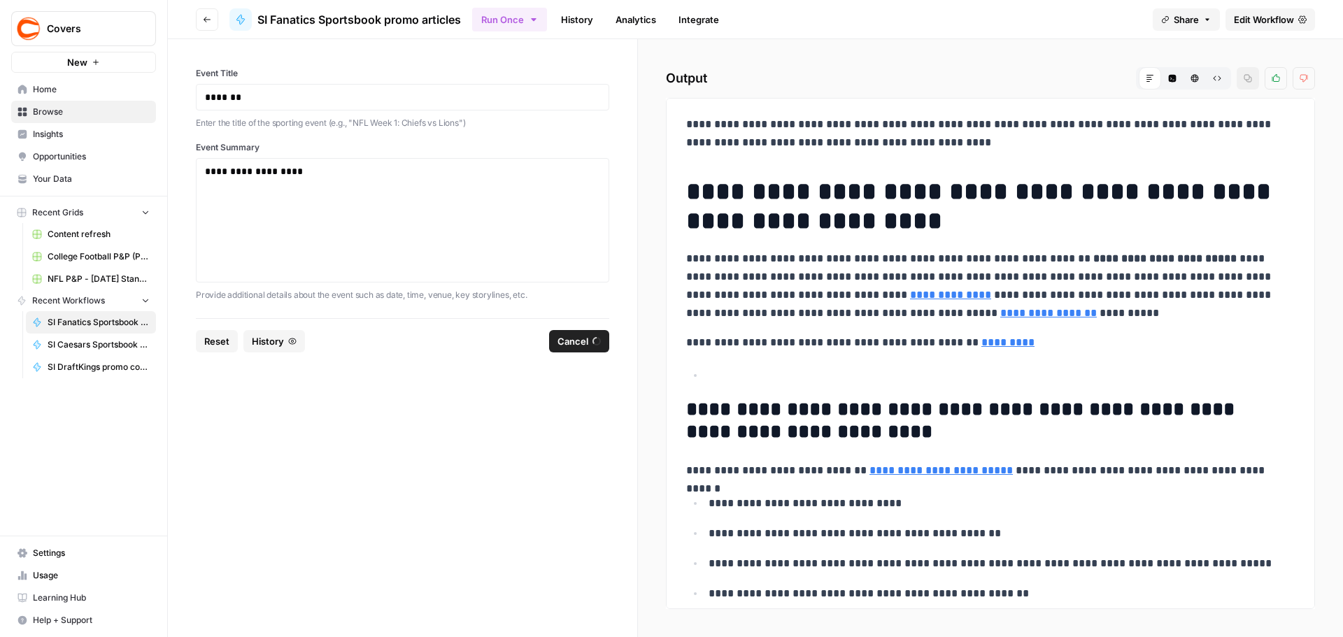
click at [582, 336] on span "Cancel" at bounding box center [572, 341] width 31 height 14
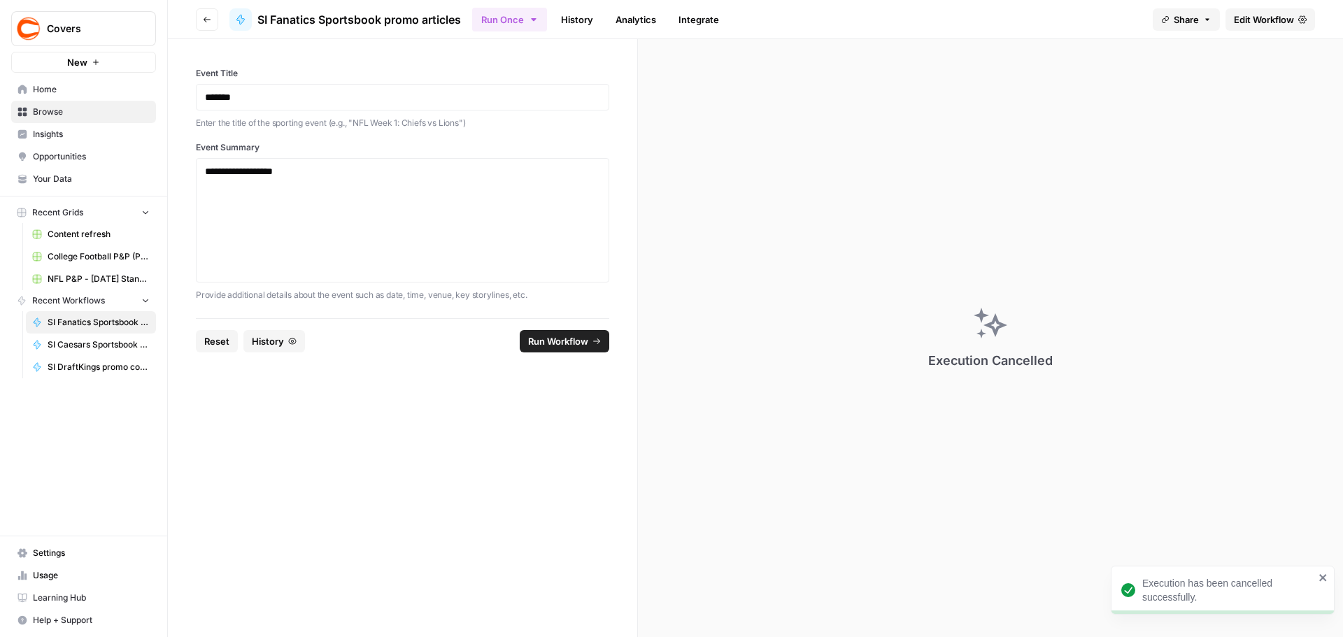
click at [560, 337] on span "Run Workflow" at bounding box center [558, 341] width 60 height 14
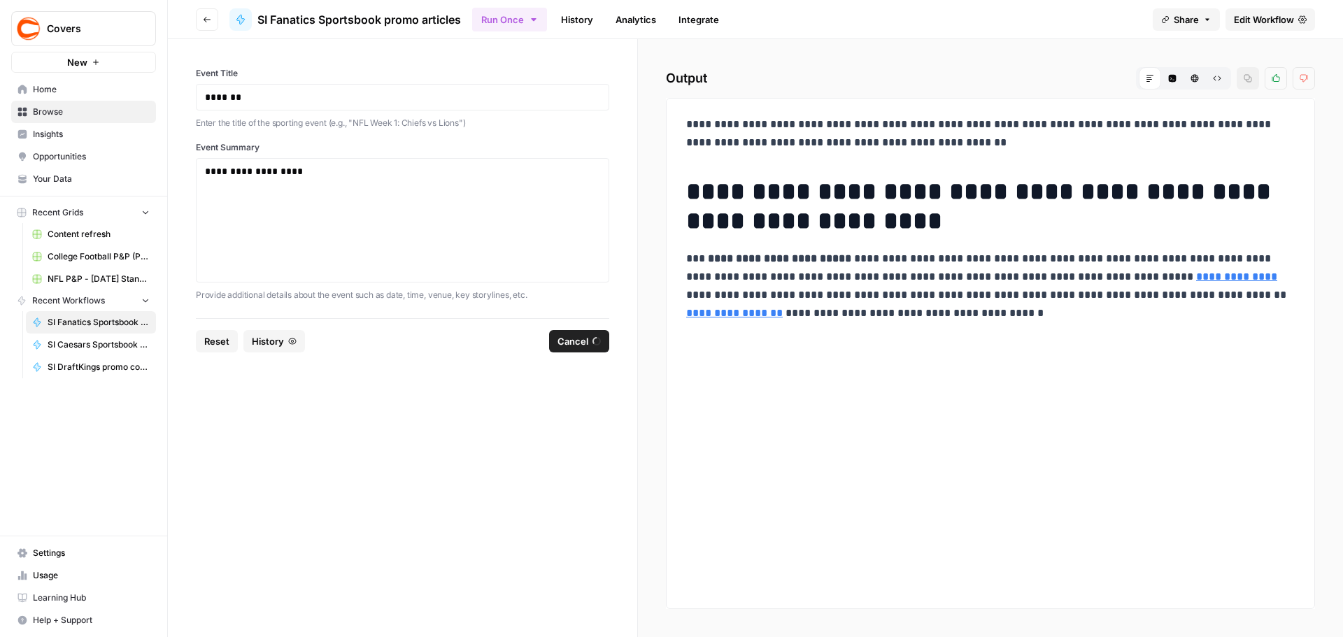
click at [48, 117] on span "Browse" at bounding box center [91, 112] width 117 height 13
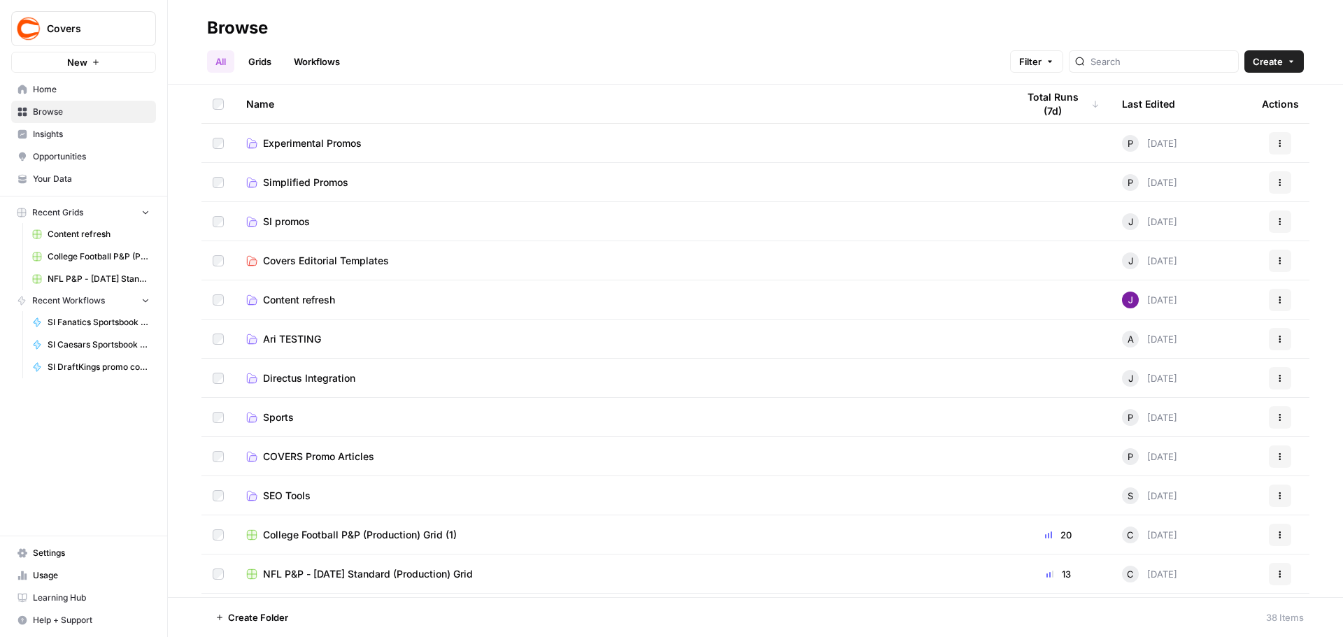
click at [261, 206] on td "SI promos" at bounding box center [620, 221] width 771 height 38
click at [276, 222] on span "SI promos" at bounding box center [286, 222] width 47 height 14
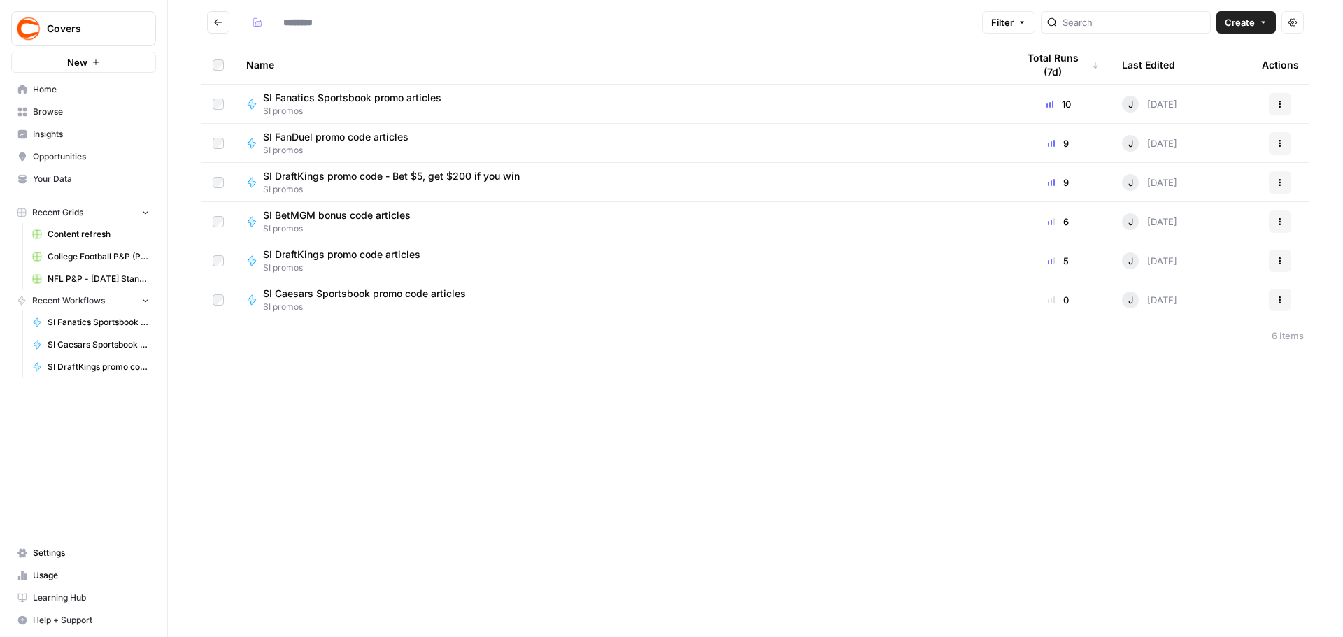
click at [302, 218] on span "SI BetMGM bonus code articles" at bounding box center [337, 215] width 148 height 14
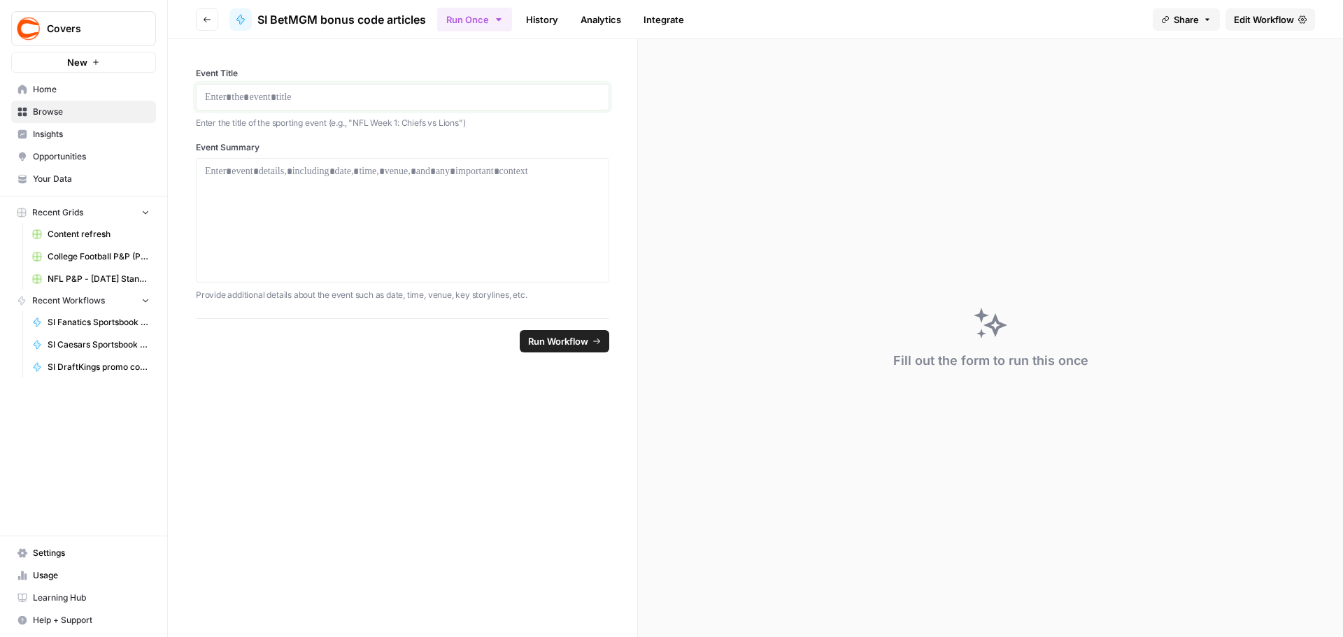
click at [264, 92] on p at bounding box center [402, 97] width 395 height 14
click at [394, 182] on div at bounding box center [402, 220] width 395 height 112
click at [567, 332] on button "Run Workflow" at bounding box center [565, 341] width 90 height 22
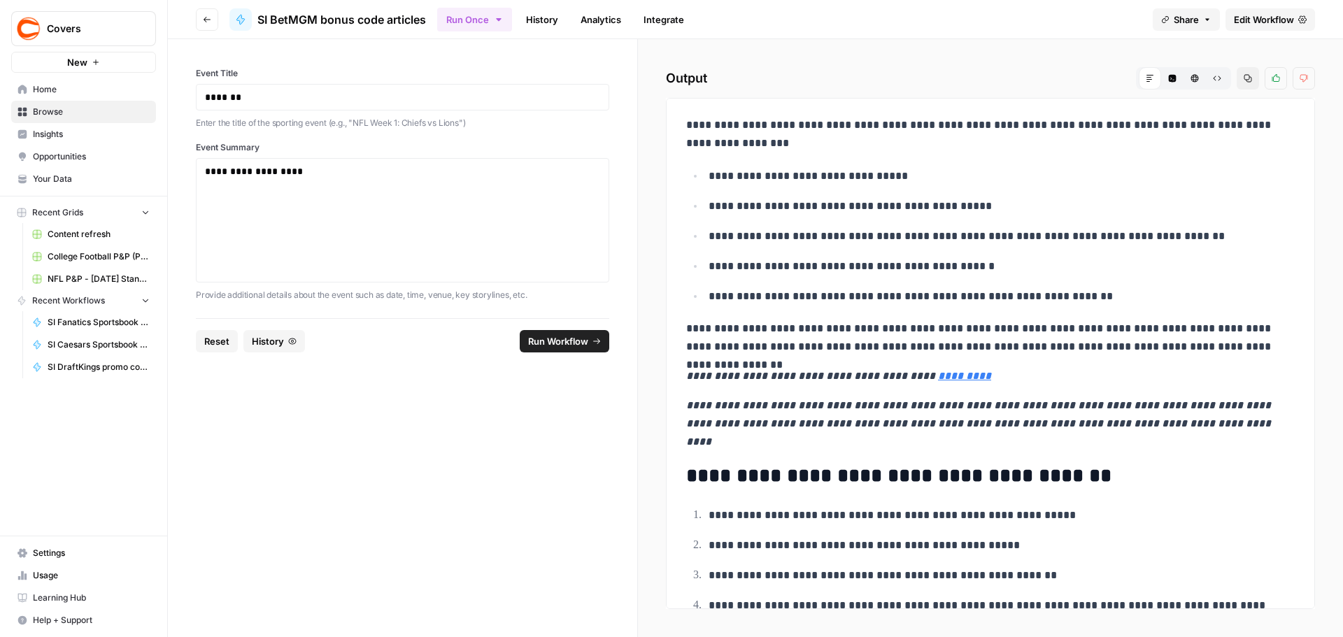
scroll to position [257, 0]
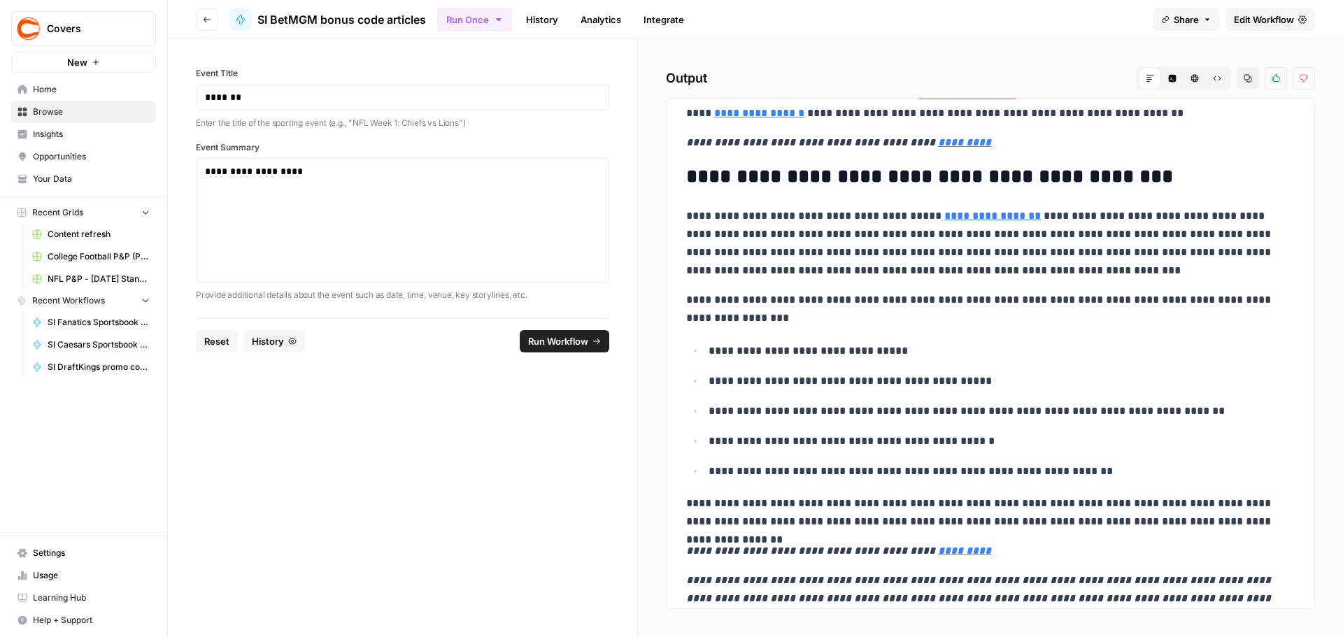
click at [75, 111] on span "Browse" at bounding box center [91, 112] width 117 height 13
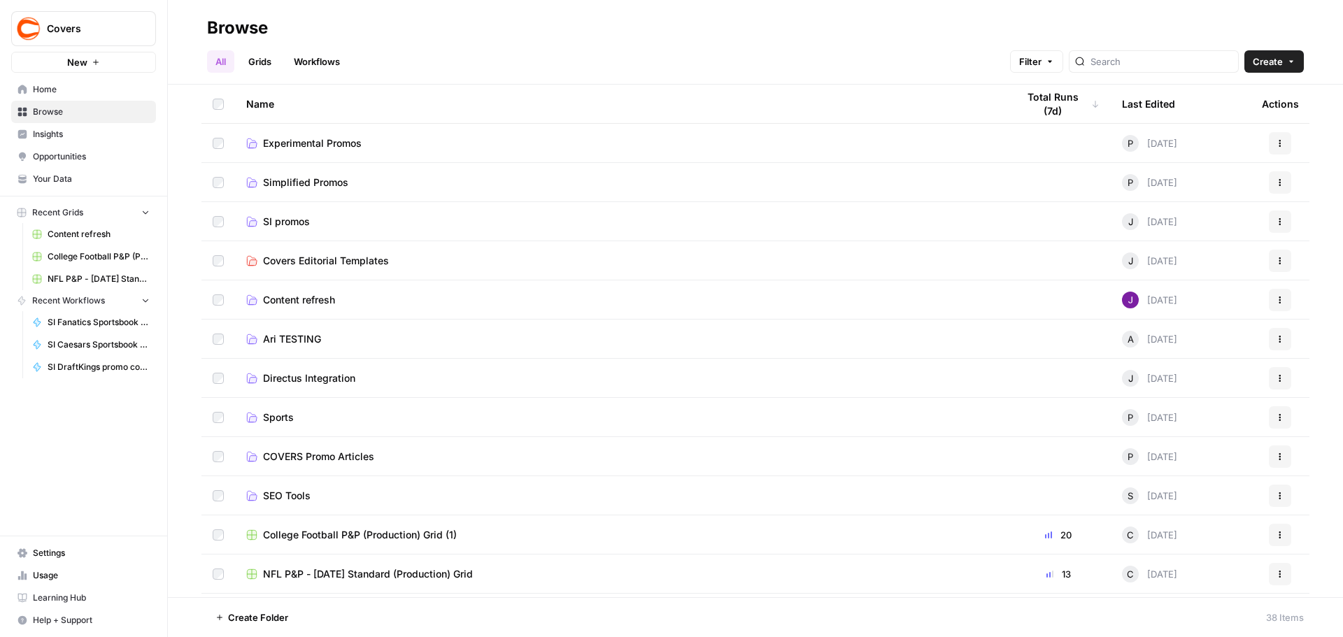
click at [297, 223] on span "SI promos" at bounding box center [286, 222] width 47 height 14
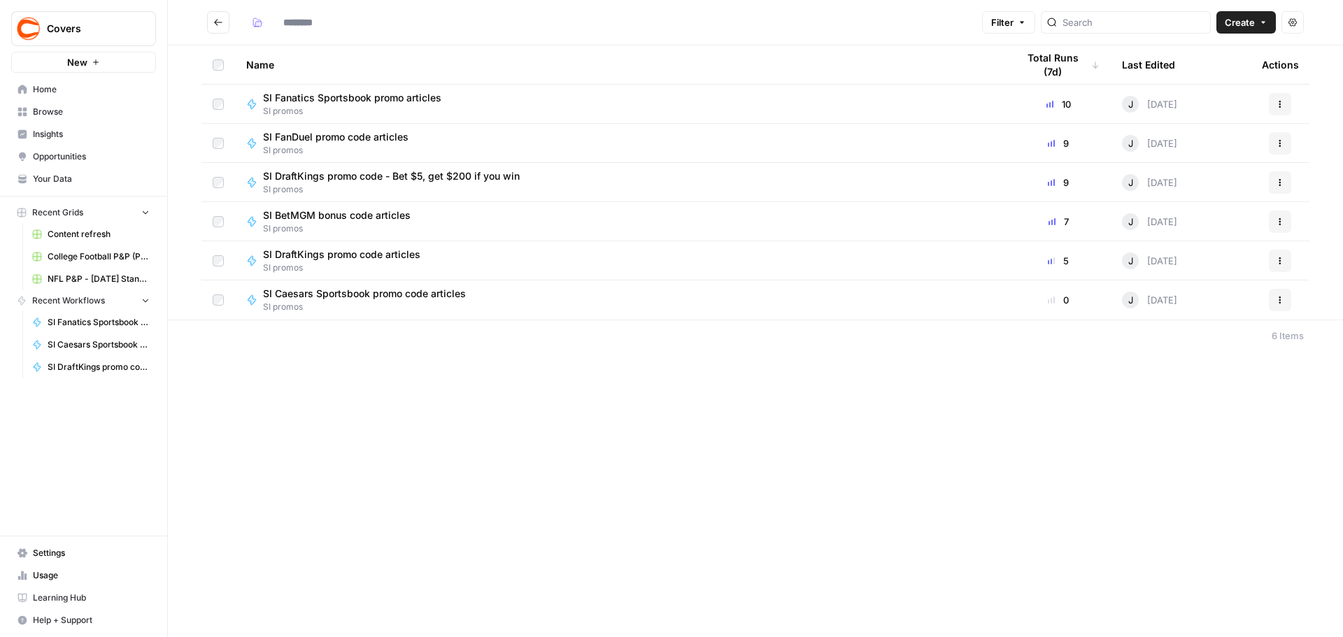
type input "*********"
click at [352, 215] on span "SI BetMGM bonus code articles" at bounding box center [337, 215] width 148 height 14
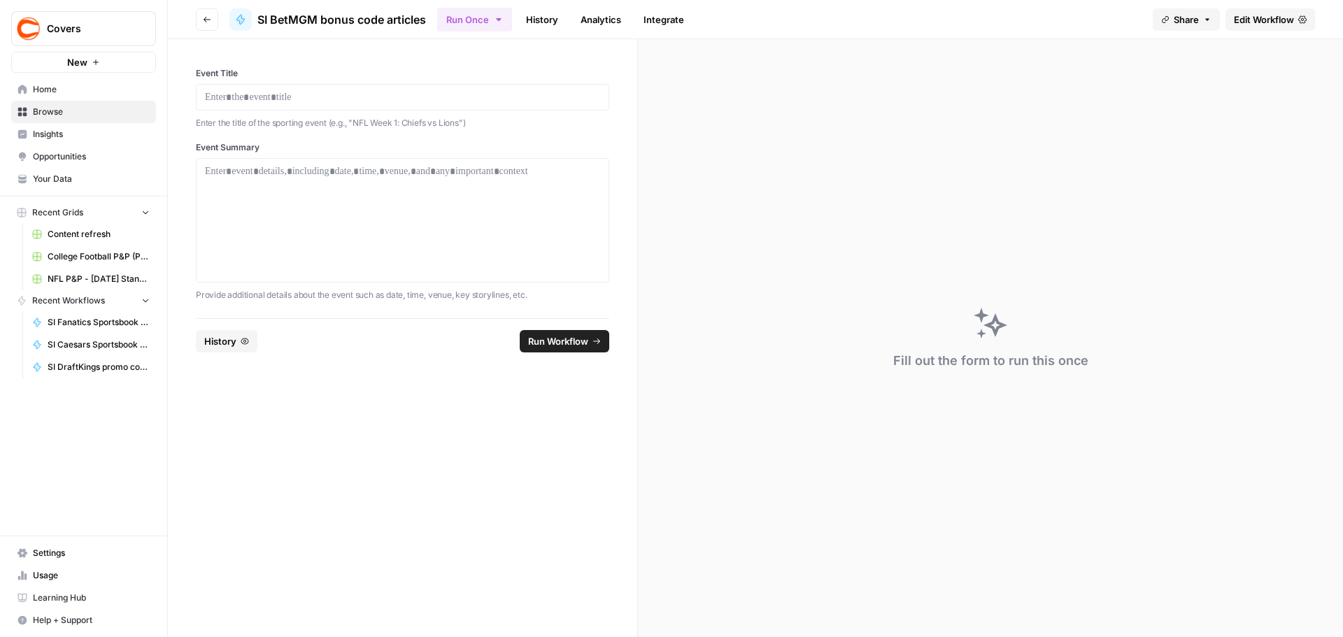
click at [1243, 17] on span "Edit Workflow" at bounding box center [1264, 20] width 60 height 14
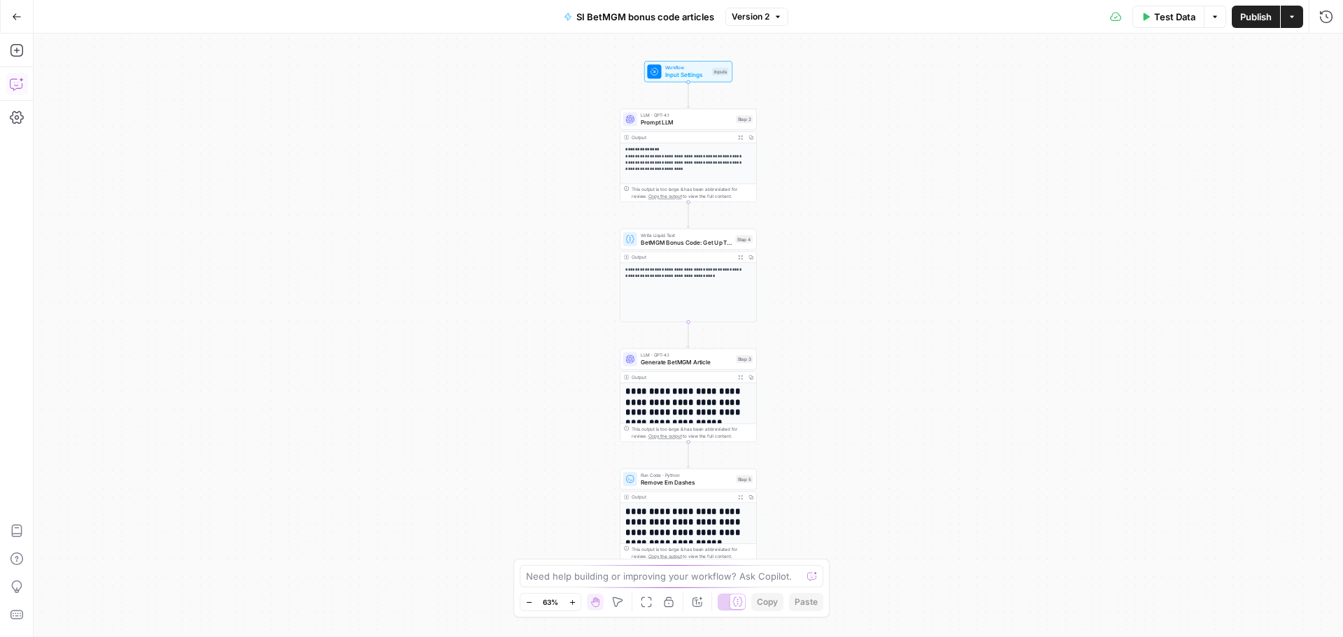
click at [13, 79] on icon "button" at bounding box center [16, 84] width 12 height 11
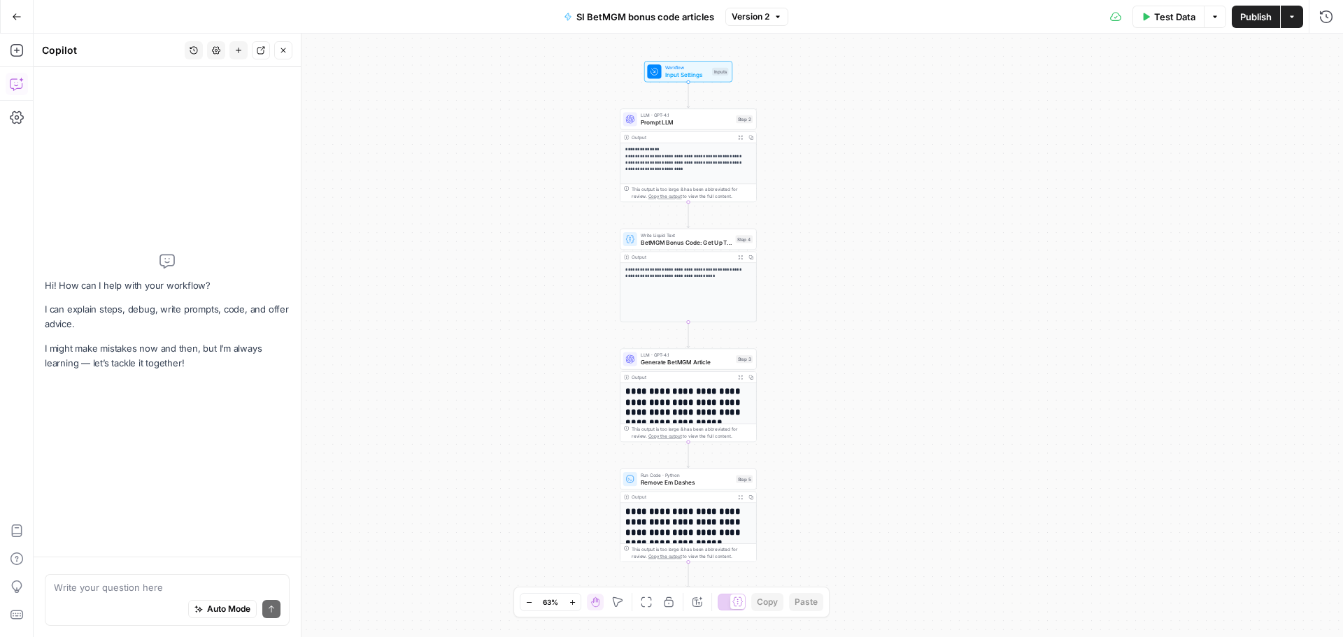
click at [92, 578] on div "Write your question here Auto Mode Send" at bounding box center [167, 600] width 245 height 52
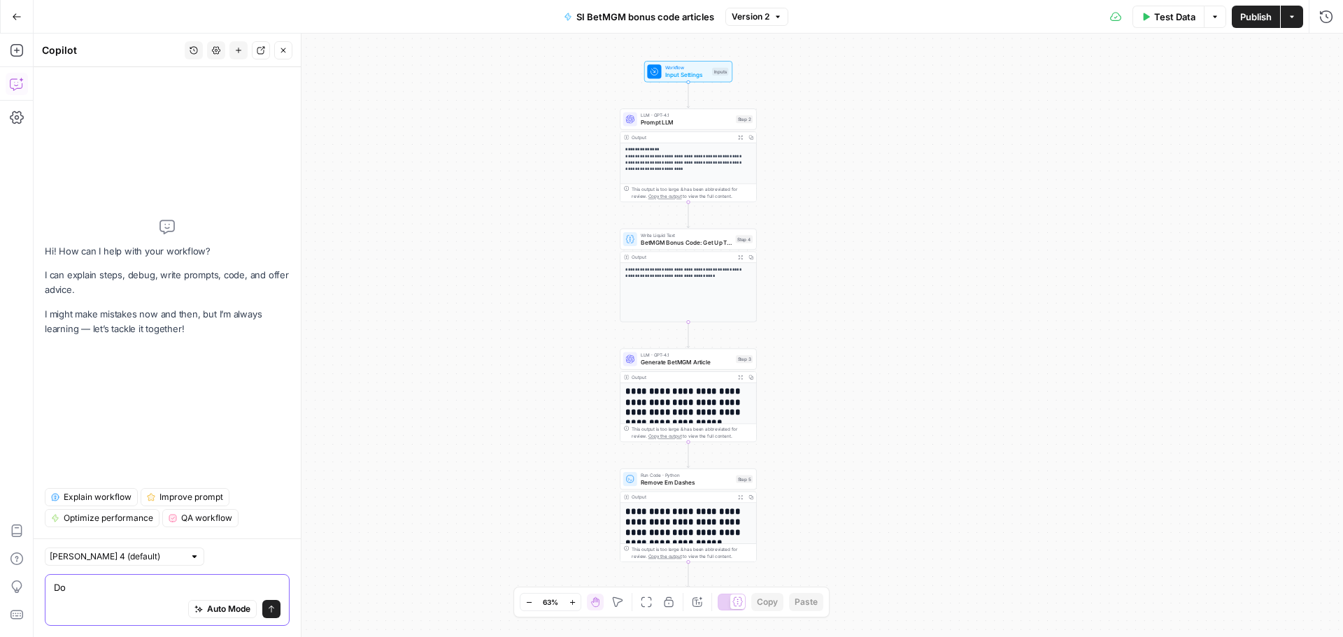
type textarea "D"
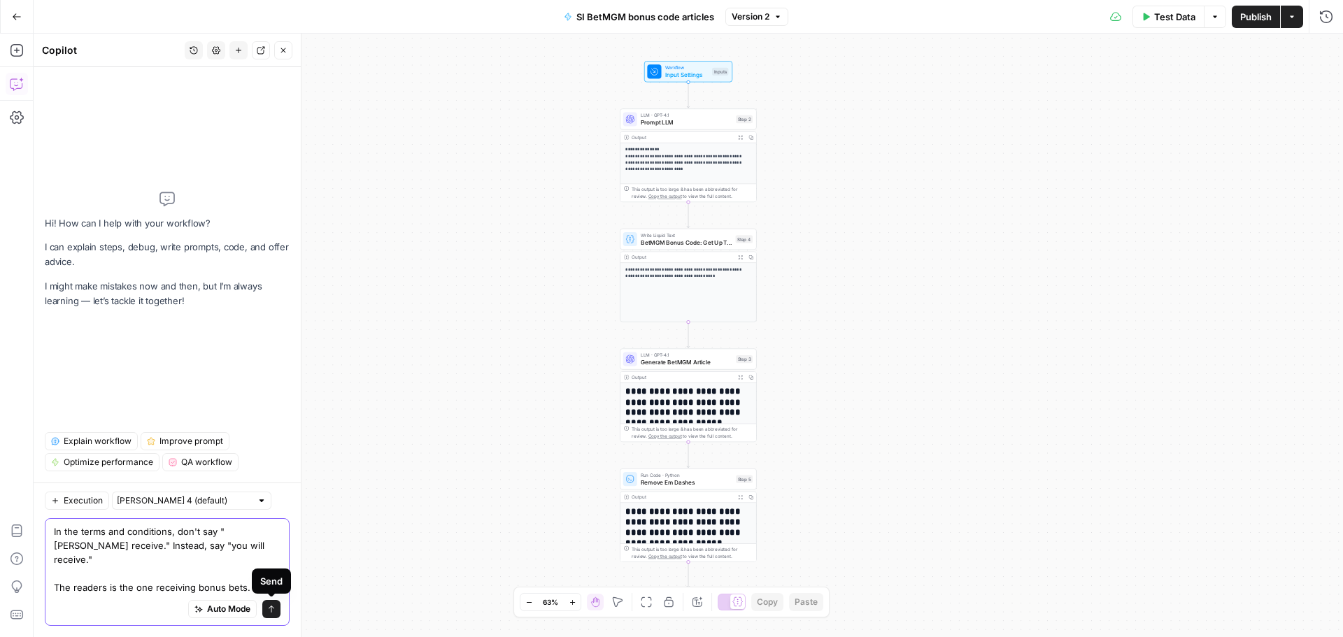
type textarea "In the terms and conditions, don't say "Wagers receive." Instead, say "you will…"
click at [267, 610] on icon "submit" at bounding box center [271, 609] width 8 height 8
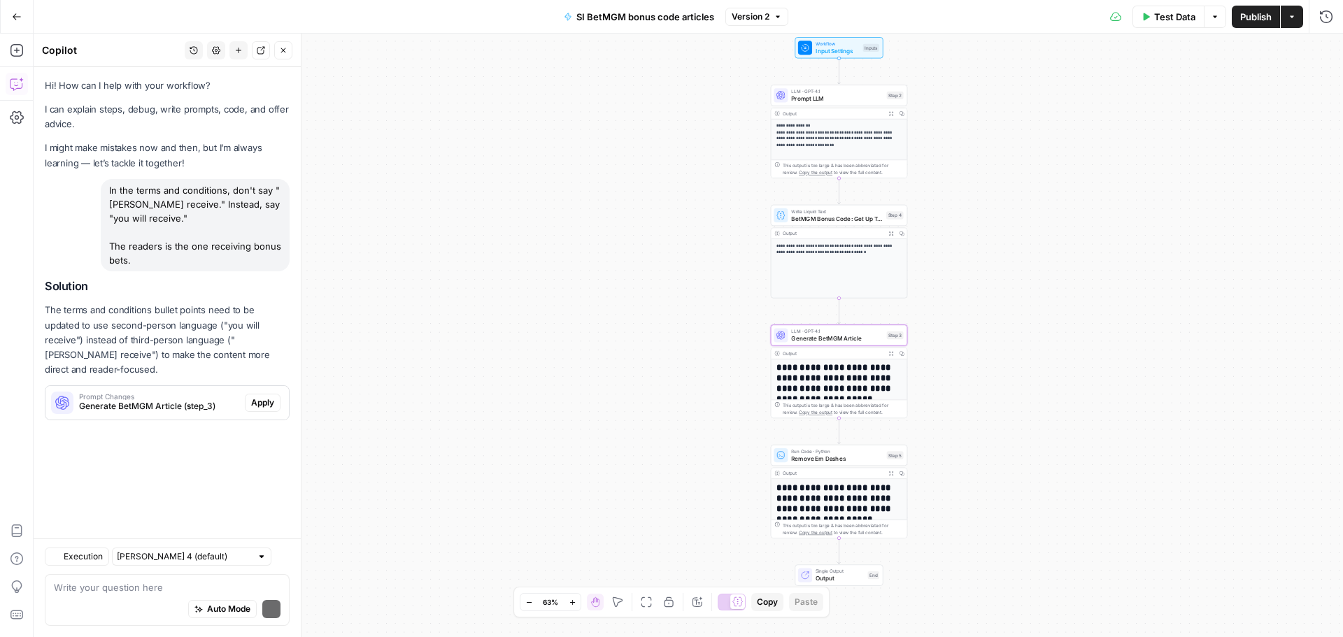
click at [255, 397] on span "Apply" at bounding box center [262, 403] width 23 height 13
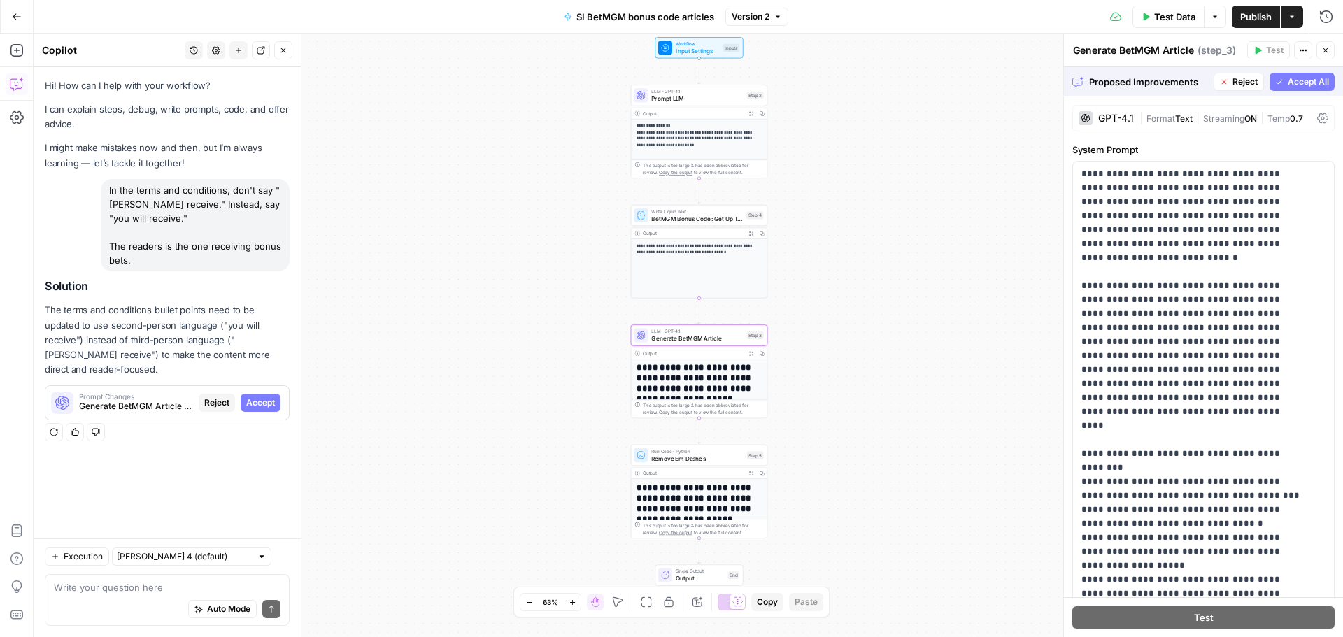
click at [276, 394] on button "Accept" at bounding box center [261, 403] width 40 height 18
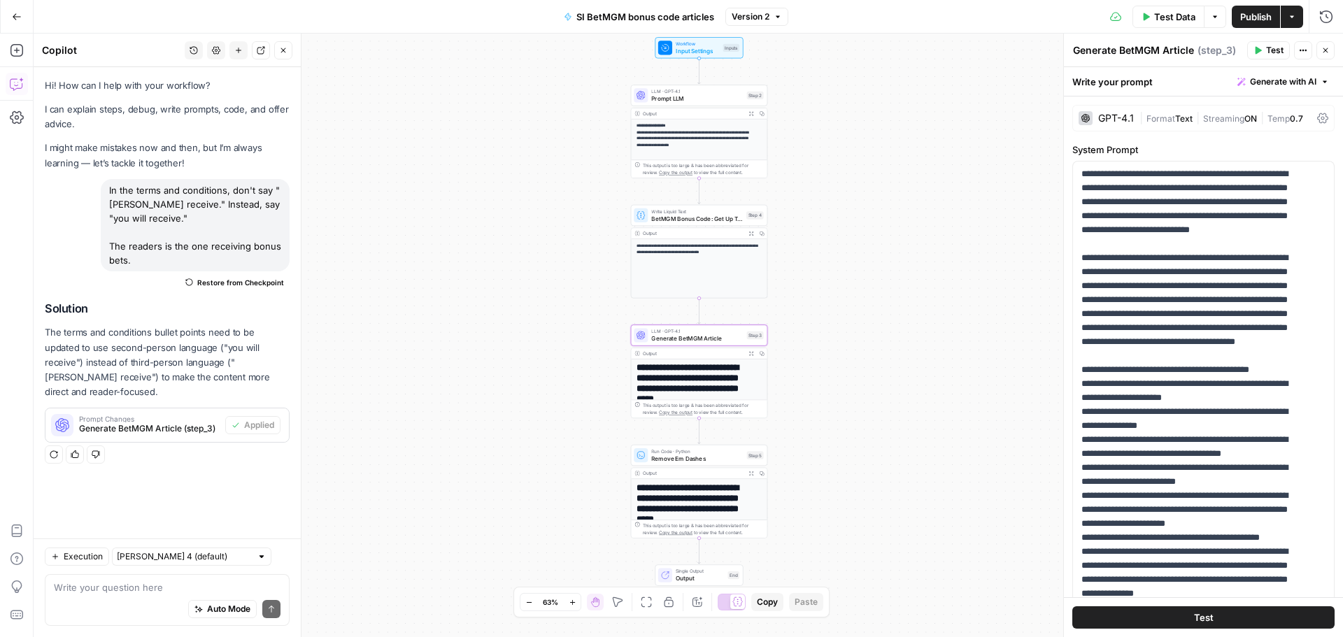
click at [1167, 20] on span "Test Data" at bounding box center [1174, 17] width 41 height 14
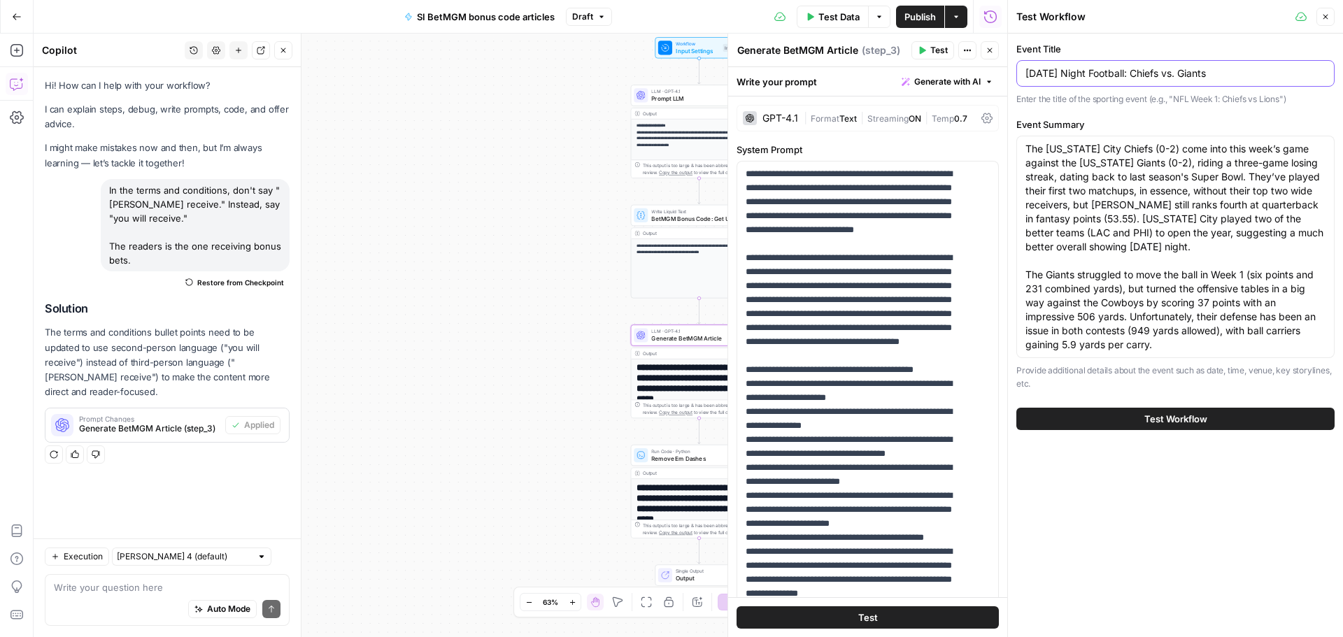
click at [1034, 73] on input "Sunday Night Football: Chiefs vs. Giants" at bounding box center [1175, 73] width 300 height 14
drag, startPoint x: 1127, startPoint y: 73, endPoint x: 1009, endPoint y: 74, distance: 118.2
click at [1009, 74] on div "Test Workflow Close Event Title Sunday Night Football: Chiefs vs. Giants Enter …" at bounding box center [1175, 318] width 336 height 637
drag, startPoint x: 1171, startPoint y: 71, endPoint x: 1069, endPoint y: 70, distance: 102.8
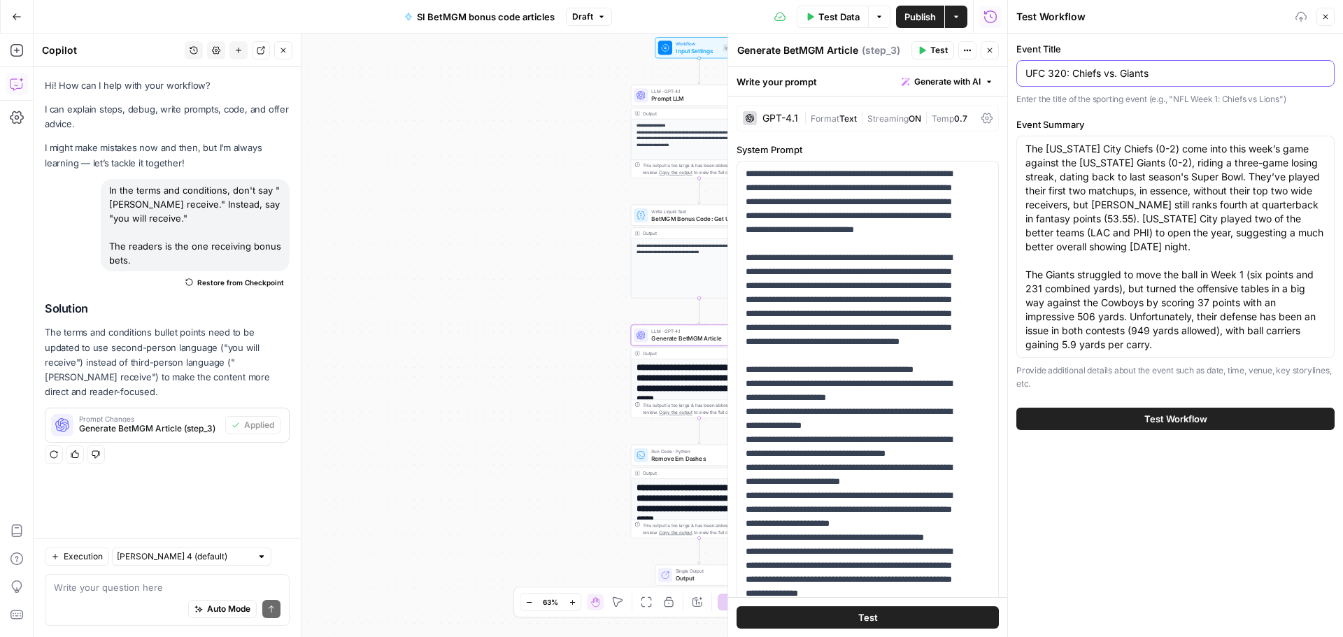
click at [1069, 70] on input "UFC 320: Chiefs vs. Giants" at bounding box center [1175, 73] width 300 height 14
type input "UFC 320"
drag, startPoint x: 1160, startPoint y: 346, endPoint x: 1026, endPoint y: 148, distance: 239.4
click at [1026, 148] on textarea "The Kansas City Chiefs (0-2) come into this week’s game against the New York Gi…" at bounding box center [1175, 247] width 300 height 210
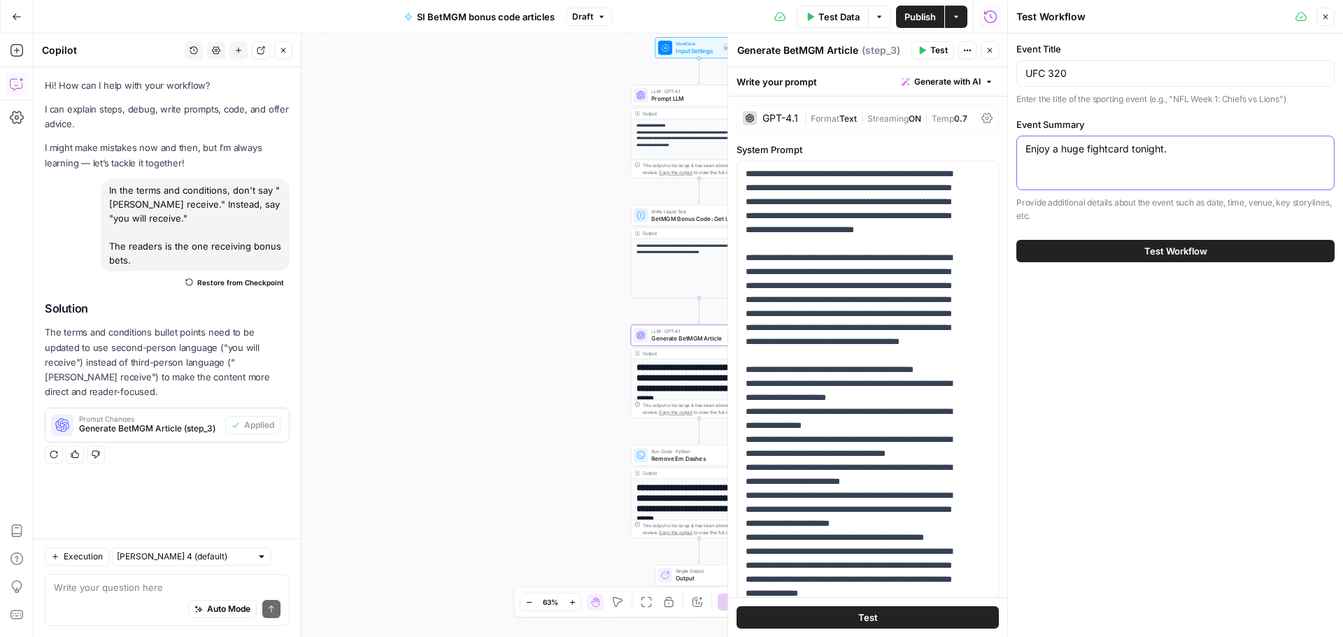
click at [1104, 149] on textarea "Enjoy a huge fightcard tonight." at bounding box center [1175, 149] width 300 height 14
type textarea "Enjoy a huge fight card tonight."
click at [1140, 249] on button "Test Workflow" at bounding box center [1175, 251] width 318 height 22
click at [1154, 246] on span "Test Workflow" at bounding box center [1175, 251] width 63 height 14
click at [1115, 254] on button "Test Workflow" at bounding box center [1175, 251] width 318 height 22
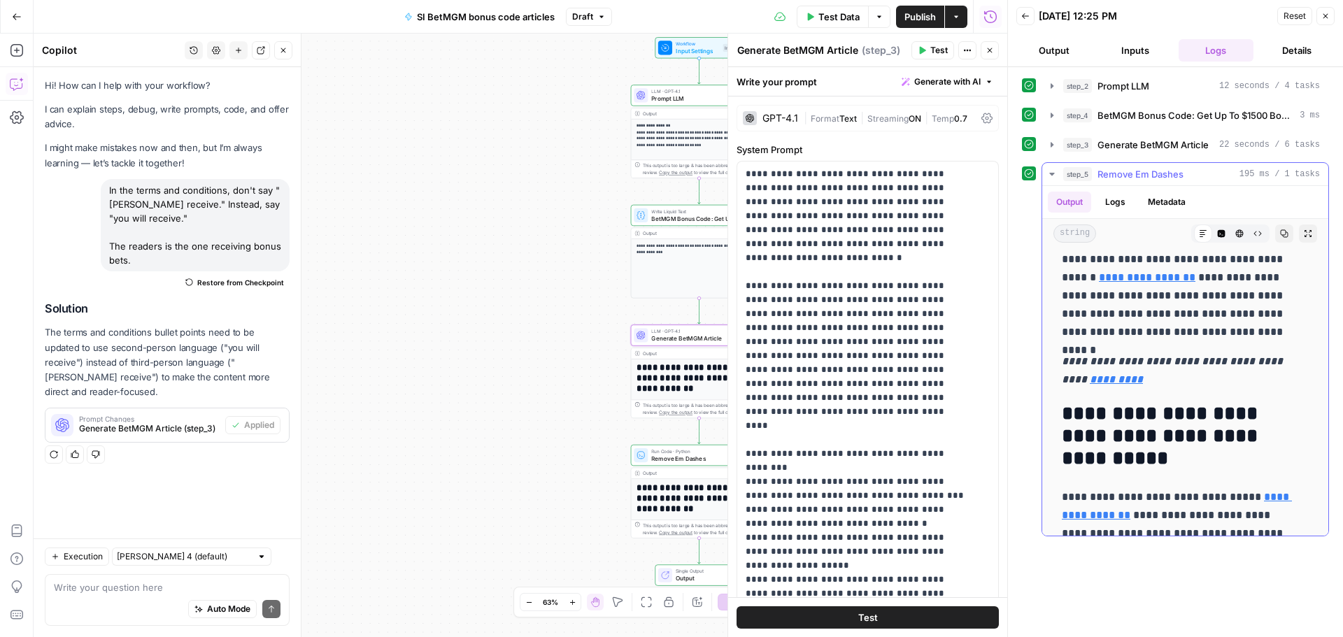
scroll to position [490, 0]
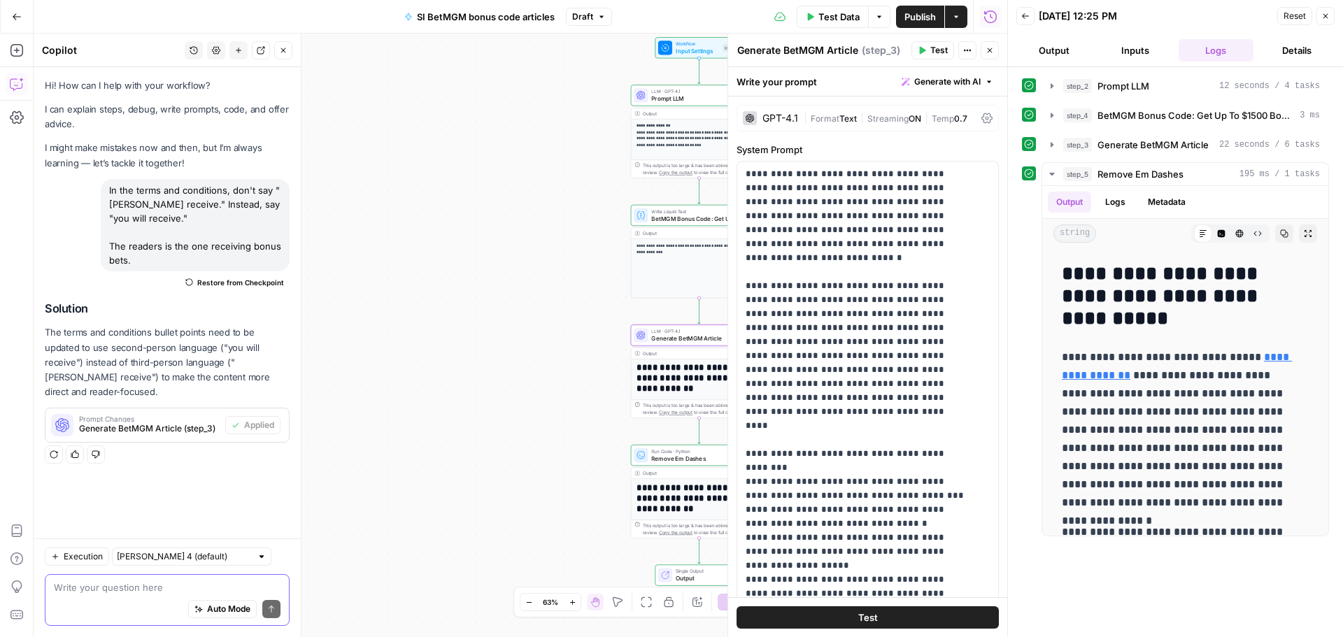
click at [120, 583] on textarea at bounding box center [167, 587] width 227 height 14
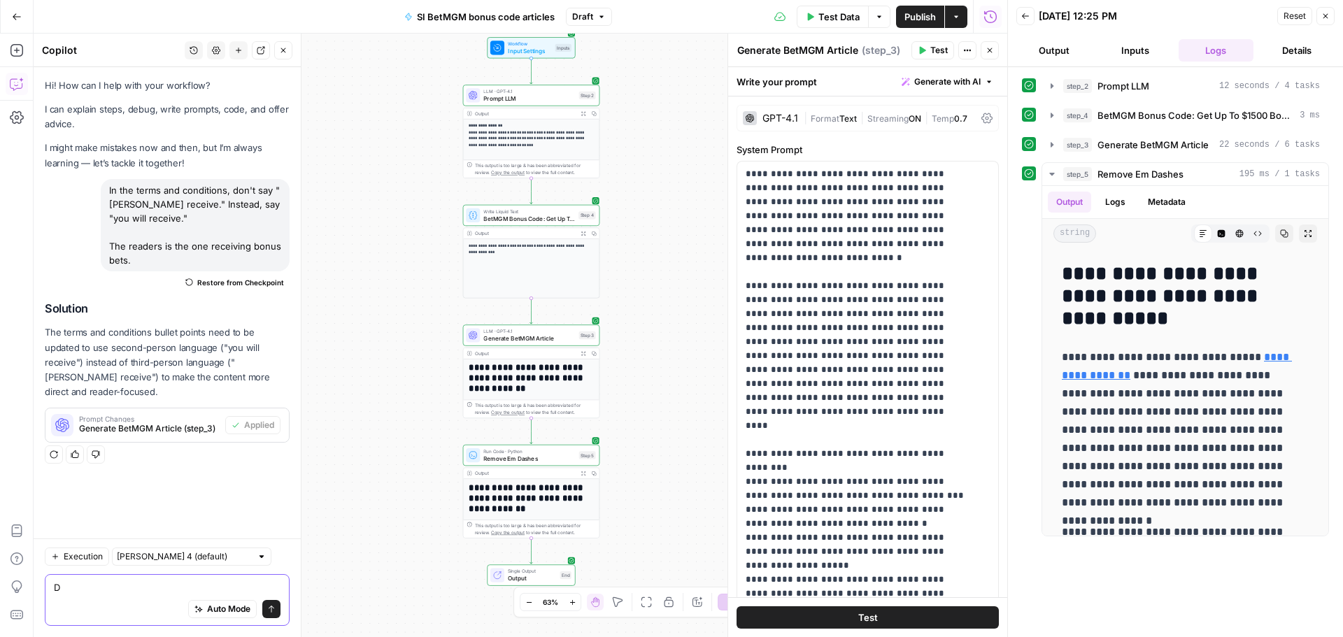
type textarea "D"
drag, startPoint x: 166, startPoint y: 265, endPoint x: 97, endPoint y: 190, distance: 101.5
click at [97, 190] on div "In the terms and conditions, don't say "Wagers receive." Instead, say "you will…" at bounding box center [167, 236] width 245 height 115
copy div "In the terms and conditions, don't say "Wagers receive." Instead, say "you will…"
click at [89, 593] on textarea "D" at bounding box center [167, 587] width 227 height 14
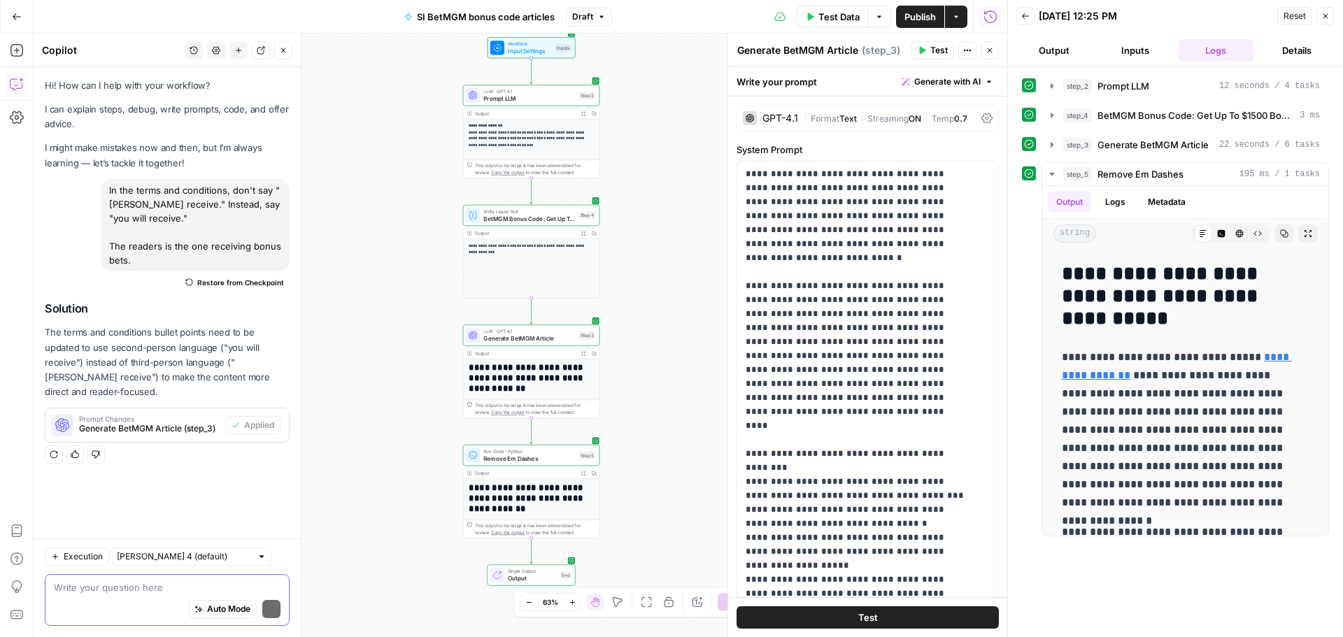
paste textarea "In the terms and conditions, don't say "Wagers receive." Instead, say "you will…"
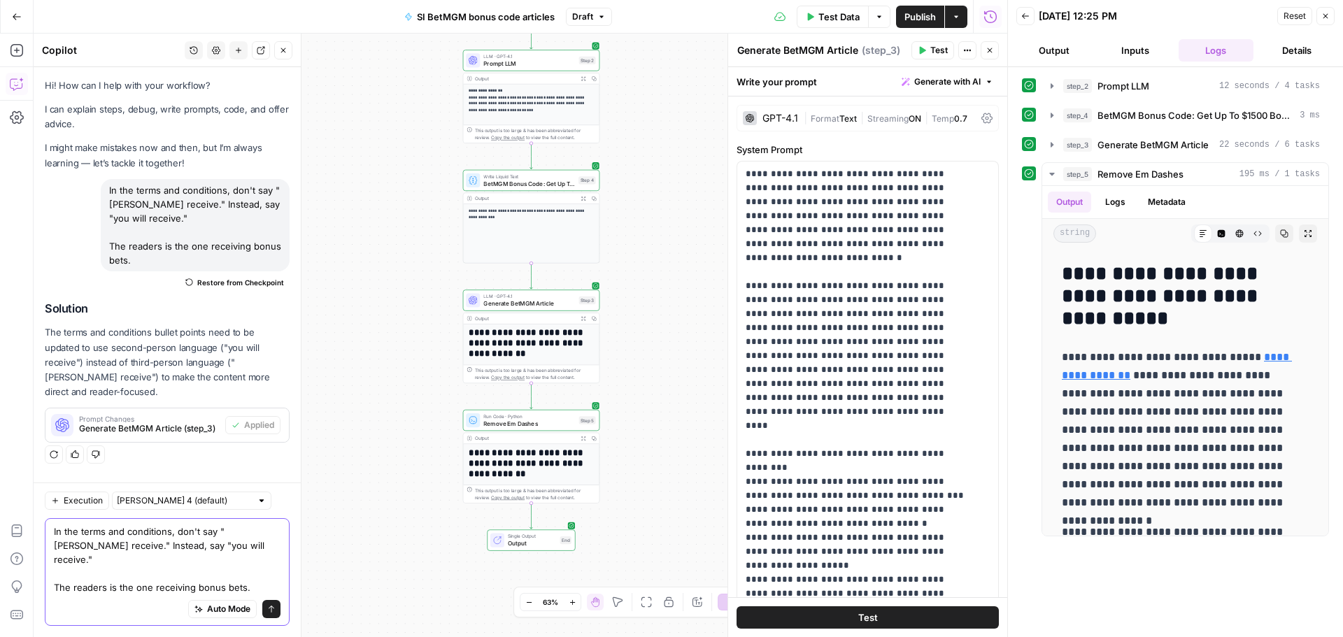
click at [267, 548] on textarea "In the terms and conditions, don't say "Wagers receive." Instead, say "you will…" at bounding box center [167, 560] width 227 height 70
click at [207, 559] on textarea "In the terms and conditions, don't say "Wagers of $50 or more receive." Instead…" at bounding box center [167, 560] width 227 height 70
drag, startPoint x: 180, startPoint y: 536, endPoint x: 52, endPoint y: 536, distance: 128.7
click at [52, 536] on div "In the terms and conditions, don't say "Wagers of $50 or more receive." Instead…" at bounding box center [167, 572] width 245 height 108
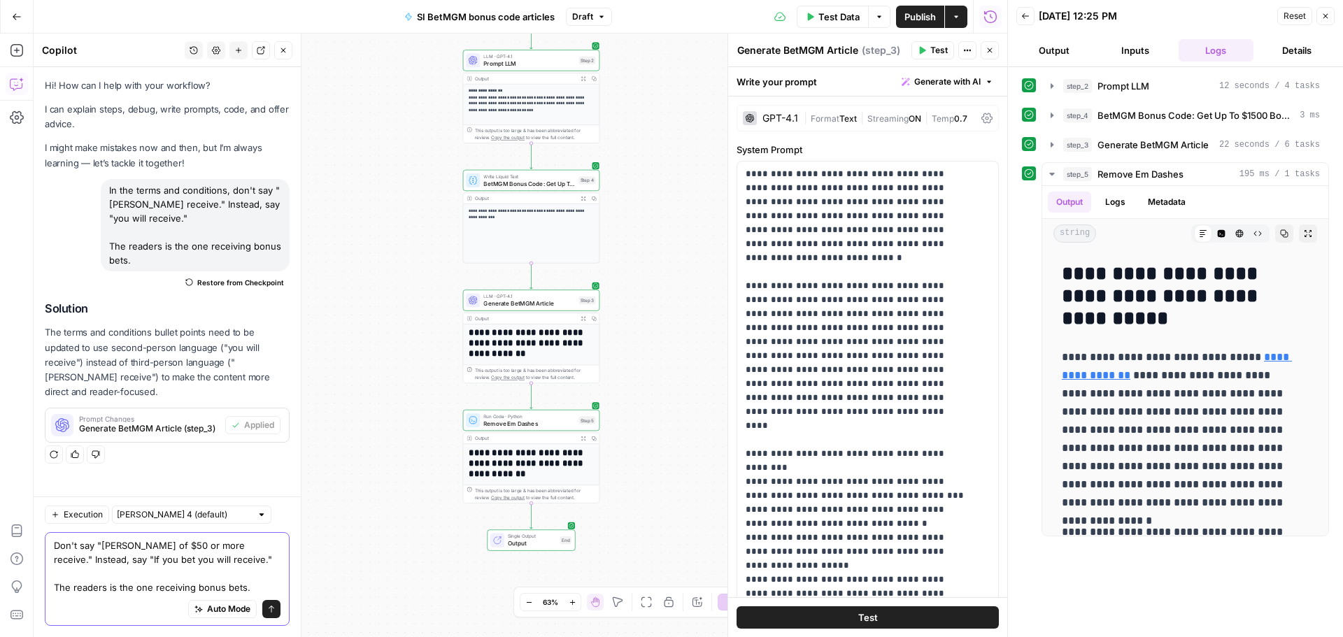
click at [244, 545] on textarea "Don't say "Wagers of $50 or more receive." Instead, say "If you bet you will re…" at bounding box center [167, 567] width 227 height 56
click at [266, 547] on textarea "Don't say "Wagers of $50 or more receive" anywhere in the article. Instead, say…" at bounding box center [167, 560] width 227 height 70
click at [251, 534] on textarea "Don't say "Wagers of $50 or more receive" anywhere in the article. Instead, say…" at bounding box center [167, 560] width 227 height 70
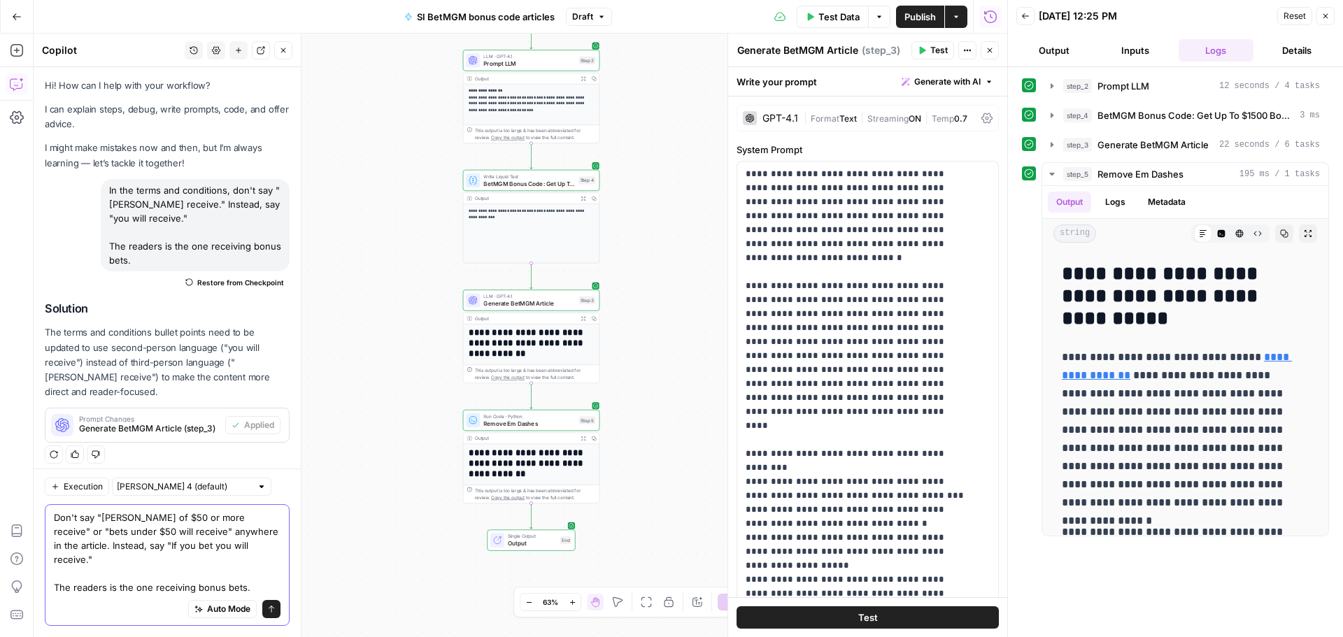
click at [152, 562] on textarea "Don't say "Wagers of $50 or more receive" or "bets under $50 will receive" anyw…" at bounding box center [167, 553] width 227 height 84
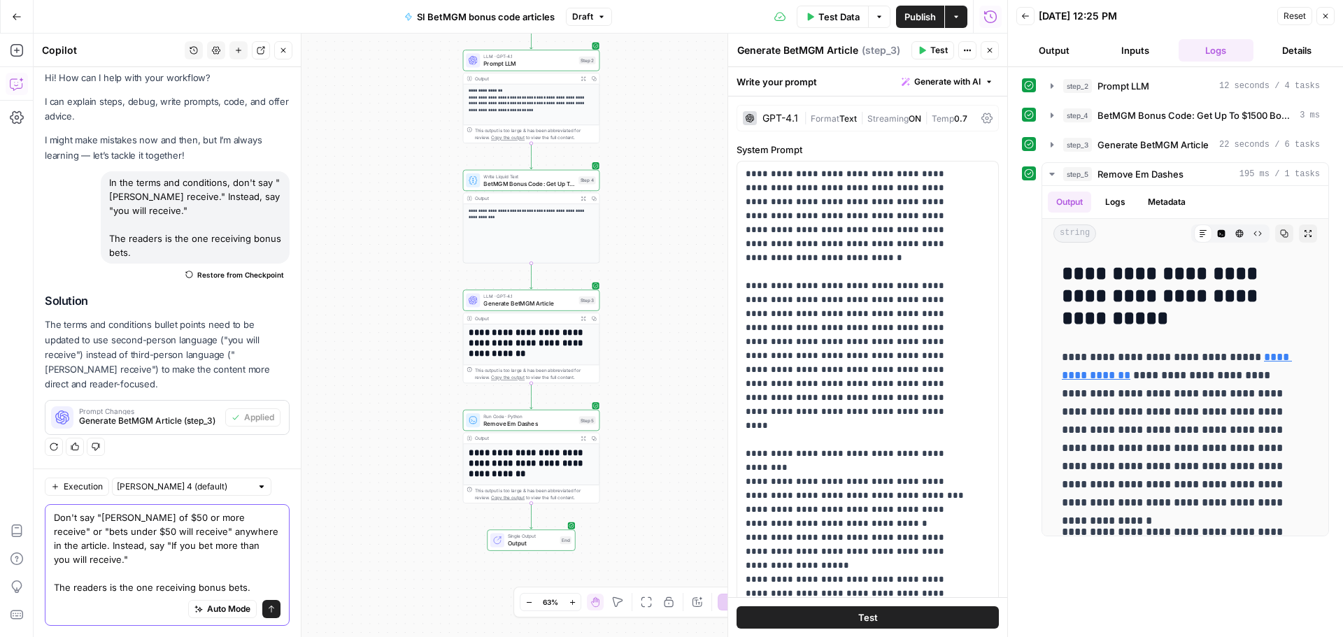
scroll to position [8, 0]
click at [208, 548] on textarea "Don't say "Wagers of $50 or more receive" or "bets under $50 will receive" anyw…" at bounding box center [167, 553] width 227 height 84
click at [117, 563] on textarea "Don't say "Wagers of $50 or more receive" or "bets under $50 will receive" anyw…" at bounding box center [167, 553] width 227 height 84
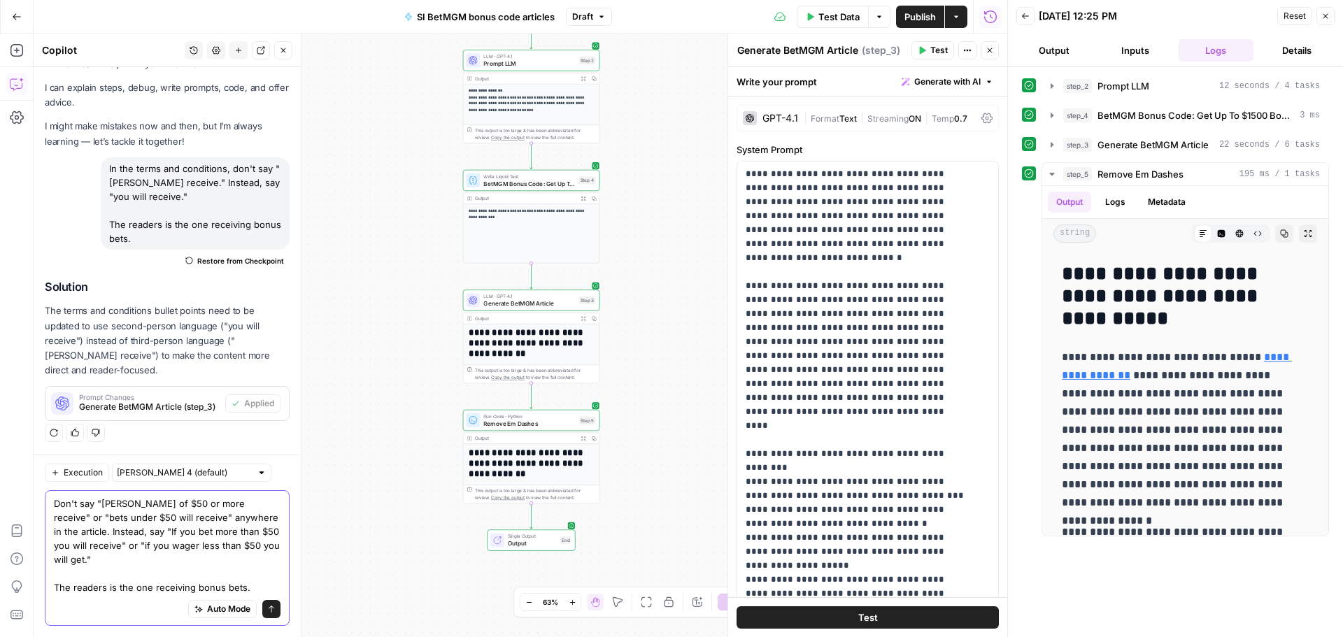
click at [245, 589] on textarea "Don't say "Wagers of $50 or more receive" or "bets under $50 will receive" anyw…" at bounding box center [167, 546] width 227 height 98
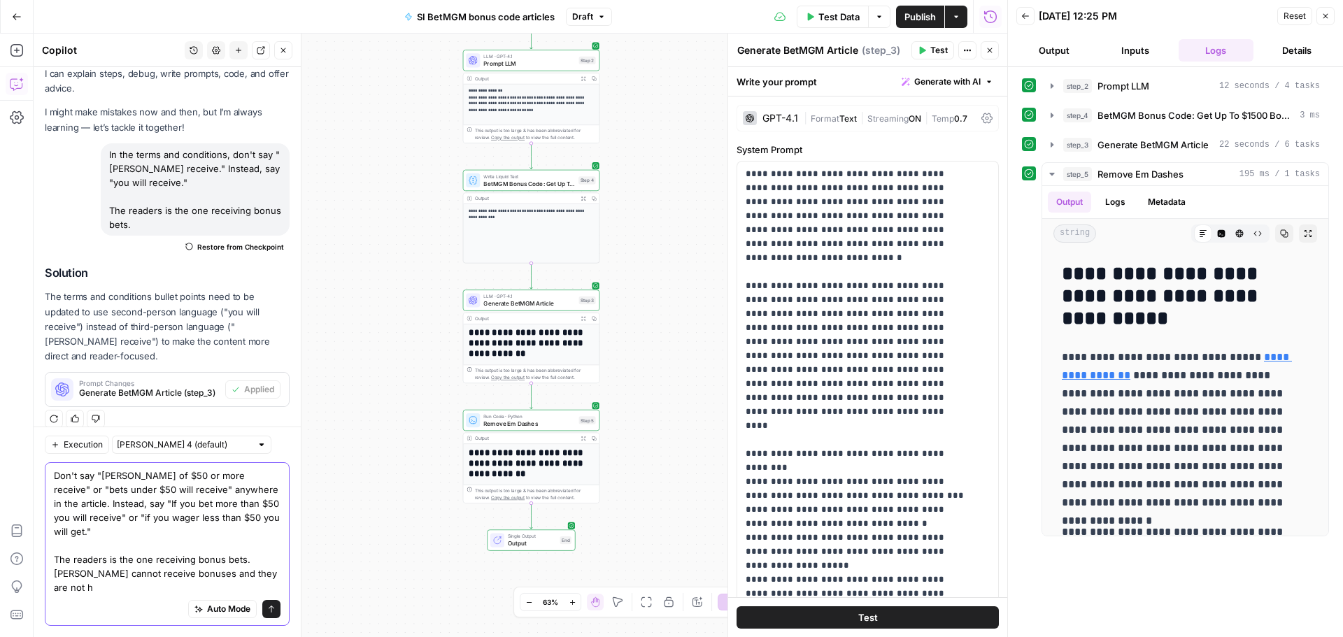
scroll to position [50, 0]
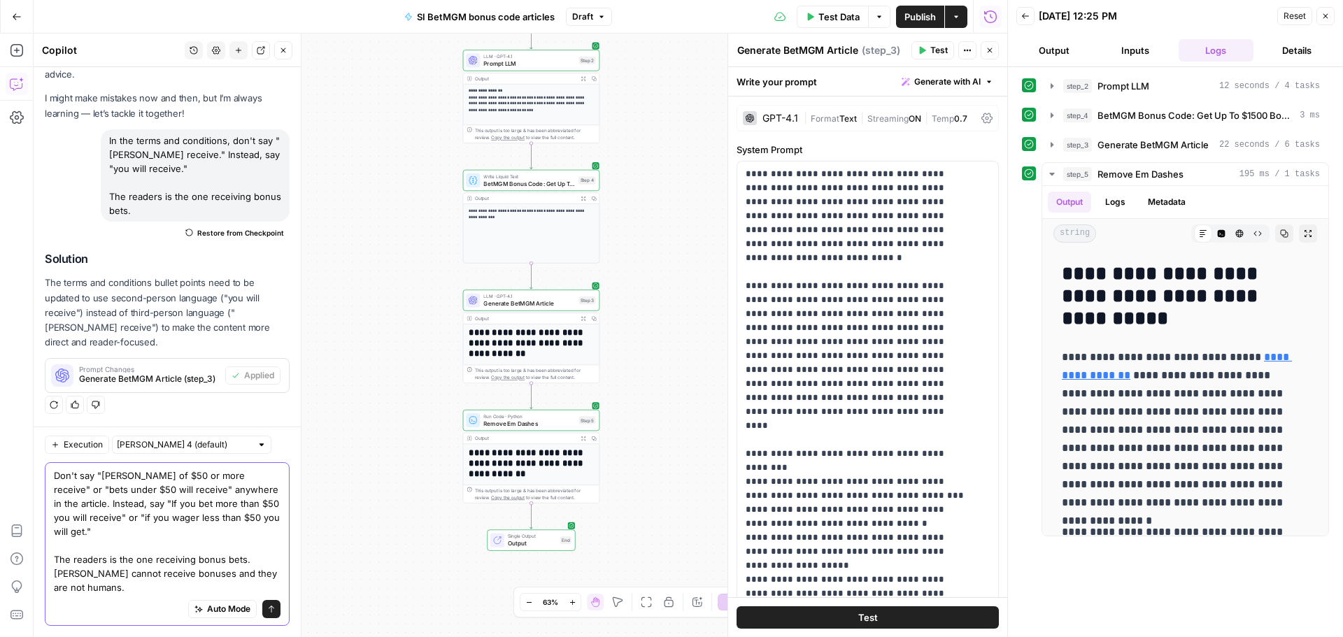
type textarea "Don't say "Wagers of $50 or more receive" or "bets under $50 will receive" anyw…"
click at [267, 605] on icon "submit" at bounding box center [271, 609] width 8 height 8
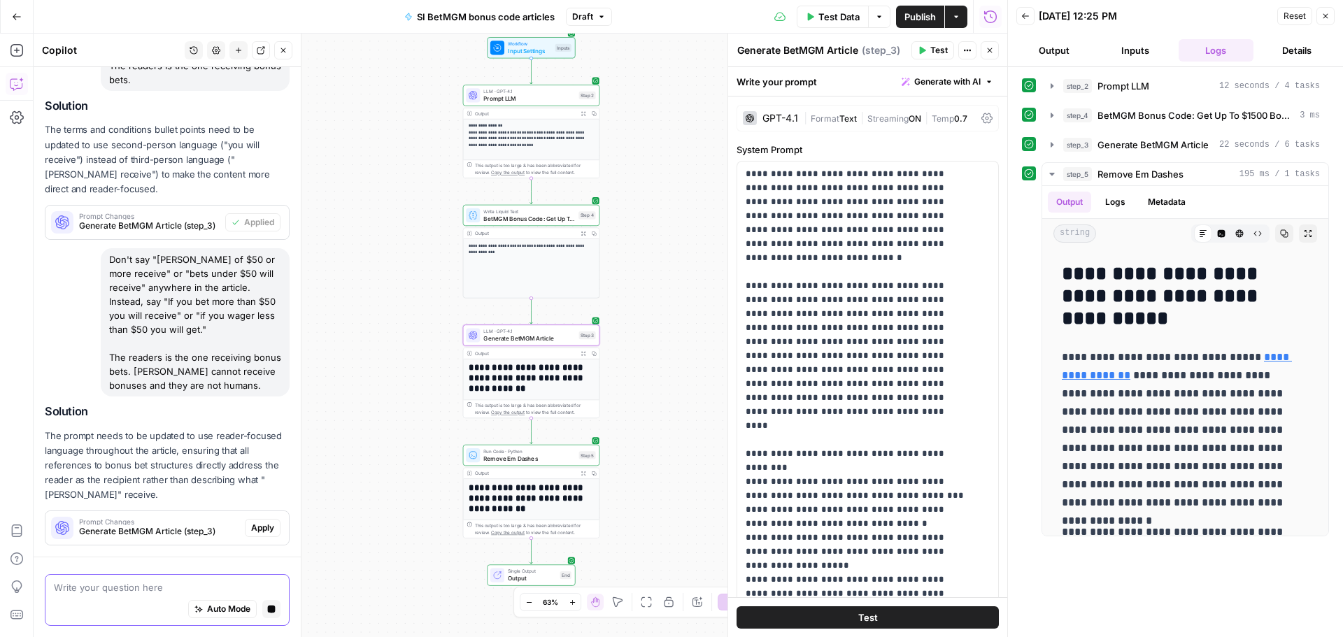
scroll to position [243, 0]
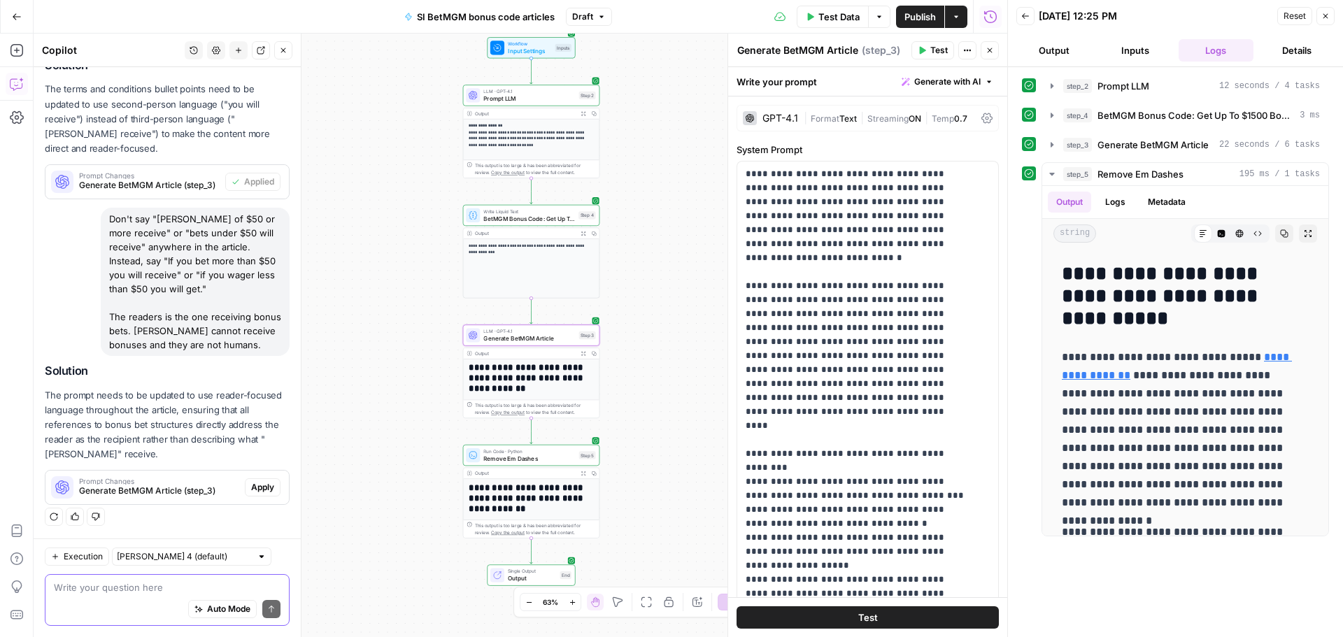
click at [251, 484] on span "Apply" at bounding box center [262, 487] width 23 height 13
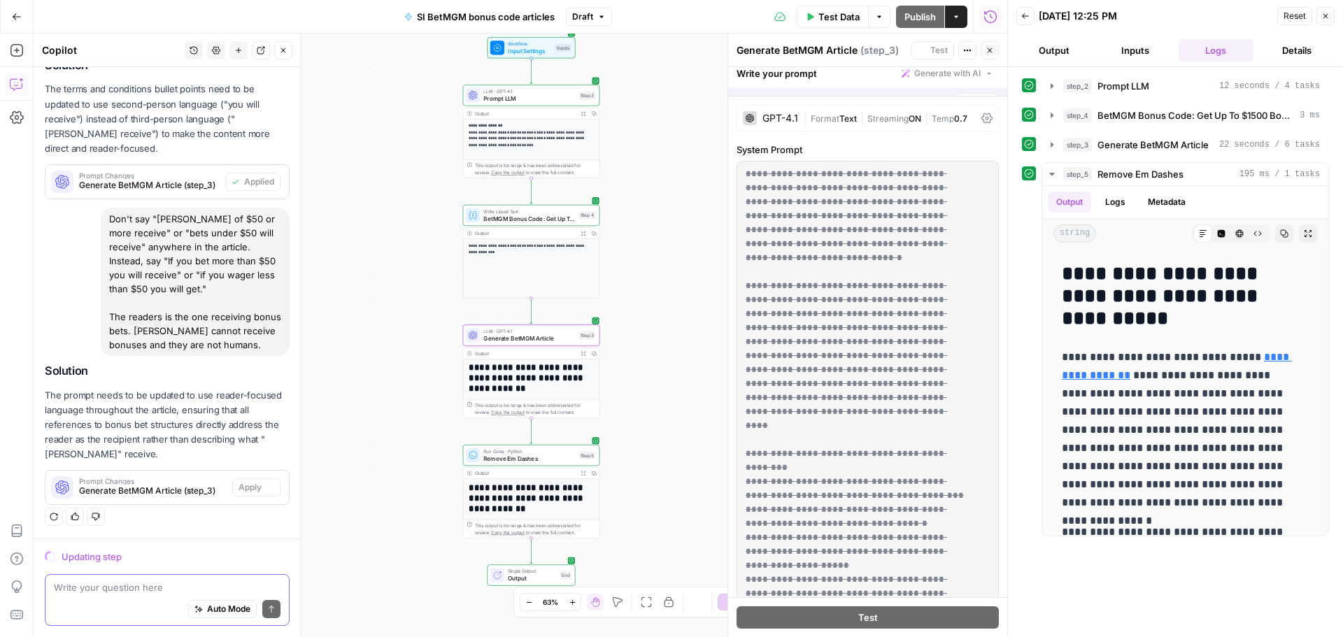
scroll to position [221, 0]
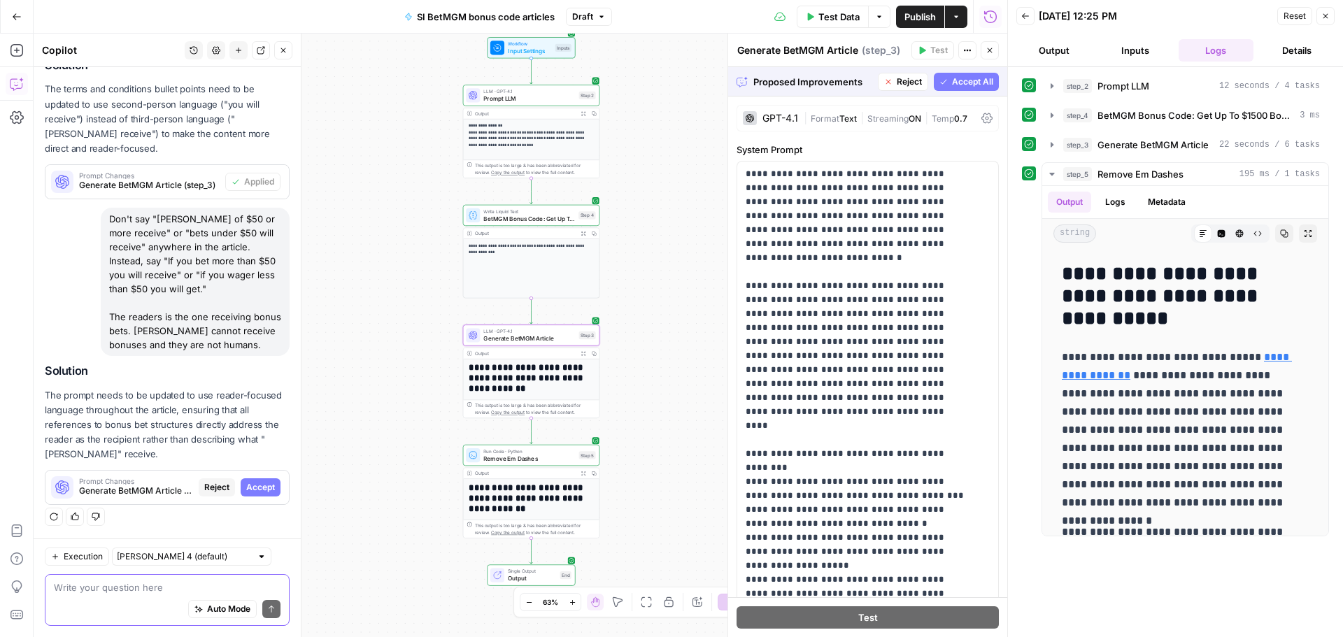
click at [241, 496] on button "Accept" at bounding box center [261, 487] width 40 height 18
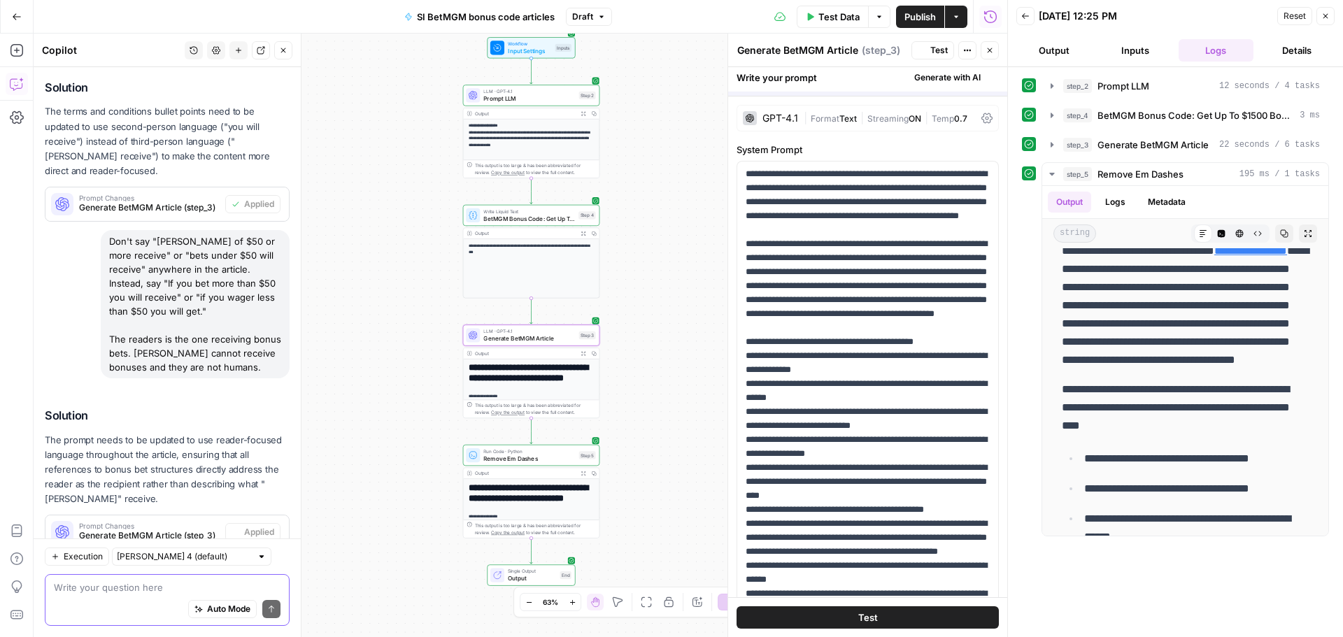
scroll to position [0, 0]
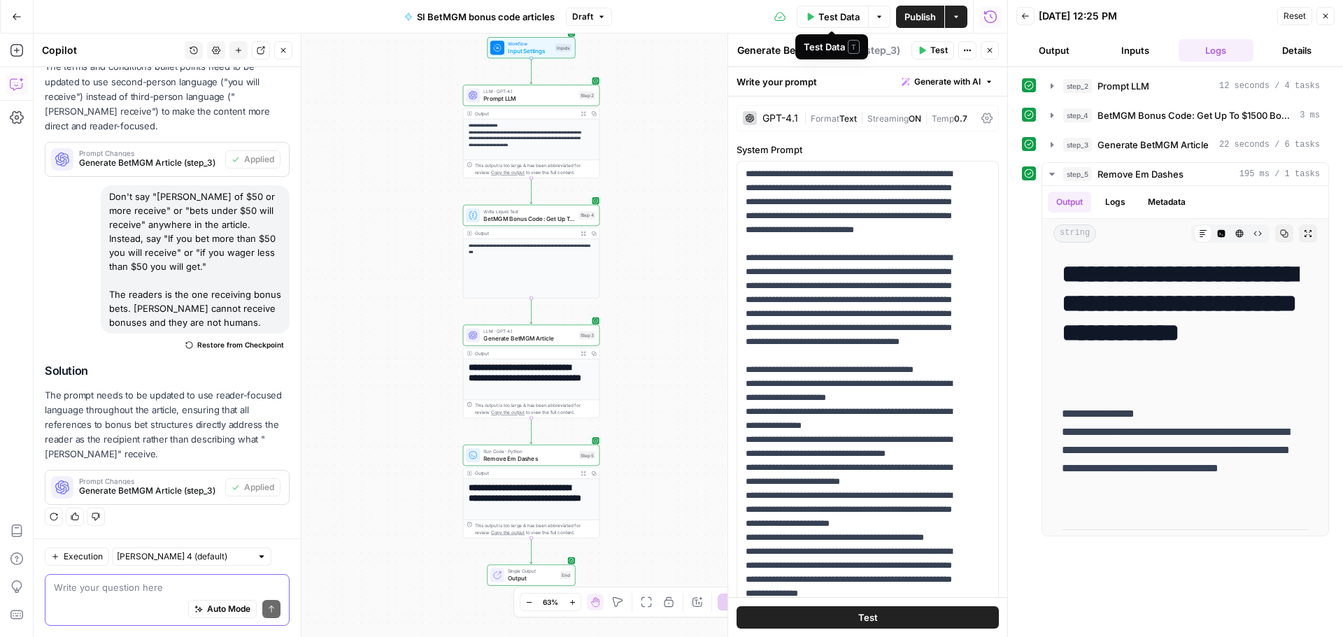
click at [836, 15] on span "Test Data" at bounding box center [838, 17] width 41 height 14
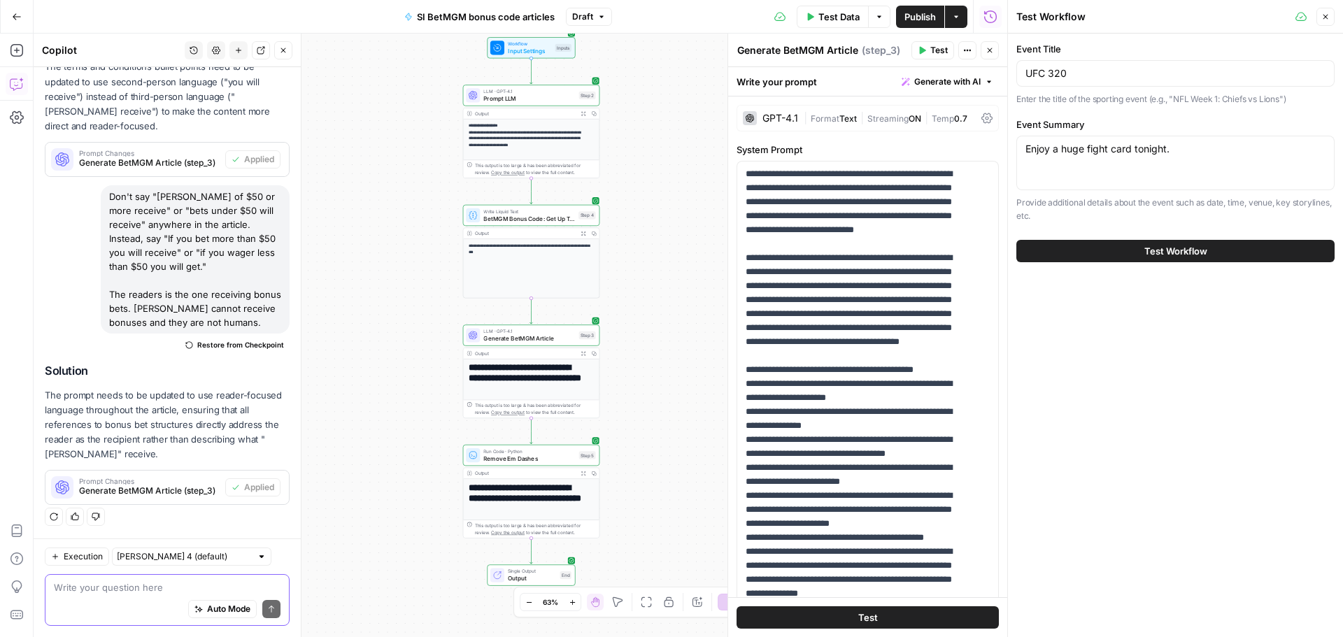
click at [1105, 245] on button "Test Workflow" at bounding box center [1175, 251] width 318 height 22
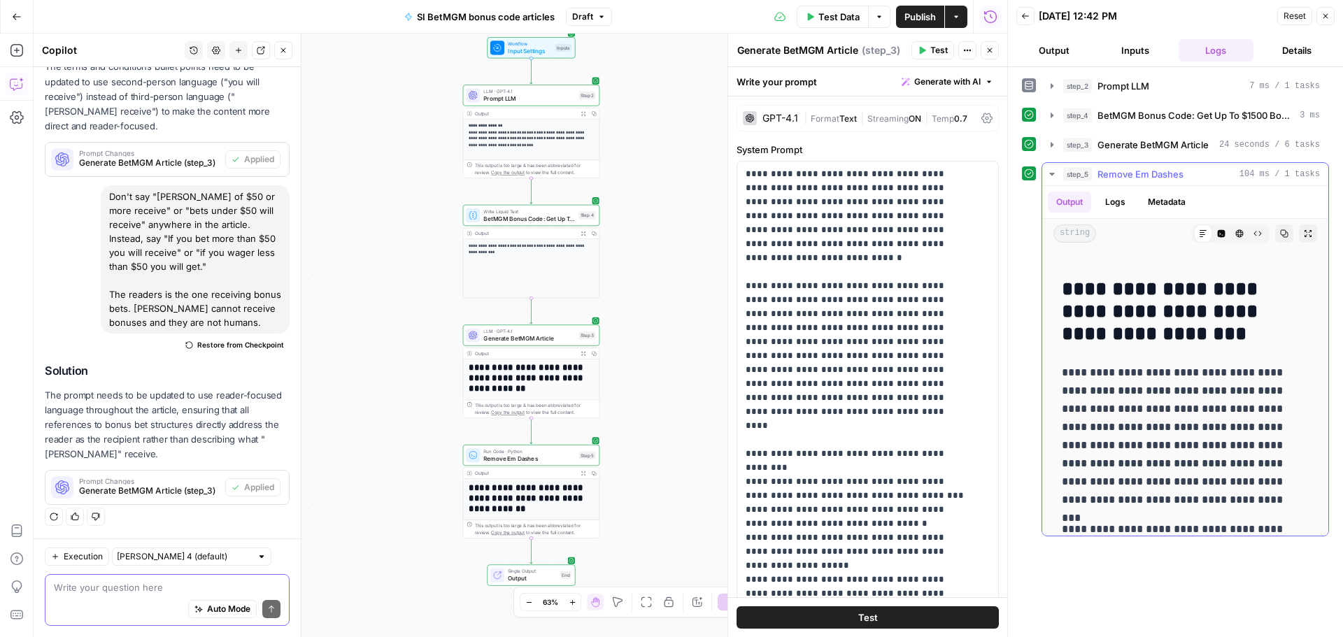
scroll to position [560, 0]
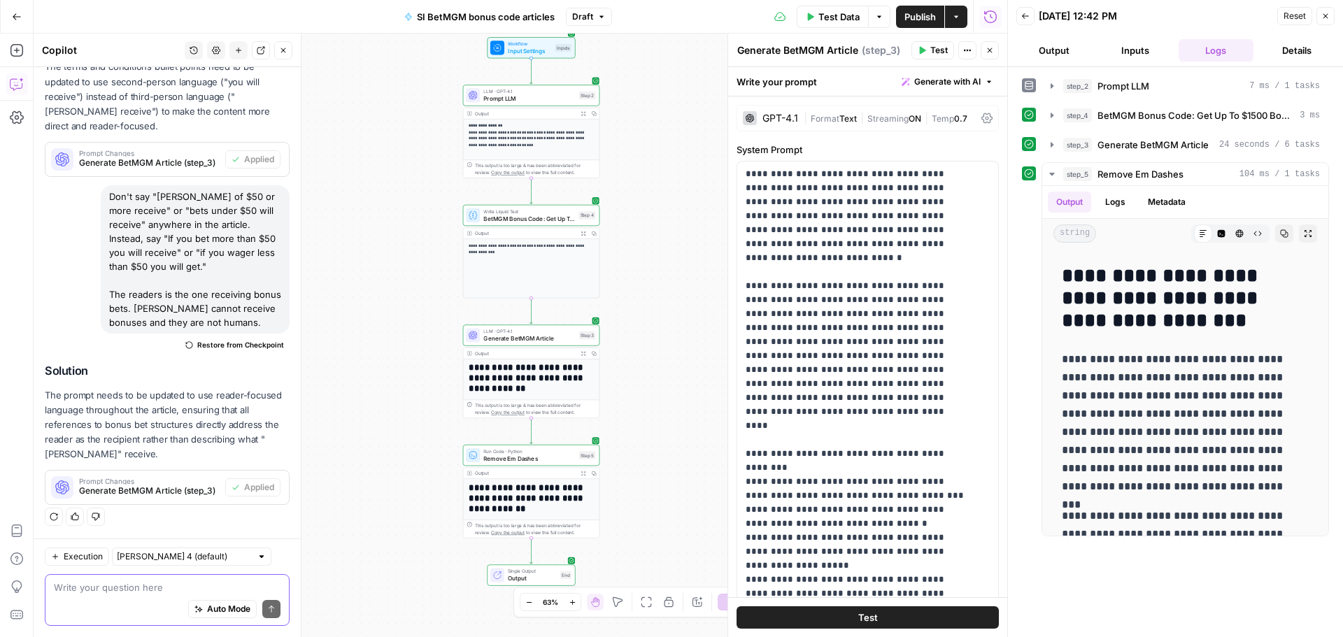
click at [108, 585] on textarea at bounding box center [167, 587] width 227 height 14
type textarea "Bold all instances of "SI1500" in these articles."
click at [262, 614] on button "Send" at bounding box center [271, 609] width 18 height 18
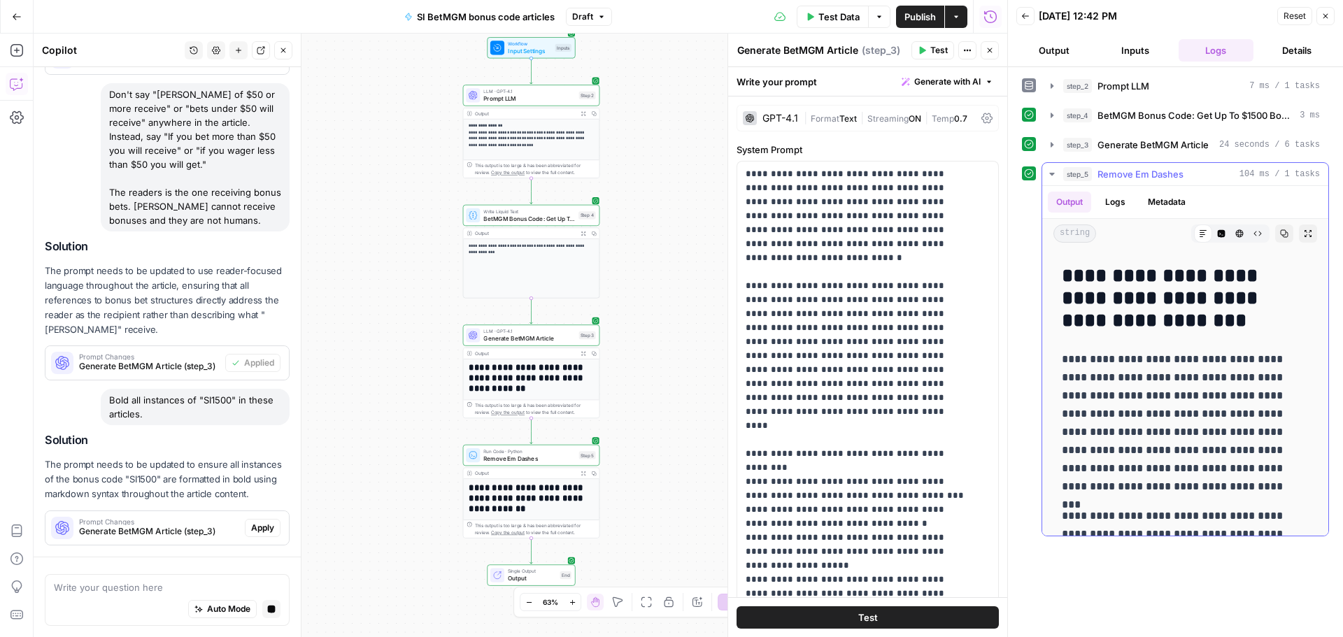
scroll to position [431, 0]
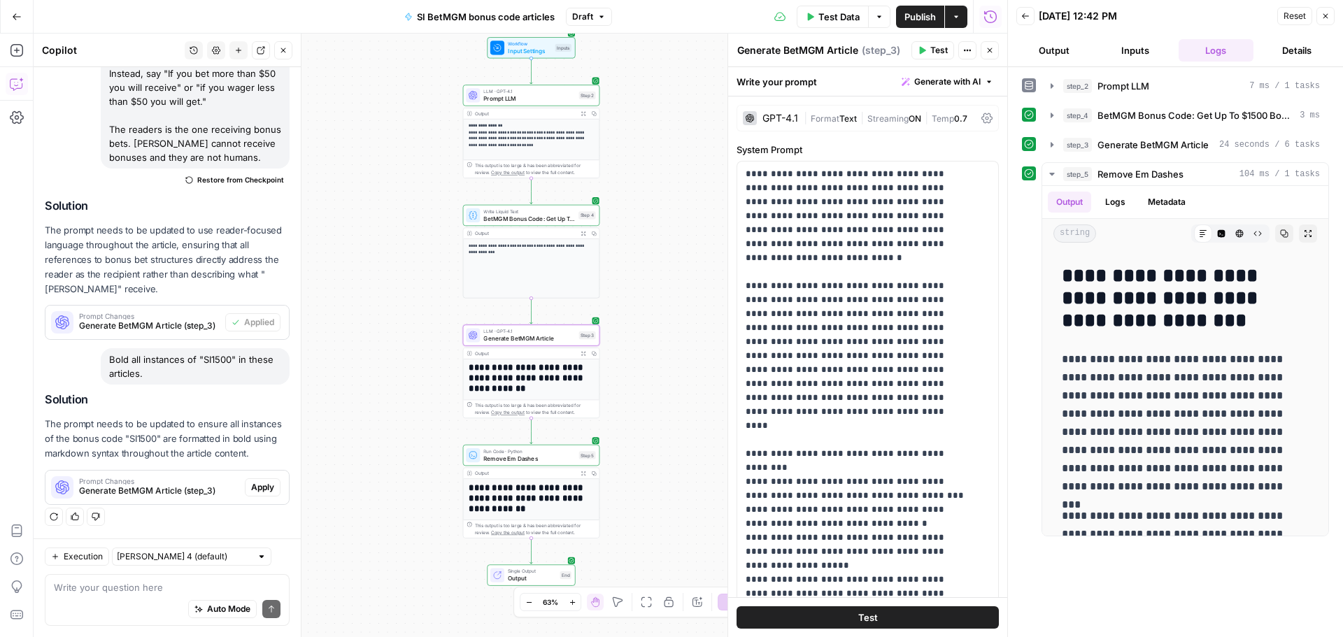
click at [254, 485] on span "Apply" at bounding box center [262, 487] width 23 height 13
